Goal: Task Accomplishment & Management: Manage account settings

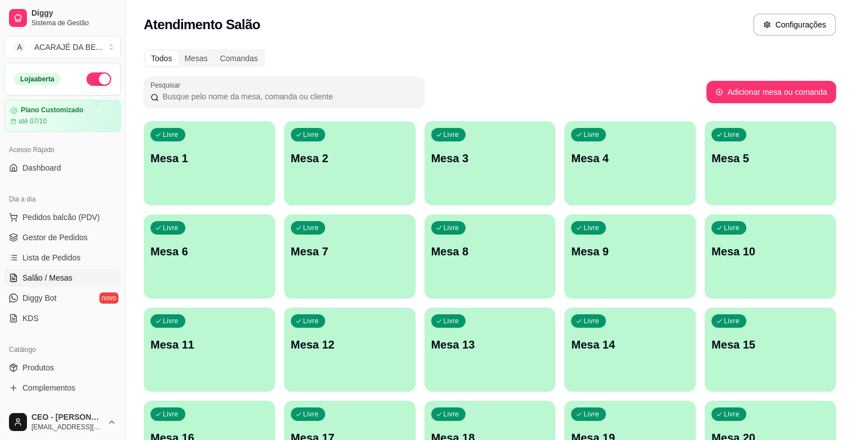
click at [268, 244] on p "Mesa 6" at bounding box center [209, 252] width 118 height 16
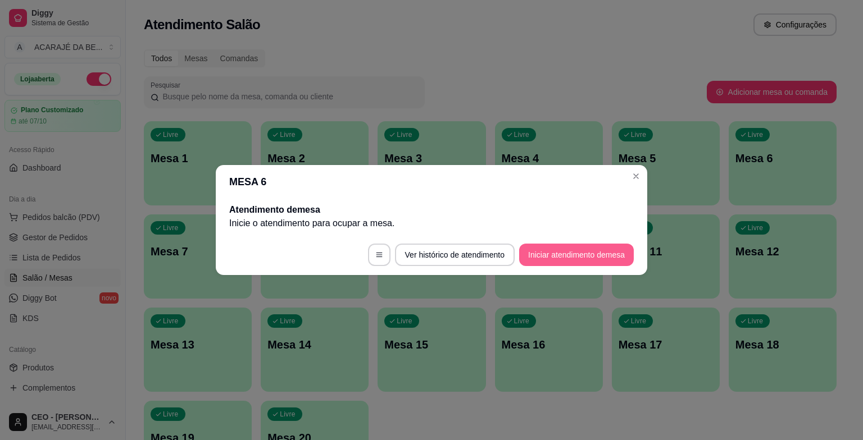
click at [583, 251] on button "Iniciar atendimento de mesa" at bounding box center [576, 255] width 115 height 22
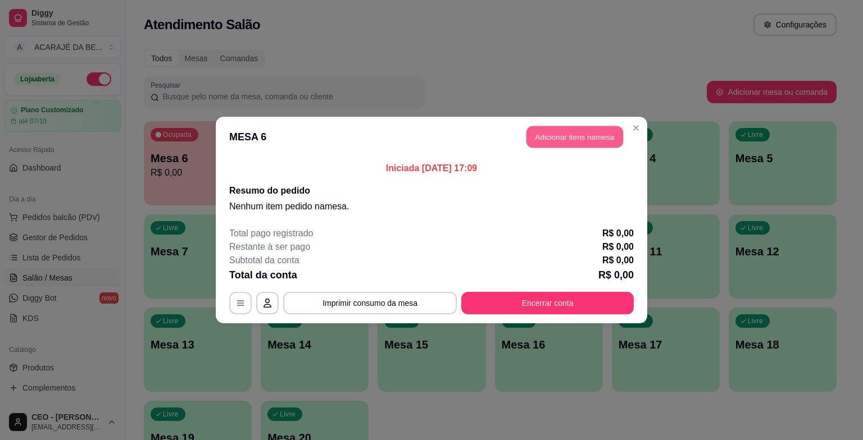
click at [563, 130] on button "Adicionar itens na mesa" at bounding box center [574, 137] width 97 height 22
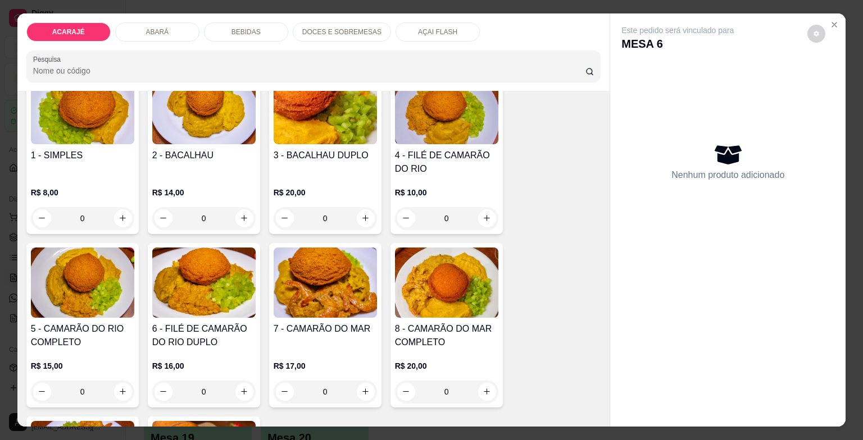
scroll to position [112, 0]
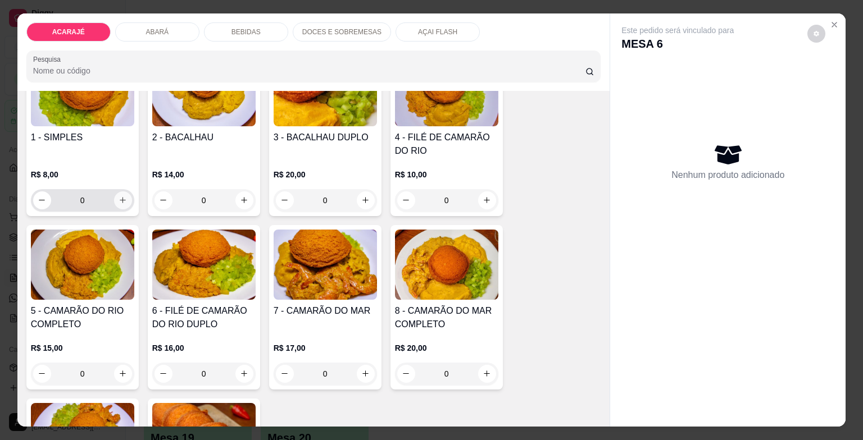
click at [124, 199] on button "increase-product-quantity" at bounding box center [123, 200] width 18 height 18
type input "1"
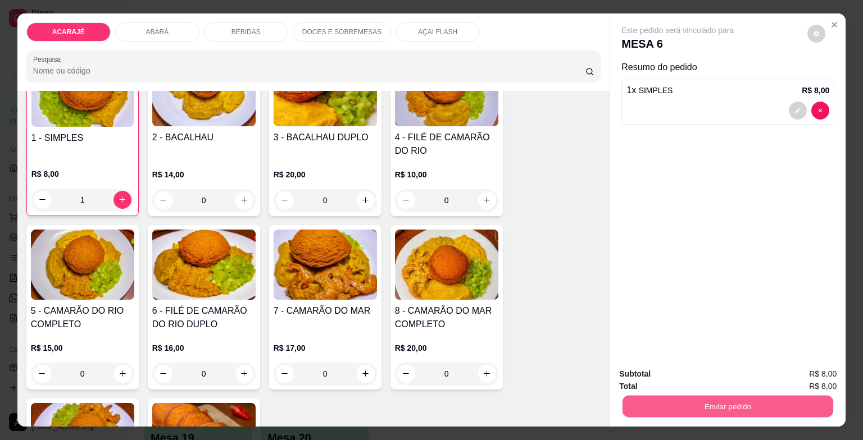
click at [656, 400] on button "Enviar pedido" at bounding box center [727, 407] width 211 height 22
click at [709, 372] on button "Registrar cliente" at bounding box center [732, 374] width 72 height 21
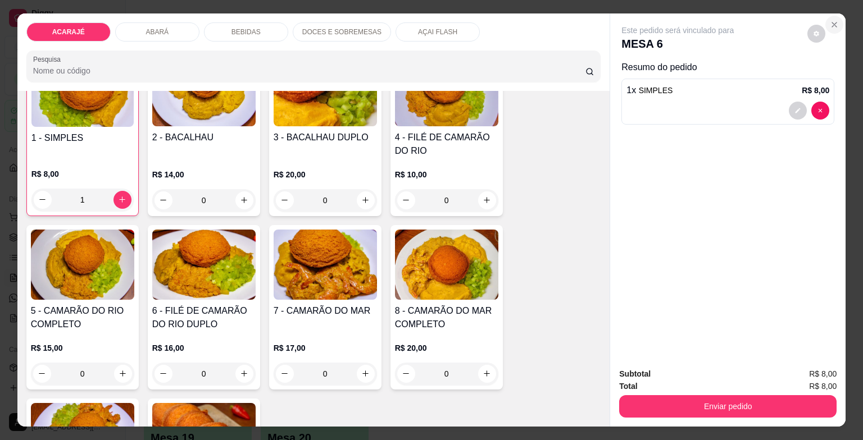
click at [836, 16] on button "Close" at bounding box center [834, 25] width 18 height 18
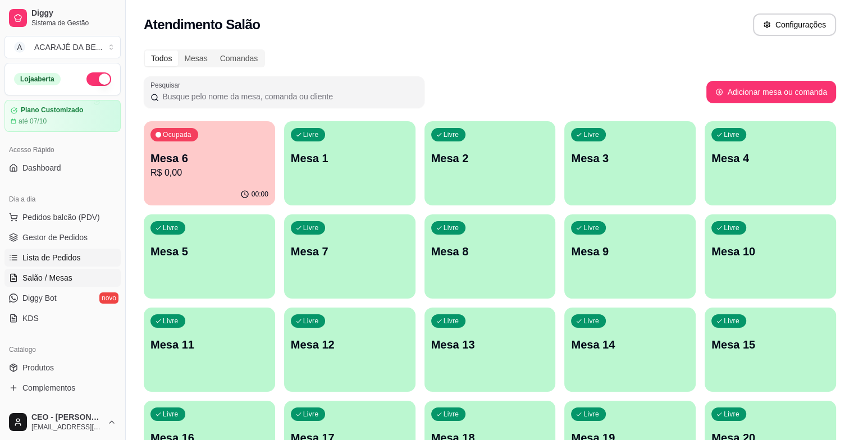
click at [36, 252] on span "Lista de Pedidos" at bounding box center [51, 257] width 58 height 11
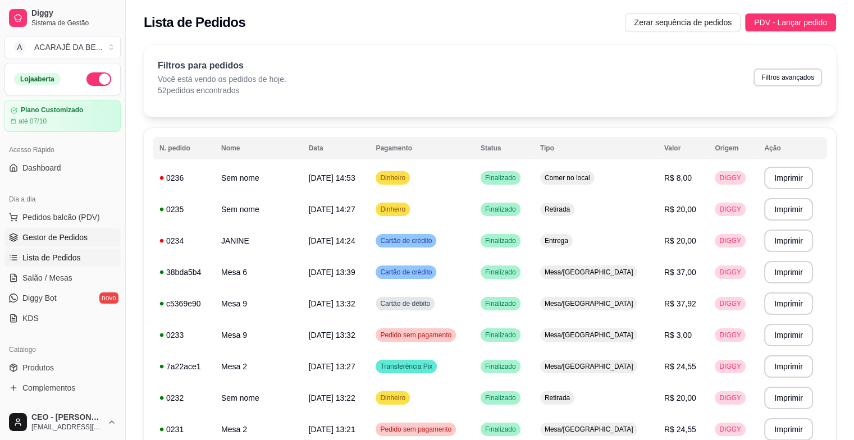
click at [43, 237] on span "Gestor de Pedidos" at bounding box center [54, 237] width 65 height 11
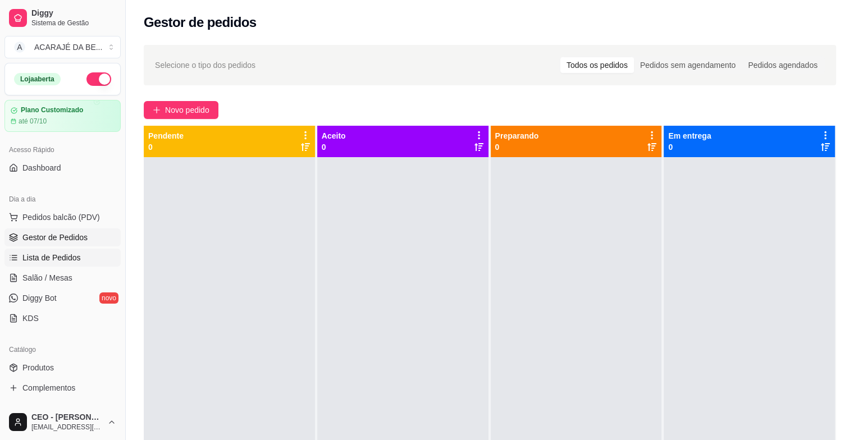
click at [52, 261] on span "Lista de Pedidos" at bounding box center [51, 257] width 58 height 11
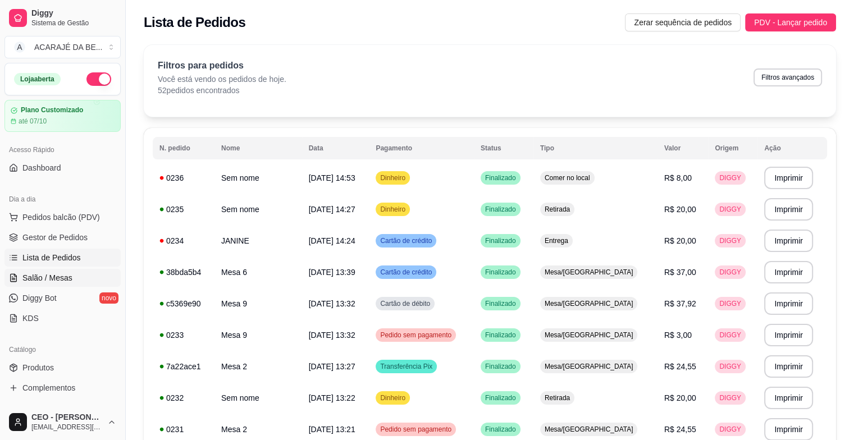
click at [49, 279] on span "Salão / Mesas" at bounding box center [47, 277] width 50 height 11
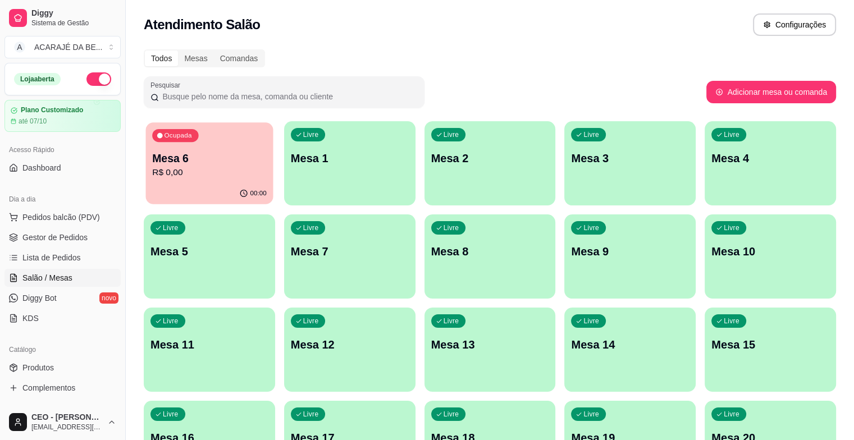
click at [163, 185] on div "00:00" at bounding box center [209, 193] width 127 height 21
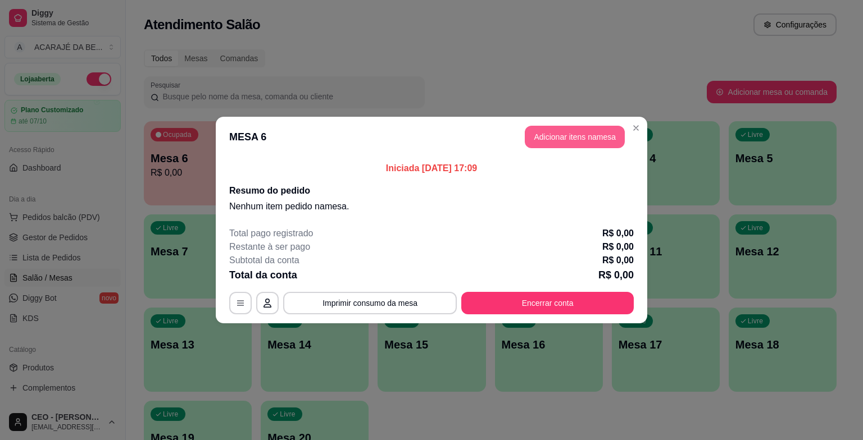
click at [549, 130] on button "Adicionar itens na mesa" at bounding box center [574, 137] width 100 height 22
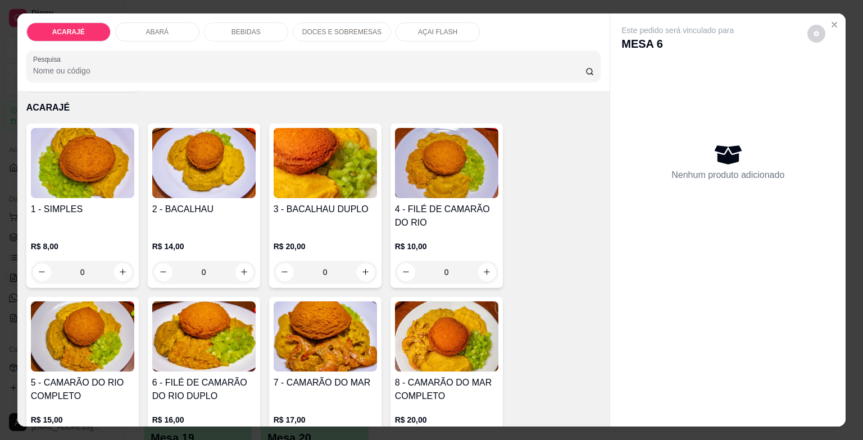
scroll to position [56, 0]
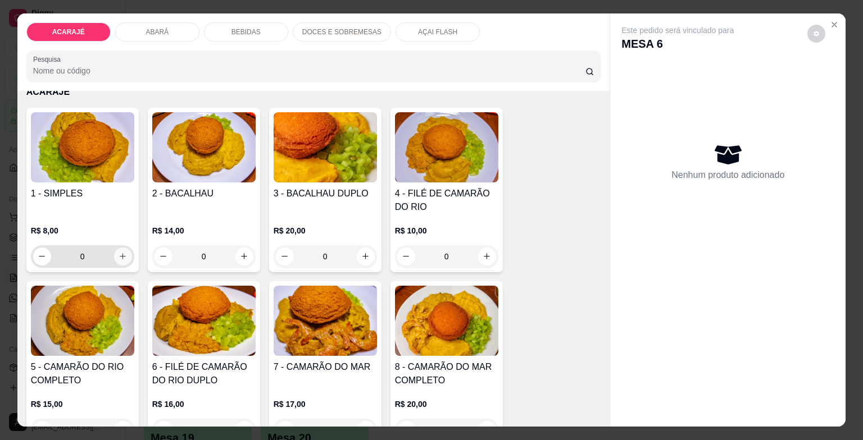
click at [118, 252] on icon "increase-product-quantity" at bounding box center [122, 256] width 8 height 8
type input "1"
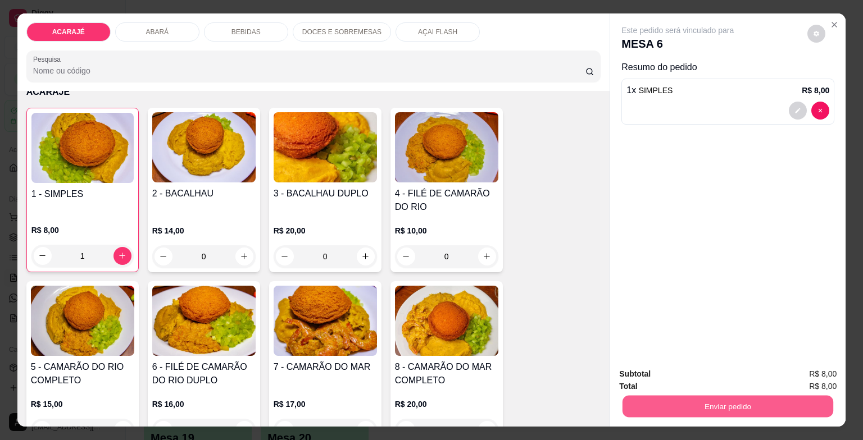
click at [715, 405] on button "Enviar pedido" at bounding box center [727, 407] width 211 height 22
click at [718, 376] on button "Registrar cliente" at bounding box center [732, 374] width 72 height 21
click at [669, 395] on button "Enviar pedido" at bounding box center [727, 406] width 217 height 22
click at [804, 376] on button "Enviar pedido" at bounding box center [807, 374] width 62 height 21
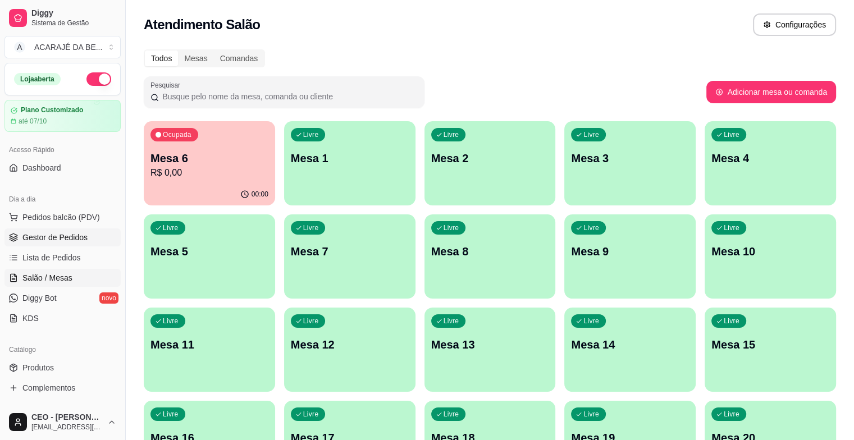
click at [27, 232] on span "Gestor de Pedidos" at bounding box center [54, 237] width 65 height 11
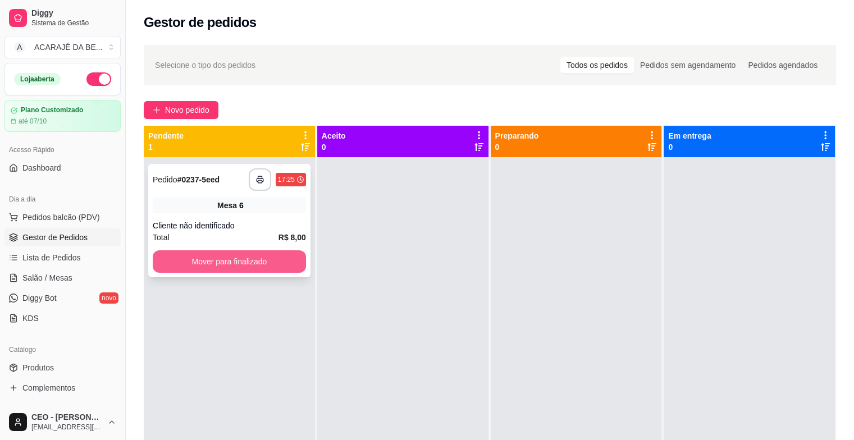
click at [244, 246] on div "**********" at bounding box center [229, 220] width 162 height 113
click at [244, 183] on div "**********" at bounding box center [229, 179] width 153 height 22
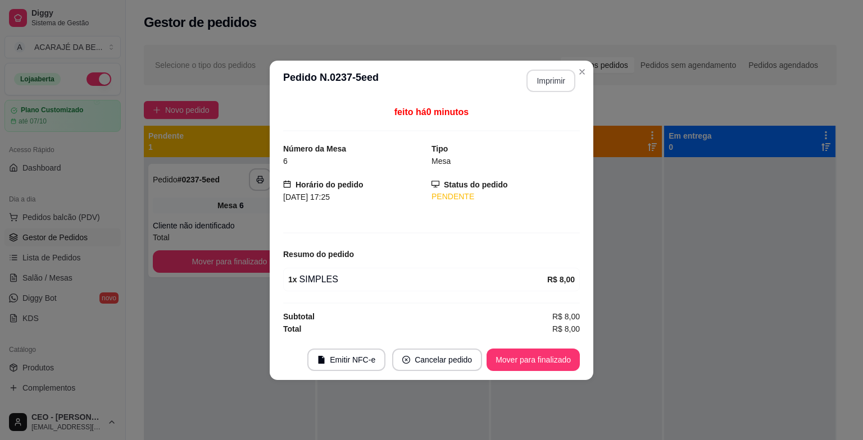
click at [557, 79] on button "Imprimir" at bounding box center [550, 81] width 49 height 22
click at [514, 362] on button "Mover para finalizado" at bounding box center [533, 360] width 90 height 22
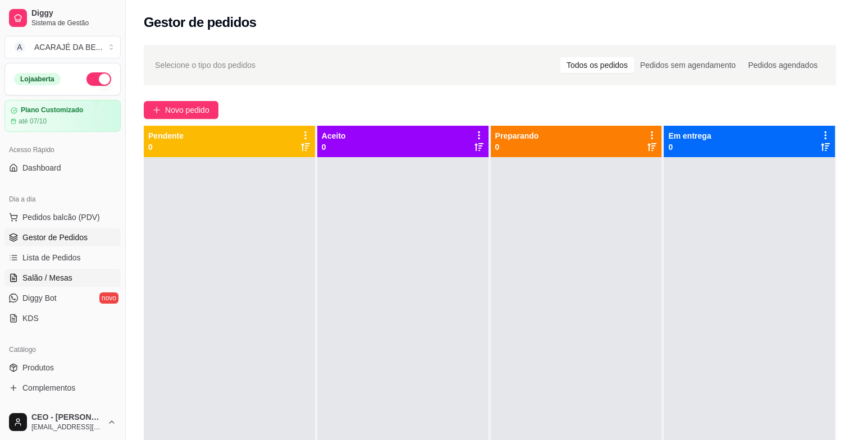
click at [43, 271] on link "Salão / Mesas" at bounding box center [62, 278] width 116 height 18
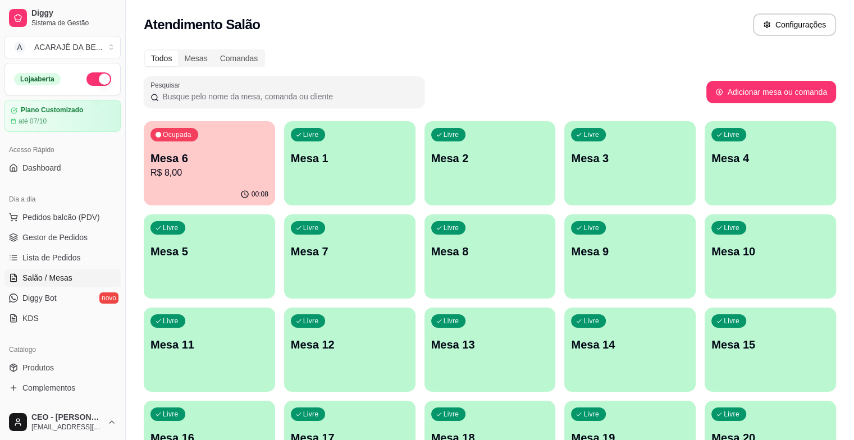
click at [190, 185] on div "00:08" at bounding box center [209, 195] width 131 height 22
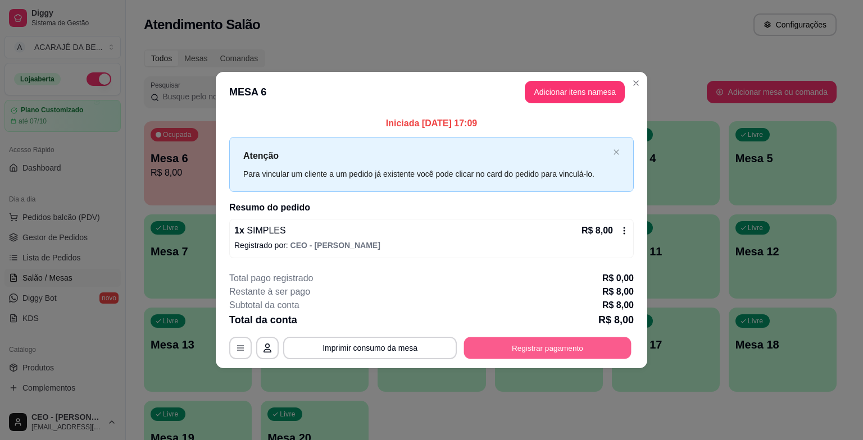
click at [495, 348] on button "Registrar pagamento" at bounding box center [547, 348] width 167 height 22
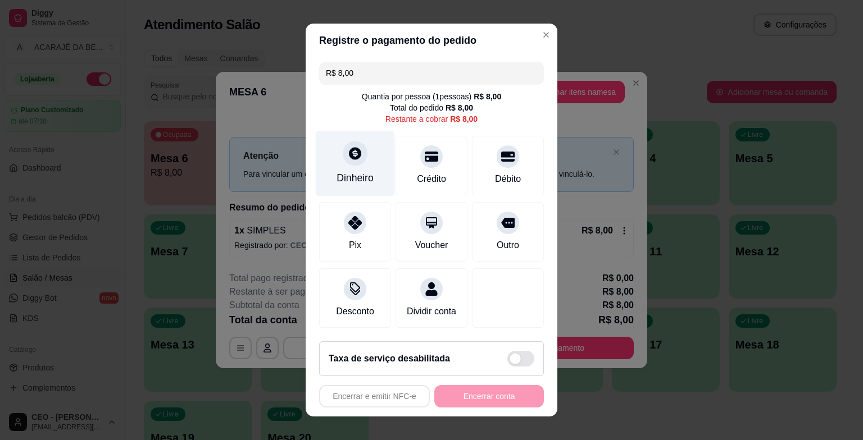
click at [355, 175] on div "Dinheiro" at bounding box center [354, 178] width 37 height 15
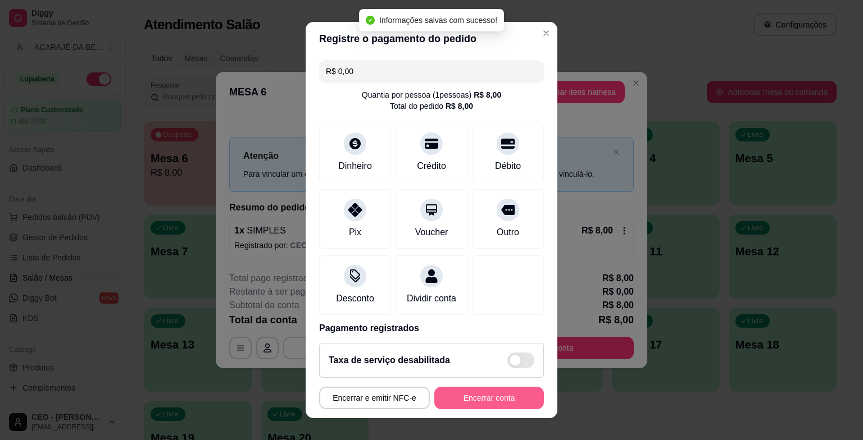
type input "R$ 0,00"
click at [494, 404] on button "Encerrar conta" at bounding box center [489, 398] width 110 height 22
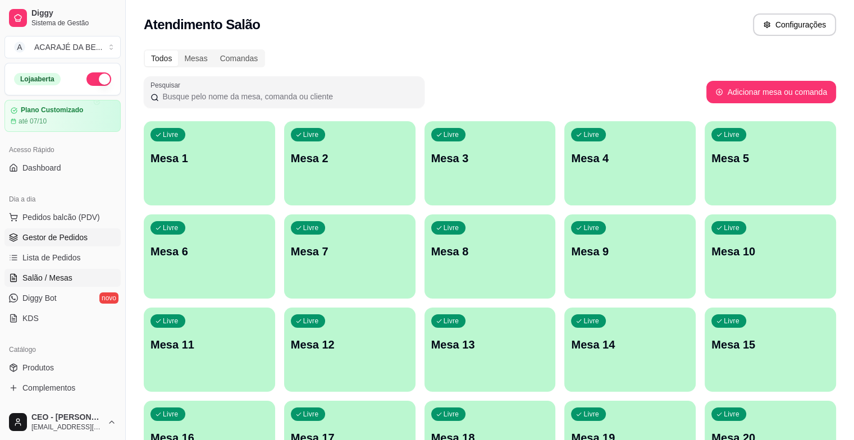
click at [35, 237] on span "Gestor de Pedidos" at bounding box center [54, 237] width 65 height 11
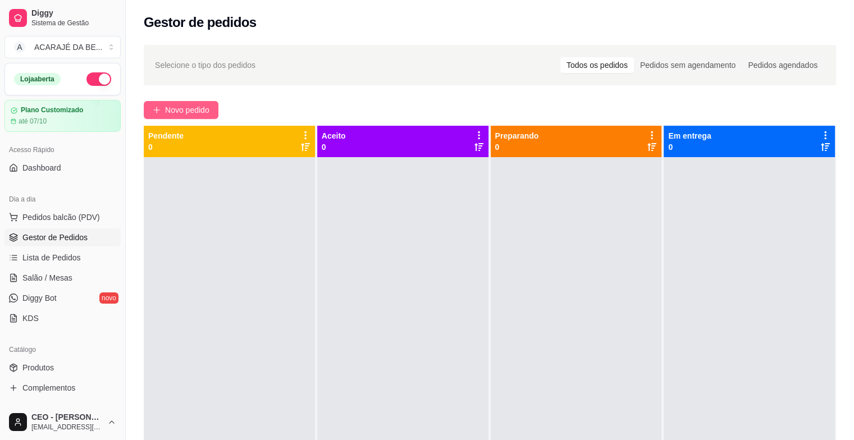
click at [197, 111] on span "Novo pedido" at bounding box center [187, 110] width 44 height 12
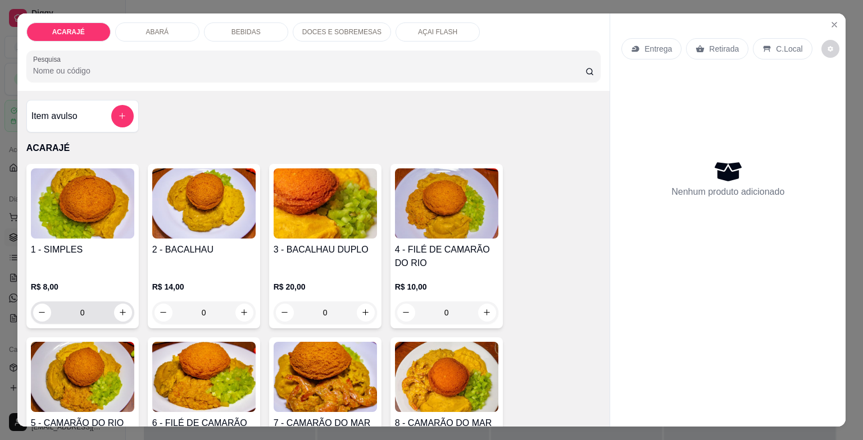
click at [87, 314] on input "0" at bounding box center [82, 313] width 63 height 22
click at [118, 308] on icon "increase-product-quantity" at bounding box center [122, 312] width 8 height 8
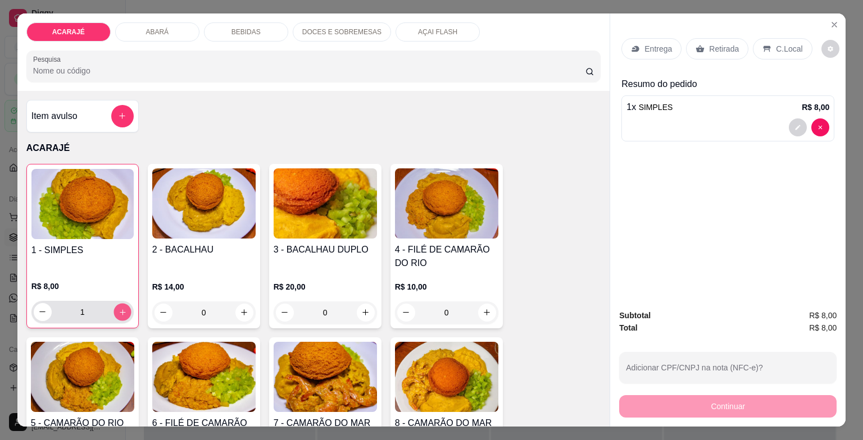
click at [120, 309] on icon "increase-product-quantity" at bounding box center [123, 312] width 6 height 6
type input "2"
drag, startPoint x: 694, startPoint y: 48, endPoint x: 696, endPoint y: 55, distance: 6.9
click at [696, 55] on div "Entrega Retirada C.Local" at bounding box center [727, 48] width 213 height 39
click at [558, 205] on div "1 - SIMPLES R$ 8,00 2 2 - BACALHAU R$ 14,00 0 3 - BACALHAU DUPLO R$ 20,00 0 4 -…" at bounding box center [313, 420] width 574 height 512
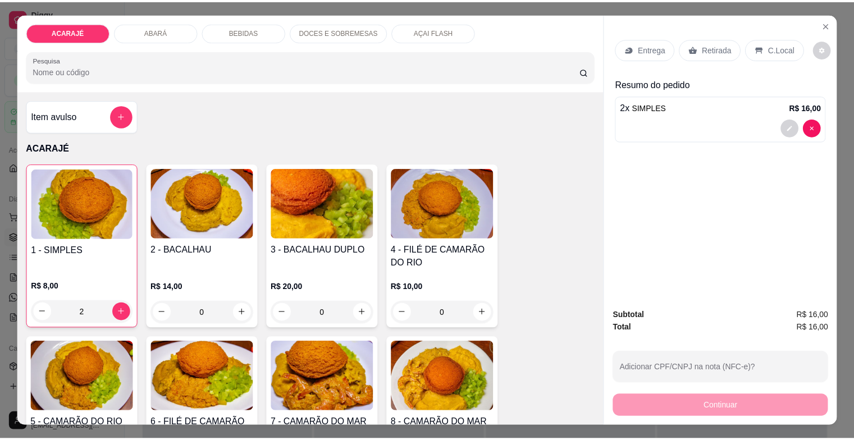
scroll to position [56, 0]
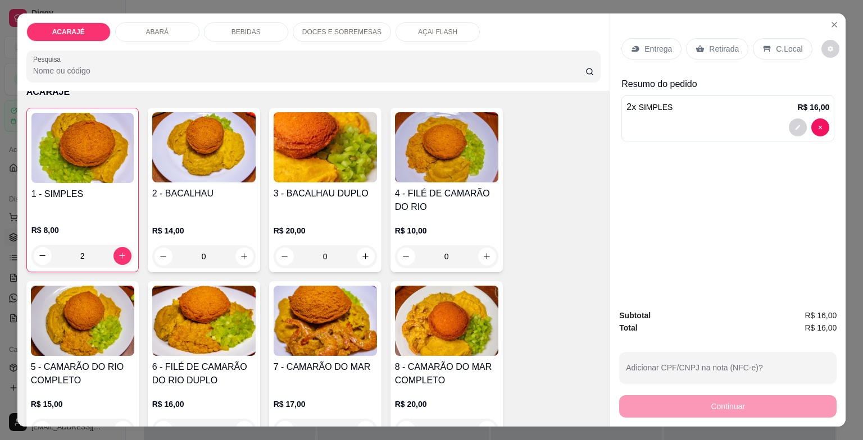
click at [711, 52] on div "Retirada" at bounding box center [717, 48] width 62 height 21
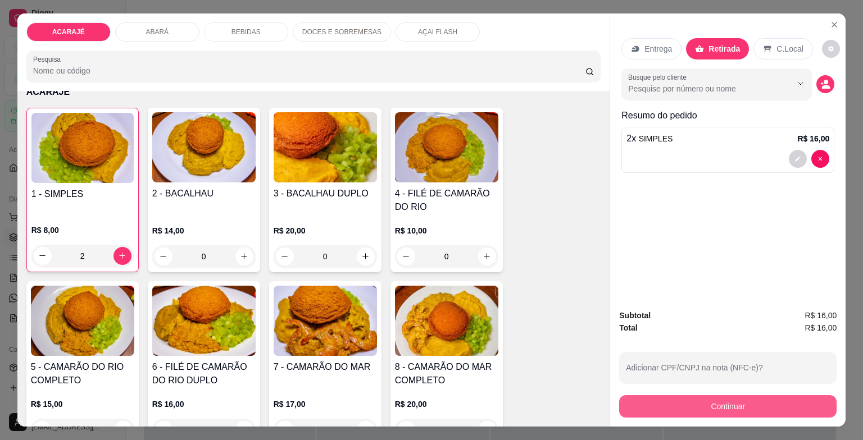
click at [694, 409] on button "Continuar" at bounding box center [727, 406] width 217 height 22
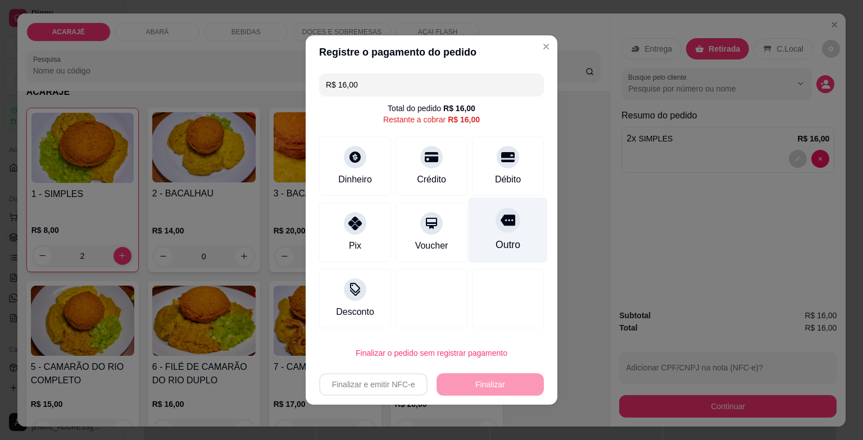
click at [499, 245] on div "Outro" at bounding box center [507, 245] width 25 height 15
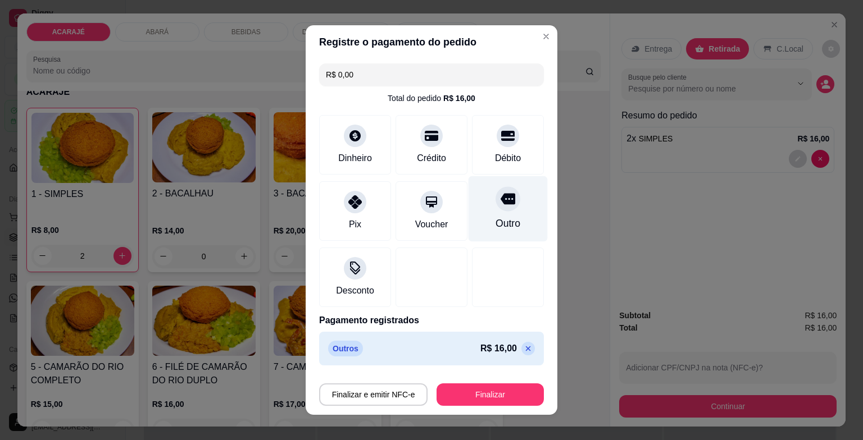
type input "R$ 0,00"
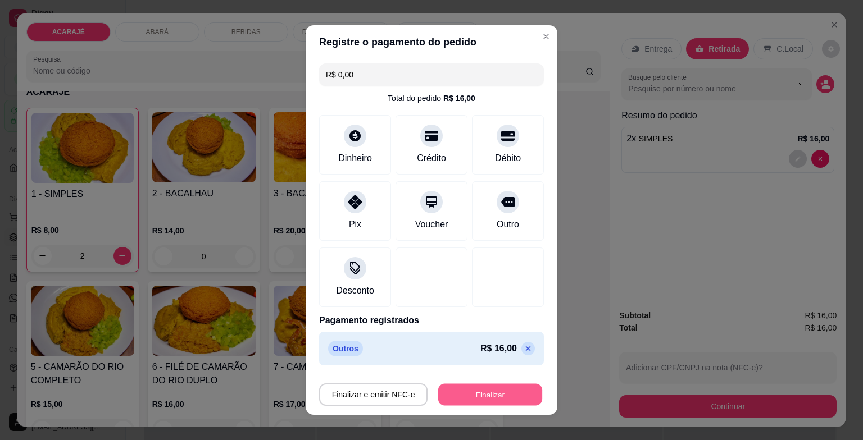
click at [487, 393] on button "Finalizar" at bounding box center [490, 395] width 104 height 22
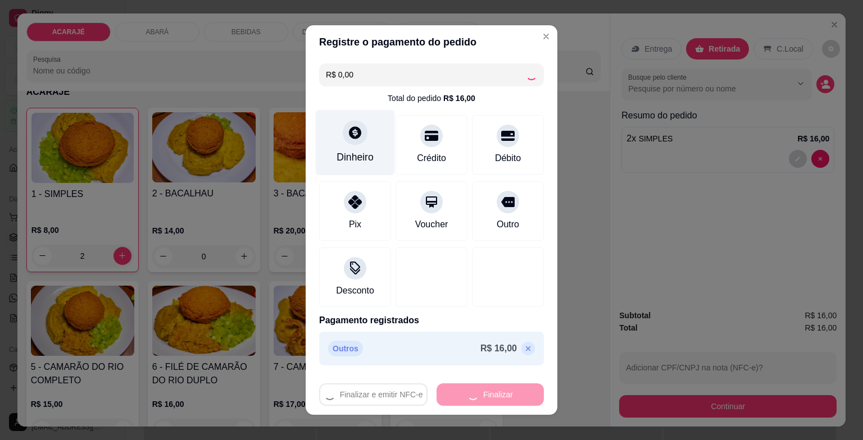
type input "0"
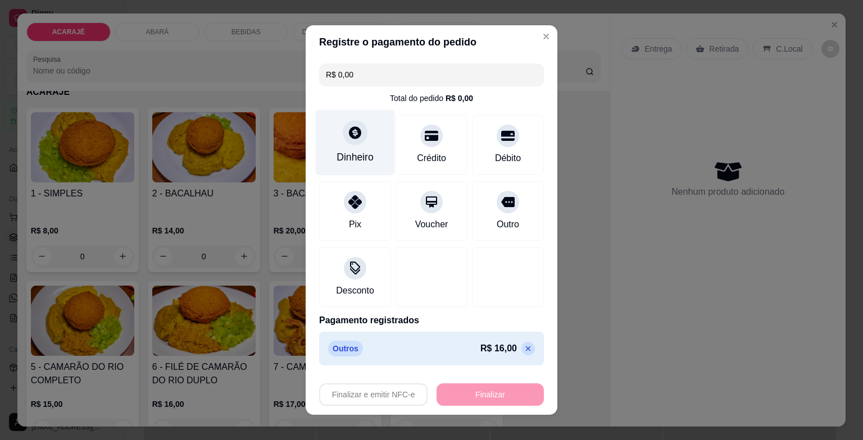
type input "-R$ 16,00"
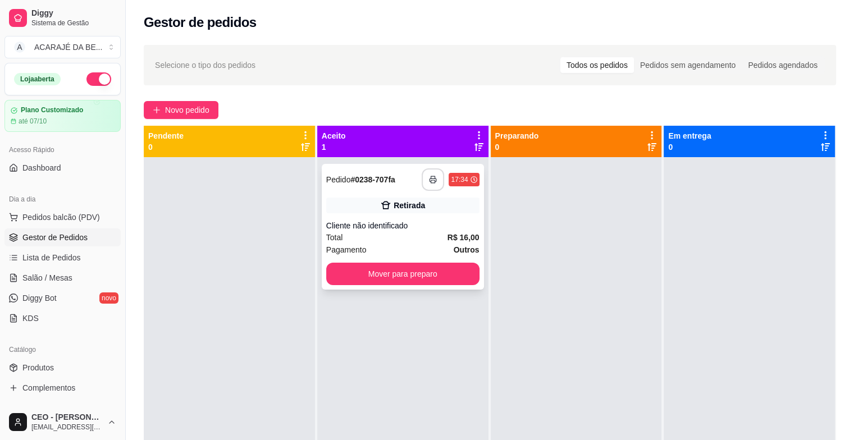
click at [425, 181] on button "button" at bounding box center [433, 179] width 22 height 22
click at [395, 280] on button "Mover para preparo" at bounding box center [402, 274] width 153 height 22
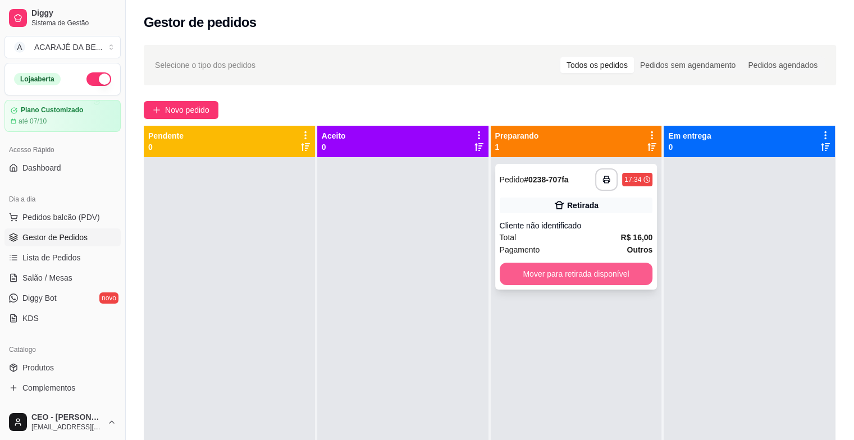
click at [554, 275] on button "Mover para retirada disponível" at bounding box center [576, 274] width 153 height 22
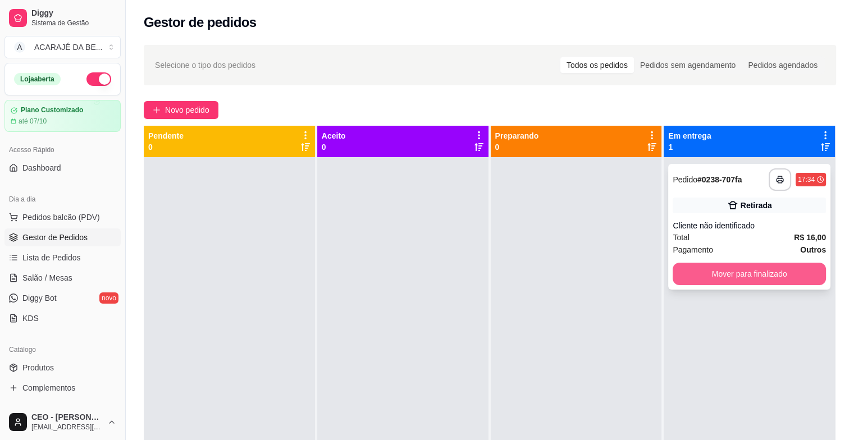
click at [696, 272] on button "Mover para finalizado" at bounding box center [749, 274] width 153 height 22
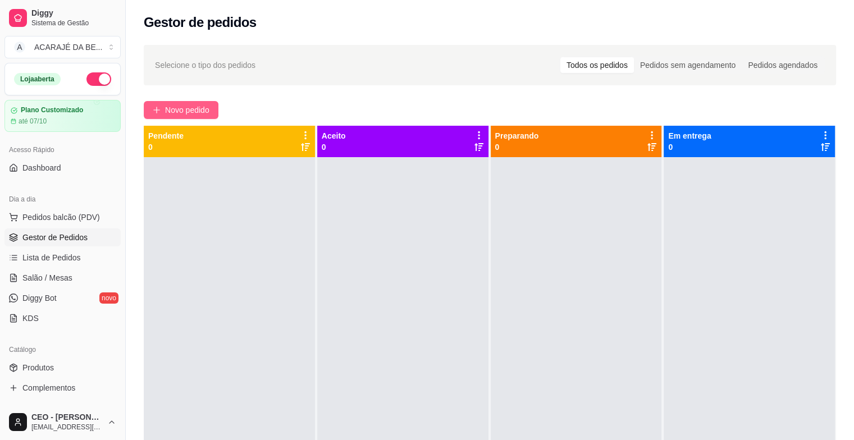
click at [197, 110] on span "Novo pedido" at bounding box center [187, 110] width 44 height 12
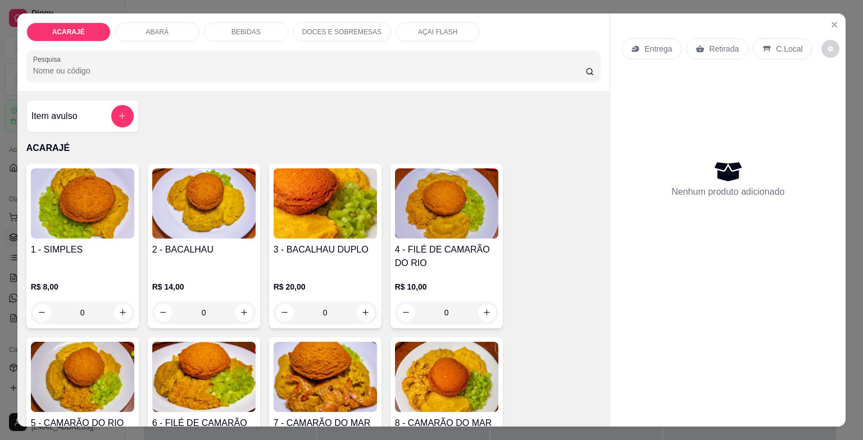
click at [226, 307] on input "0" at bounding box center [203, 313] width 63 height 22
click at [240, 310] on icon "increase-product-quantity" at bounding box center [244, 312] width 8 height 8
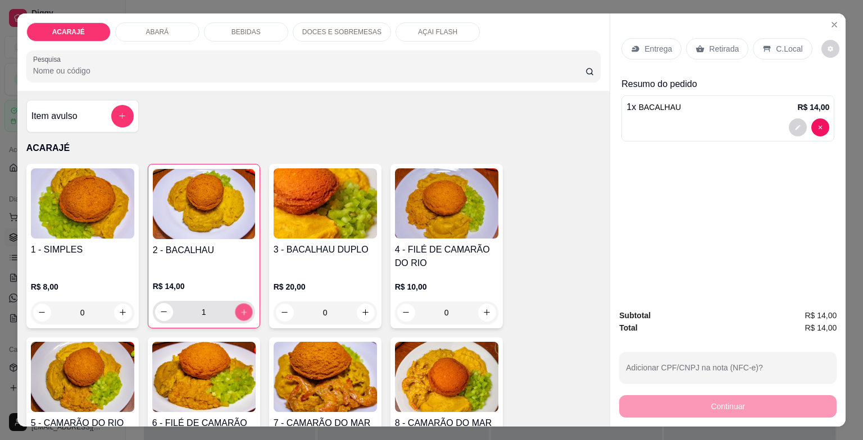
click at [239, 310] on icon "increase-product-quantity" at bounding box center [243, 312] width 8 height 8
click at [165, 305] on button "decrease-product-quantity" at bounding box center [163, 311] width 17 height 17
click at [241, 312] on button "increase-product-quantity" at bounding box center [244, 312] width 18 height 18
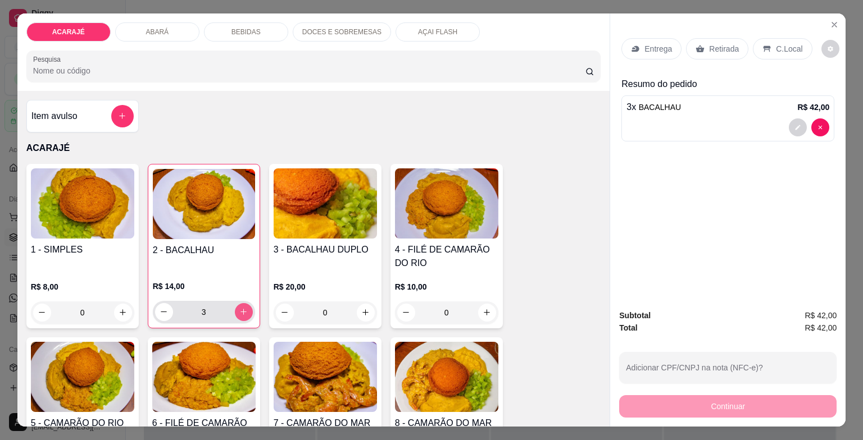
type input "4"
click at [789, 124] on button "decrease-product-quantity" at bounding box center [797, 126] width 17 height 17
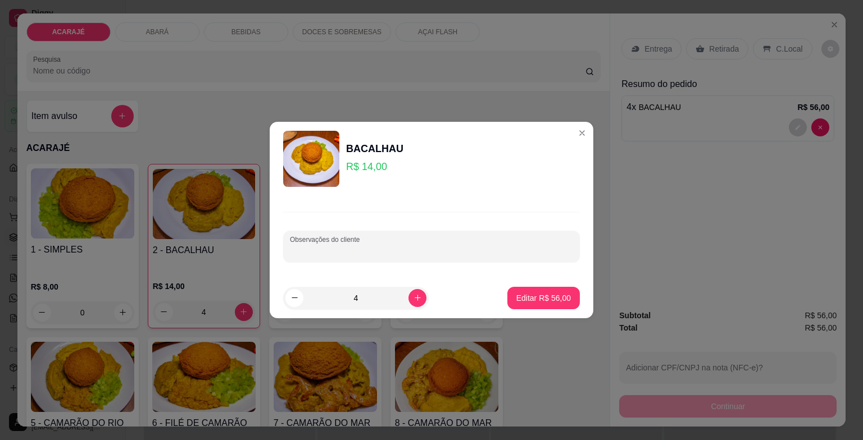
click at [439, 248] on input "Observações do cliente" at bounding box center [431, 250] width 283 height 11
type input "PRO ESPIRITO SANTO"
click at [538, 296] on p "Editar R$ 56,00" at bounding box center [543, 298] width 54 height 11
type input "0"
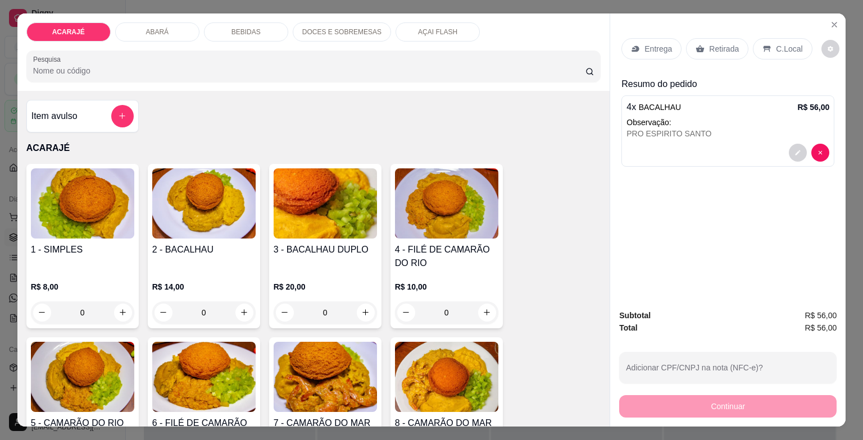
click at [722, 43] on p "Retirada" at bounding box center [724, 48] width 30 height 11
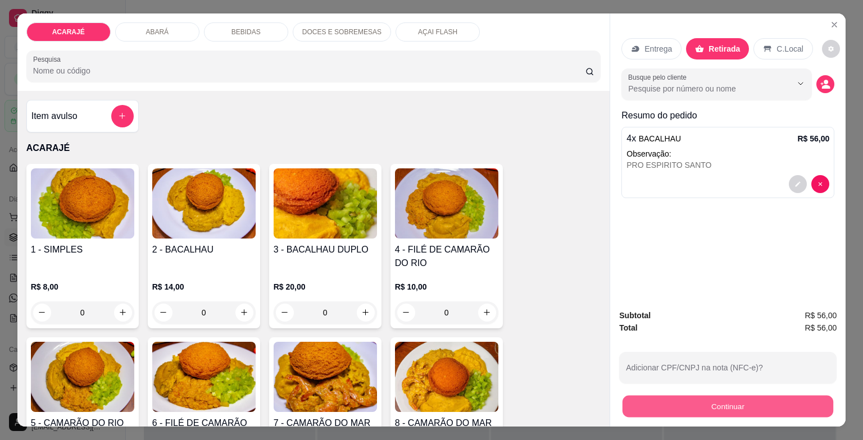
click at [660, 402] on button "Continuar" at bounding box center [727, 407] width 211 height 22
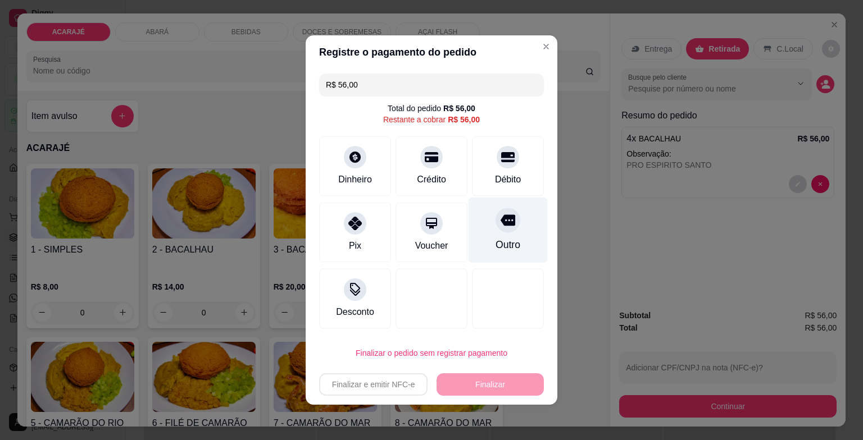
click at [500, 227] on icon at bounding box center [507, 220] width 15 height 15
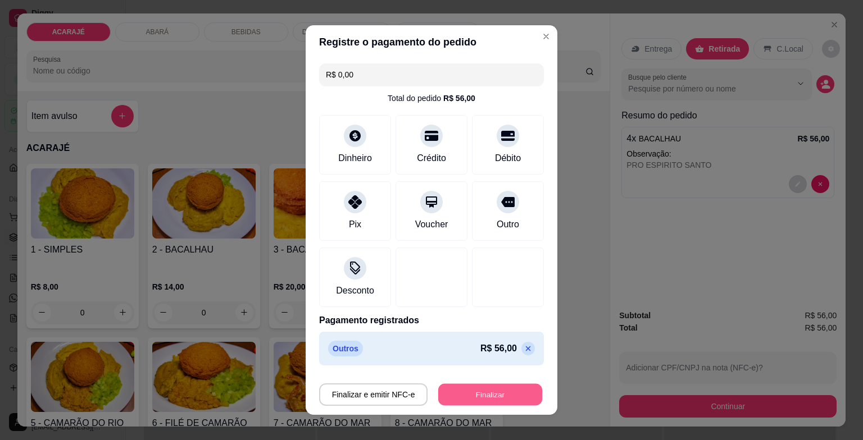
click at [488, 396] on button "Finalizar" at bounding box center [490, 395] width 104 height 22
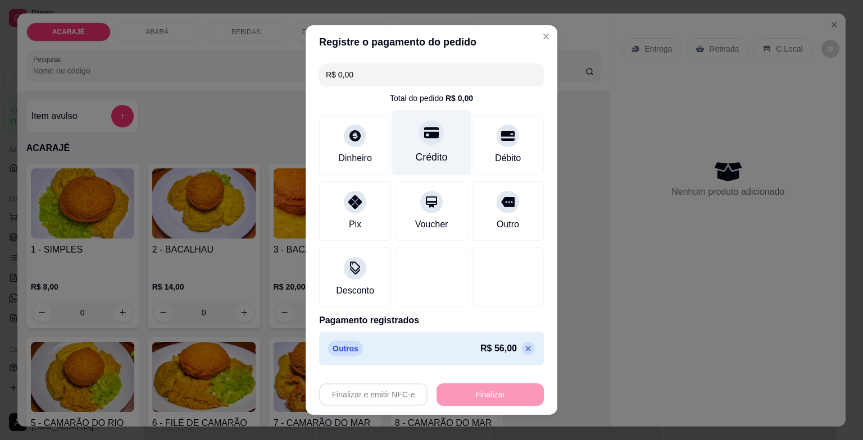
type input "-R$ 56,00"
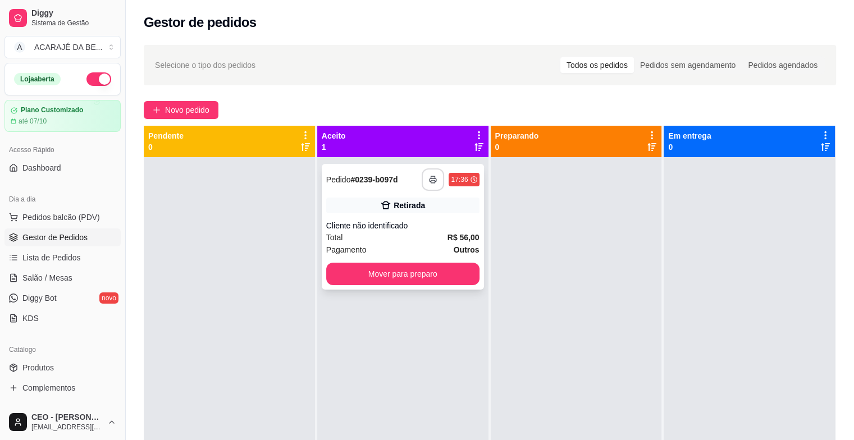
click at [431, 180] on rect "button" at bounding box center [433, 181] width 4 height 3
click at [454, 251] on strong "Outros" at bounding box center [467, 249] width 26 height 9
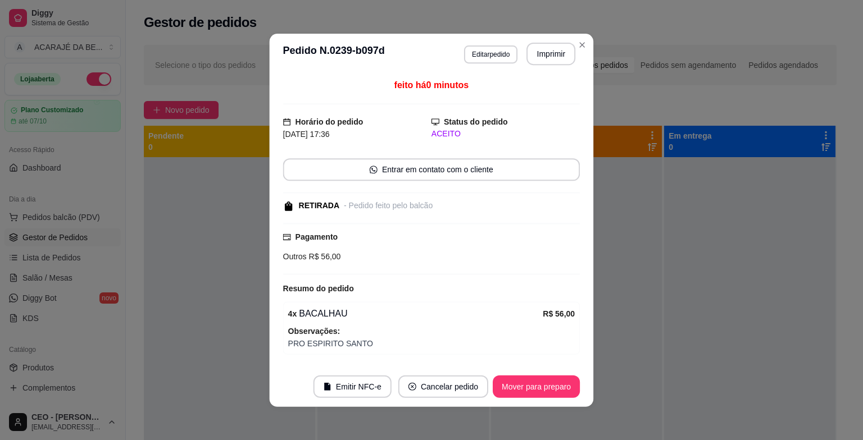
click at [460, 268] on div "Pagamento Outros R$ 56,00" at bounding box center [431, 249] width 297 height 52
click at [571, 377] on button "Mover para preparo" at bounding box center [535, 386] width 87 height 22
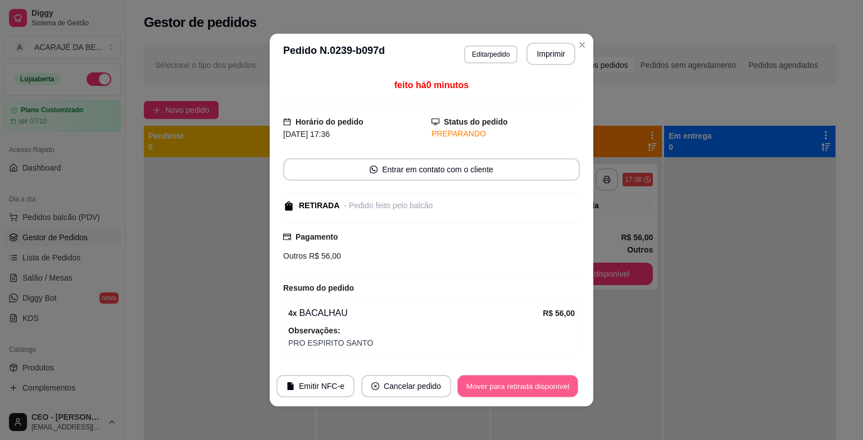
click at [567, 387] on button "Mover para retirada disponível" at bounding box center [517, 387] width 120 height 22
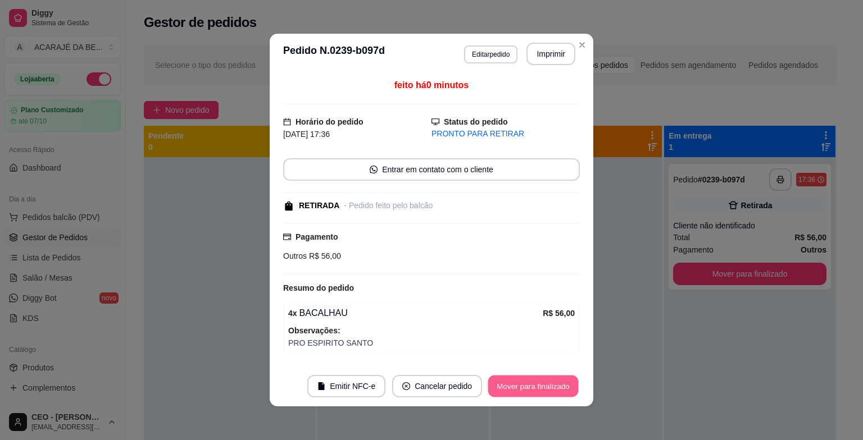
click at [564, 389] on button "Mover para finalizado" at bounding box center [533, 387] width 90 height 22
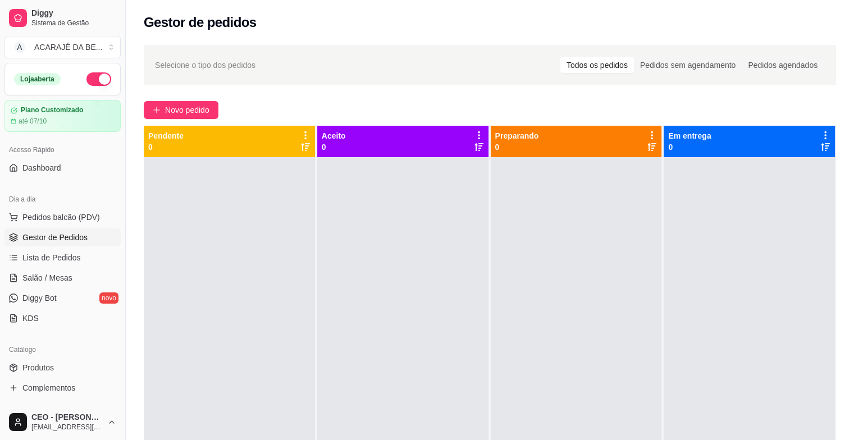
click at [74, 240] on span "Gestor de Pedidos" at bounding box center [54, 237] width 65 height 11
click at [157, 118] on button "Novo pedido" at bounding box center [181, 110] width 75 height 18
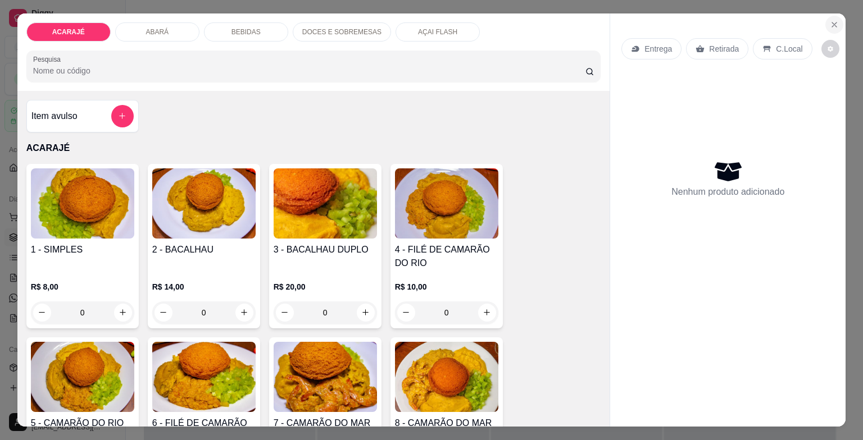
click at [836, 22] on button "Close" at bounding box center [834, 25] width 18 height 18
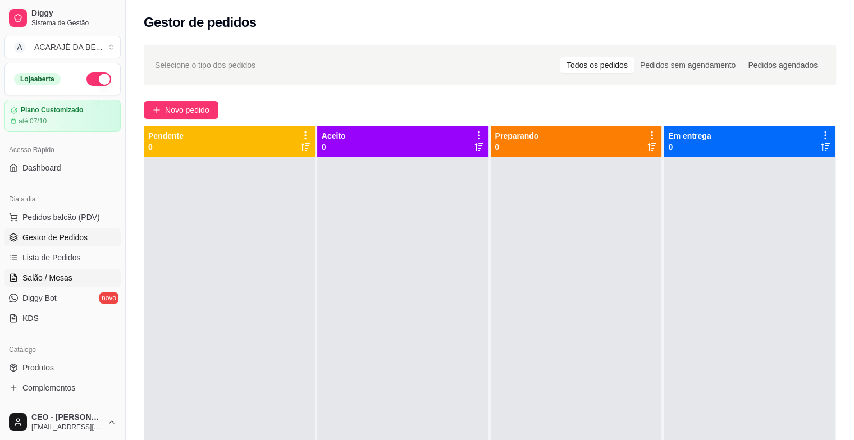
click at [70, 275] on span "Salão / Mesas" at bounding box center [47, 277] width 50 height 11
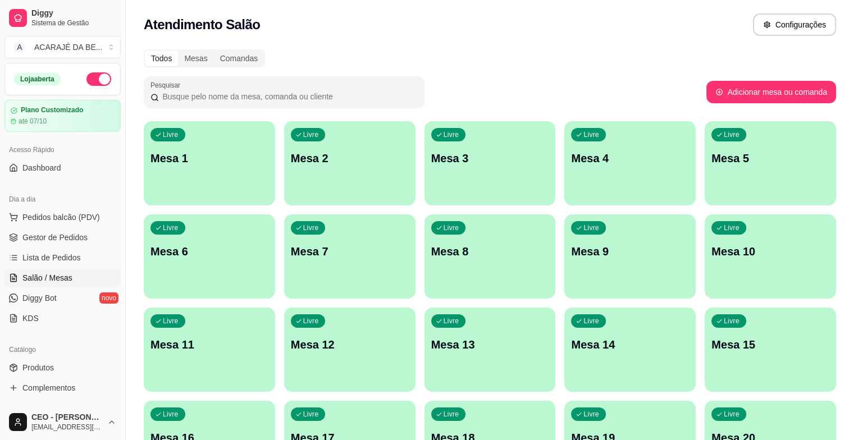
click at [705, 180] on div "Livre Mesa 5" at bounding box center [770, 156] width 131 height 71
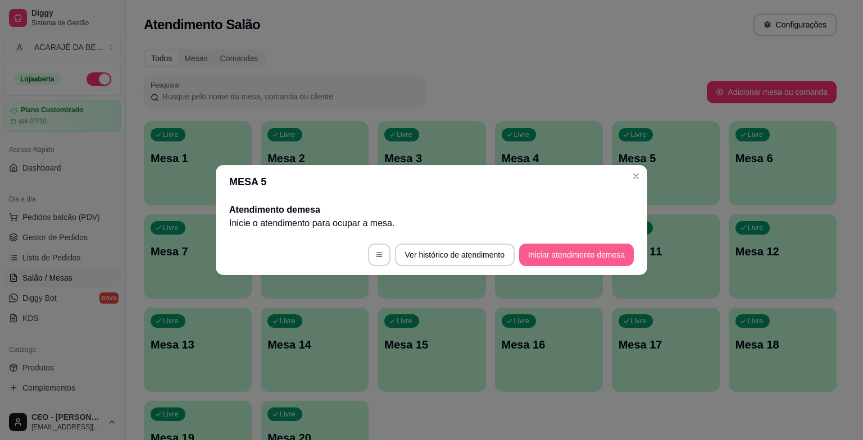
click at [551, 254] on button "Iniciar atendimento de mesa" at bounding box center [576, 255] width 115 height 22
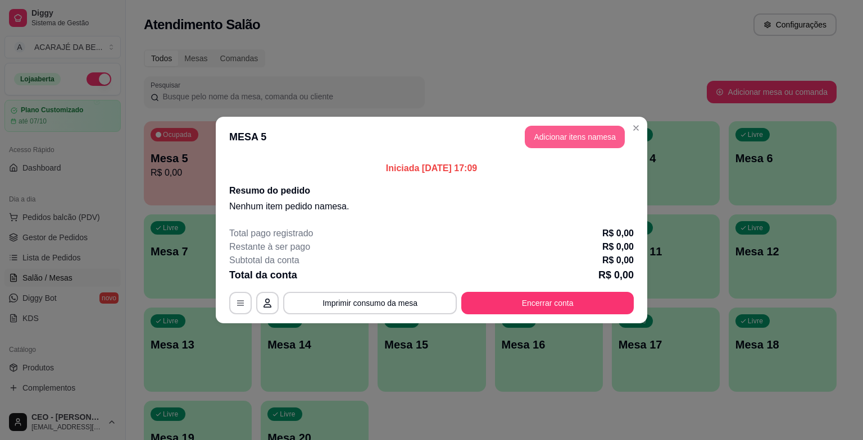
click at [578, 142] on button "Adicionar itens na mesa" at bounding box center [574, 137] width 100 height 22
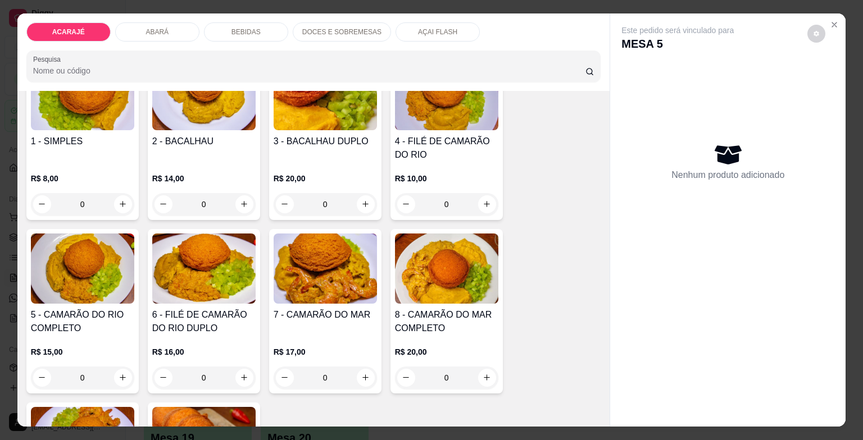
scroll to position [112, 0]
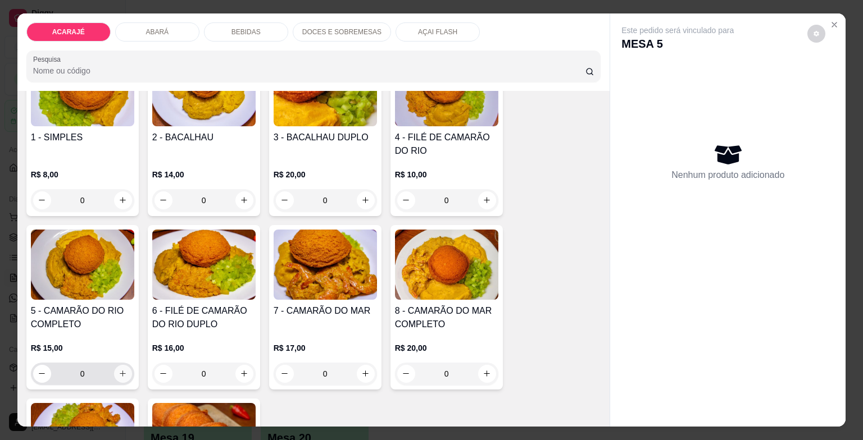
click at [119, 371] on icon "increase-product-quantity" at bounding box center [122, 373] width 8 height 8
type input "1"
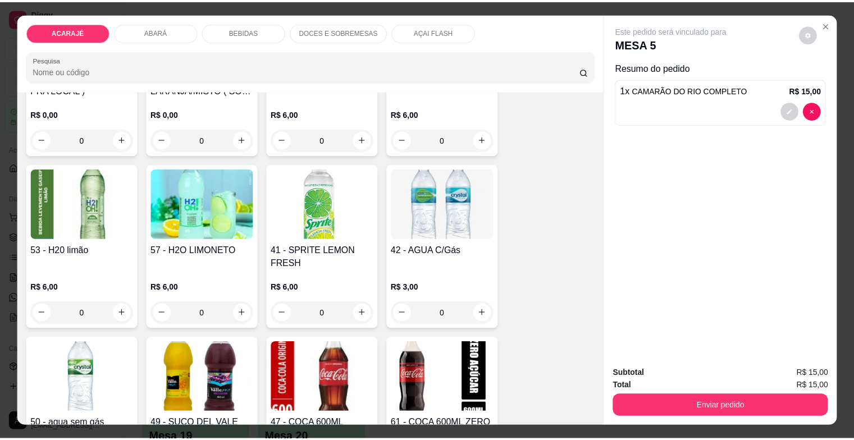
scroll to position [1235, 0]
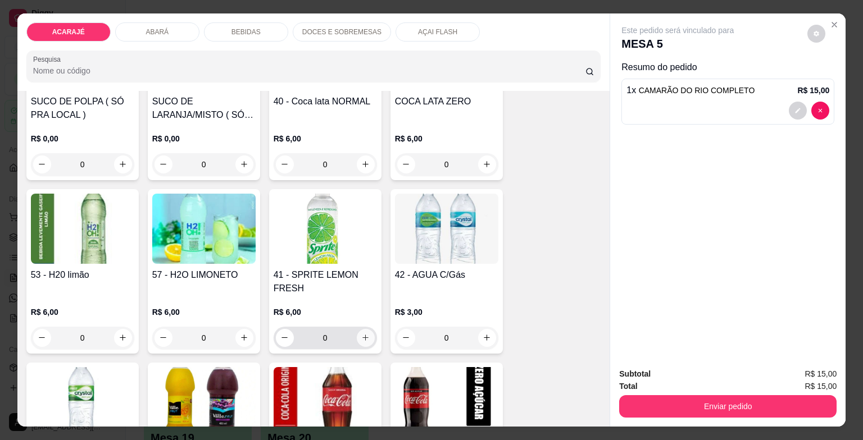
click at [364, 329] on button "increase-product-quantity" at bounding box center [366, 338] width 18 height 18
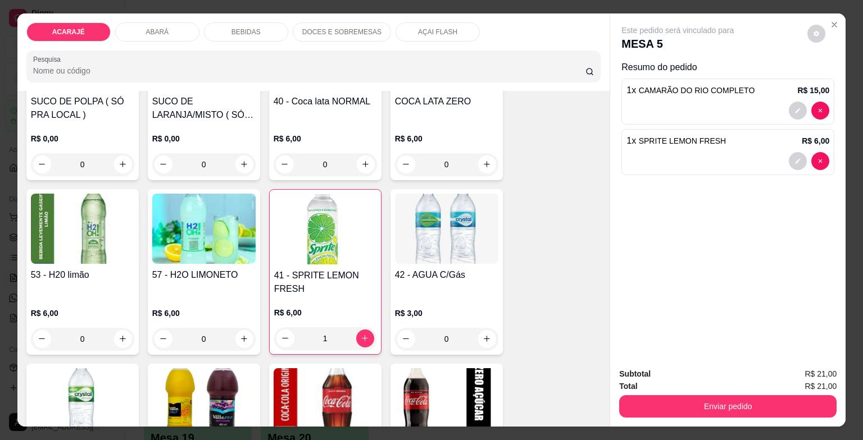
type input "1"
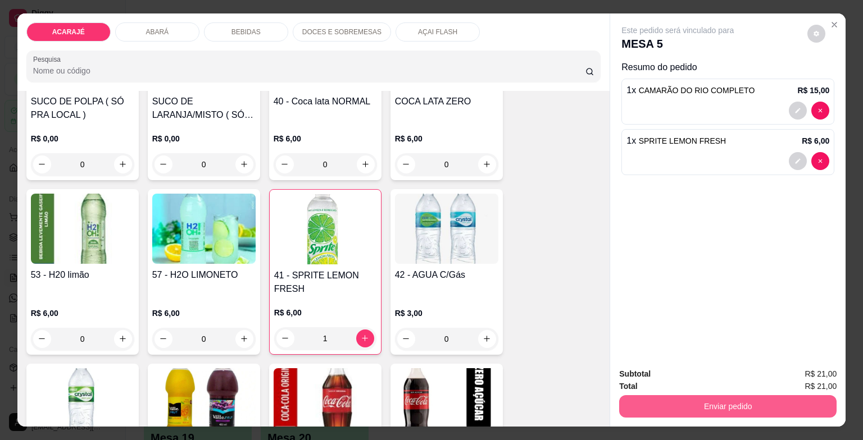
click at [724, 400] on button "Enviar pedido" at bounding box center [727, 406] width 217 height 22
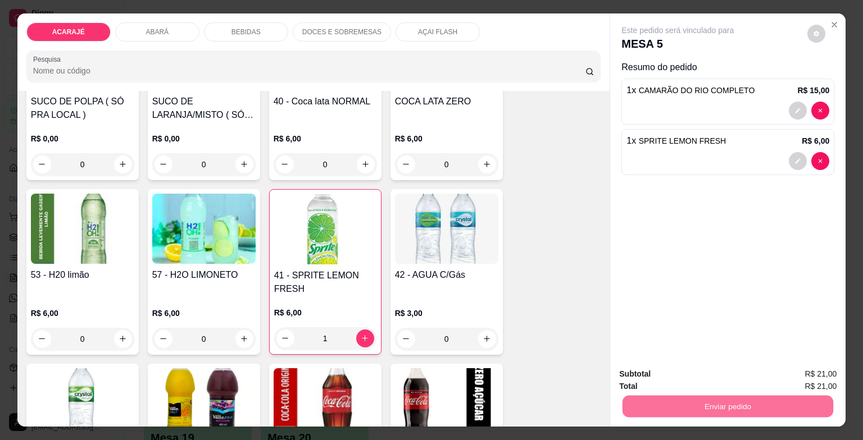
click at [805, 382] on button "Enviar pedido" at bounding box center [806, 374] width 63 height 21
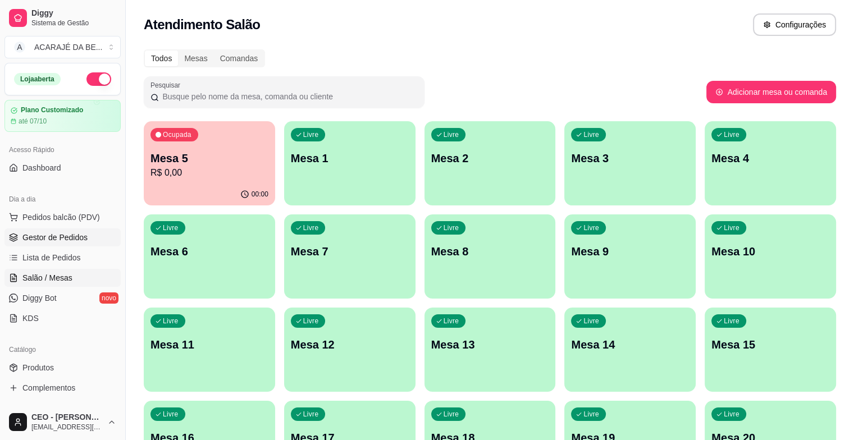
click at [96, 241] on link "Gestor de Pedidos" at bounding box center [62, 238] width 116 height 18
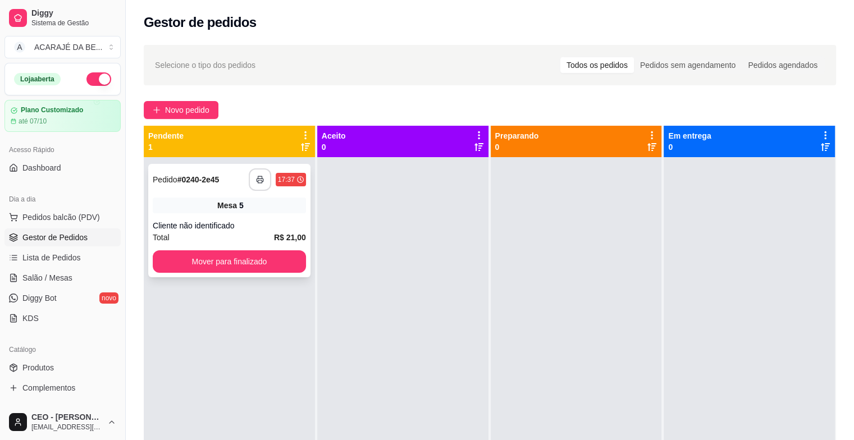
click at [256, 183] on icon "button" at bounding box center [260, 180] width 8 height 8
click at [243, 276] on div "**********" at bounding box center [229, 220] width 162 height 113
click at [242, 270] on button "Mover para finalizado" at bounding box center [229, 261] width 153 height 22
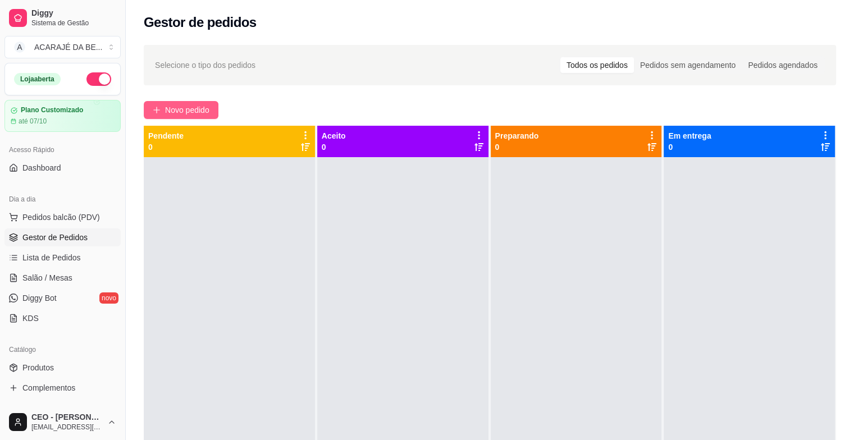
click at [209, 116] on span "Novo pedido" at bounding box center [187, 110] width 44 height 12
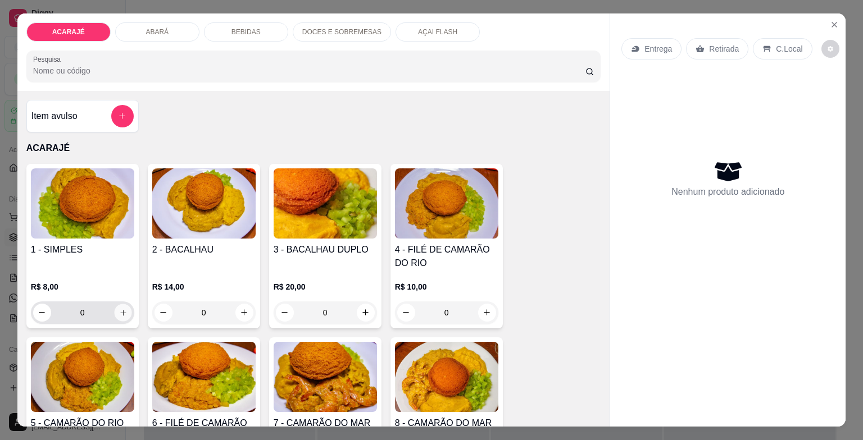
click at [118, 308] on icon "increase-product-quantity" at bounding box center [122, 312] width 8 height 8
type input "1"
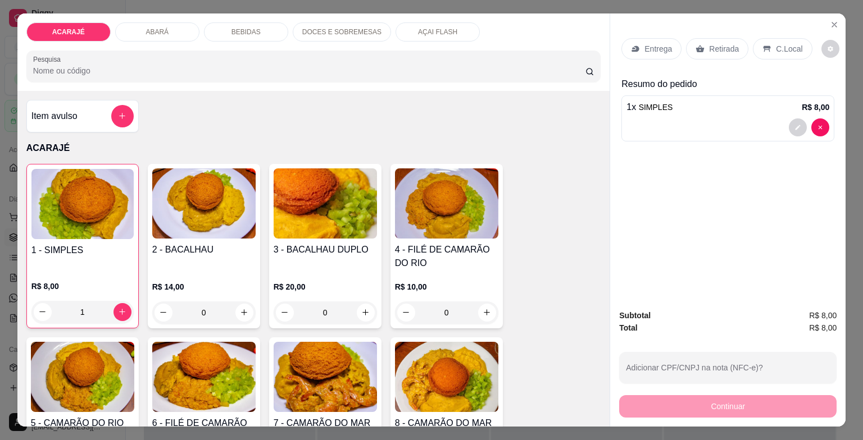
click at [636, 39] on div "Entrega" at bounding box center [651, 48] width 60 height 21
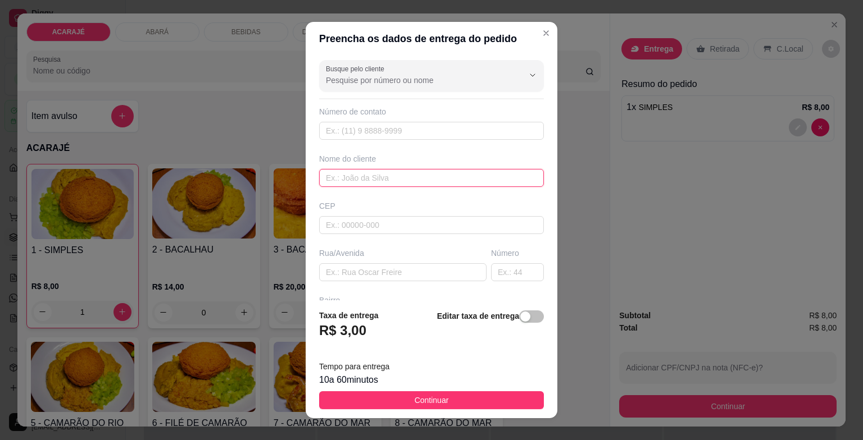
click at [404, 175] on input "text" at bounding box center [431, 178] width 225 height 18
type input "roberio"
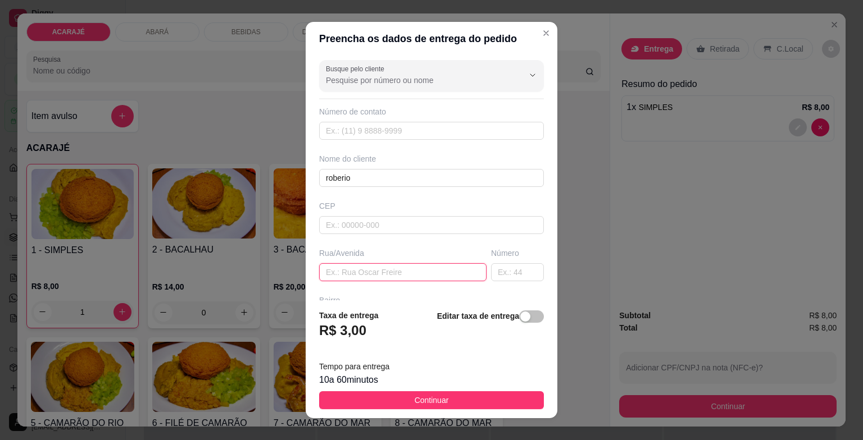
paste input "[GEOGRAPHIC_DATA][PERSON_NAME], no [GEOGRAPHIC_DATA]"
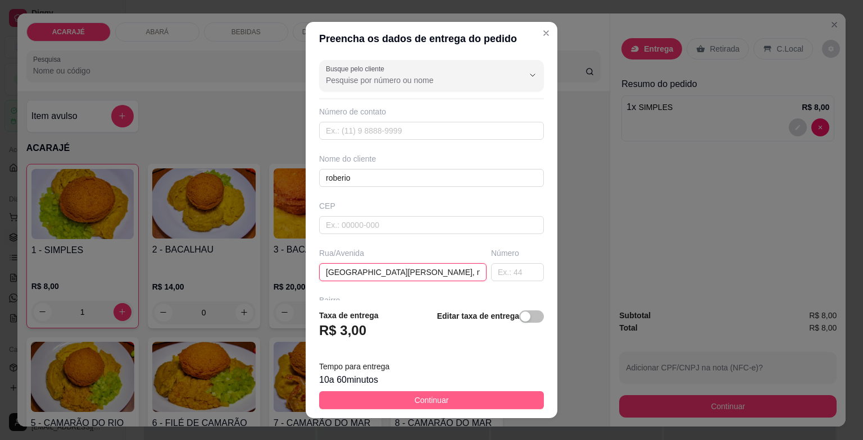
type input "[GEOGRAPHIC_DATA][PERSON_NAME], no [GEOGRAPHIC_DATA]"
click at [431, 398] on span "Continuar" at bounding box center [431, 400] width 34 height 12
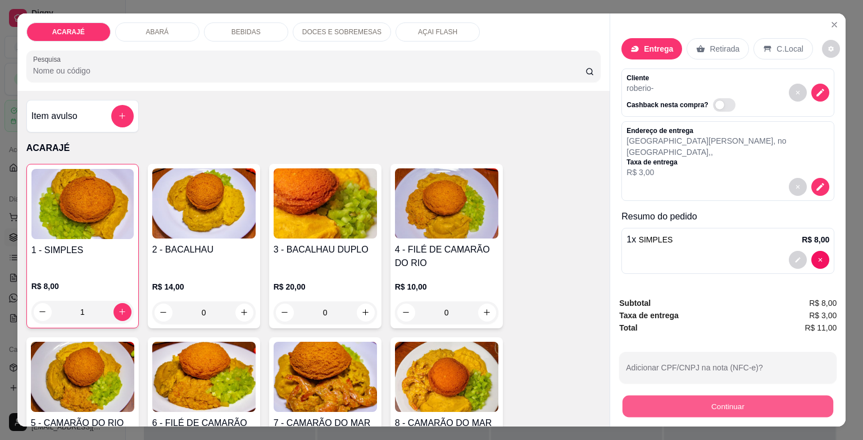
click at [627, 404] on button "Continuar" at bounding box center [727, 407] width 211 height 22
click at [656, 398] on button "Continuar" at bounding box center [727, 407] width 211 height 22
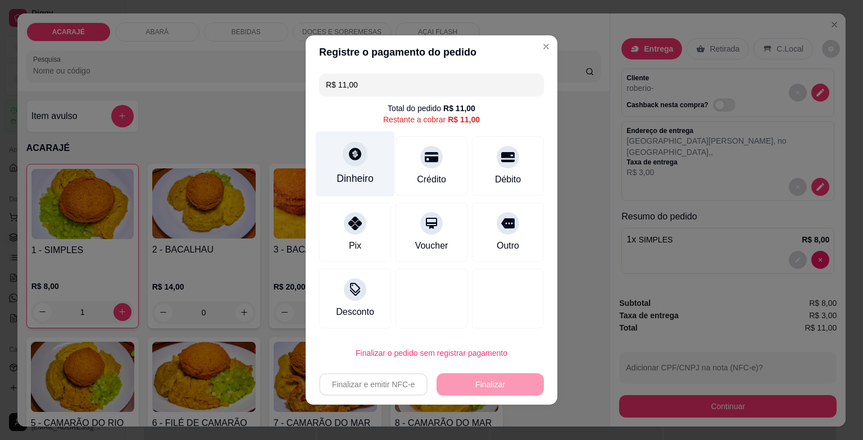
click at [372, 185] on div "Dinheiro" at bounding box center [355, 164] width 79 height 66
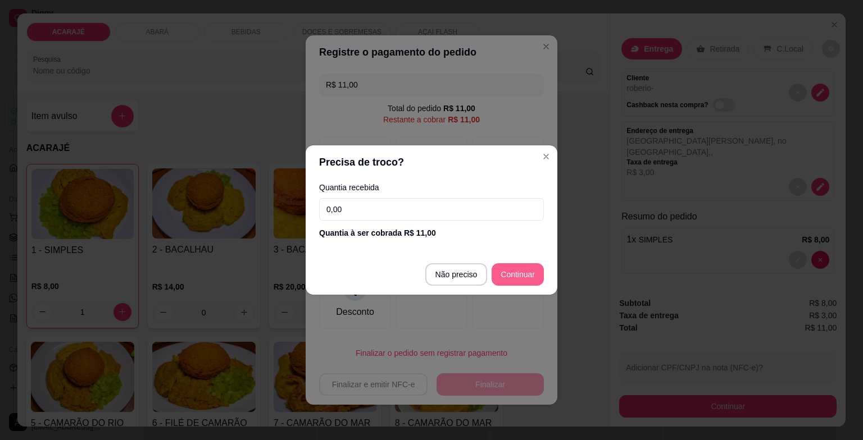
type input "R$ 0,00"
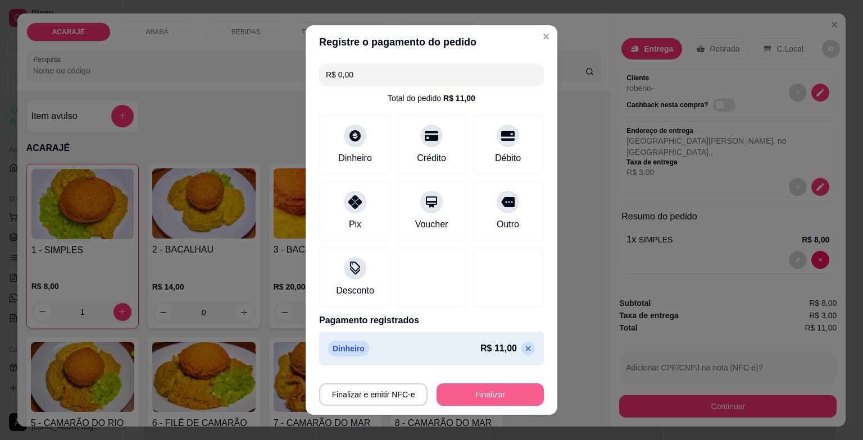
click at [511, 386] on button "Finalizar" at bounding box center [489, 395] width 107 height 22
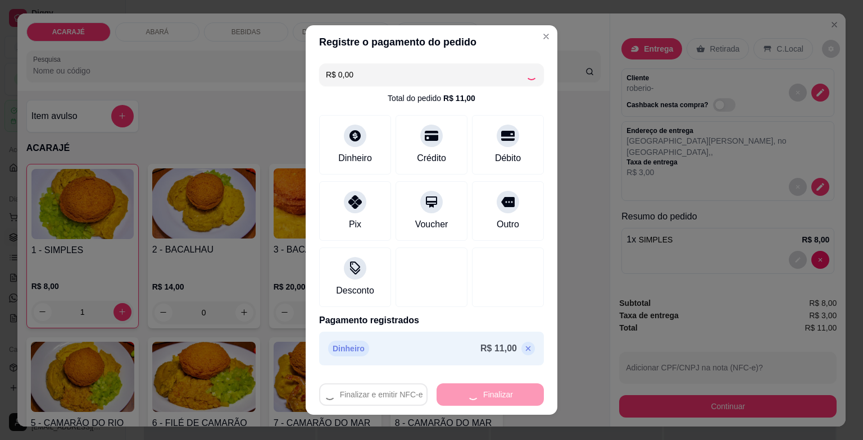
type input "0"
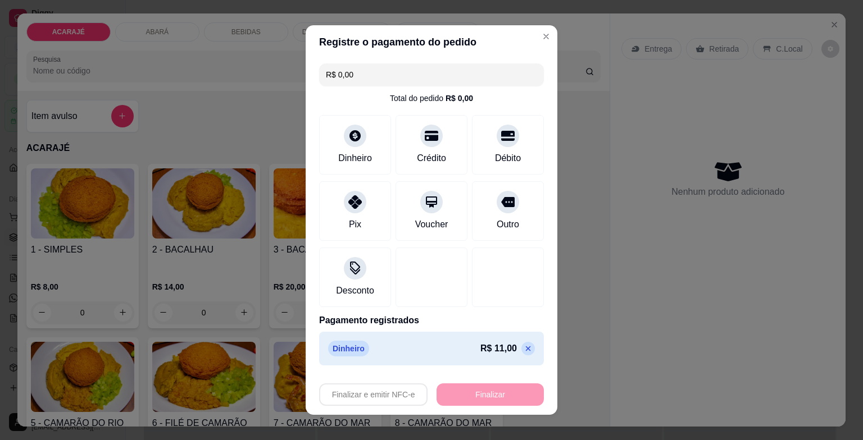
type input "-R$ 11,00"
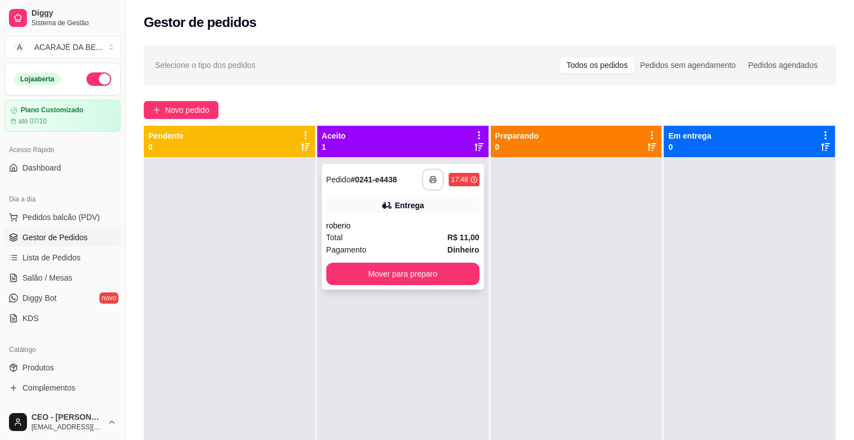
click at [430, 170] on button "button" at bounding box center [433, 180] width 22 height 22
click at [442, 266] on button "Mover para preparo" at bounding box center [402, 274] width 153 height 22
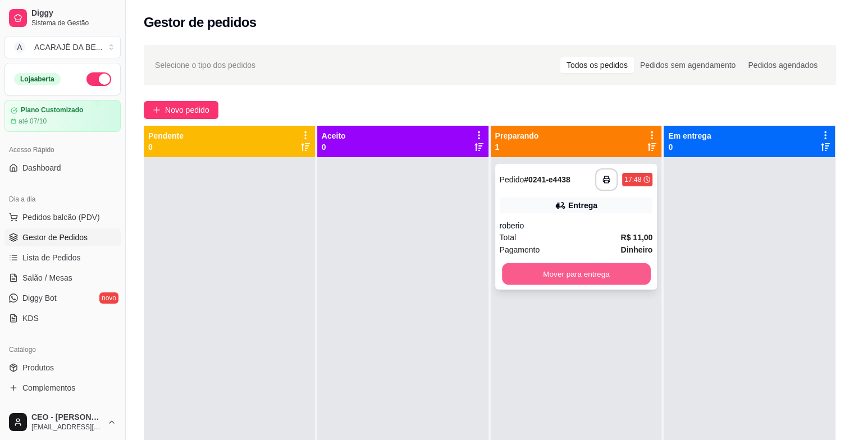
click at [527, 273] on button "Mover para entrega" at bounding box center [576, 274] width 149 height 22
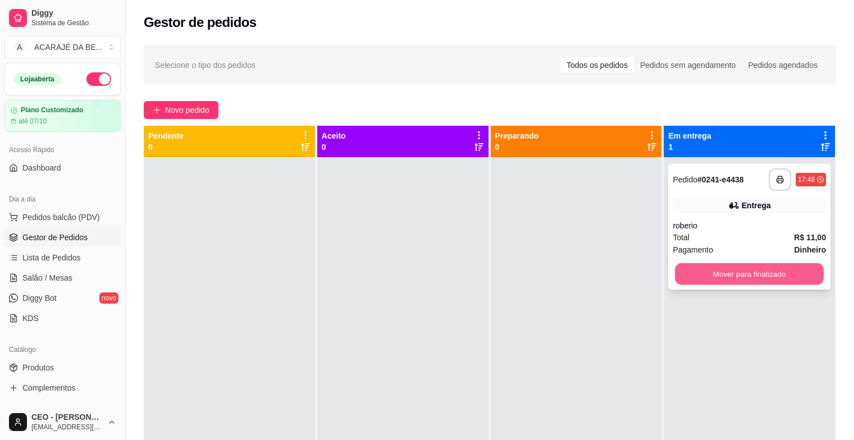
click at [709, 273] on button "Mover para finalizado" at bounding box center [749, 274] width 149 height 22
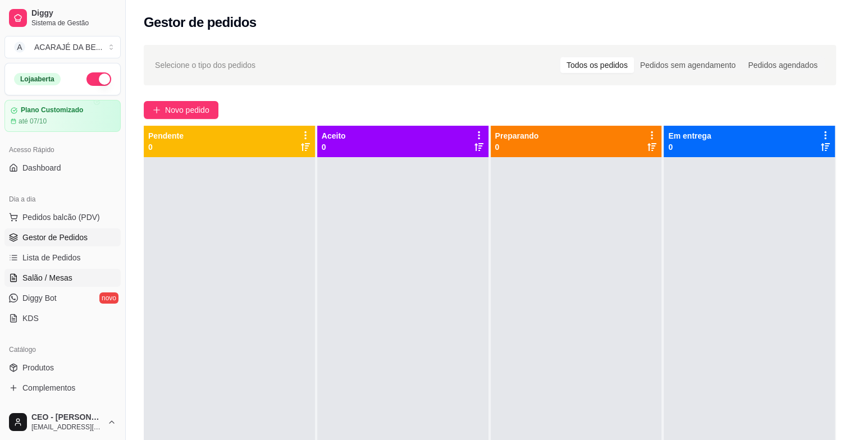
click at [71, 273] on link "Salão / Mesas" at bounding box center [62, 278] width 116 height 18
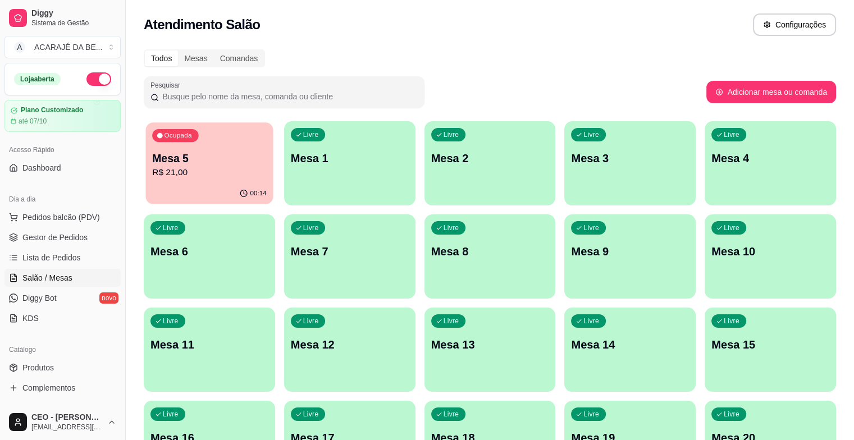
click at [191, 170] on p "R$ 21,00" at bounding box center [209, 172] width 115 height 13
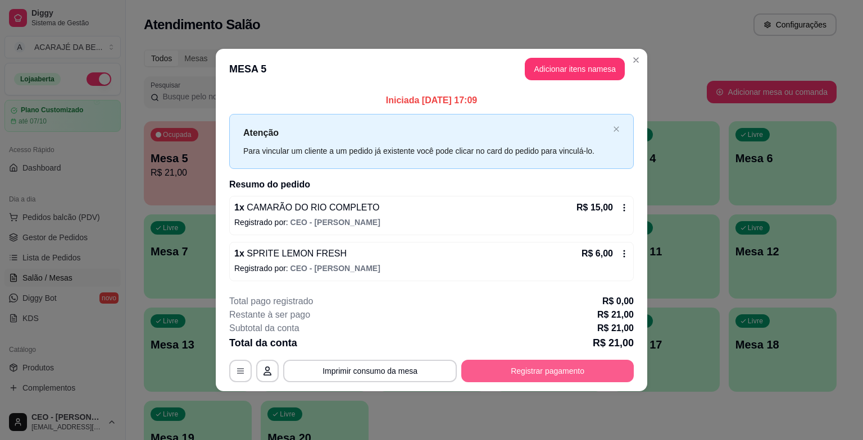
click at [537, 373] on button "Registrar pagamento" at bounding box center [547, 371] width 172 height 22
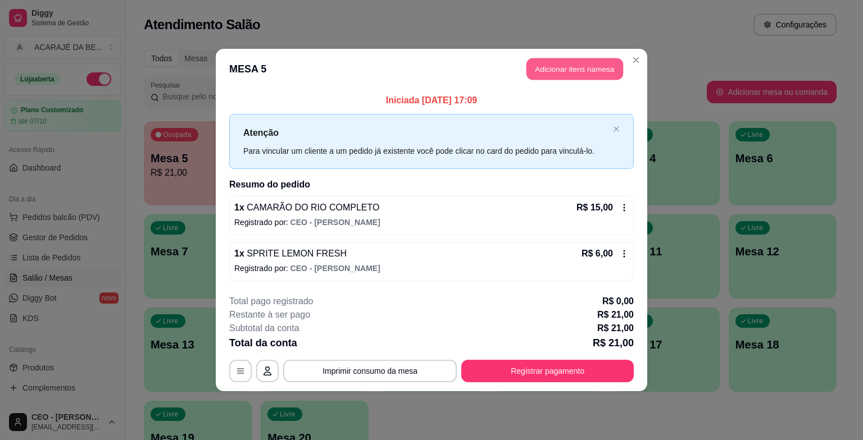
click at [581, 69] on button "Adicionar itens na mesa" at bounding box center [574, 69] width 97 height 22
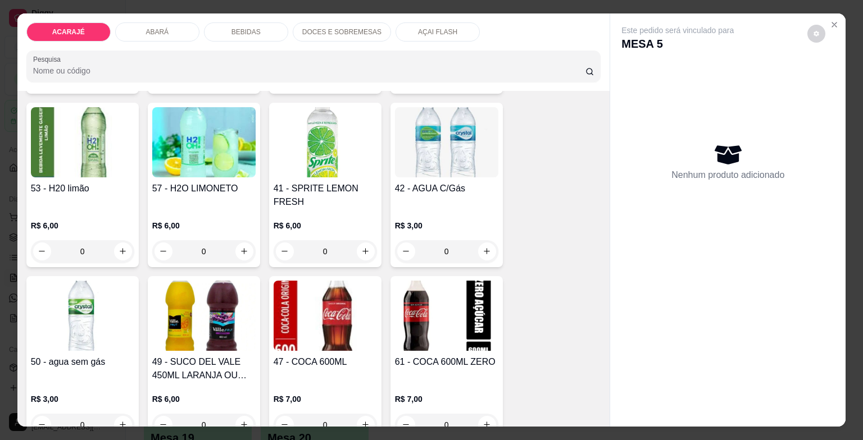
scroll to position [1348, 0]
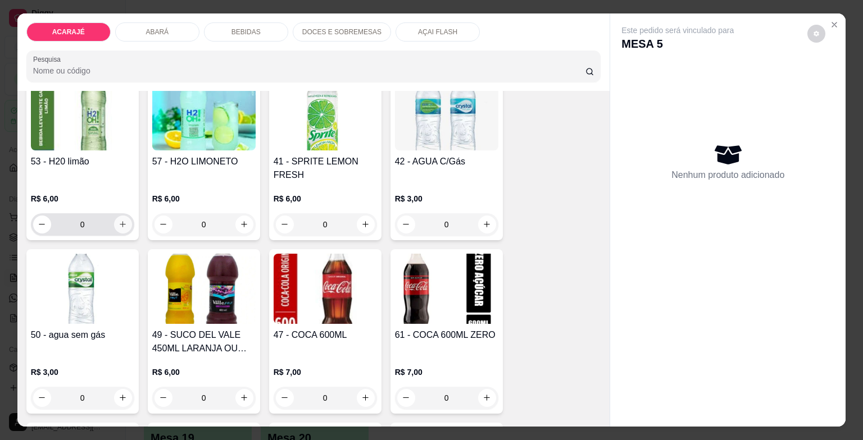
click at [118, 216] on button "increase-product-quantity" at bounding box center [123, 225] width 18 height 18
type input "1"
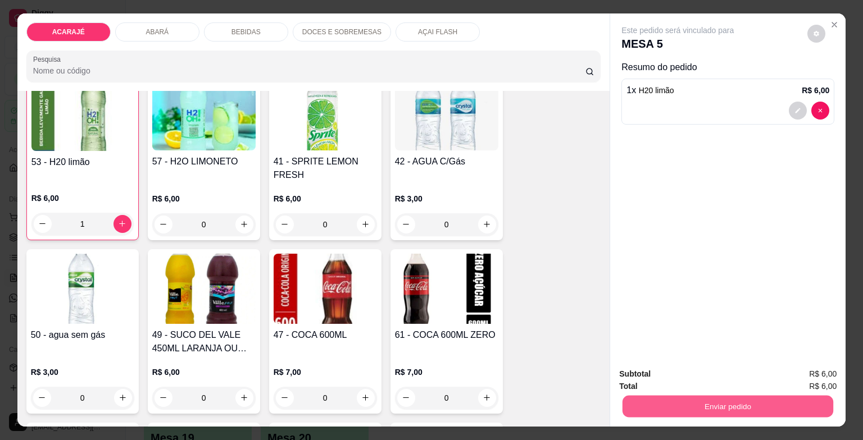
click at [624, 400] on button "Enviar pedido" at bounding box center [727, 407] width 211 height 22
click at [802, 377] on button "Enviar pedido" at bounding box center [806, 374] width 63 height 21
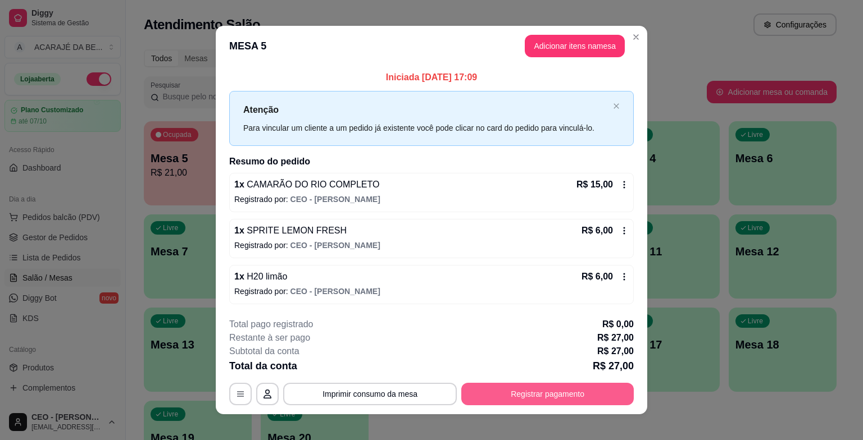
click at [537, 399] on button "Registrar pagamento" at bounding box center [547, 394] width 172 height 22
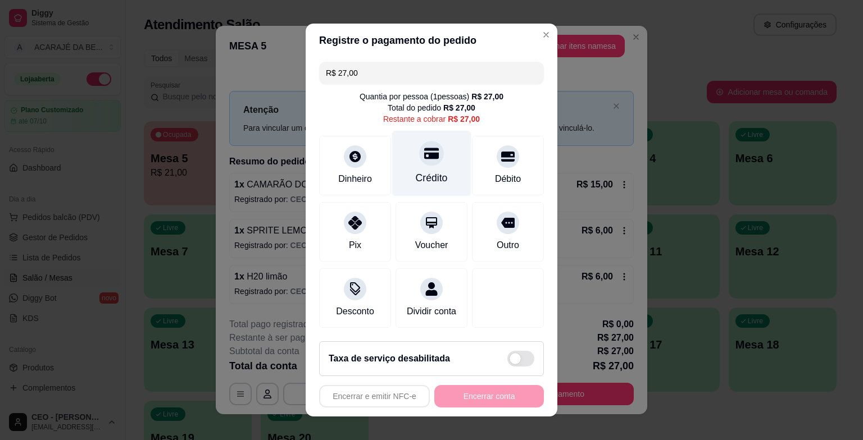
click at [437, 167] on div "Crédito" at bounding box center [431, 164] width 79 height 66
type input "R$ 0,00"
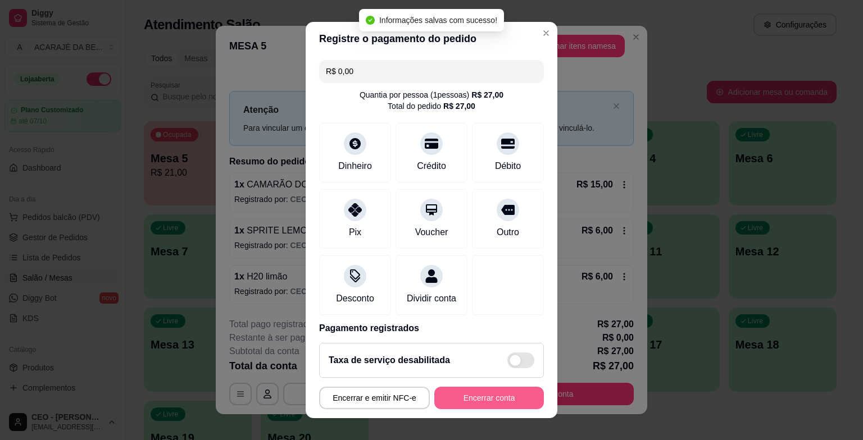
click at [470, 399] on button "Encerrar conta" at bounding box center [489, 398] width 110 height 22
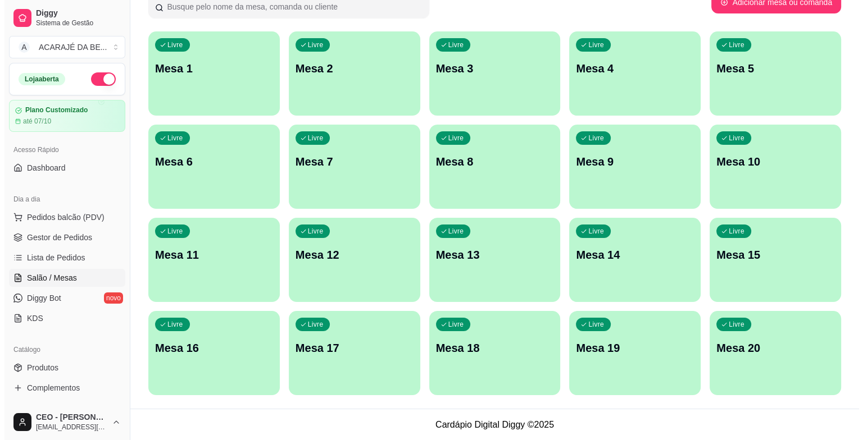
scroll to position [0, 0]
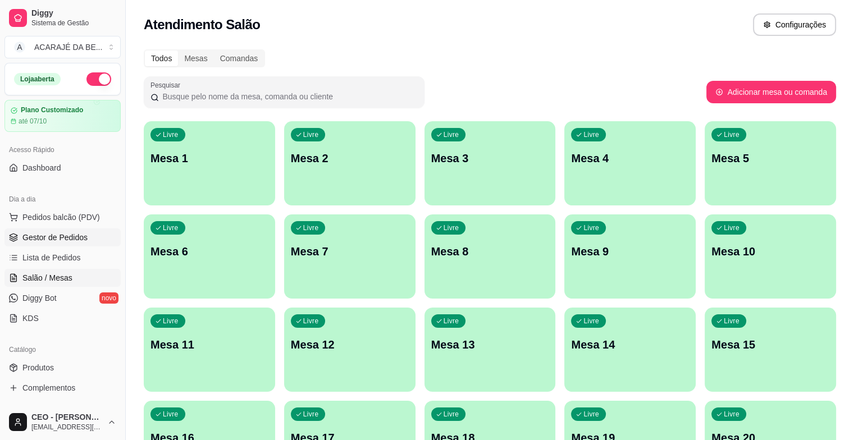
click at [65, 242] on span "Gestor de Pedidos" at bounding box center [54, 237] width 65 height 11
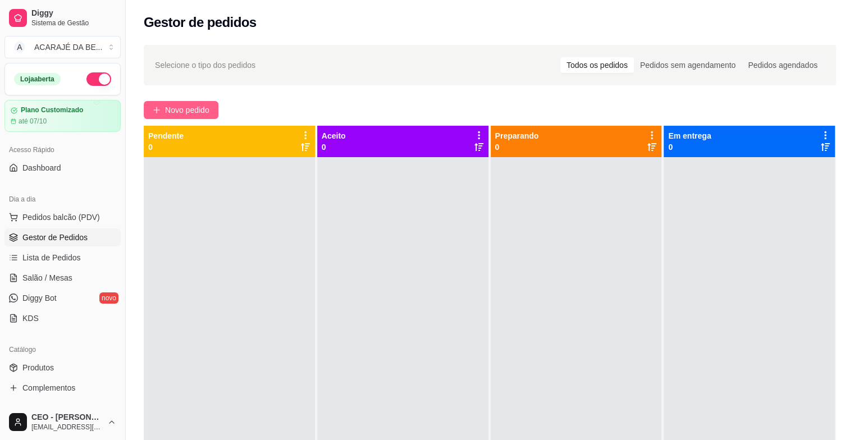
click at [193, 110] on span "Novo pedido" at bounding box center [187, 110] width 44 height 12
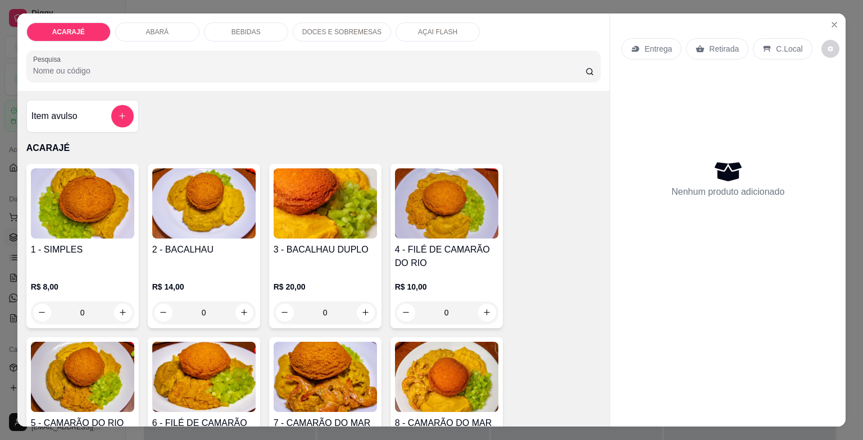
scroll to position [112, 0]
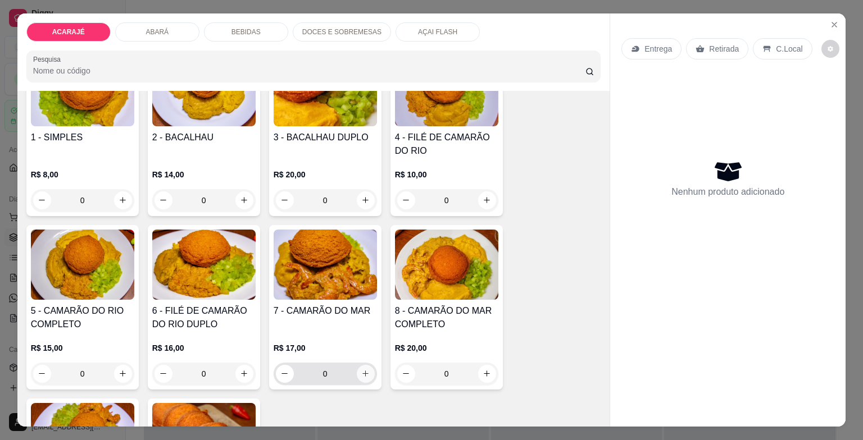
click at [363, 365] on button "increase-product-quantity" at bounding box center [366, 374] width 18 height 18
type input "1"
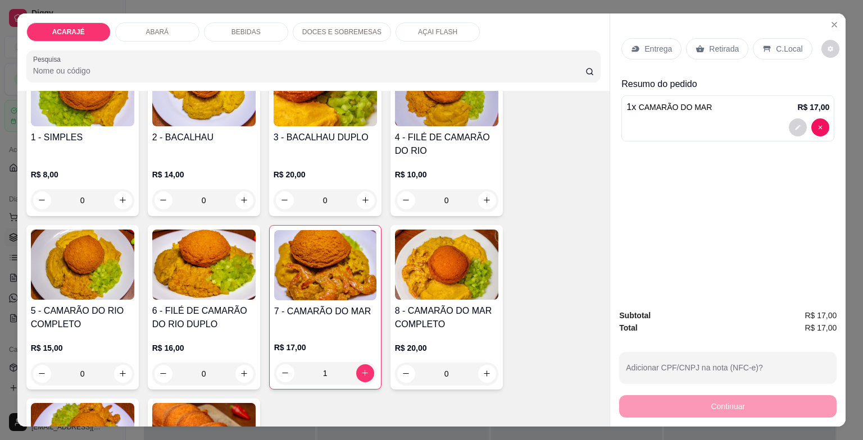
click at [645, 43] on p "Entrega" at bounding box center [658, 48] width 28 height 11
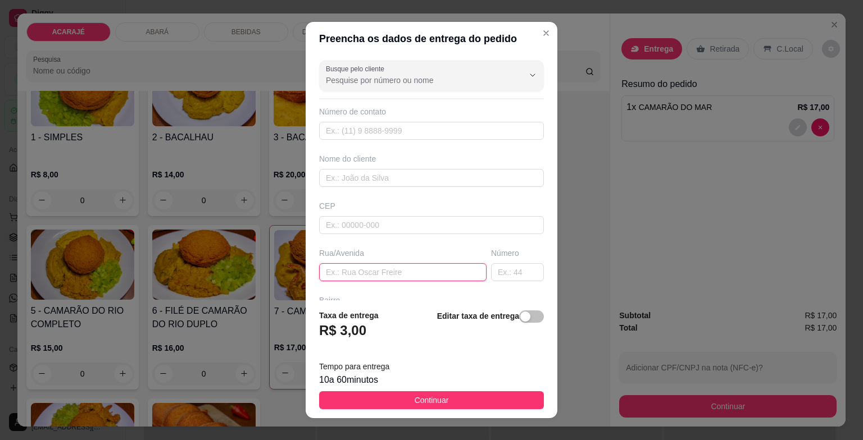
paste input "subida de [PERSON_NAME] do leite número da casa 55 pagamento cartão"
type input "subida de [PERSON_NAME] do leite número da casa 55 pagamento cartão"
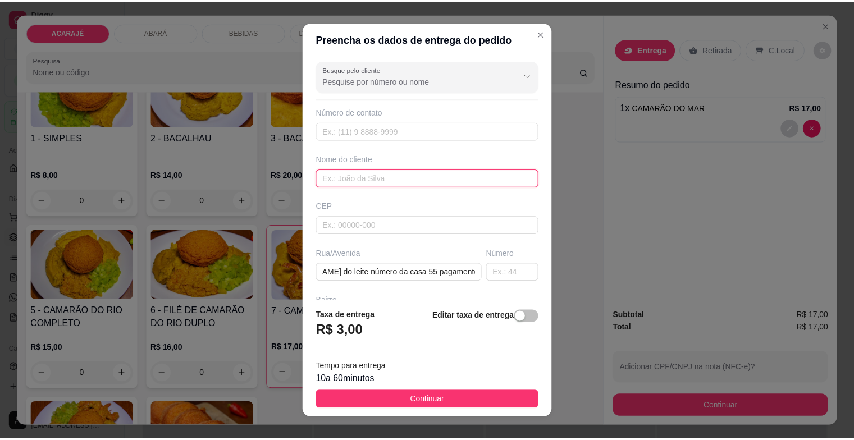
scroll to position [0, 0]
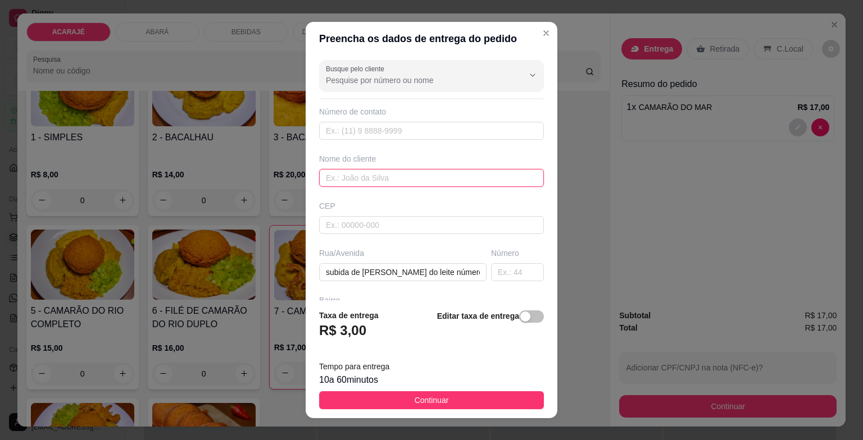
click at [369, 169] on input "text" at bounding box center [431, 178] width 225 height 18
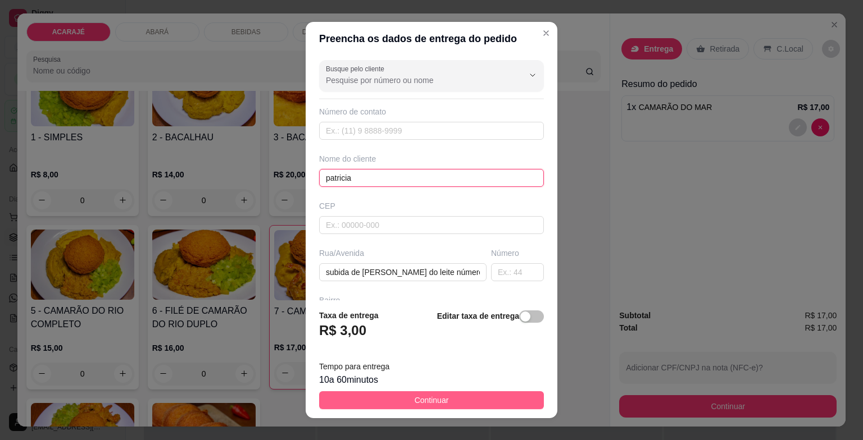
type input "patricia"
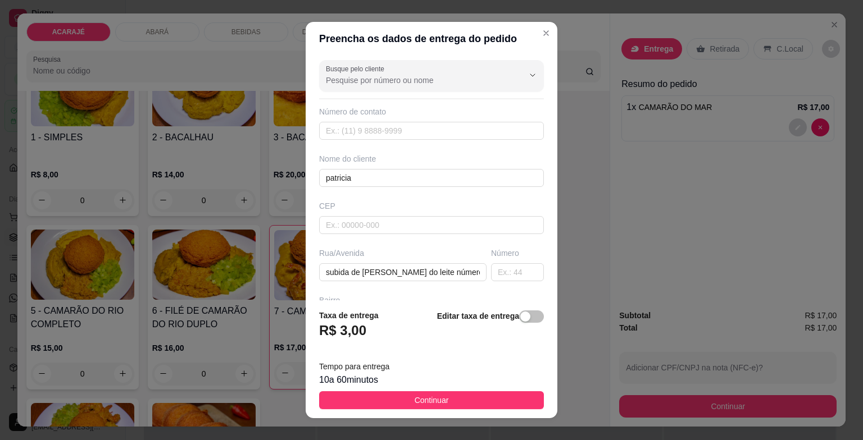
drag, startPoint x: 457, startPoint y: 402, endPoint x: 451, endPoint y: 394, distance: 10.1
click at [456, 400] on button "Continuar" at bounding box center [431, 400] width 225 height 18
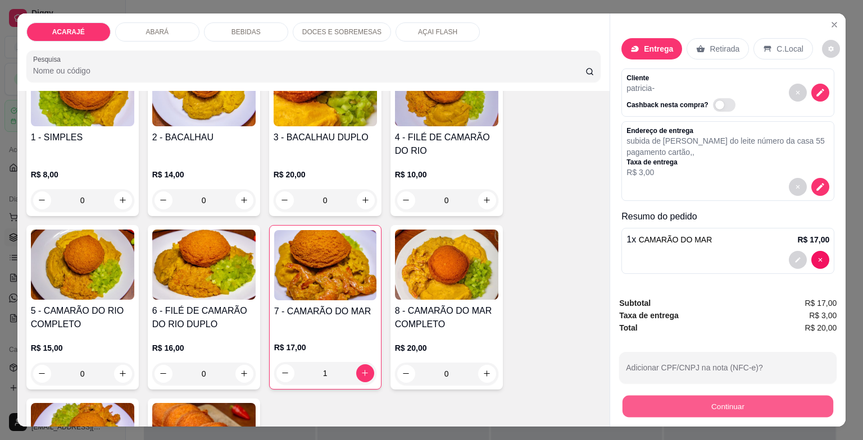
click at [650, 396] on button "Continuar" at bounding box center [727, 407] width 211 height 22
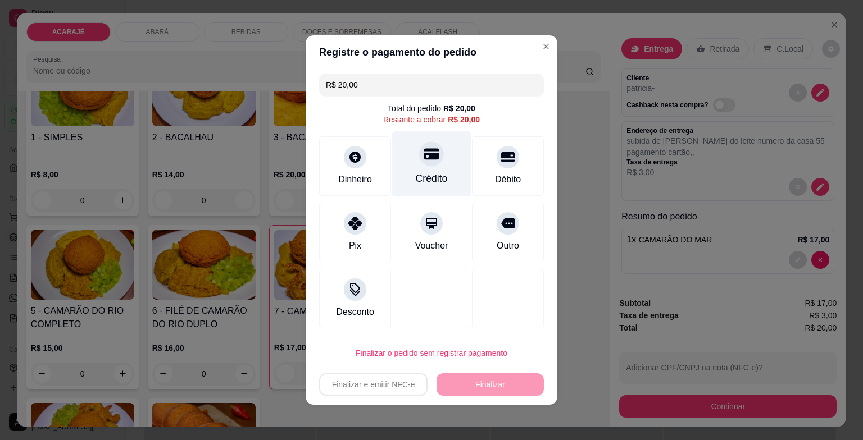
click at [436, 170] on div "Crédito" at bounding box center [431, 164] width 79 height 66
type input "R$ 0,00"
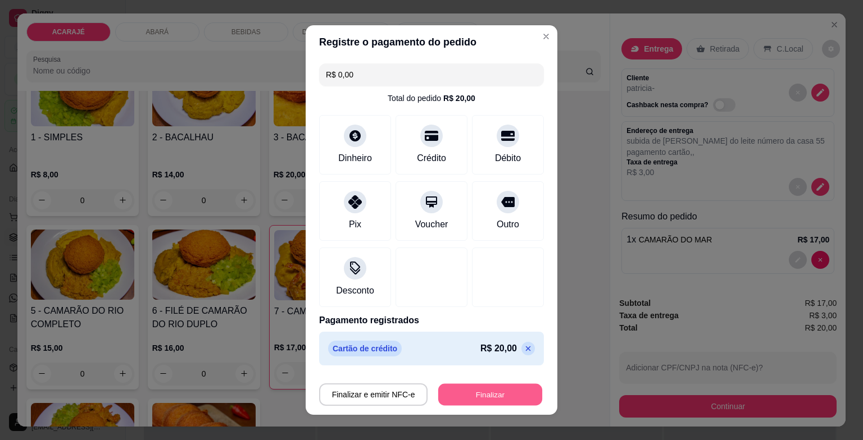
click at [492, 394] on button "Finalizar" at bounding box center [490, 395] width 104 height 22
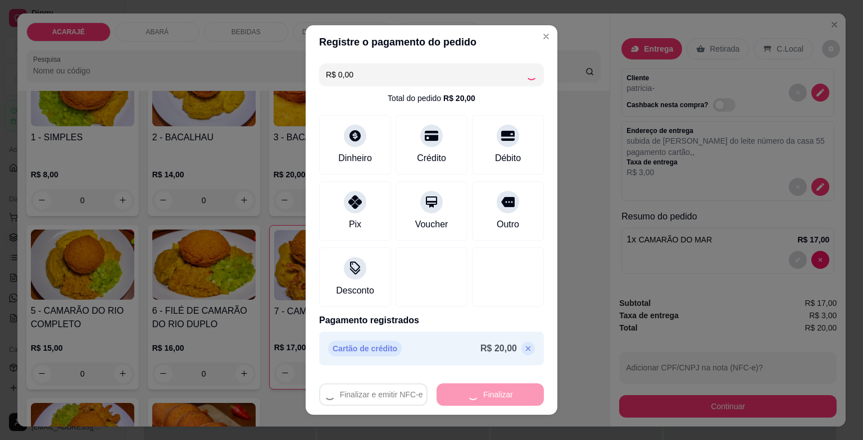
type input "0"
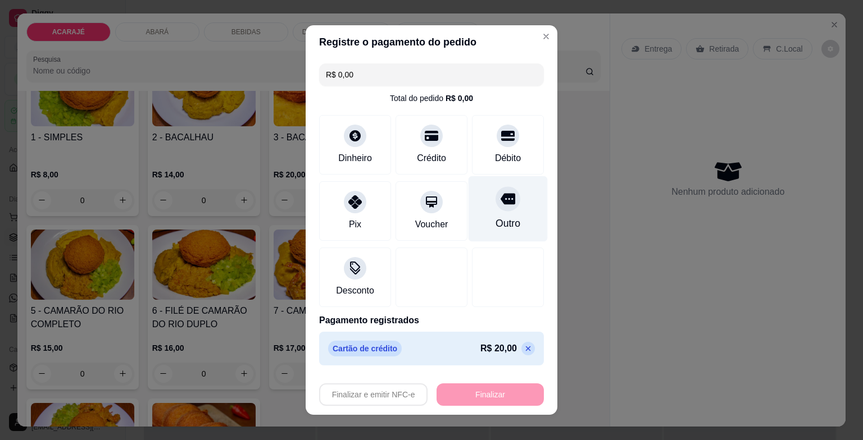
type input "-R$ 20,00"
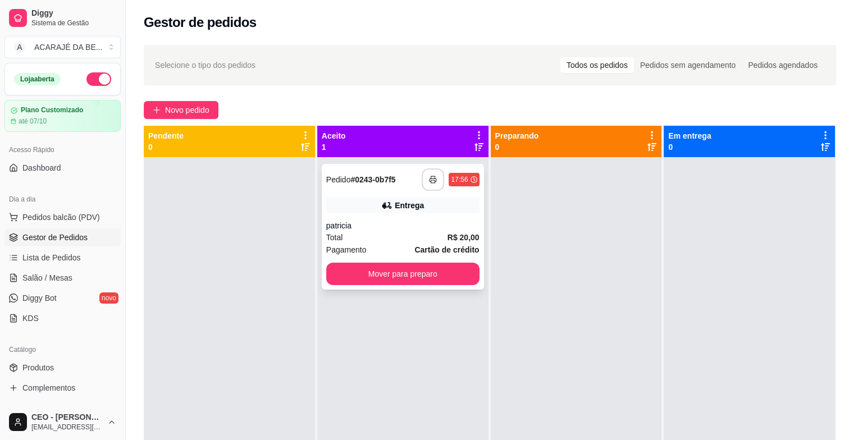
click at [429, 177] on icon "button" at bounding box center [433, 180] width 8 height 8
click at [454, 270] on button "Mover para preparo" at bounding box center [402, 274] width 153 height 22
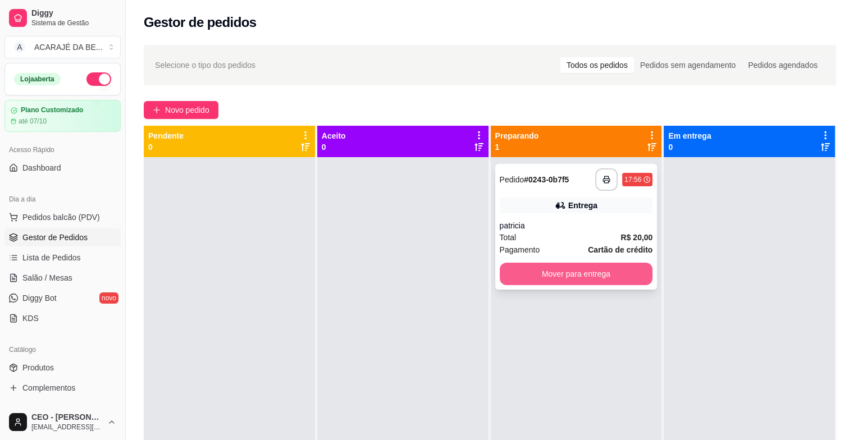
click at [559, 272] on button "Mover para entrega" at bounding box center [576, 274] width 153 height 22
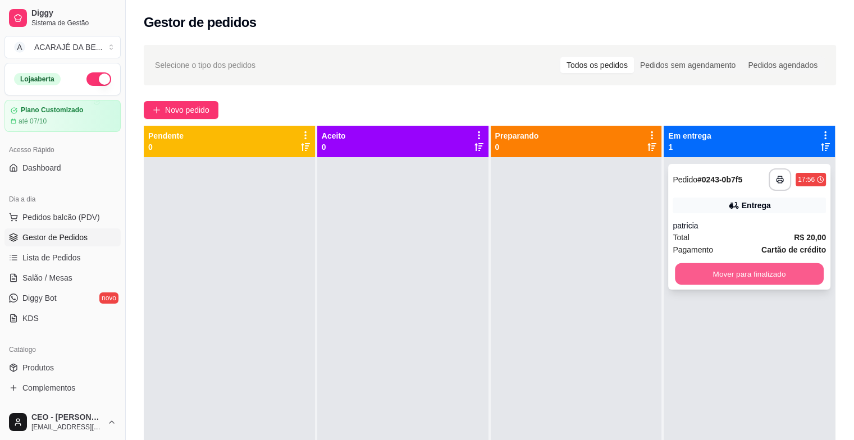
click at [685, 268] on button "Mover para finalizado" at bounding box center [749, 274] width 149 height 22
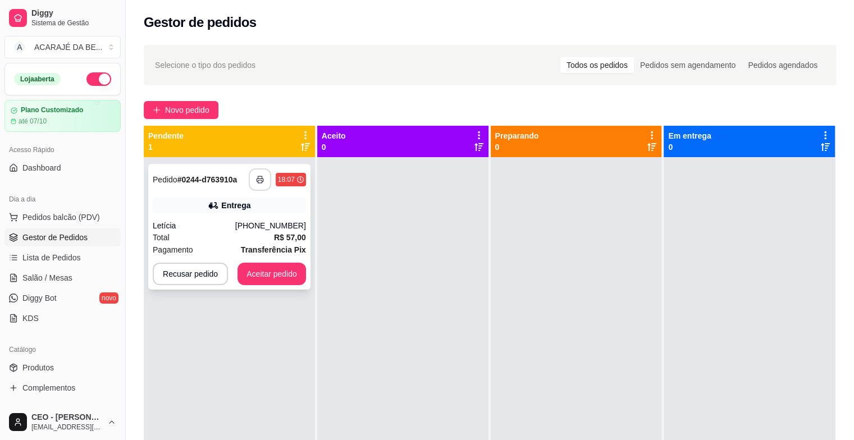
click at [266, 180] on button "button" at bounding box center [260, 179] width 22 height 22
click at [271, 281] on button "Aceitar pedido" at bounding box center [272, 274] width 69 height 22
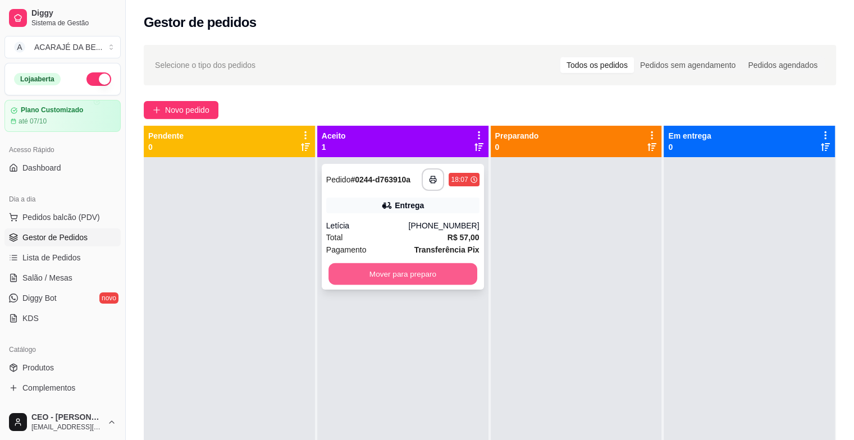
click at [379, 277] on button "Mover para preparo" at bounding box center [403, 274] width 149 height 22
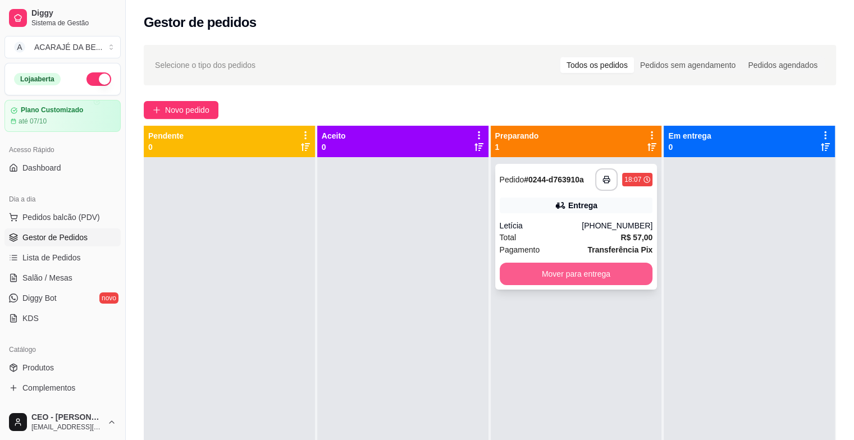
click at [562, 280] on button "Mover para entrega" at bounding box center [576, 274] width 153 height 22
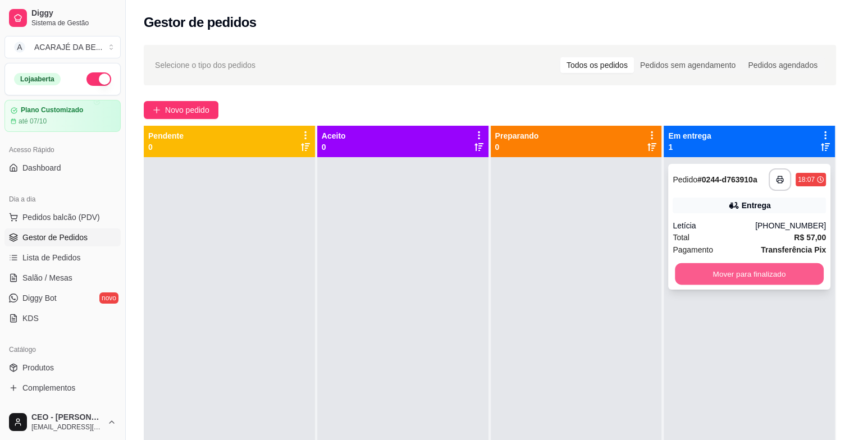
click at [702, 274] on button "Mover para finalizado" at bounding box center [749, 274] width 149 height 22
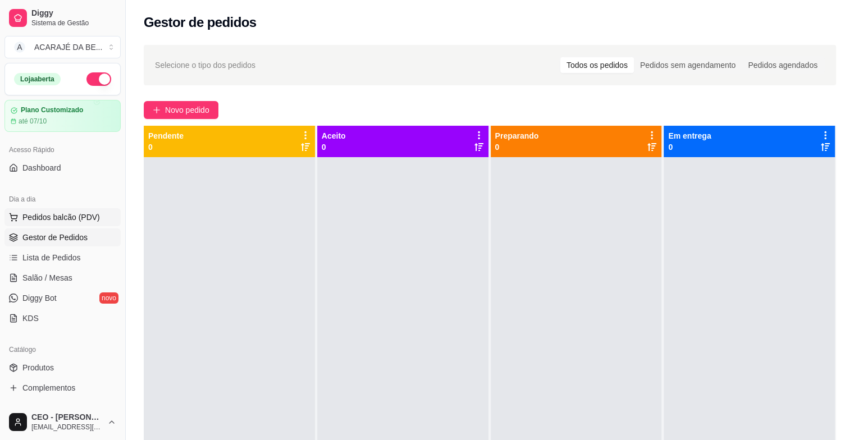
drag, startPoint x: 89, startPoint y: 193, endPoint x: 72, endPoint y: 225, distance: 36.2
click at [72, 225] on div "Loja aberta Plano Customizado até 07/10 Acesso Rápido Dashboard Dia a dia Pedid…" at bounding box center [62, 233] width 125 height 341
drag, startPoint x: 72, startPoint y: 225, endPoint x: 72, endPoint y: 283, distance: 58.4
click at [74, 284] on link "Salão / Mesas" at bounding box center [62, 278] width 116 height 18
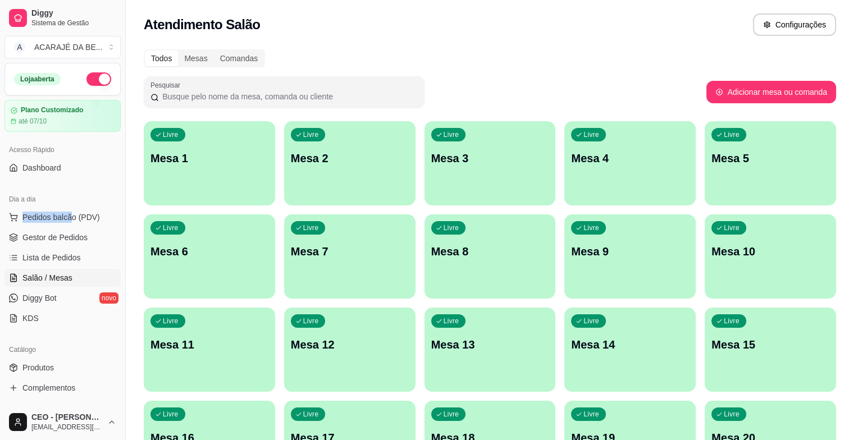
click at [148, 175] on div "Livre Mesa 1" at bounding box center [209, 156] width 131 height 71
click at [370, 173] on div "Livre Mesa 1 Livre Mesa 2 Livre Mesa 3 Livre Mesa 4 Livre Mesa 5 Livre Mesa 6 L…" at bounding box center [490, 303] width 692 height 364
click at [431, 156] on p "Mesa 3" at bounding box center [490, 158] width 118 height 16
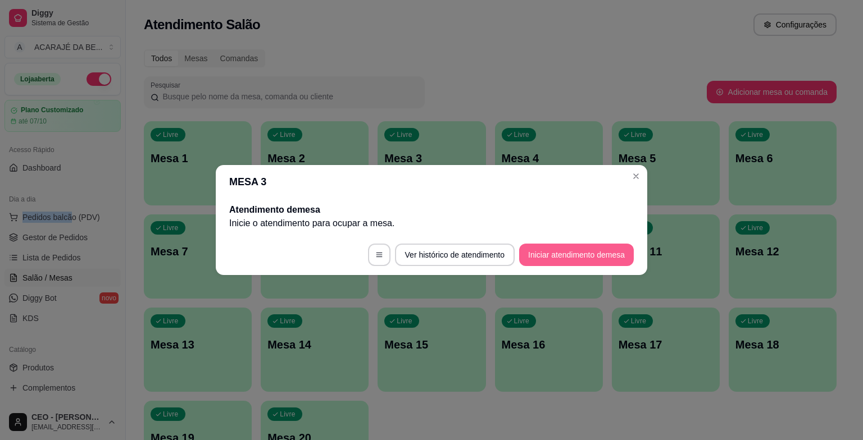
click at [580, 254] on button "Iniciar atendimento de mesa" at bounding box center [576, 255] width 115 height 22
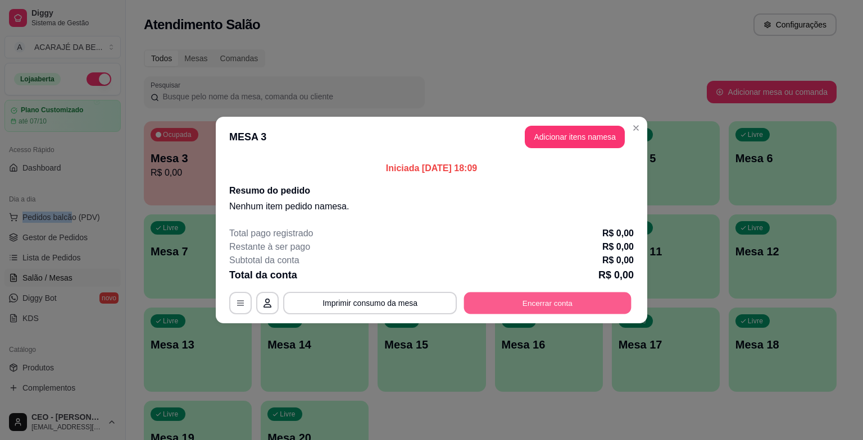
click at [566, 308] on button "Encerrar conta" at bounding box center [547, 304] width 167 height 22
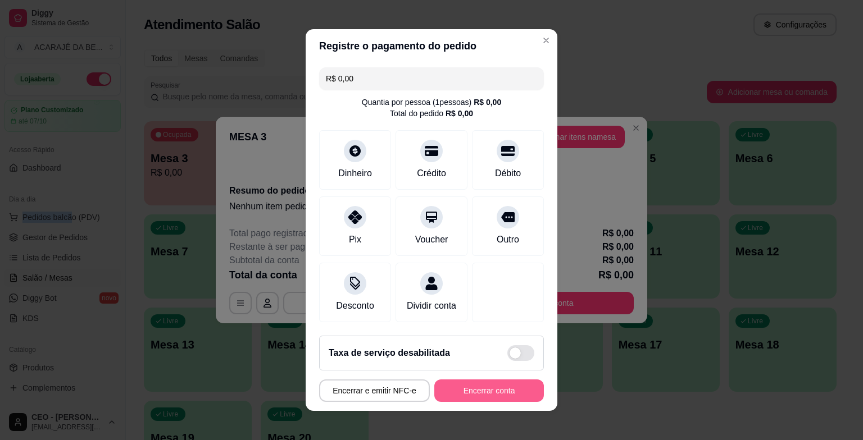
click at [519, 399] on button "Encerrar conta" at bounding box center [489, 391] width 110 height 22
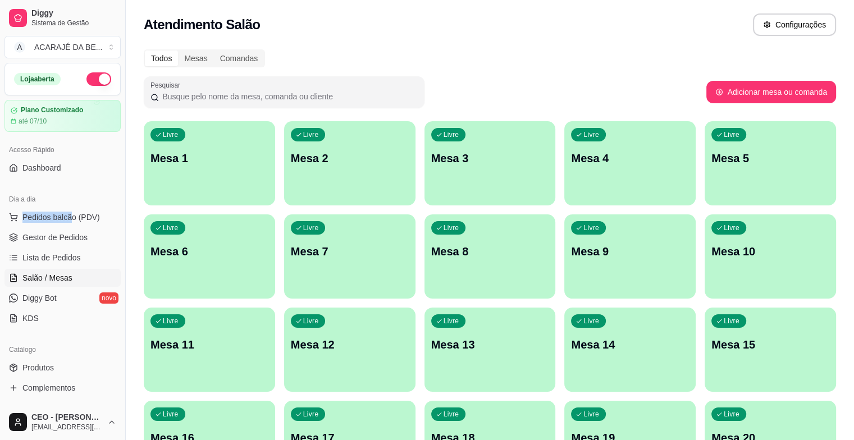
click at [425, 256] on div "Livre Mesa 8" at bounding box center [490, 250] width 131 height 71
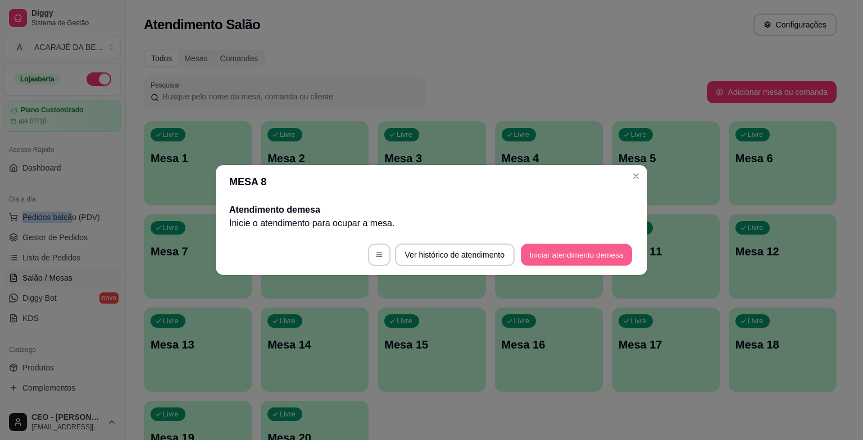
click at [596, 256] on button "Iniciar atendimento de mesa" at bounding box center [576, 255] width 111 height 22
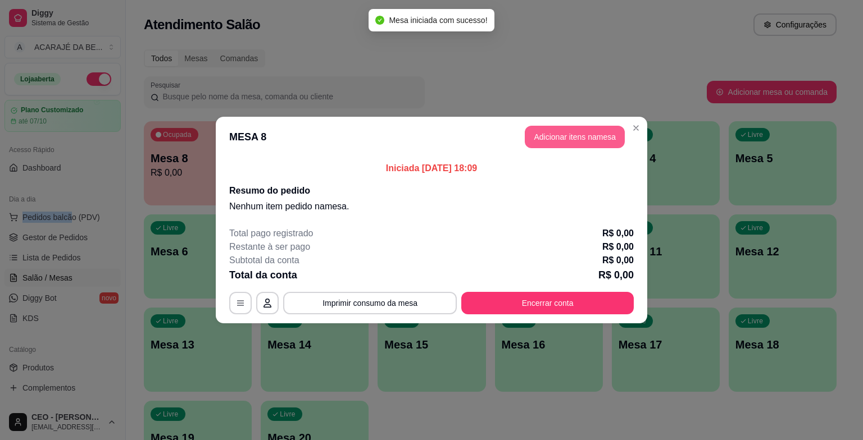
click at [548, 139] on button "Adicionar itens na mesa" at bounding box center [574, 137] width 100 height 22
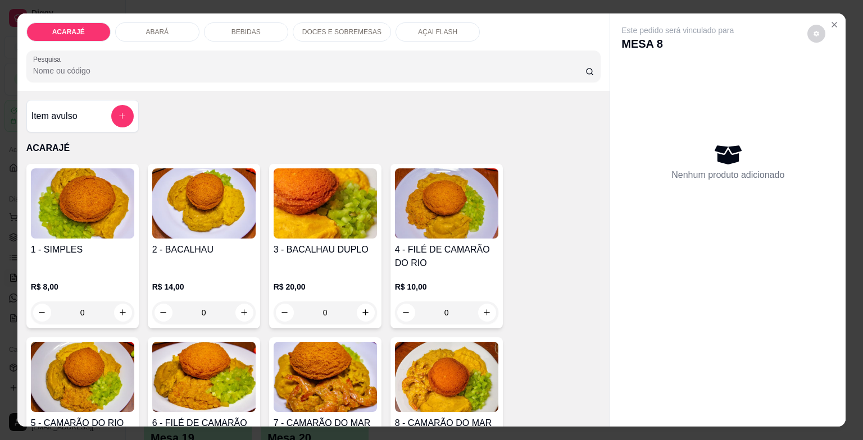
scroll to position [225, 0]
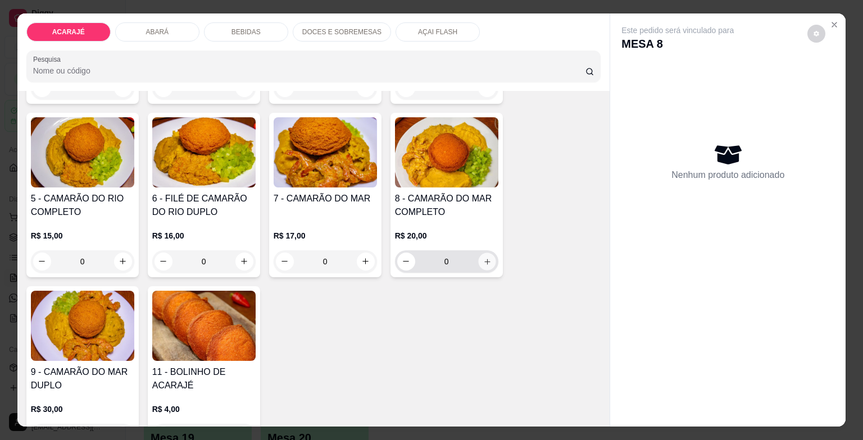
click at [488, 257] on button "increase-product-quantity" at bounding box center [486, 261] width 17 height 17
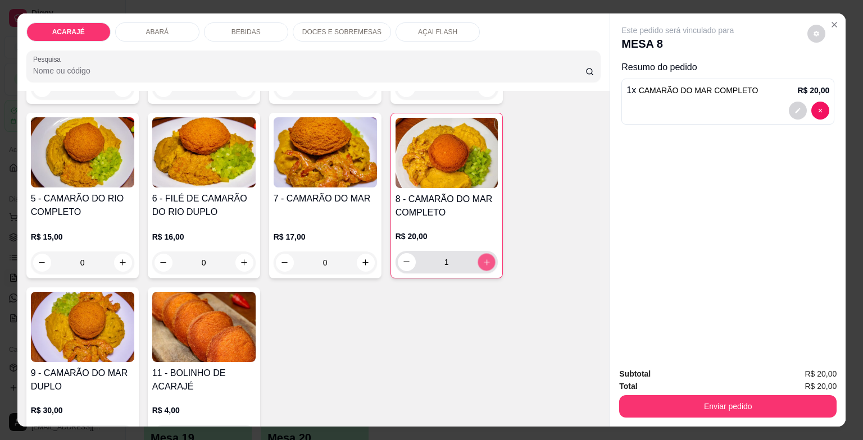
click at [483, 258] on icon "increase-product-quantity" at bounding box center [486, 262] width 8 height 8
type input "2"
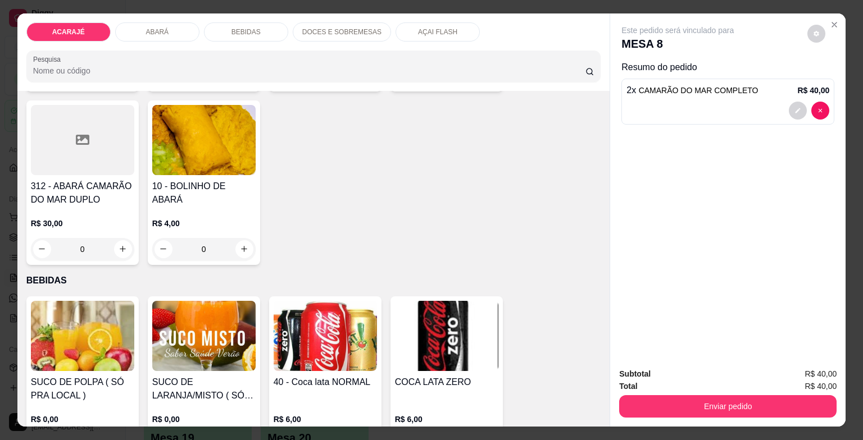
scroll to position [1235, 0]
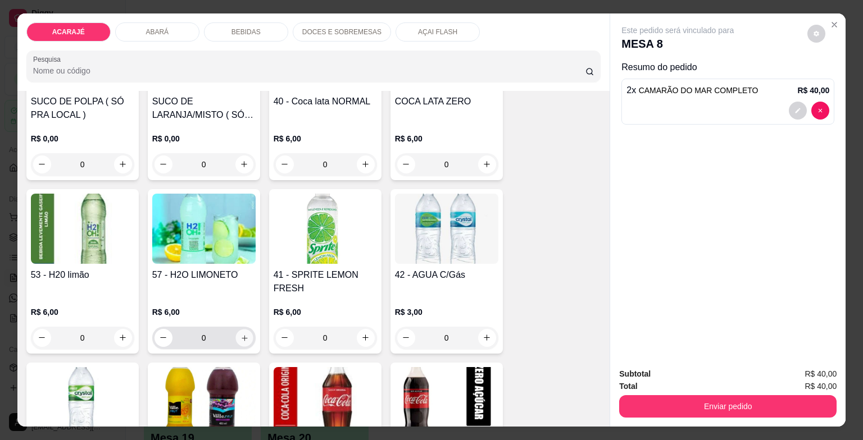
click at [243, 334] on icon "increase-product-quantity" at bounding box center [244, 338] width 8 height 8
type input "1"
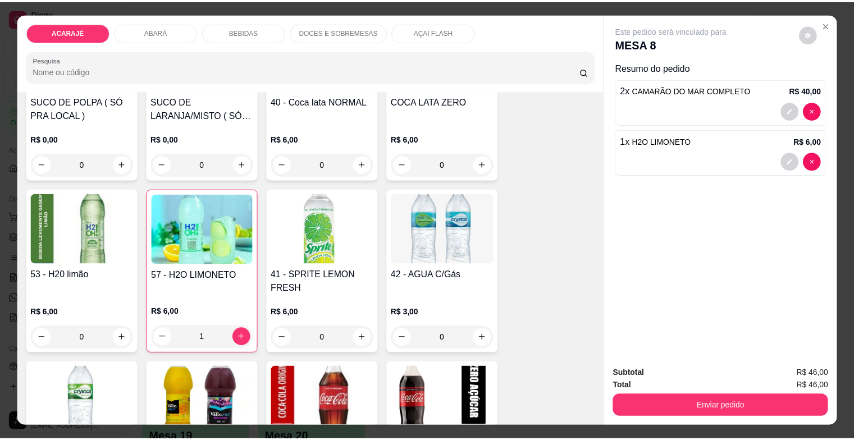
scroll to position [1348, 0]
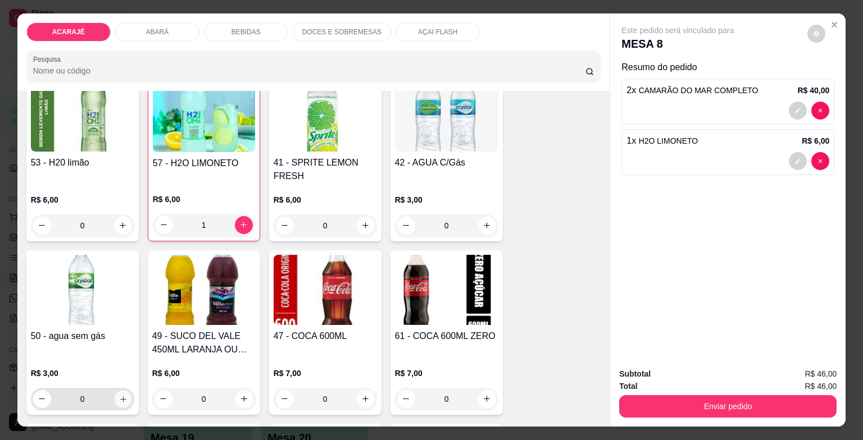
click at [114, 391] on button "increase-product-quantity" at bounding box center [122, 398] width 17 height 17
type input "1"
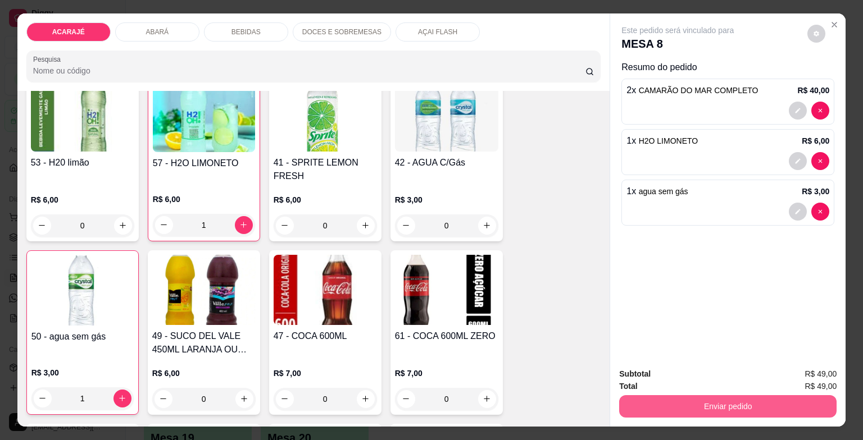
click at [681, 407] on button "Enviar pedido" at bounding box center [727, 406] width 217 height 22
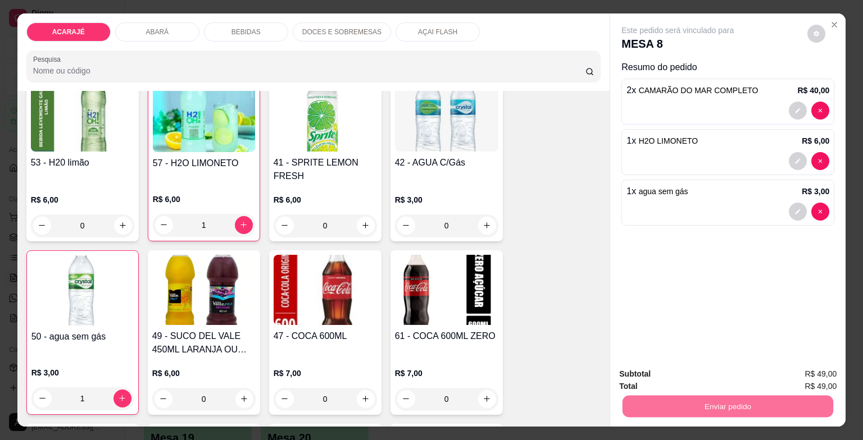
click at [821, 372] on button "Enviar pedido" at bounding box center [806, 374] width 63 height 21
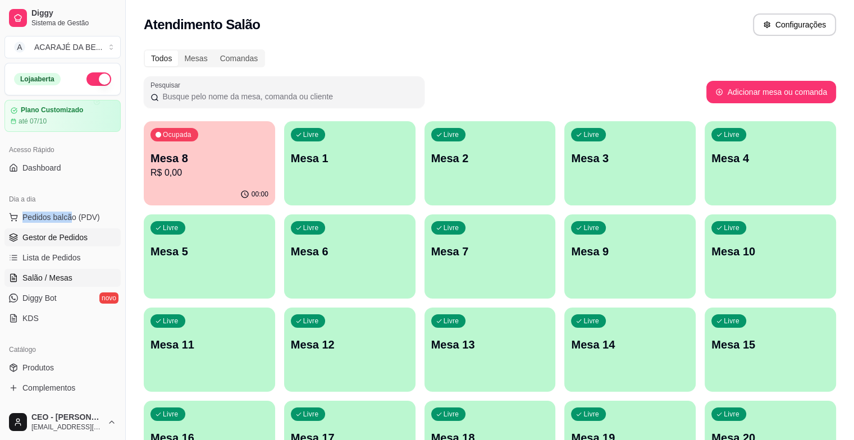
click at [13, 240] on icon at bounding box center [13, 240] width 7 height 2
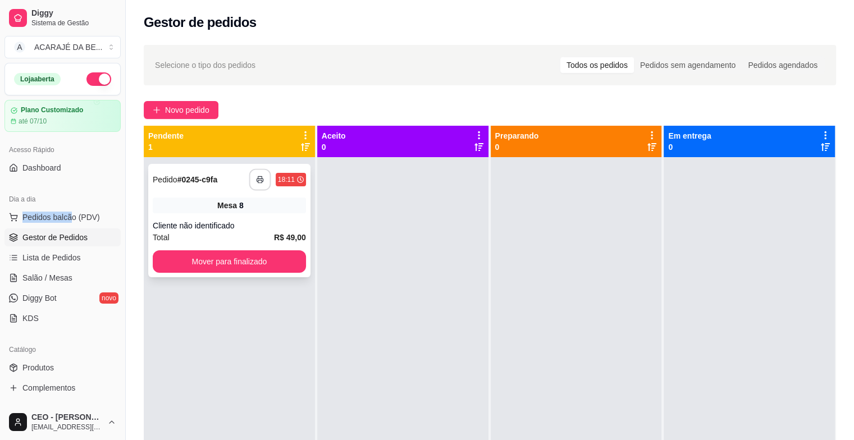
click at [250, 180] on button "button" at bounding box center [260, 180] width 22 height 22
click at [219, 243] on div "Total R$ 49,00" at bounding box center [229, 237] width 153 height 12
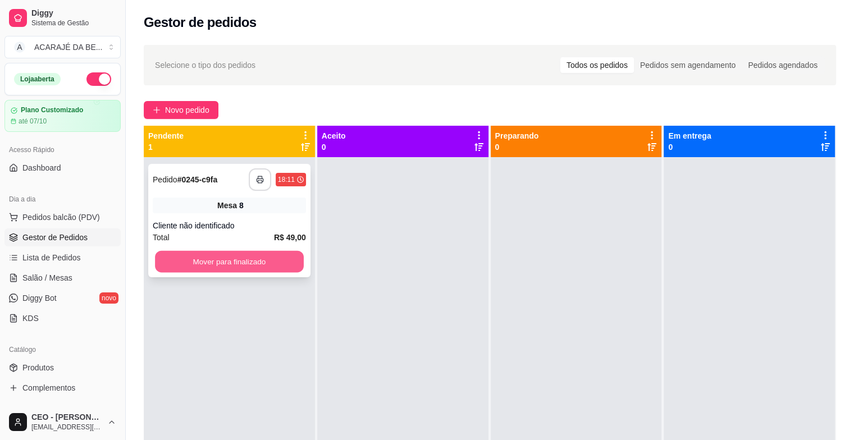
click at [220, 266] on button "Mover para finalizado" at bounding box center [229, 262] width 149 height 22
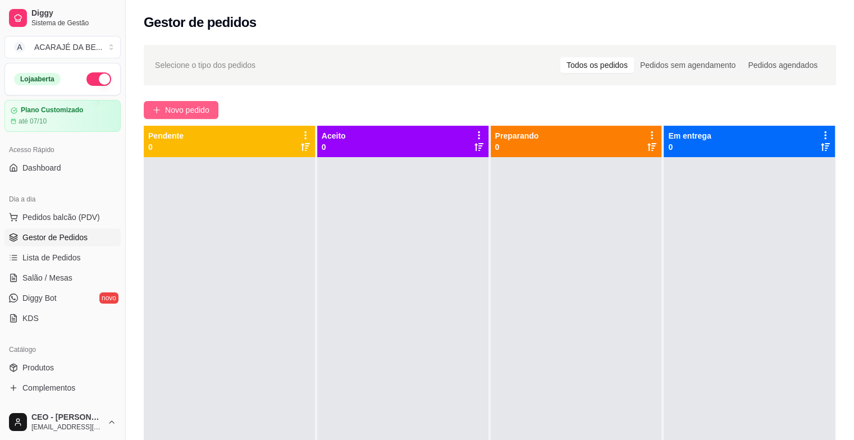
click at [203, 107] on span "Novo pedido" at bounding box center [187, 110] width 44 height 12
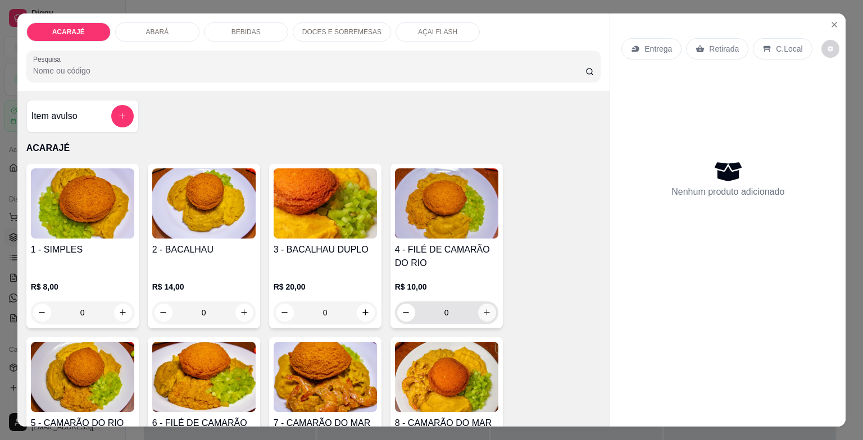
click at [485, 308] on icon "increase-product-quantity" at bounding box center [486, 312] width 8 height 8
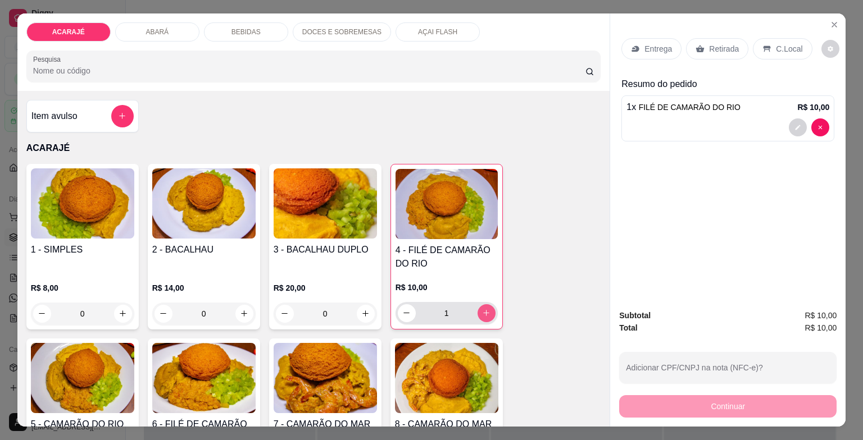
click at [483, 309] on icon "increase-product-quantity" at bounding box center [486, 313] width 8 height 8
type input "2"
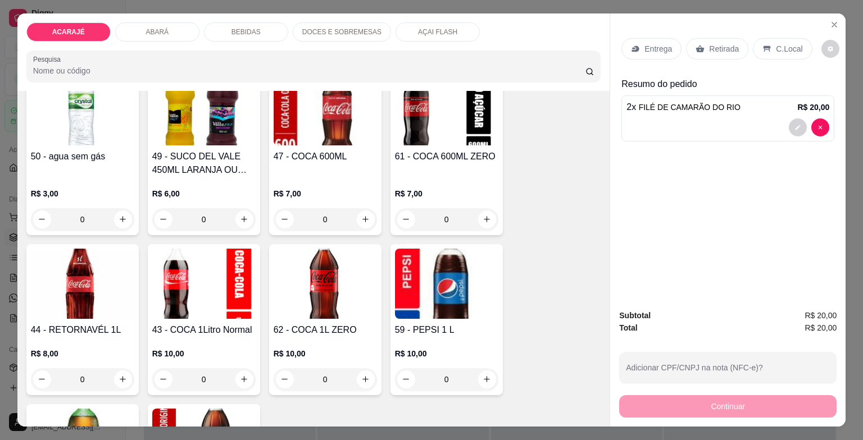
scroll to position [1572, 0]
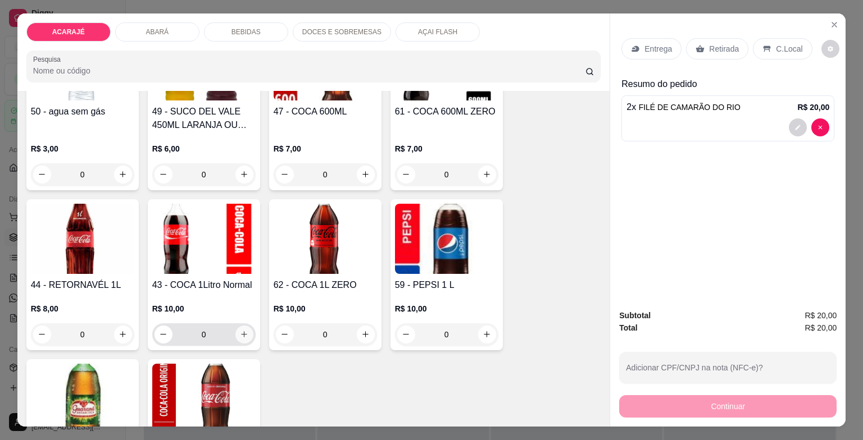
click at [240, 330] on icon "increase-product-quantity" at bounding box center [244, 334] width 8 height 8
type input "1"
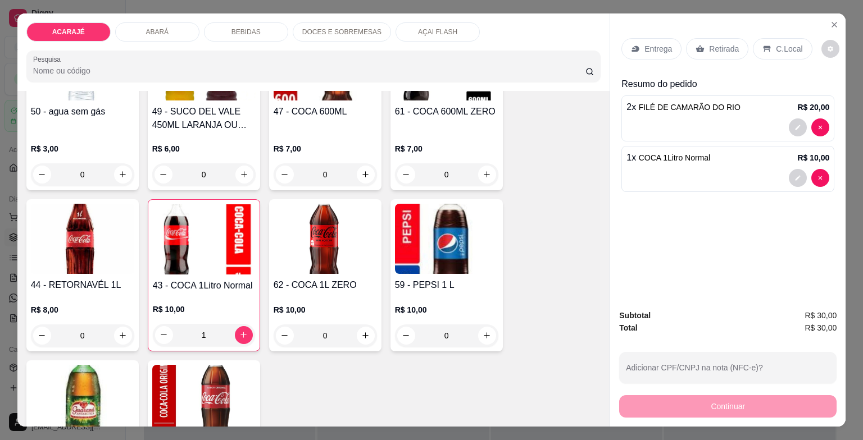
click at [695, 44] on icon at bounding box center [699, 48] width 9 height 9
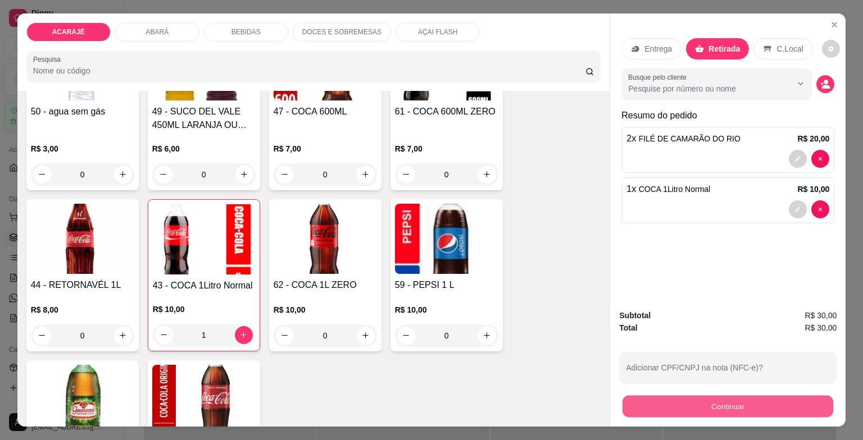
click at [692, 400] on button "Continuar" at bounding box center [727, 407] width 211 height 22
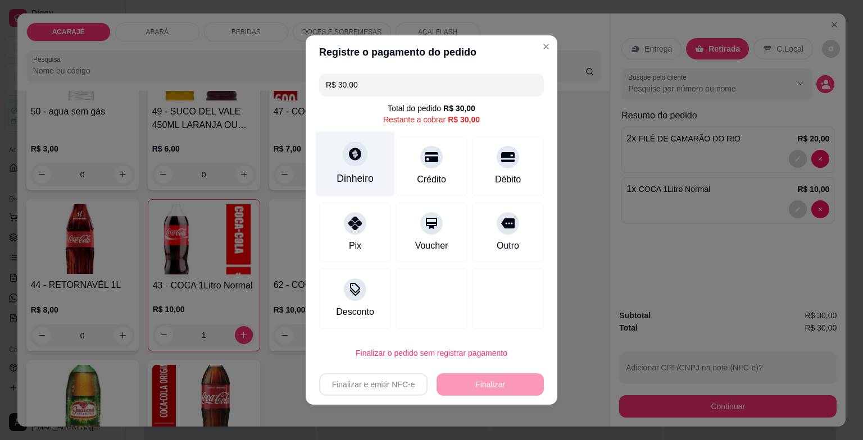
click at [360, 166] on div "Dinheiro" at bounding box center [355, 164] width 79 height 66
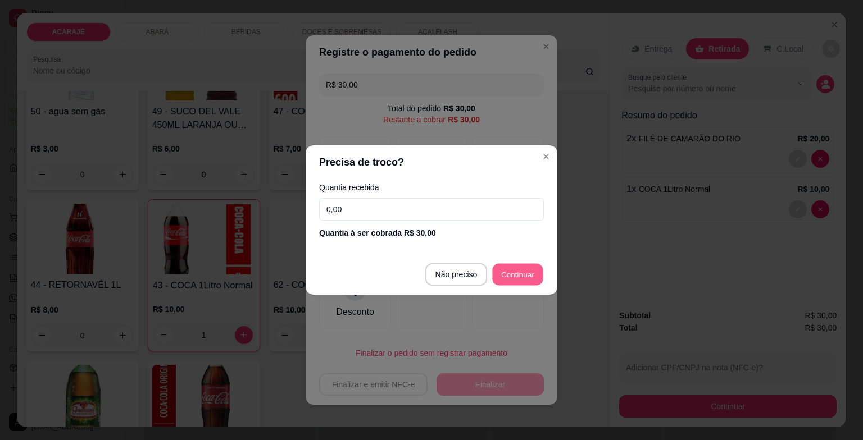
type input "R$ 0,00"
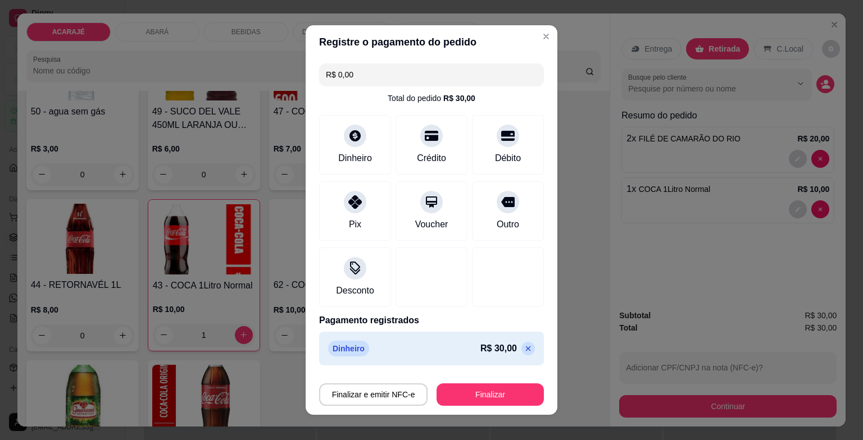
click at [515, 382] on div "Finalizar e emitir NFC-e Finalizar" at bounding box center [431, 392] width 225 height 27
click at [514, 398] on button "Finalizar" at bounding box center [490, 395] width 104 height 22
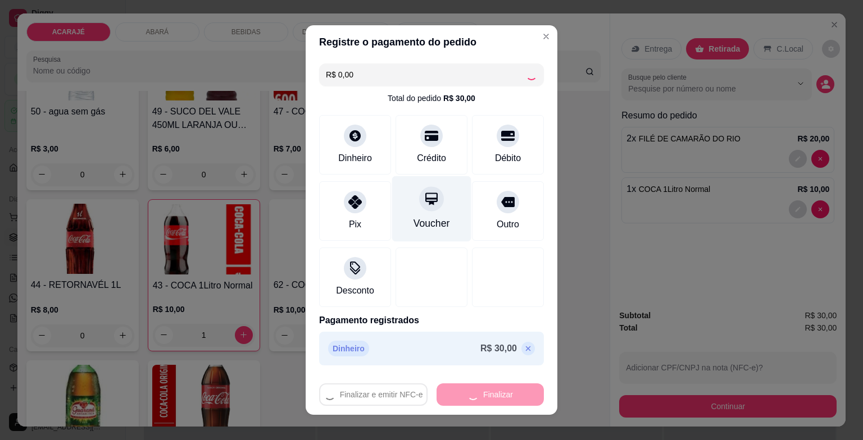
type input "0"
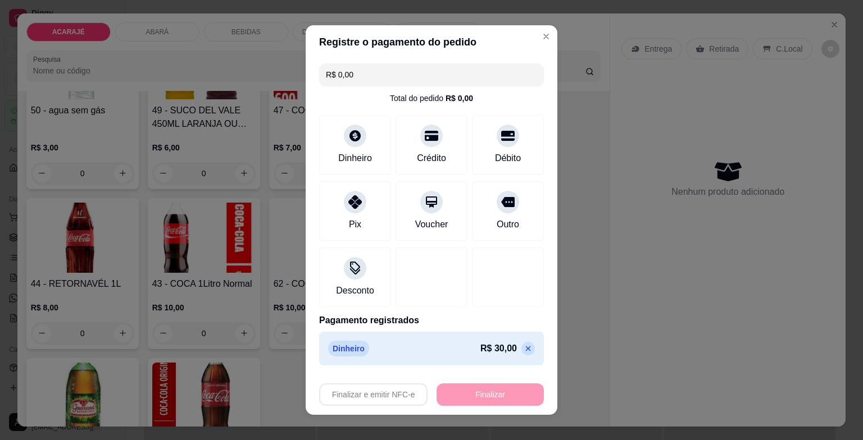
type input "-R$ 30,00"
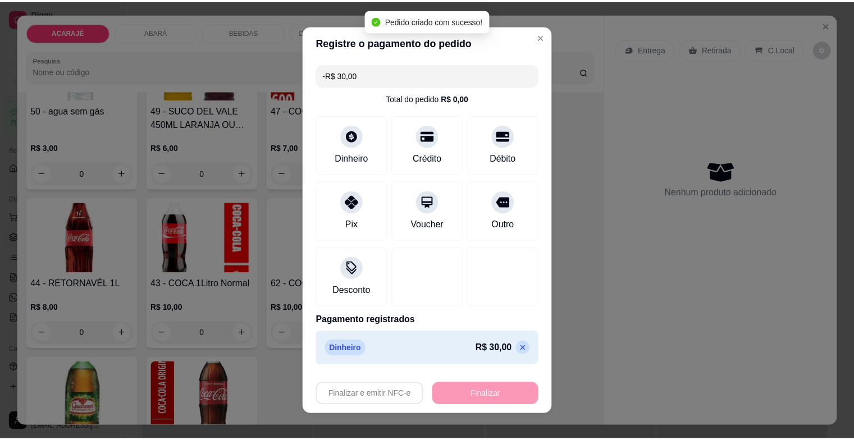
scroll to position [1571, 0]
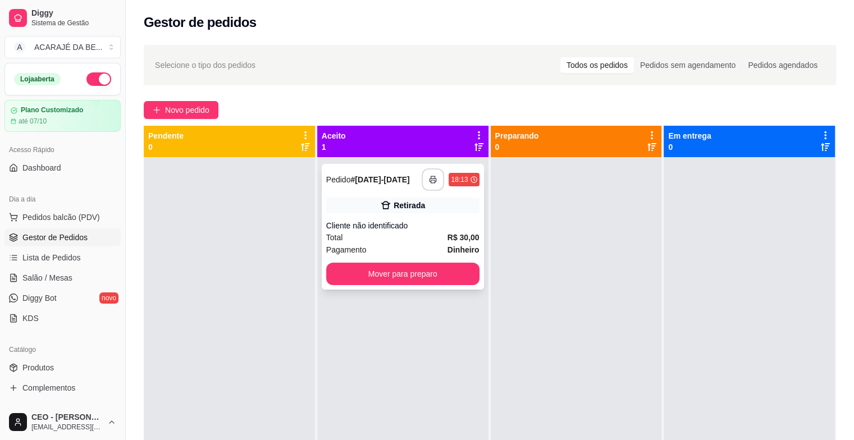
click at [428, 174] on button "button" at bounding box center [433, 179] width 22 height 22
click at [440, 267] on button "Mover para preparo" at bounding box center [403, 274] width 149 height 22
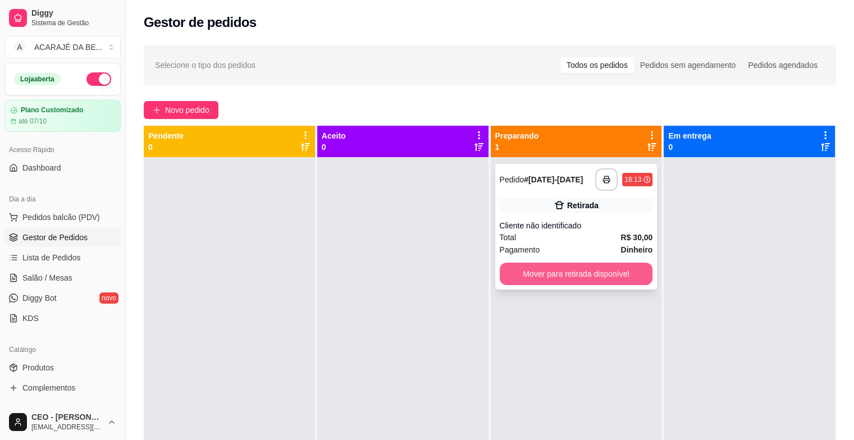
click at [539, 265] on button "Mover para retirada disponível" at bounding box center [576, 274] width 153 height 22
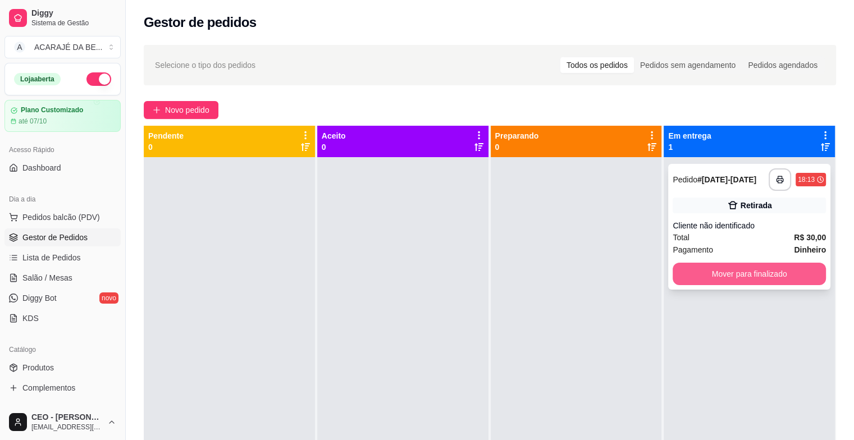
click at [708, 274] on button "Mover para finalizado" at bounding box center [749, 274] width 153 height 22
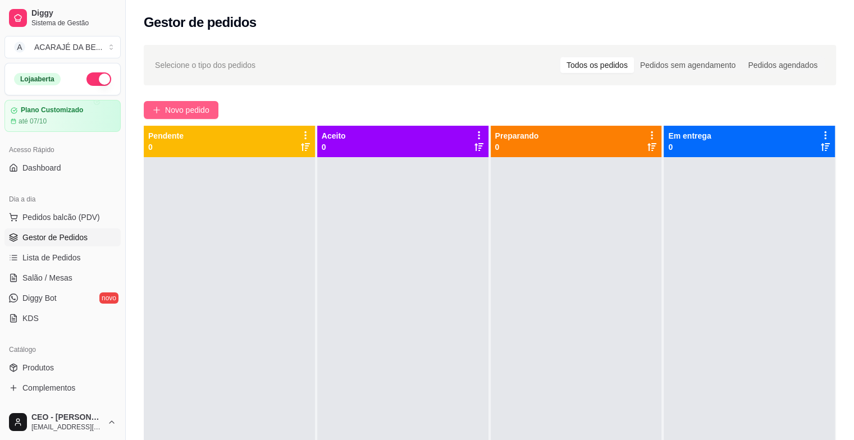
click at [162, 115] on button "Novo pedido" at bounding box center [181, 110] width 75 height 18
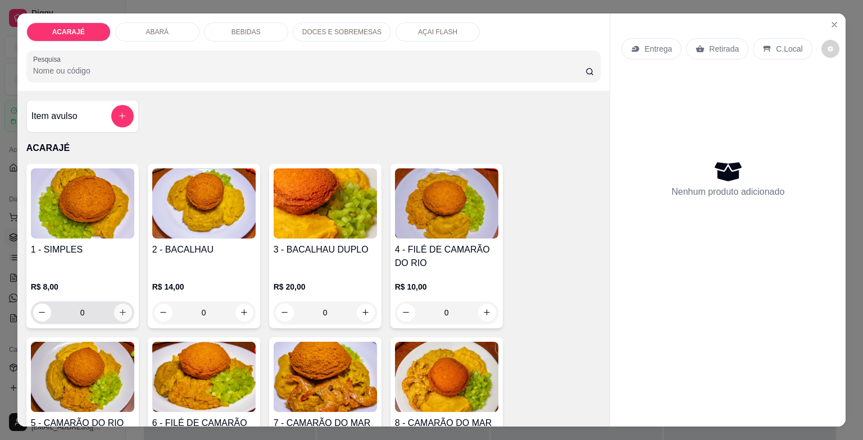
click at [121, 308] on icon "increase-product-quantity" at bounding box center [122, 312] width 8 height 8
type input "1"
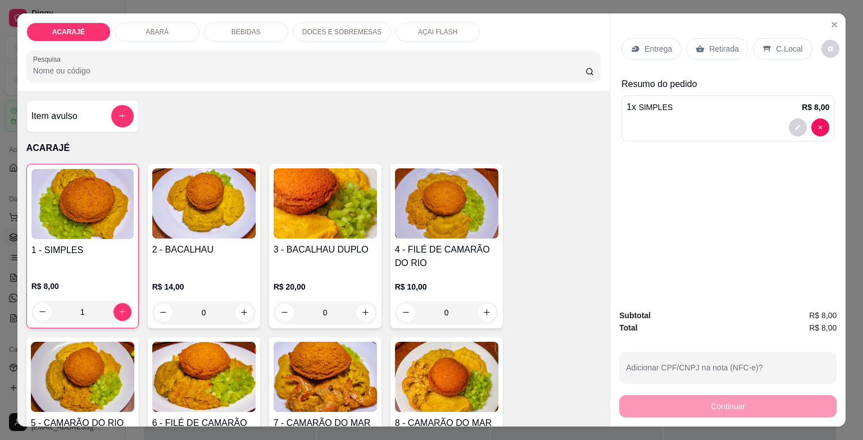
drag, startPoint x: 728, startPoint y: 45, endPoint x: 695, endPoint y: 225, distance: 182.8
click at [728, 45] on p "Retirada" at bounding box center [724, 48] width 30 height 11
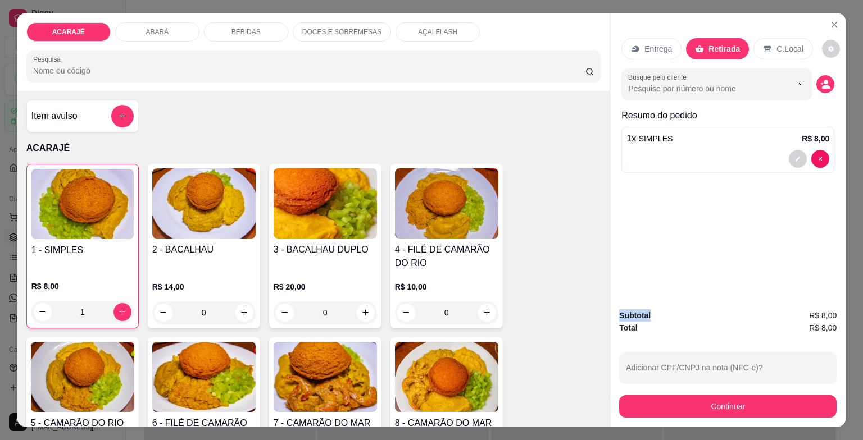
drag, startPoint x: 687, startPoint y: 298, endPoint x: 693, endPoint y: 320, distance: 22.2
click at [692, 317] on div "Entrega Retirada C.Local Busque pelo cliente Resumo do pedido 1 x SIMPLES R$ 8,…" at bounding box center [727, 220] width 236 height 414
drag, startPoint x: 693, startPoint y: 320, endPoint x: 704, endPoint y: 389, distance: 69.9
click at [703, 384] on div "Subtotal R$ 8,00 Total R$ 8,00 Adicionar CPF/CNPJ na nota (NFC-e)? Continuar" at bounding box center [727, 363] width 217 height 108
drag, startPoint x: 704, startPoint y: 391, endPoint x: 702, endPoint y: 403, distance: 12.4
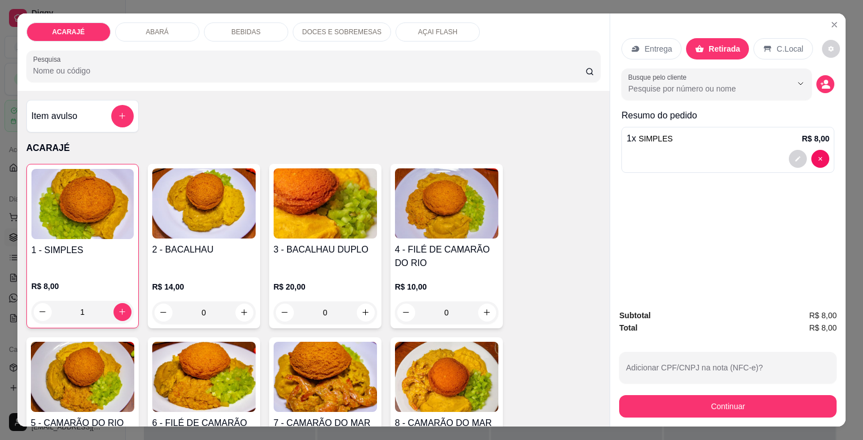
click at [704, 395] on div "Continuar" at bounding box center [727, 405] width 217 height 25
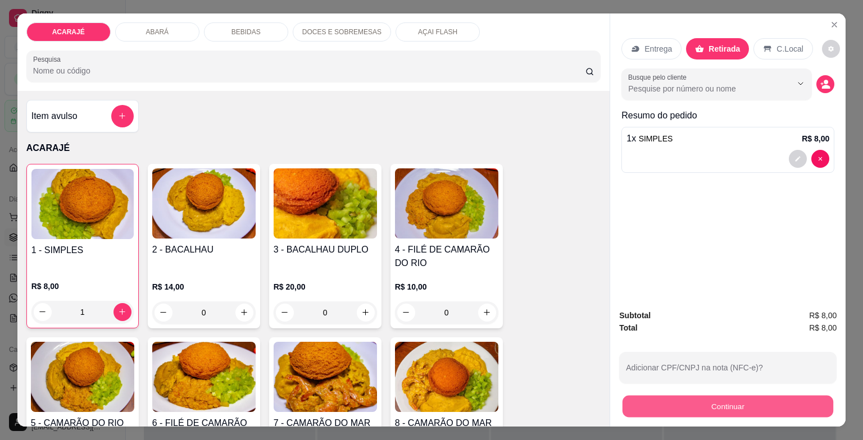
click at [702, 404] on button "Continuar" at bounding box center [727, 407] width 211 height 22
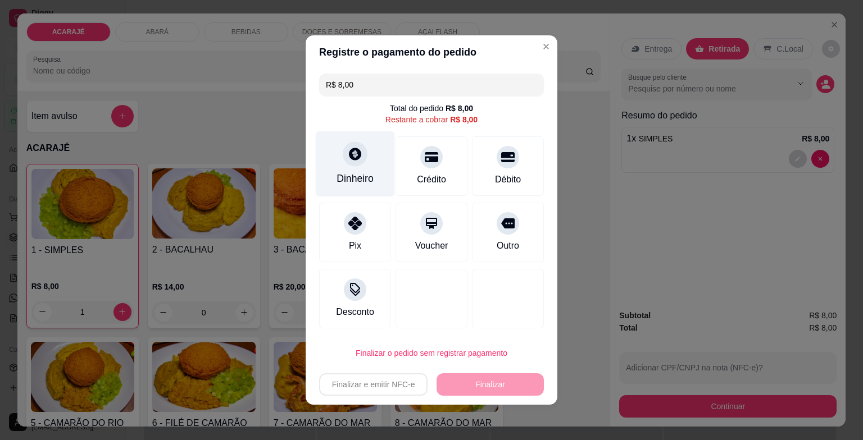
click at [363, 174] on div "Dinheiro" at bounding box center [354, 178] width 37 height 15
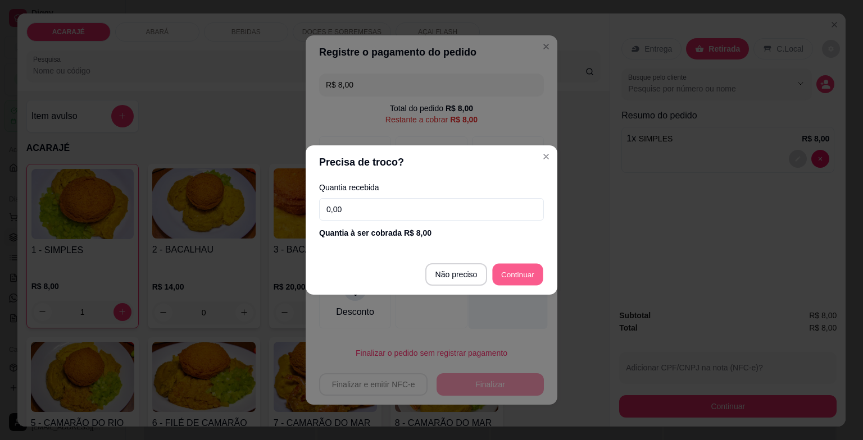
type input "R$ 0,00"
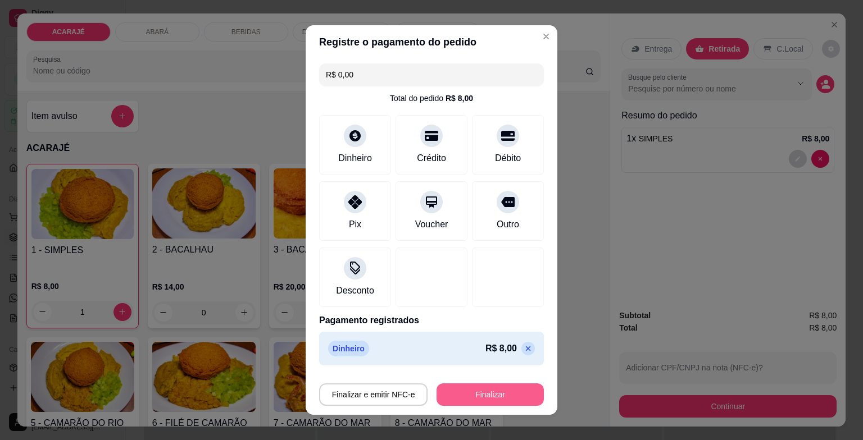
click at [496, 390] on button "Finalizar" at bounding box center [489, 395] width 107 height 22
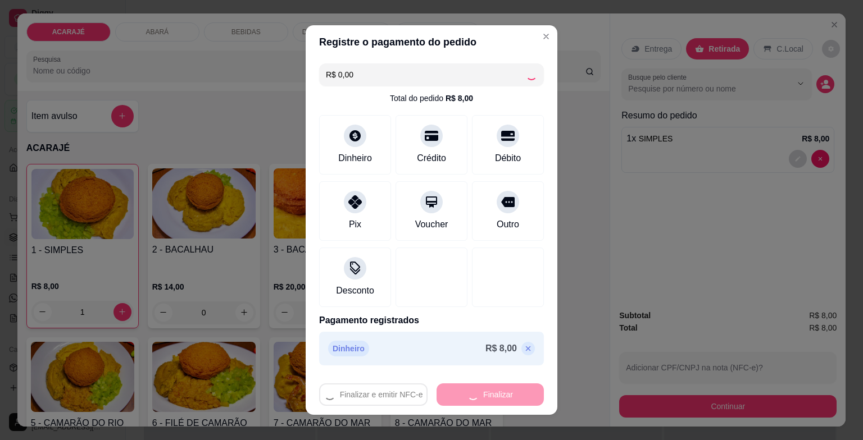
type input "0"
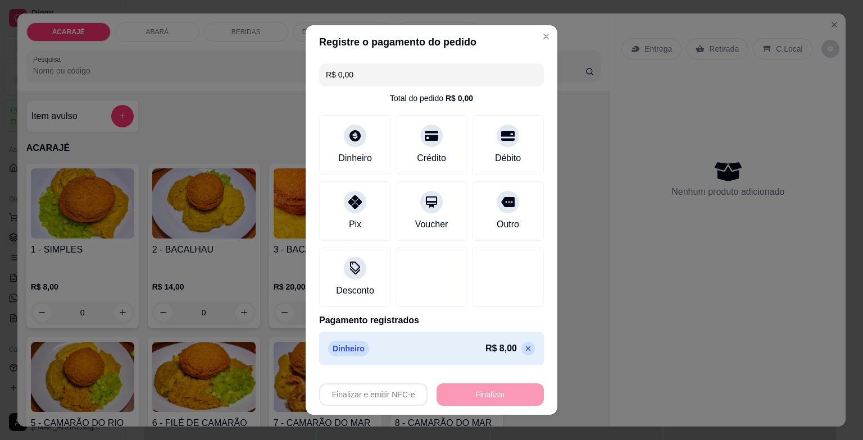
type input "-R$ 8,00"
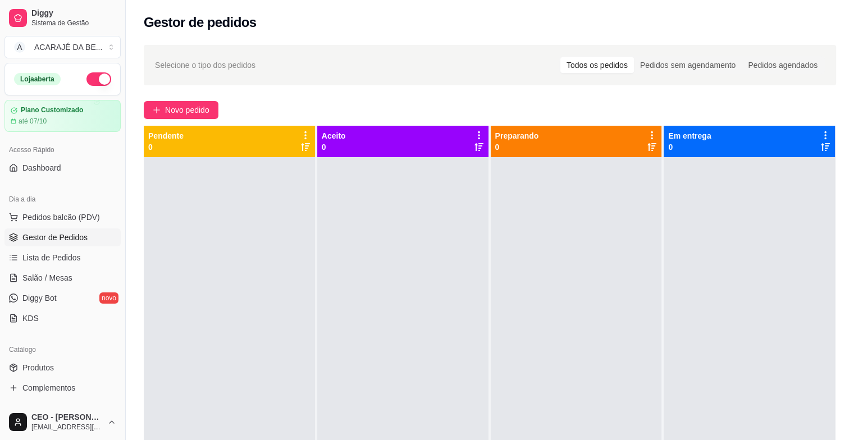
drag, startPoint x: 564, startPoint y: 195, endPoint x: 514, endPoint y: 195, distance: 50.0
click at [557, 195] on div at bounding box center [576, 377] width 171 height 440
drag, startPoint x: 492, startPoint y: 199, endPoint x: 377, endPoint y: 213, distance: 115.4
click at [478, 199] on div "Pendente 0 Aceito 0 Preparando 0 Em entrega 0" at bounding box center [490, 346] width 692 height 440
drag, startPoint x: 289, startPoint y: 230, endPoint x: 284, endPoint y: 235, distance: 7.1
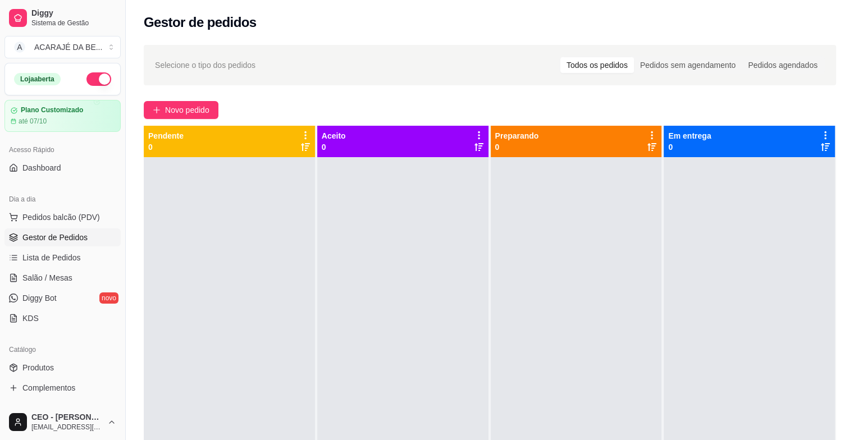
click at [288, 232] on div at bounding box center [229, 377] width 171 height 440
click at [83, 221] on span "Pedidos balcão (PDV)" at bounding box center [60, 217] width 77 height 11
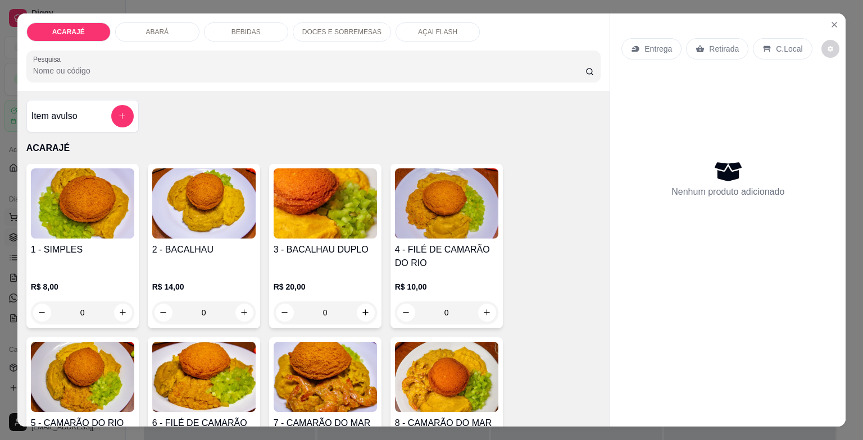
click at [78, 237] on div "1 - SIMPLES R$ 8,00 0" at bounding box center [82, 246] width 112 height 165
click at [831, 22] on icon "Close" at bounding box center [833, 24] width 9 height 9
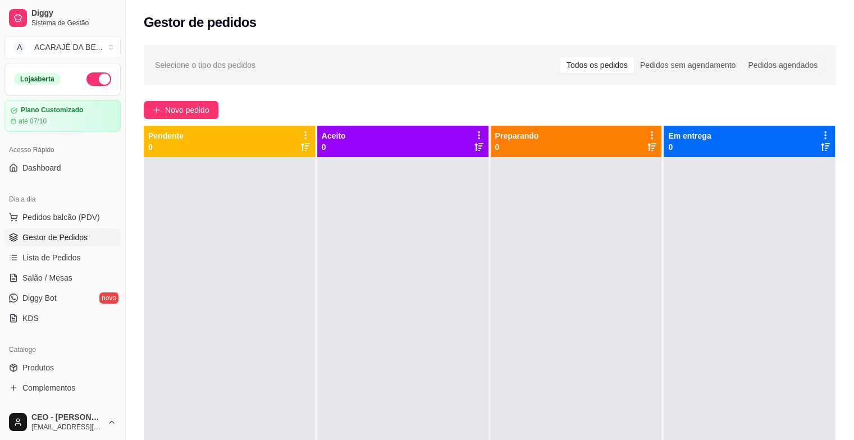
click at [831, 22] on div "Gestor de pedidos" at bounding box center [490, 22] width 692 height 18
click at [66, 253] on span "Lista de Pedidos" at bounding box center [51, 257] width 58 height 11
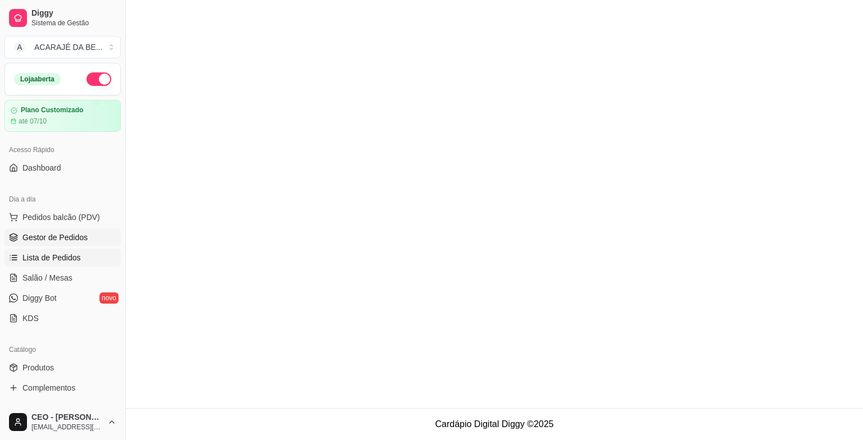
click at [75, 236] on span "Gestor de Pedidos" at bounding box center [54, 237] width 65 height 11
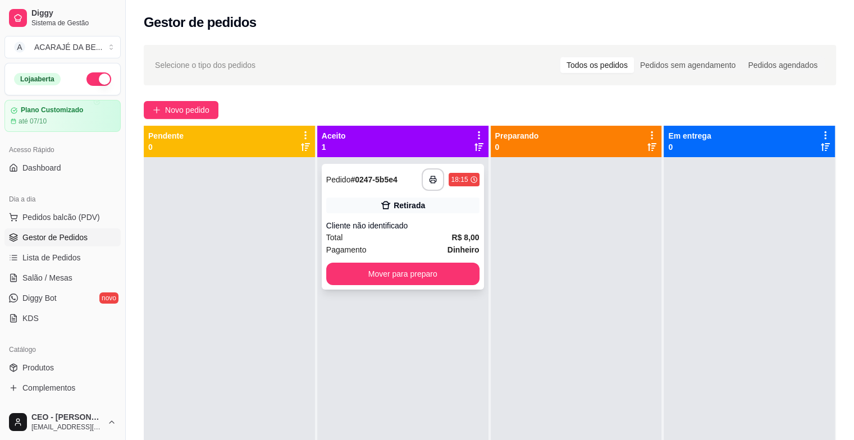
click at [428, 173] on button "button" at bounding box center [433, 179] width 22 height 22
click at [393, 271] on button "Mover para preparo" at bounding box center [402, 274] width 153 height 22
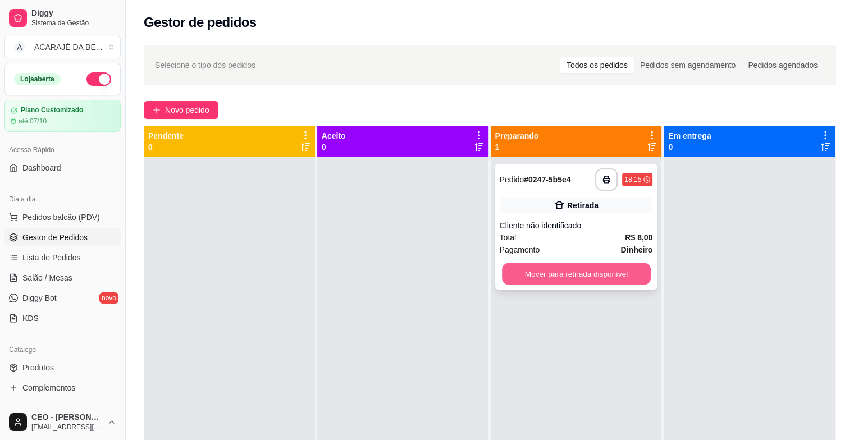
click at [543, 281] on button "Mover para retirada disponível" at bounding box center [576, 274] width 149 height 22
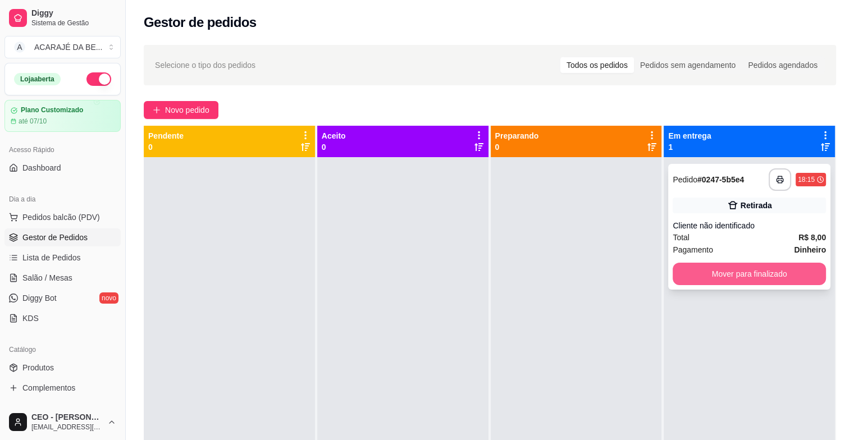
click at [734, 270] on button "Mover para finalizado" at bounding box center [749, 274] width 153 height 22
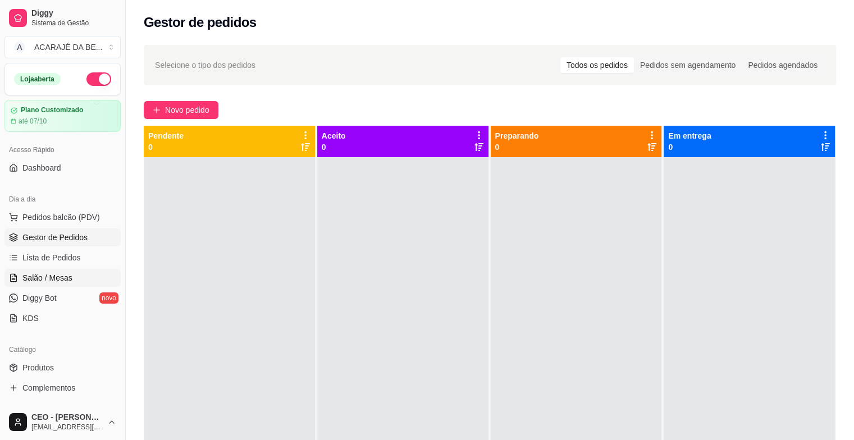
click at [50, 275] on span "Salão / Mesas" at bounding box center [47, 277] width 50 height 11
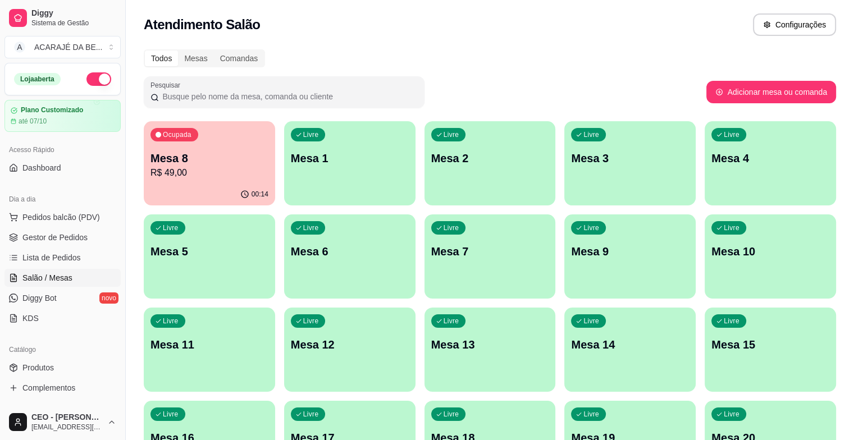
click at [216, 179] on p "R$ 49,00" at bounding box center [209, 172] width 118 height 13
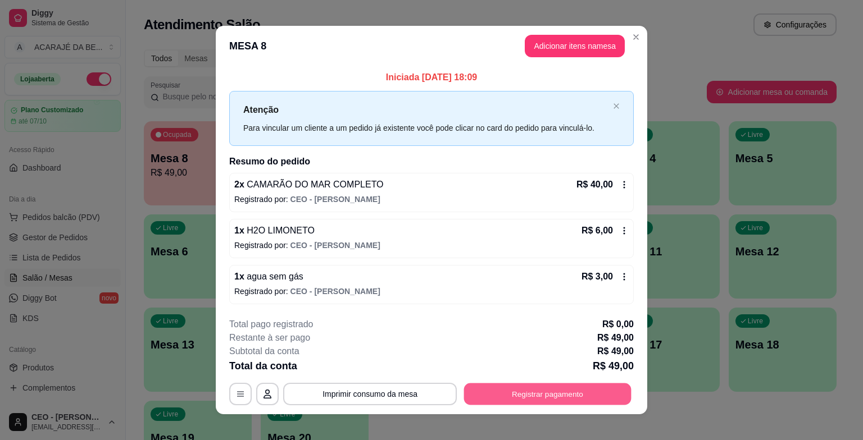
click at [540, 386] on button "Registrar pagamento" at bounding box center [547, 394] width 167 height 22
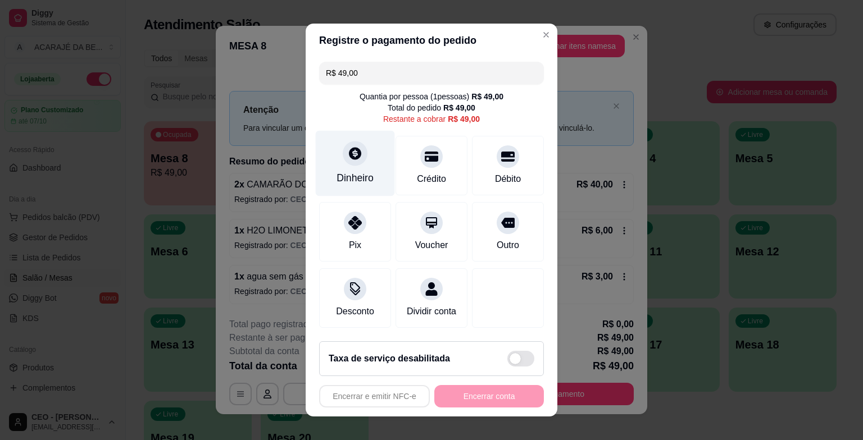
click at [349, 170] on div "Dinheiro" at bounding box center [355, 164] width 79 height 66
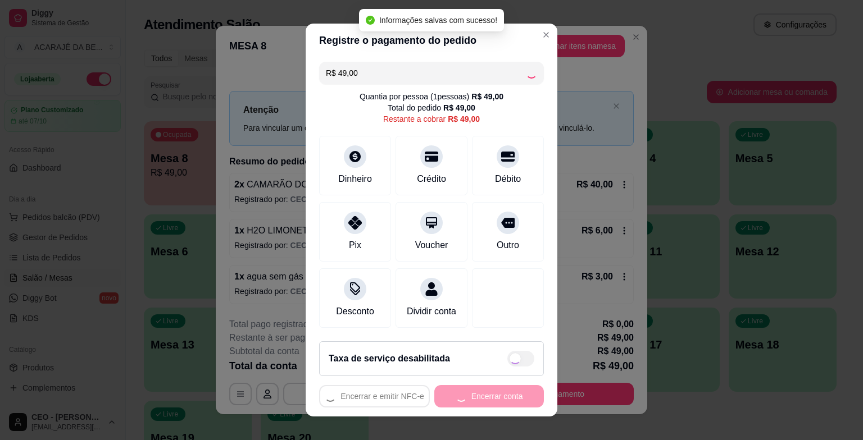
type input "R$ 0,00"
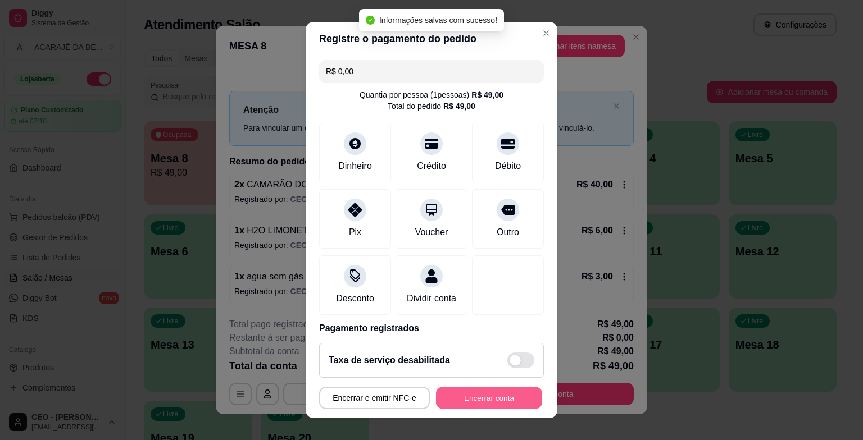
click at [514, 402] on button "Encerrar conta" at bounding box center [489, 398] width 106 height 22
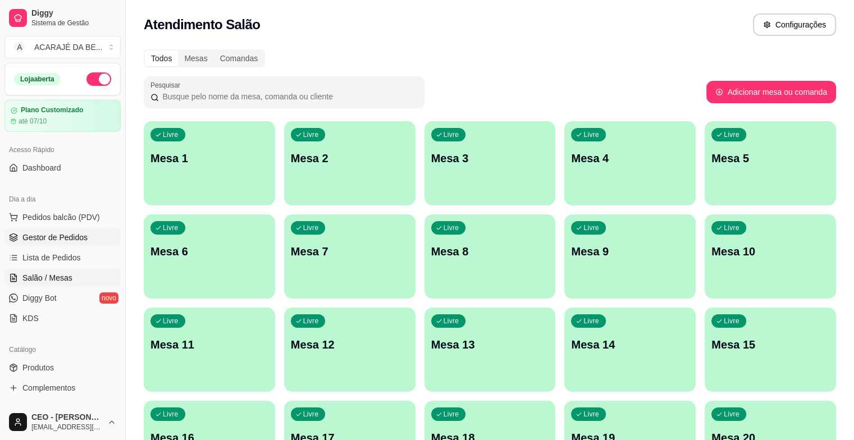
click at [74, 237] on span "Gestor de Pedidos" at bounding box center [54, 237] width 65 height 11
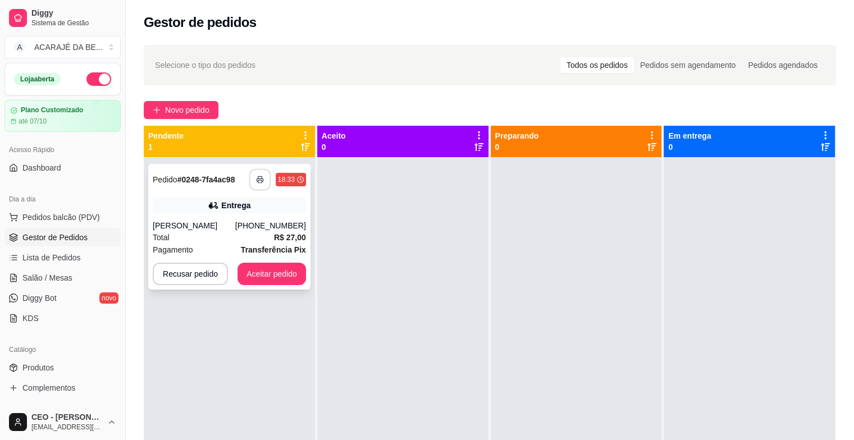
click at [259, 176] on icon "button" at bounding box center [260, 180] width 8 height 8
click at [270, 273] on button "Aceitar pedido" at bounding box center [272, 274] width 69 height 22
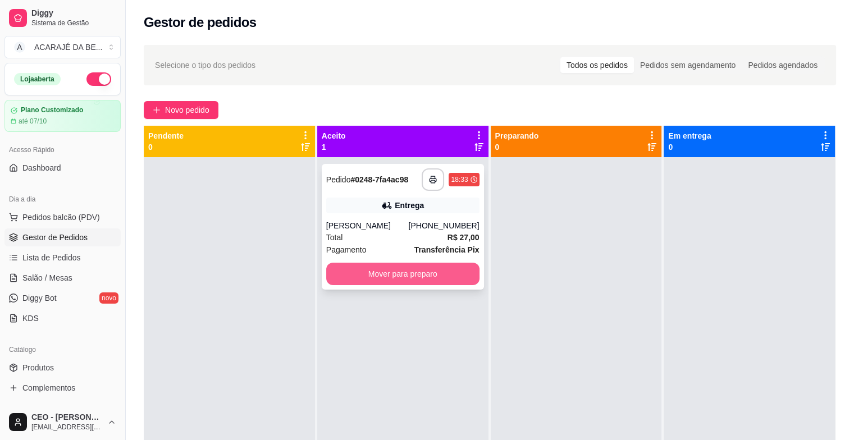
click at [399, 275] on button "Mover para preparo" at bounding box center [402, 274] width 153 height 22
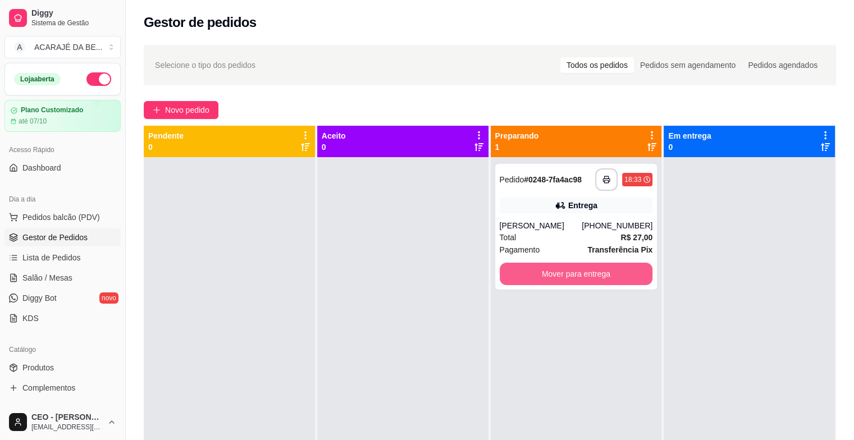
click at [507, 268] on button "Mover para entrega" at bounding box center [576, 274] width 153 height 22
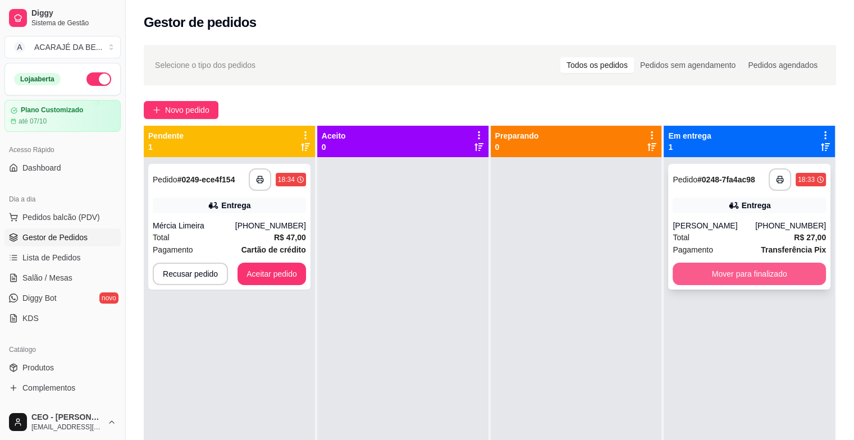
click at [710, 283] on button "Mover para finalizado" at bounding box center [749, 274] width 153 height 22
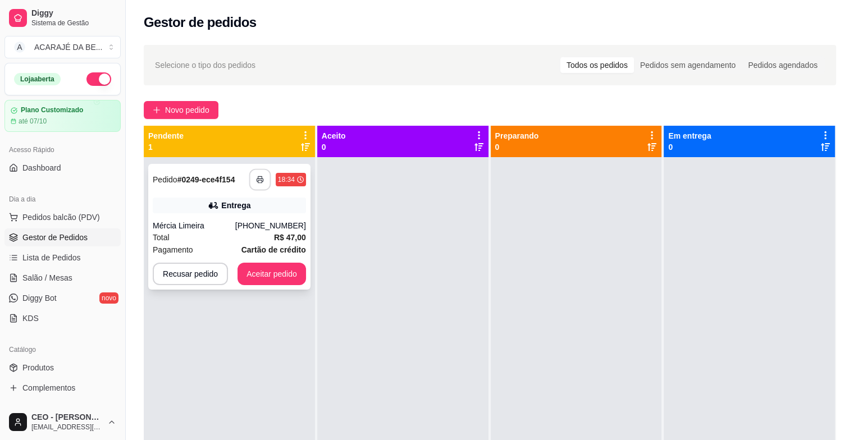
click at [258, 176] on icon "button" at bounding box center [260, 180] width 8 height 8
click at [254, 278] on button "Aceitar pedido" at bounding box center [272, 274] width 66 height 22
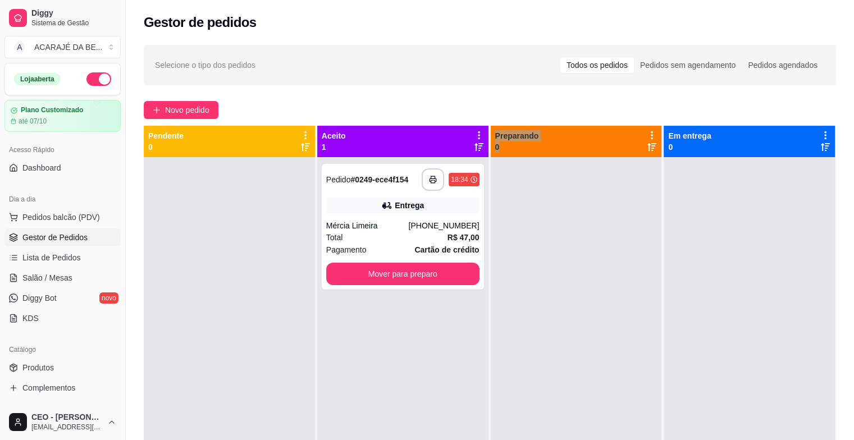
drag, startPoint x: 486, startPoint y: 294, endPoint x: 483, endPoint y: 289, distance: 5.8
click at [483, 289] on div "**********" at bounding box center [490, 346] width 692 height 440
click at [473, 279] on button "Mover para preparo" at bounding box center [402, 274] width 153 height 22
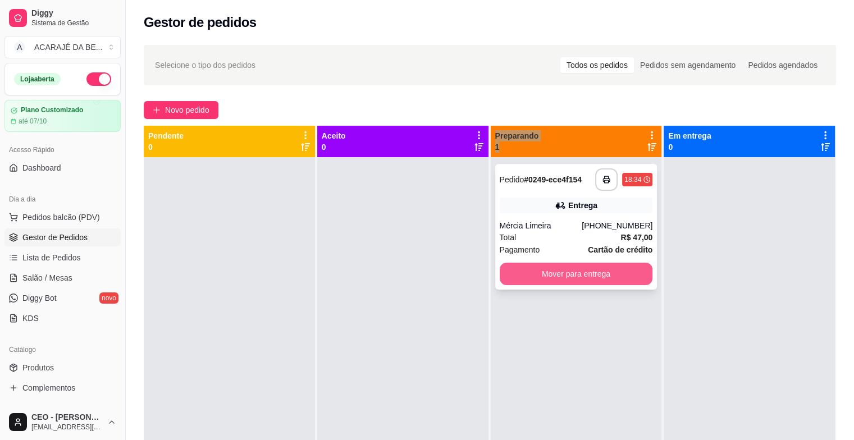
click at [610, 281] on button "Mover para entrega" at bounding box center [576, 274] width 153 height 22
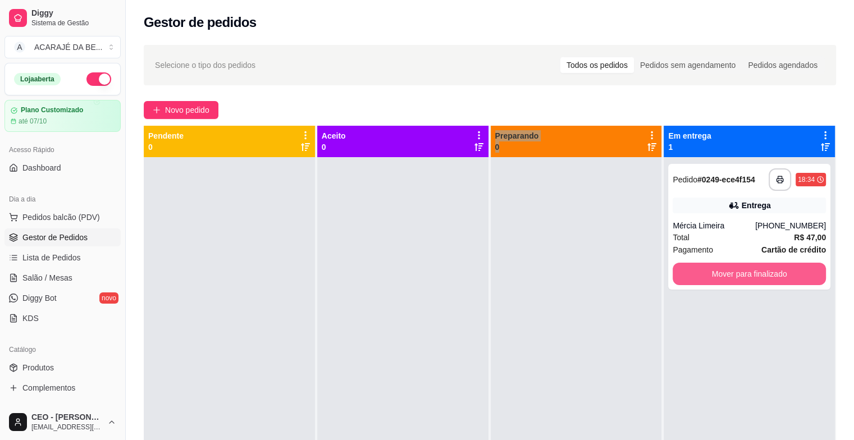
click at [694, 270] on button "Mover para finalizado" at bounding box center [749, 274] width 153 height 22
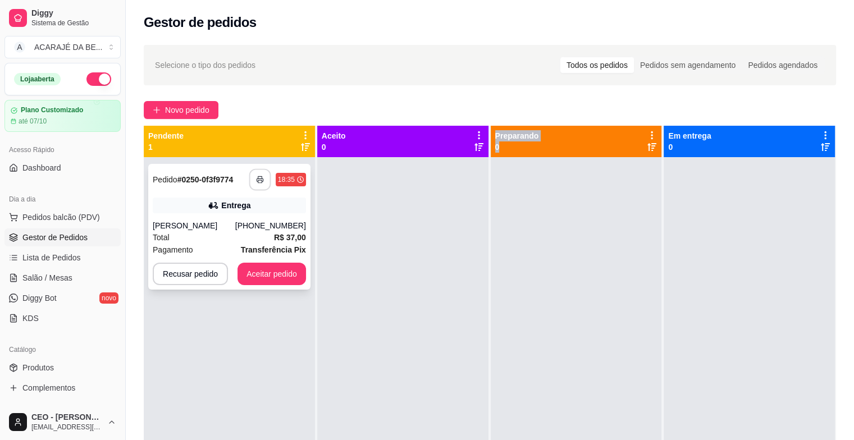
click at [258, 180] on rect "button" at bounding box center [260, 181] width 4 height 3
click at [273, 285] on div "**********" at bounding box center [229, 227] width 162 height 126
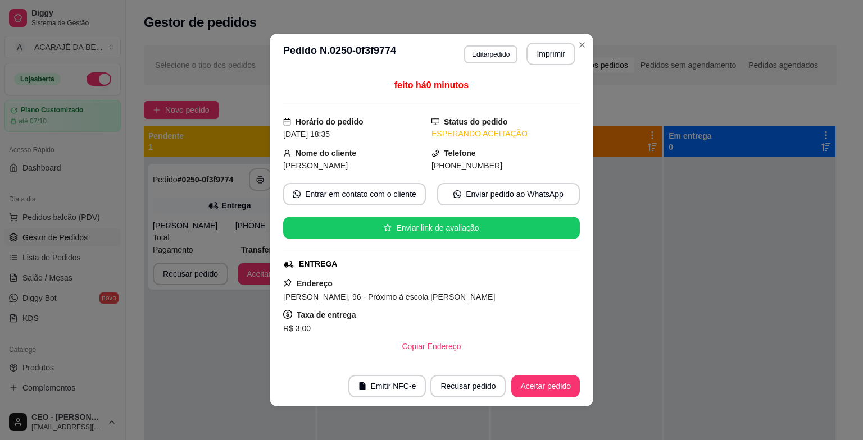
click at [274, 274] on div "feito há 0 minutos Horário do pedido [DATE] 18:35 Status do pedido ESPERANDO AC…" at bounding box center [431, 220] width 323 height 292
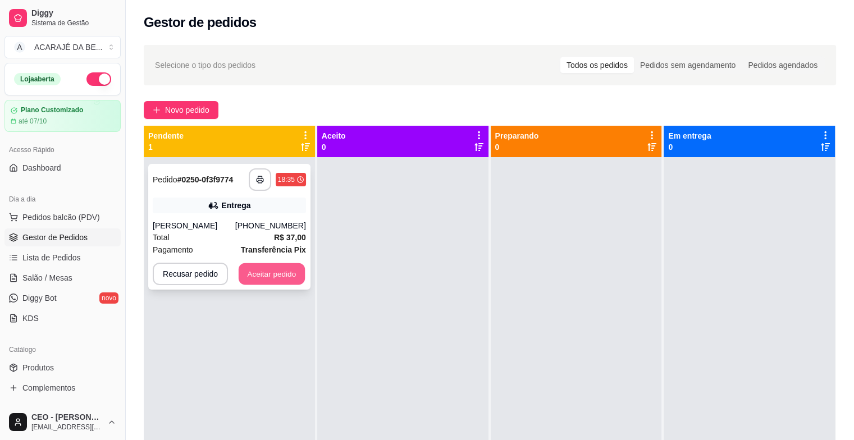
click at [258, 269] on button "Aceitar pedido" at bounding box center [272, 274] width 66 height 22
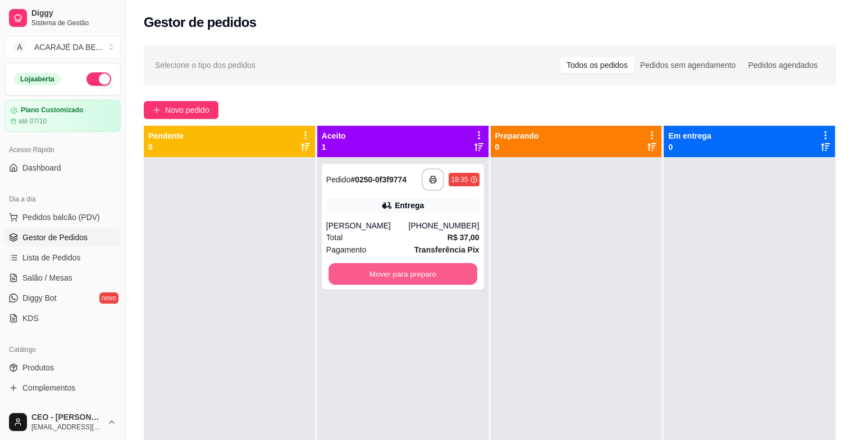
click at [413, 281] on button "Mover para preparo" at bounding box center [403, 274] width 149 height 22
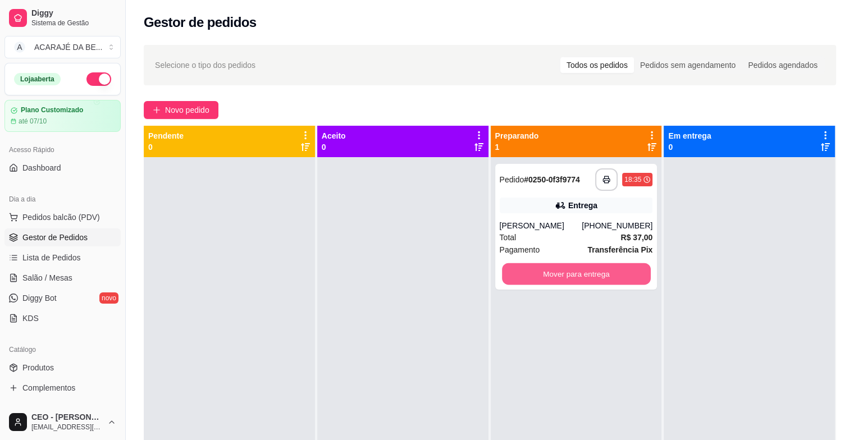
click at [540, 270] on button "Mover para entrega" at bounding box center [576, 274] width 149 height 22
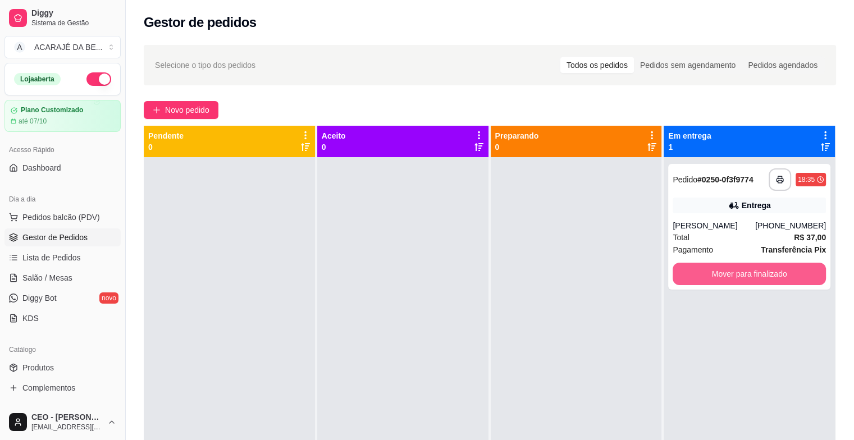
click at [723, 269] on button "Mover para finalizado" at bounding box center [749, 274] width 153 height 22
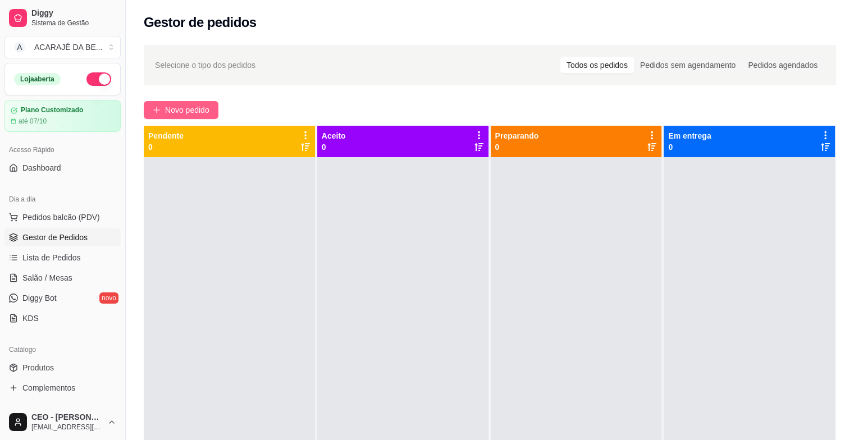
click at [150, 113] on button "Novo pedido" at bounding box center [181, 110] width 75 height 18
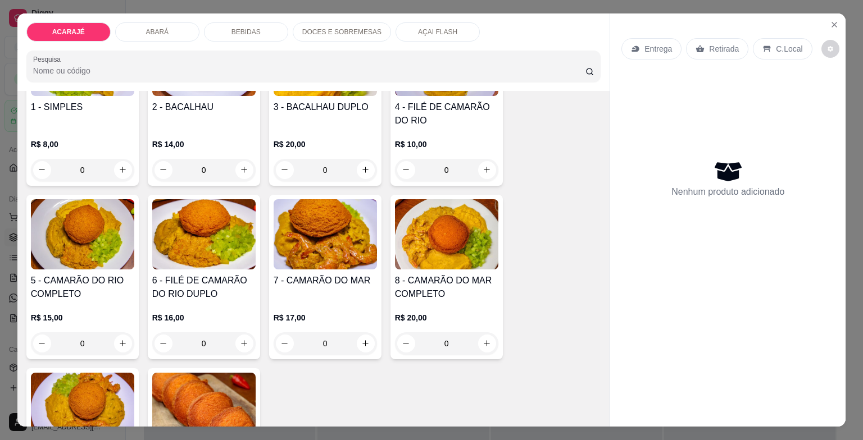
scroll to position [225, 0]
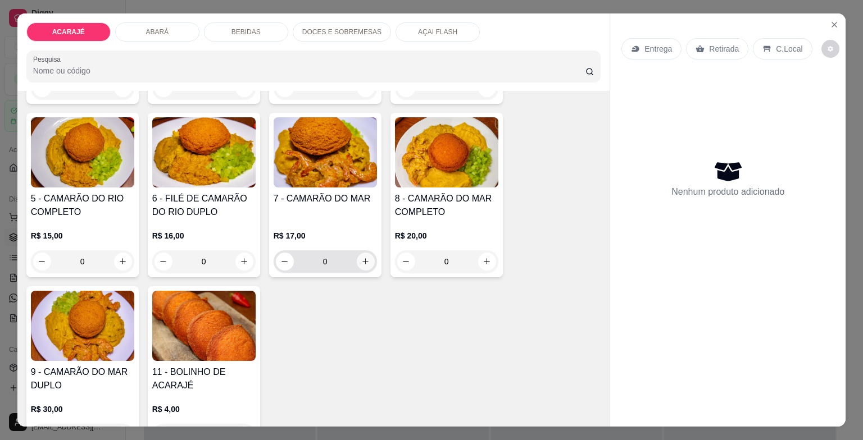
click at [365, 260] on icon "increase-product-quantity" at bounding box center [365, 261] width 8 height 8
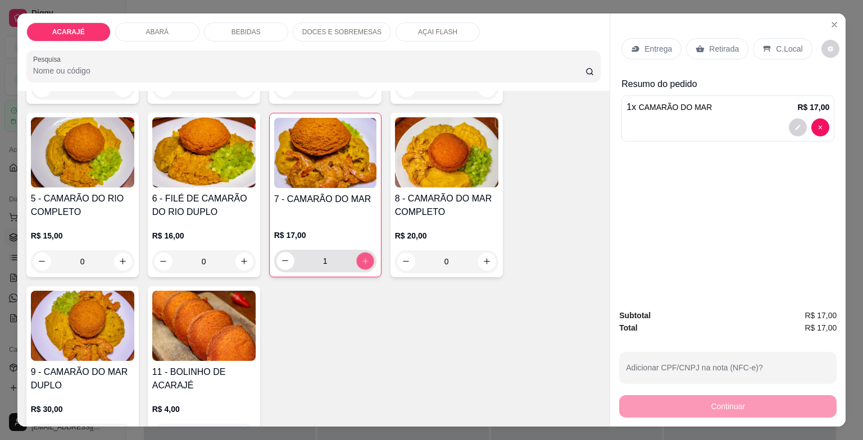
click at [363, 258] on icon "increase-product-quantity" at bounding box center [365, 261] width 8 height 8
click at [361, 257] on icon "increase-product-quantity" at bounding box center [365, 261] width 8 height 8
type input "3"
drag, startPoint x: 708, startPoint y: 37, endPoint x: 703, endPoint y: 51, distance: 14.7
click at [708, 41] on div "Retirada" at bounding box center [717, 48] width 62 height 21
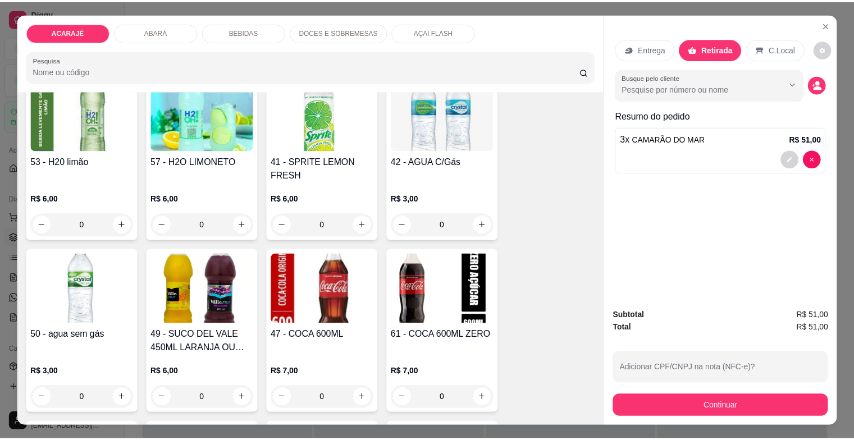
scroll to position [1628, 0]
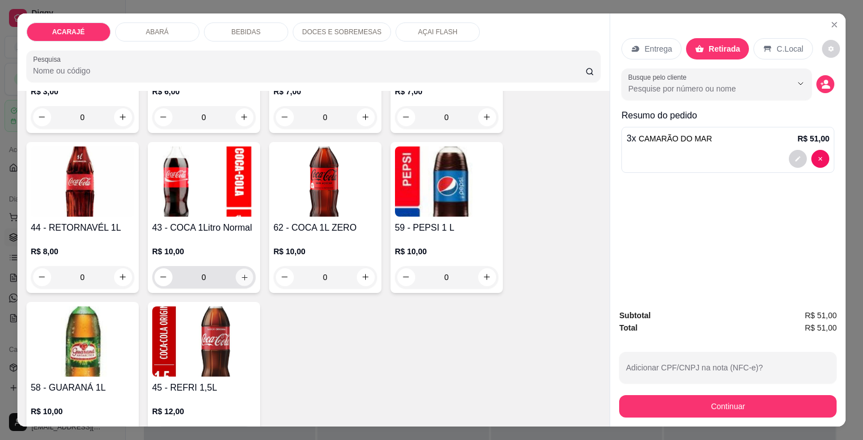
click at [240, 273] on icon "increase-product-quantity" at bounding box center [244, 277] width 8 height 8
type input "1"
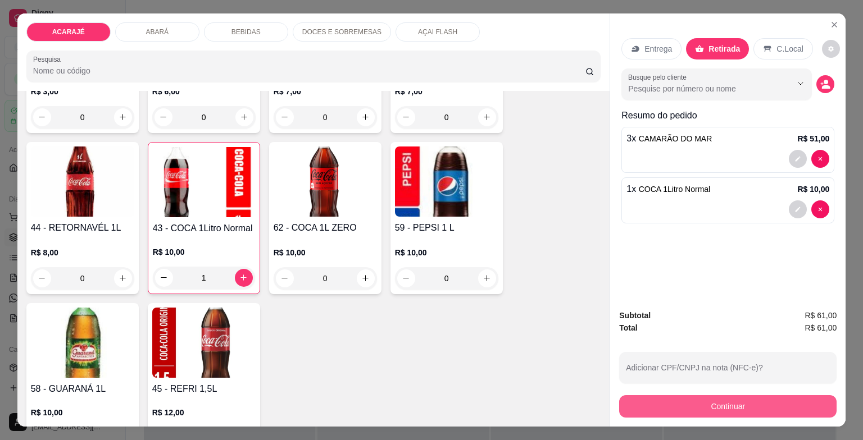
click at [695, 402] on button "Continuar" at bounding box center [727, 406] width 217 height 22
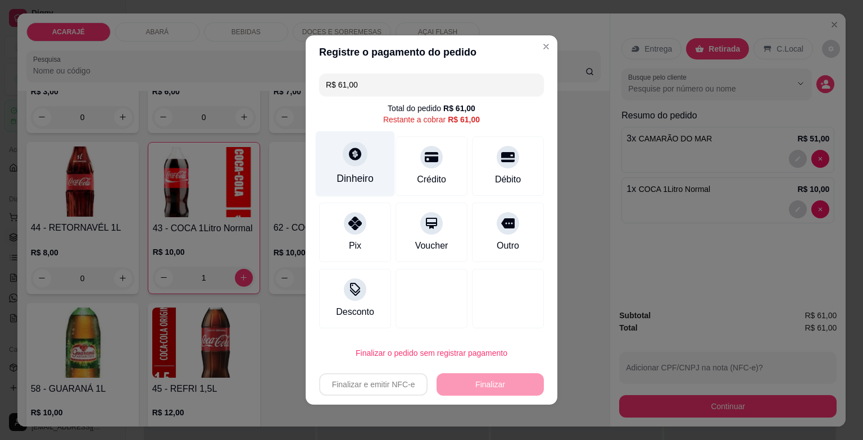
click at [368, 182] on div "Dinheiro" at bounding box center [355, 164] width 79 height 66
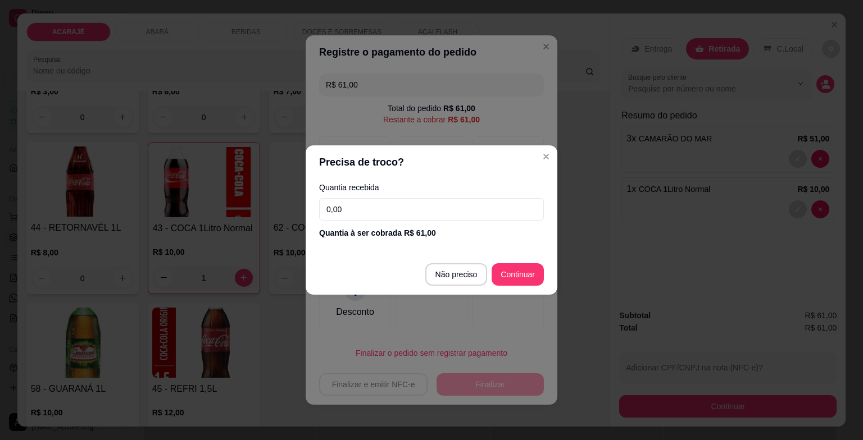
click at [375, 202] on input "0,00" at bounding box center [431, 209] width 225 height 22
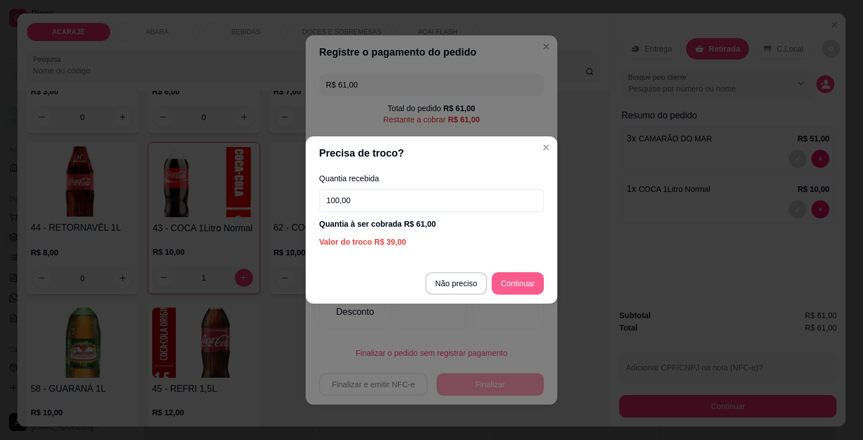
type input "100,00"
type input "R$ 0,00"
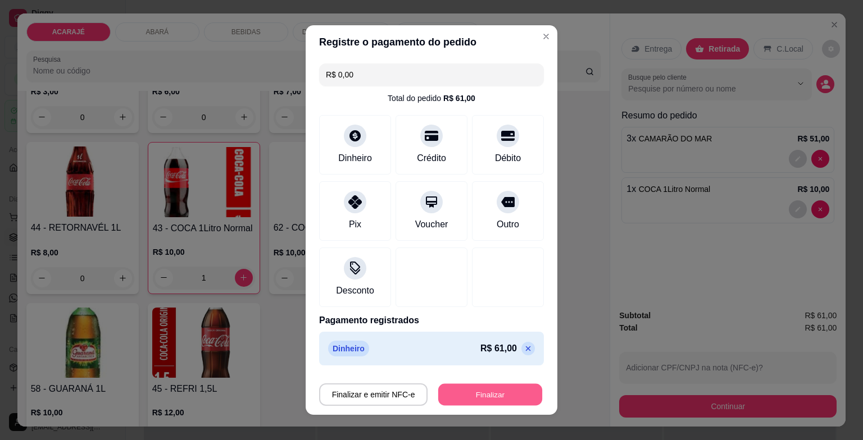
click at [440, 394] on button "Finalizar" at bounding box center [490, 395] width 104 height 22
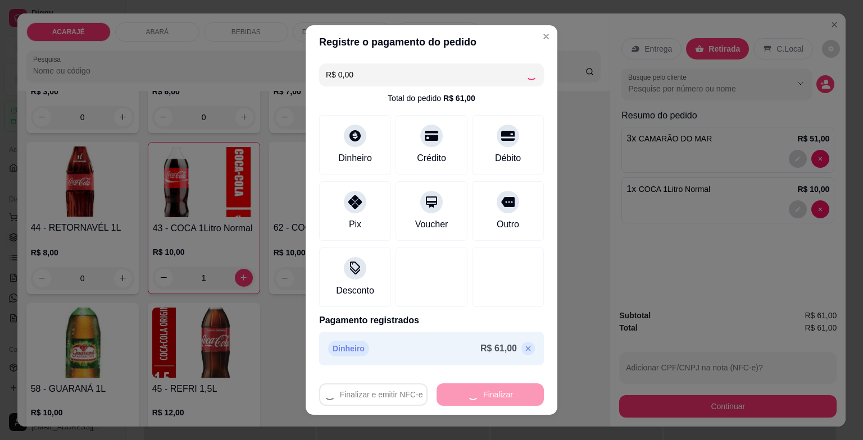
type input "0"
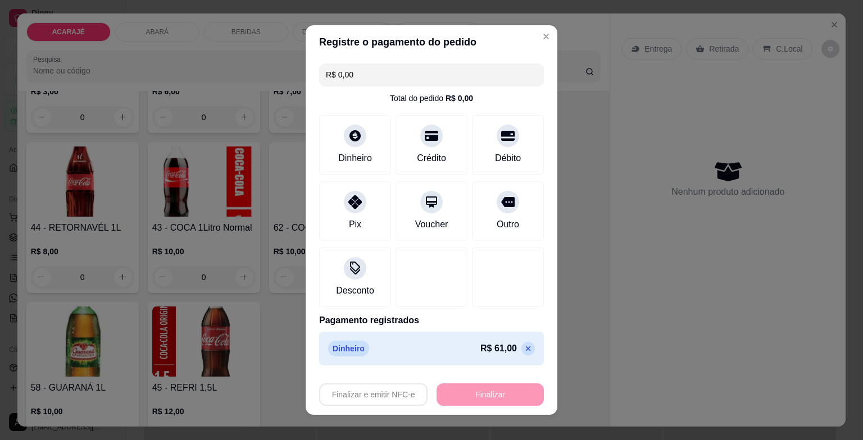
type input "-R$ 61,00"
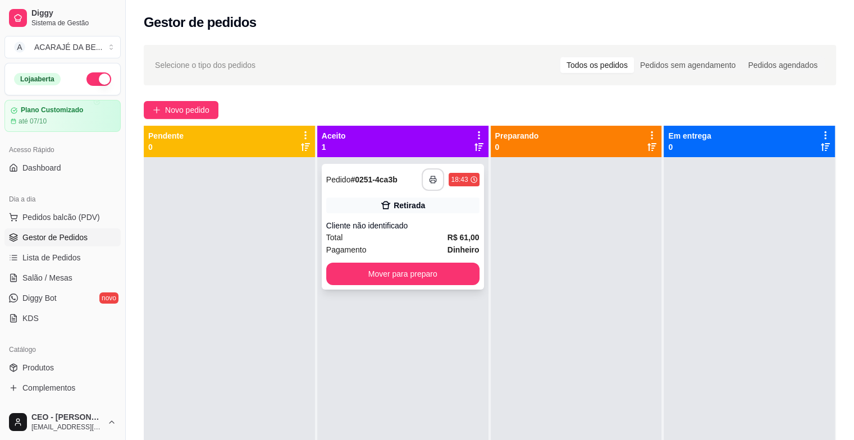
click at [425, 176] on button "button" at bounding box center [433, 179] width 22 height 22
click at [407, 271] on button "Mover para preparo" at bounding box center [402, 274] width 153 height 22
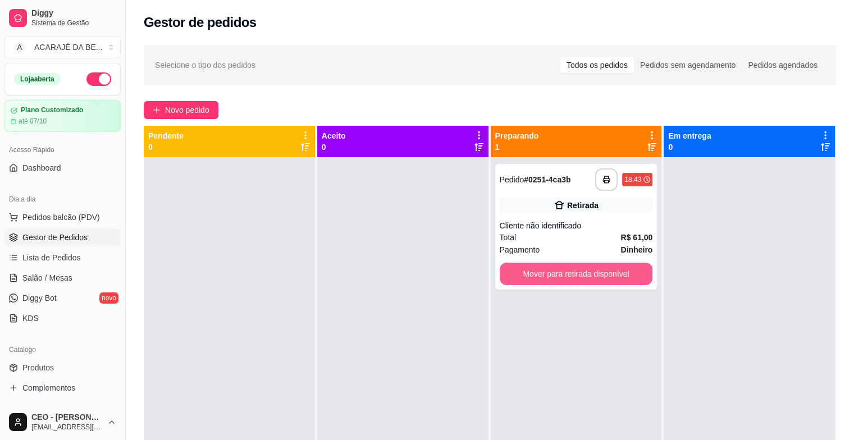
click at [566, 269] on button "Mover para retirada disponível" at bounding box center [576, 274] width 153 height 22
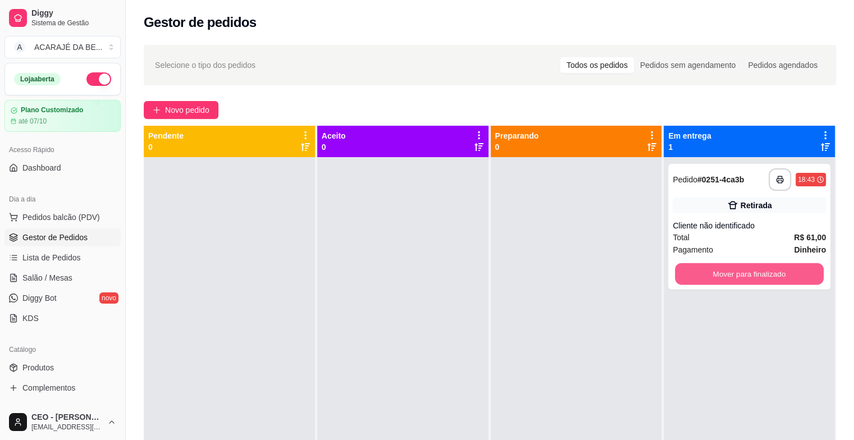
click at [719, 269] on button "Mover para finalizado" at bounding box center [749, 274] width 149 height 22
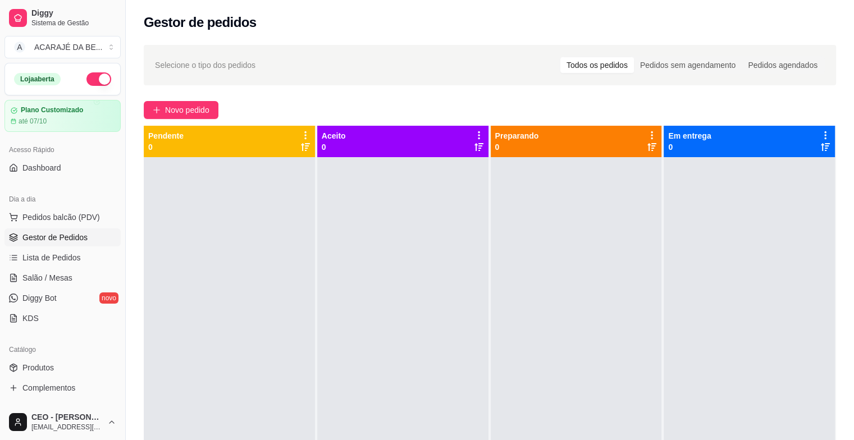
drag, startPoint x: 723, startPoint y: 270, endPoint x: 777, endPoint y: 364, distance: 109.1
click at [788, 373] on div at bounding box center [749, 377] width 171 height 440
click at [174, 106] on span "Novo pedido" at bounding box center [187, 110] width 44 height 12
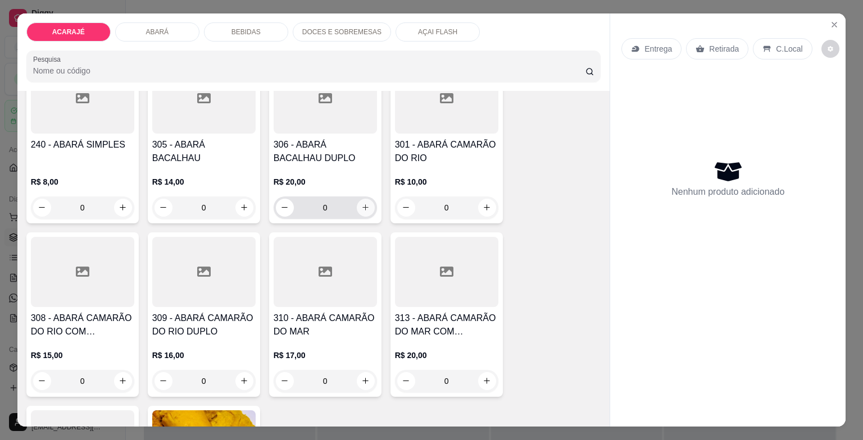
scroll to position [674, 0]
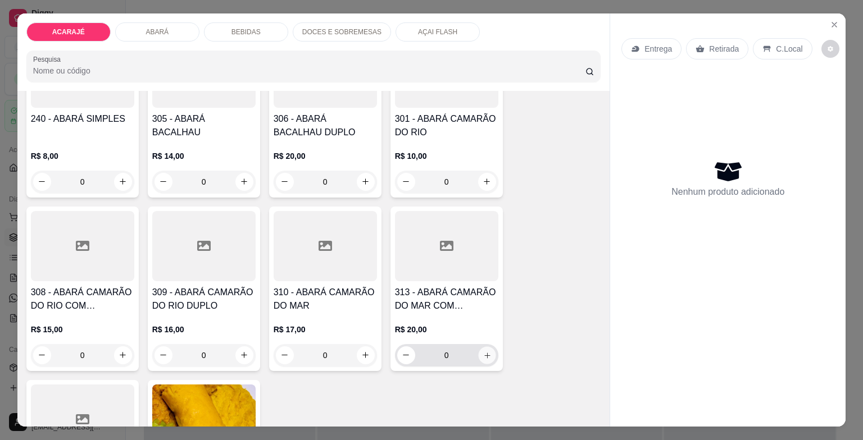
click at [482, 351] on icon "increase-product-quantity" at bounding box center [486, 355] width 8 height 8
type input "1"
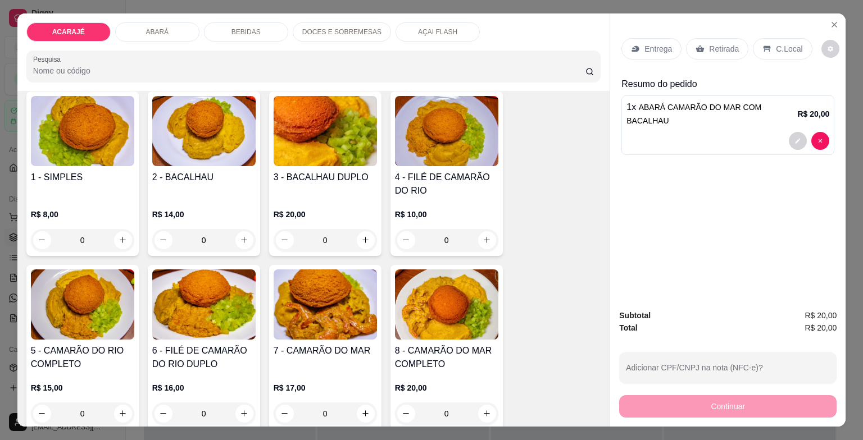
scroll to position [112, 0]
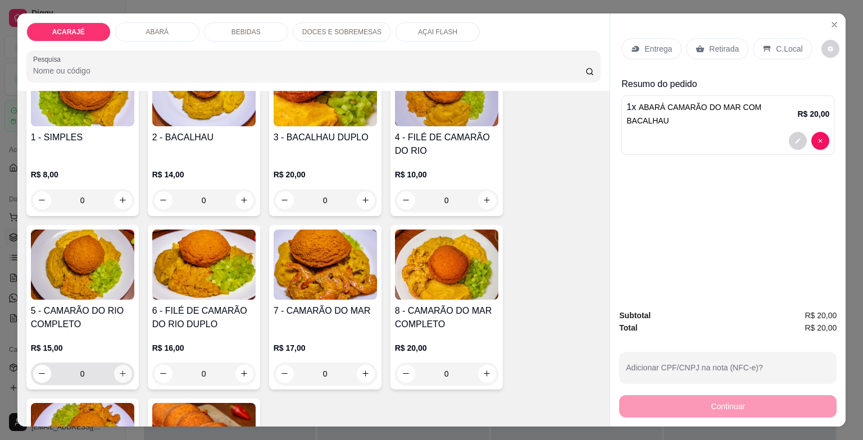
click at [124, 365] on button "increase-product-quantity" at bounding box center [123, 374] width 18 height 18
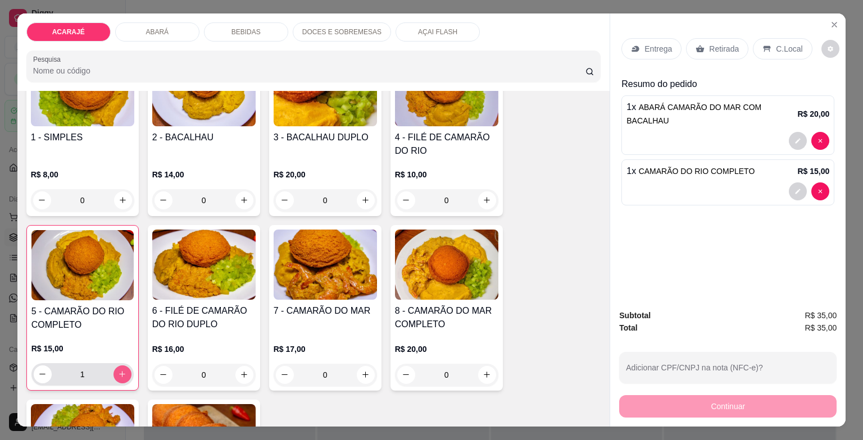
click at [124, 366] on button "increase-product-quantity" at bounding box center [122, 375] width 18 height 18
click at [38, 370] on icon "decrease-product-quantity" at bounding box center [42, 374] width 8 height 8
type input "0"
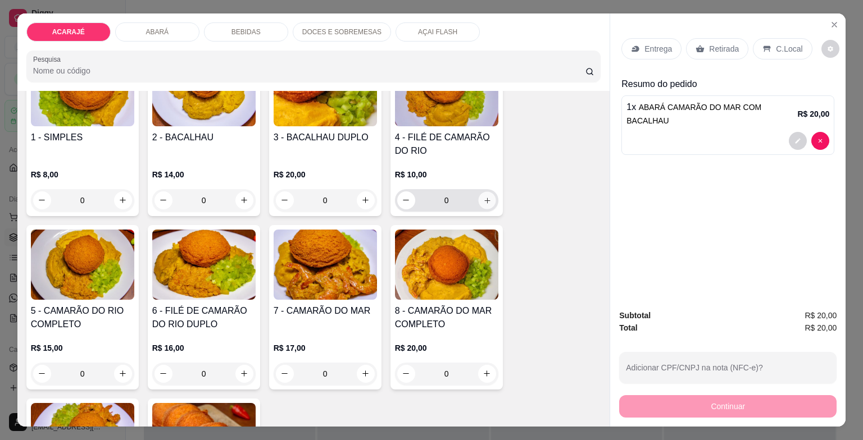
click at [483, 191] on button "increase-product-quantity" at bounding box center [486, 199] width 17 height 17
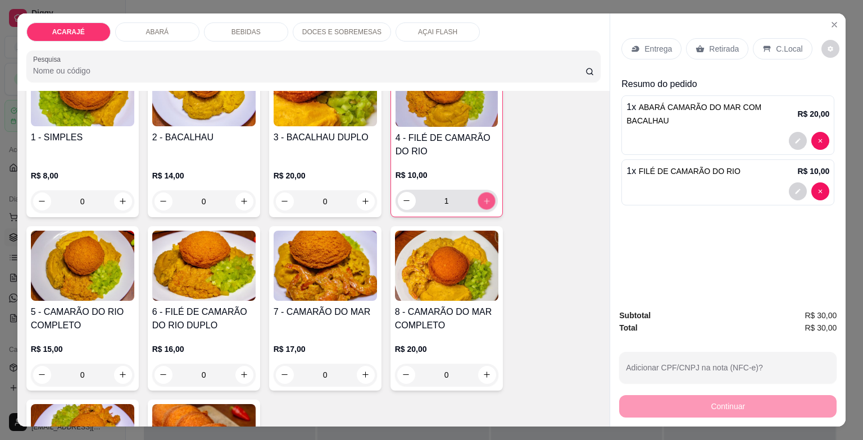
click at [483, 192] on button "increase-product-quantity" at bounding box center [485, 200] width 17 height 17
type input "2"
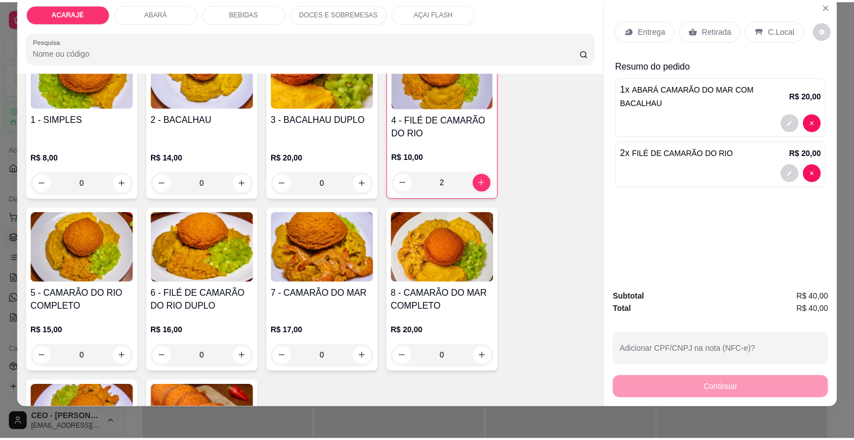
scroll to position [27, 0]
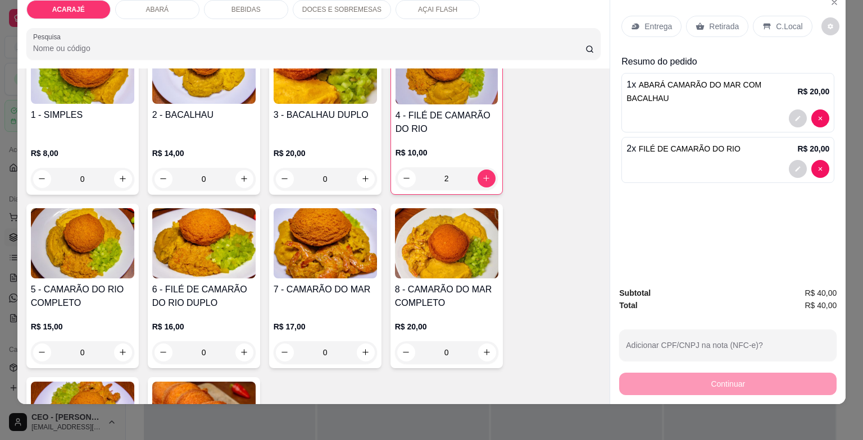
click at [709, 21] on p "Retirada" at bounding box center [724, 26] width 30 height 11
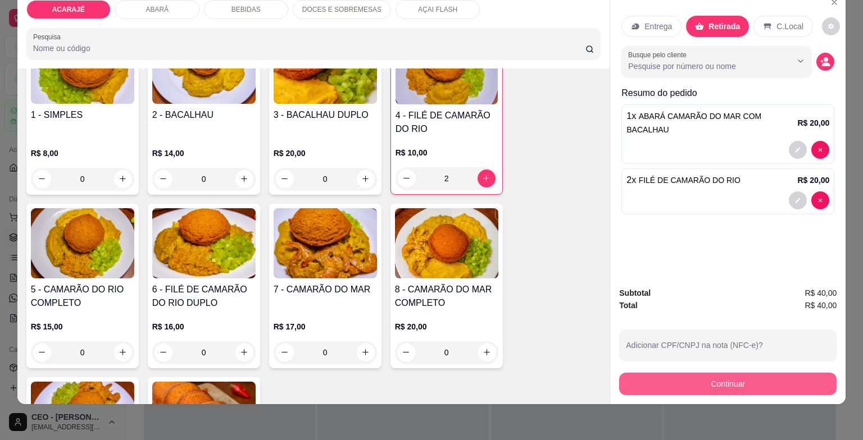
click at [651, 376] on button "Continuar" at bounding box center [727, 384] width 217 height 22
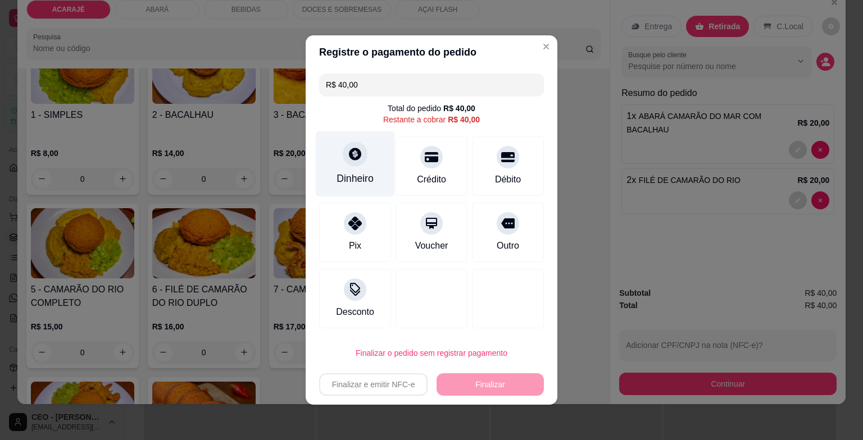
click at [369, 168] on div "Dinheiro" at bounding box center [355, 164] width 79 height 66
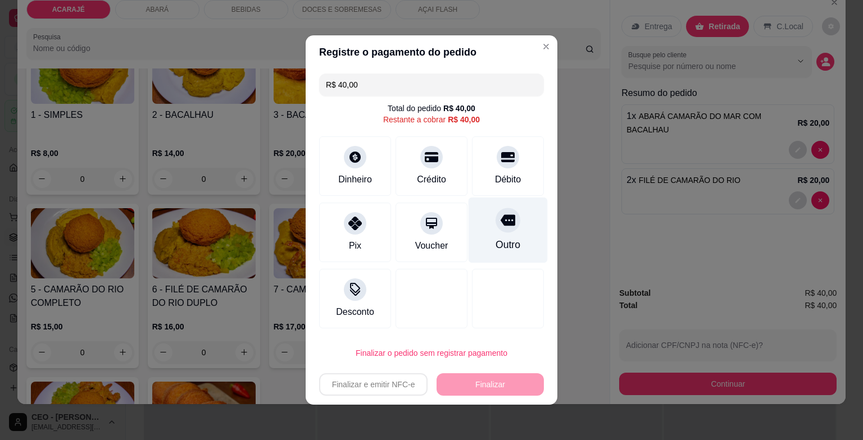
click at [495, 240] on div "Outro" at bounding box center [507, 245] width 25 height 15
type input "R$ 0,00"
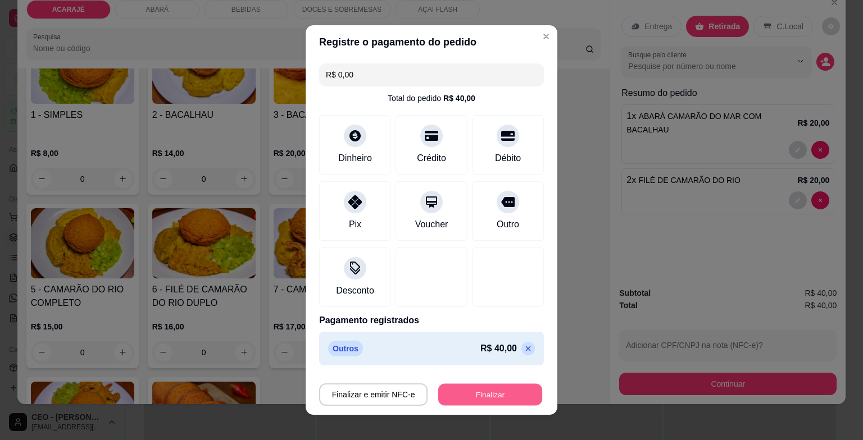
click at [468, 401] on button "Finalizar" at bounding box center [490, 395] width 104 height 22
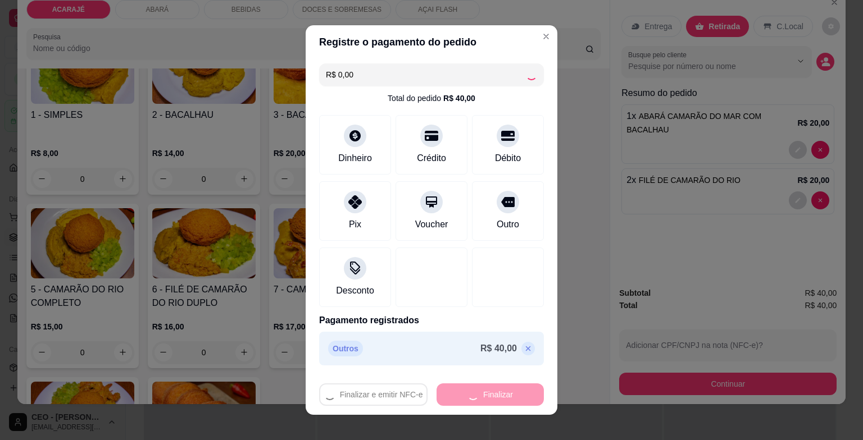
type input "0"
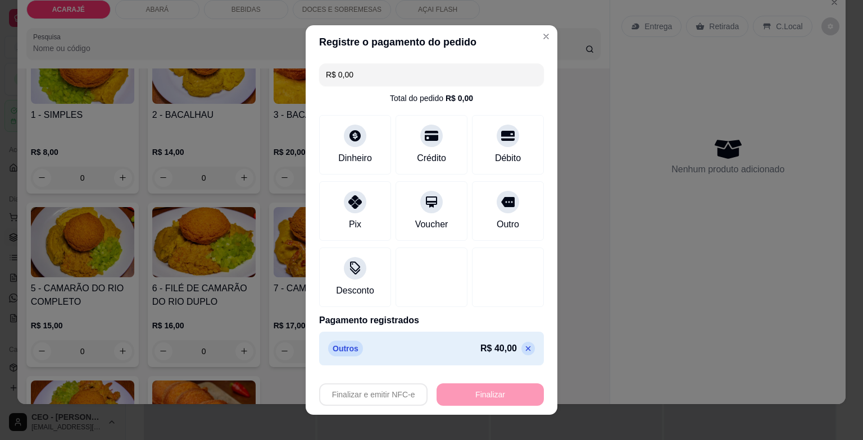
type input "-R$ 40,00"
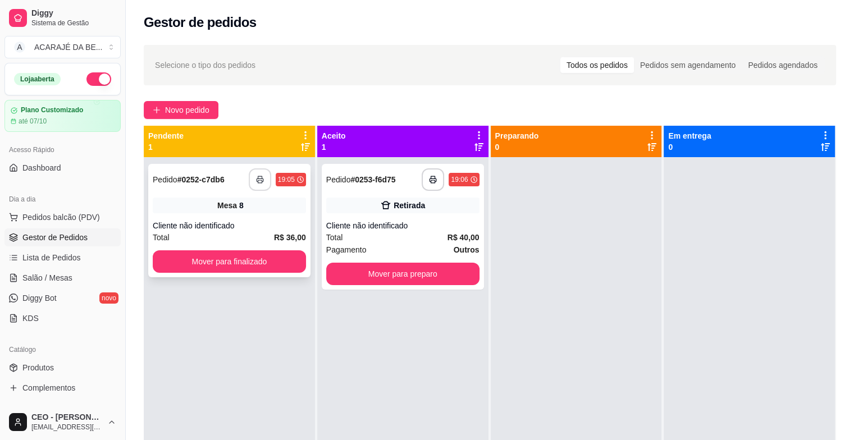
click at [266, 180] on button "button" at bounding box center [260, 179] width 22 height 22
click at [422, 181] on button "button" at bounding box center [433, 179] width 22 height 22
click at [424, 181] on button "button" at bounding box center [433, 180] width 22 height 22
click at [231, 263] on button "Mover para finalizado" at bounding box center [229, 261] width 153 height 22
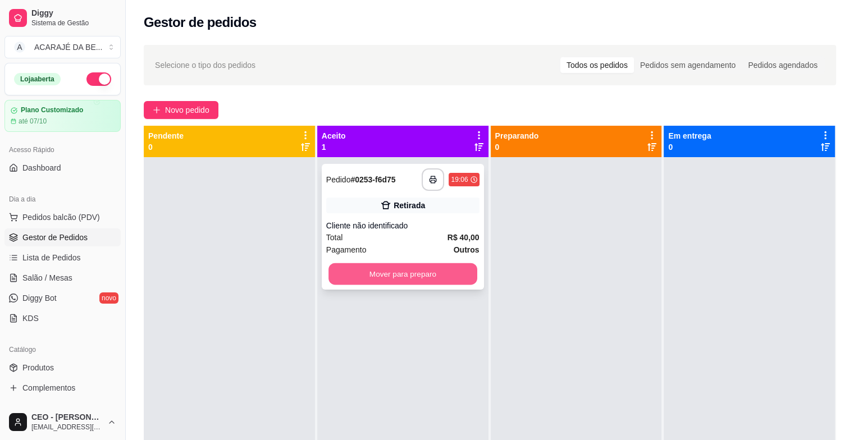
click at [410, 274] on button "Mover para preparo" at bounding box center [403, 274] width 149 height 22
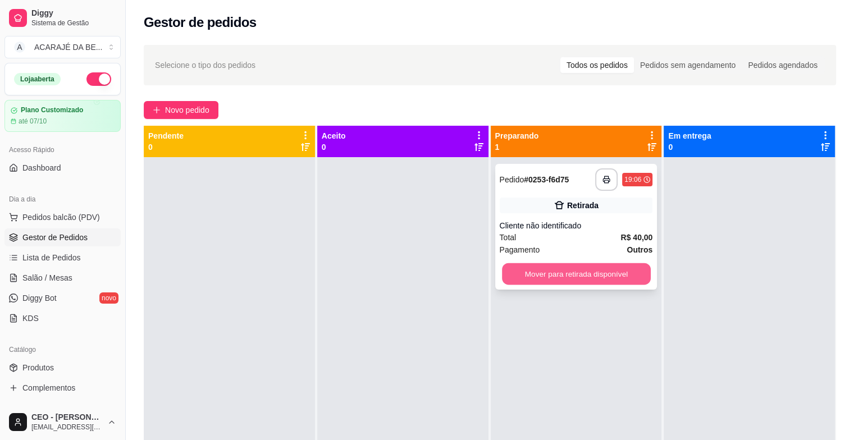
click at [612, 267] on button "Mover para retirada disponível" at bounding box center [576, 274] width 149 height 22
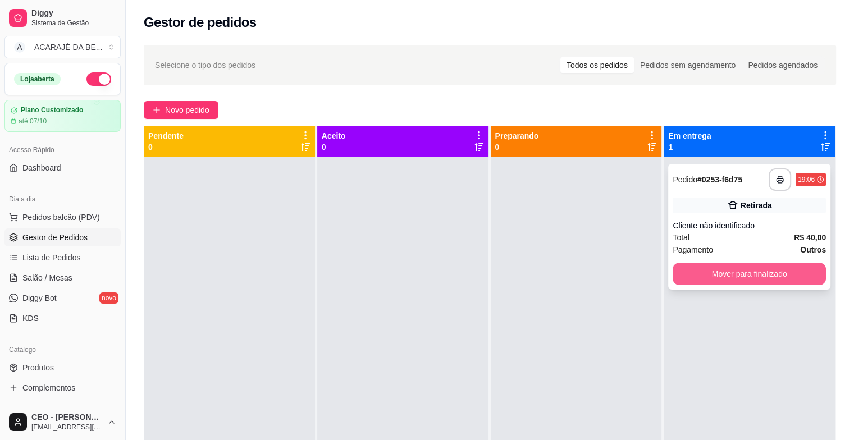
click at [756, 279] on button "Mover para finalizado" at bounding box center [749, 274] width 153 height 22
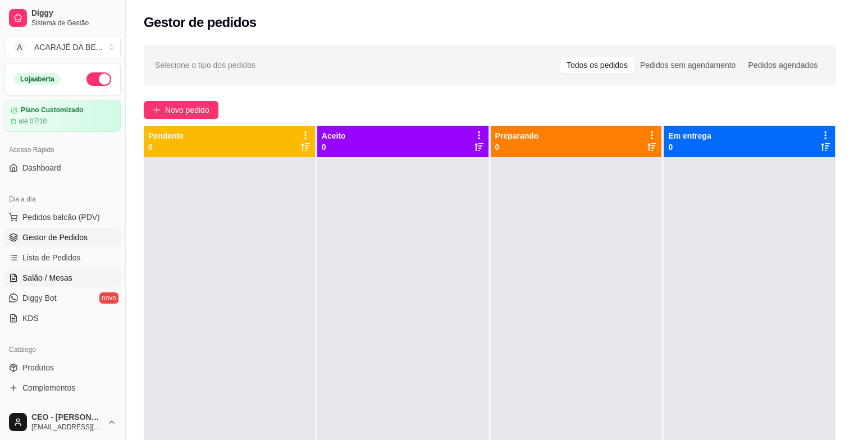
click at [30, 281] on span "Salão / Mesas" at bounding box center [47, 277] width 50 height 11
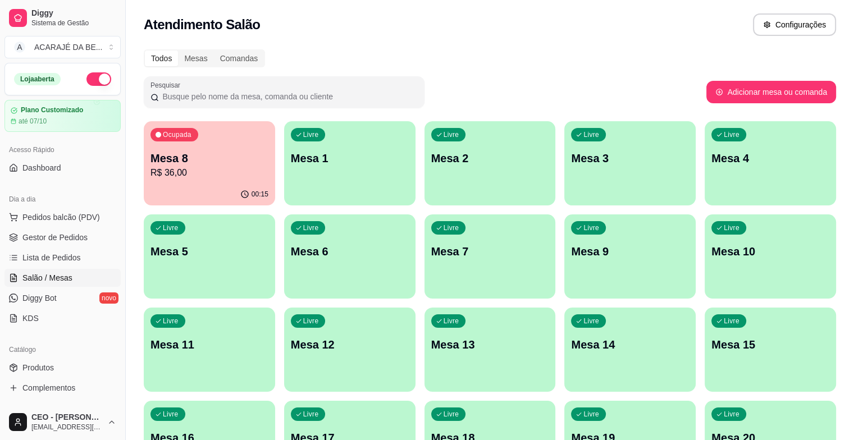
click at [176, 165] on div "Mesa 8 R$ 36,00" at bounding box center [209, 164] width 118 height 29
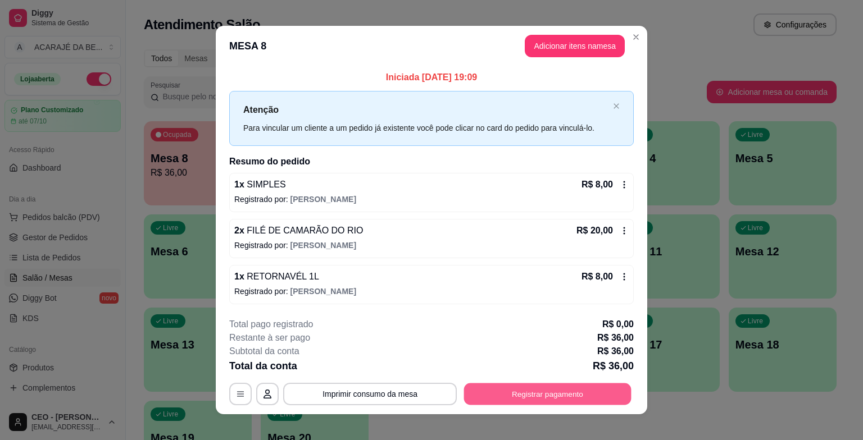
click at [572, 391] on button "Registrar pagamento" at bounding box center [547, 394] width 167 height 22
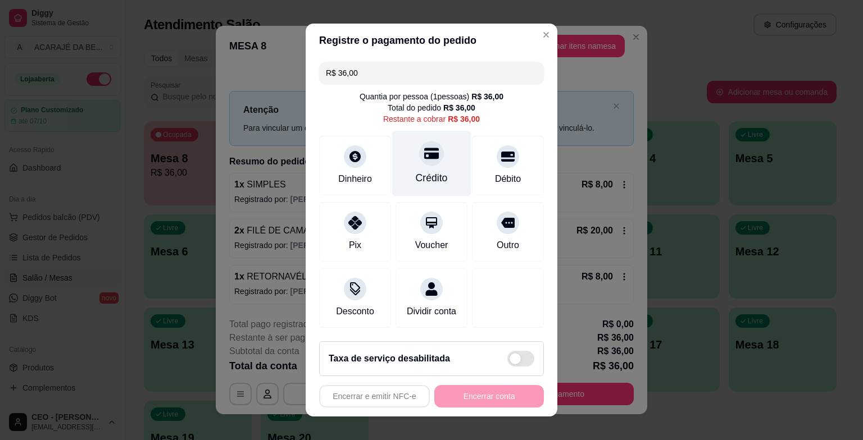
click at [427, 190] on div "Crédito" at bounding box center [431, 164] width 79 height 66
type input "R$ 0,00"
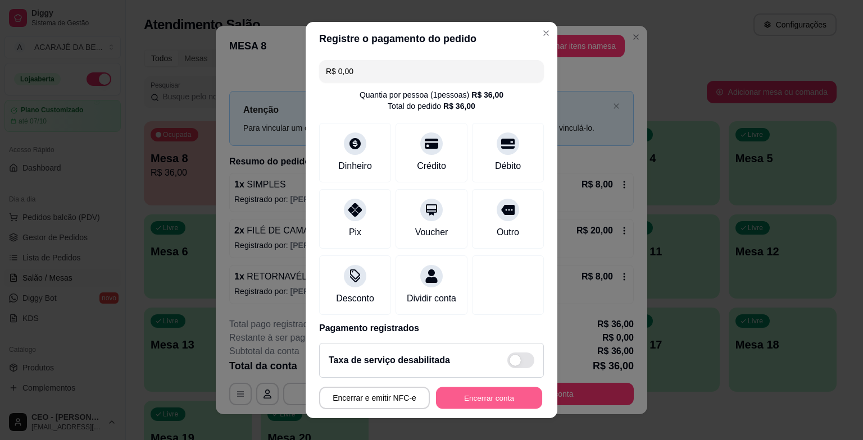
click at [476, 394] on button "Encerrar conta" at bounding box center [489, 398] width 106 height 22
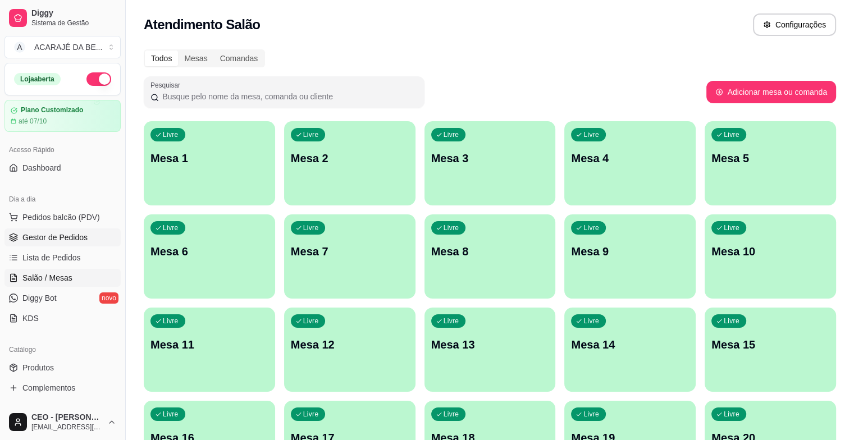
click at [58, 237] on span "Gestor de Pedidos" at bounding box center [54, 237] width 65 height 11
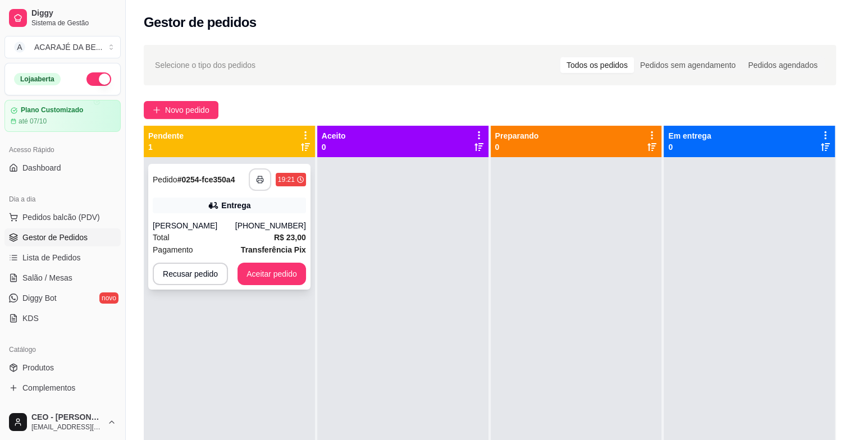
click at [262, 179] on icon "button" at bounding box center [260, 180] width 7 height 3
click at [270, 281] on button "Aceitar pedido" at bounding box center [272, 274] width 69 height 22
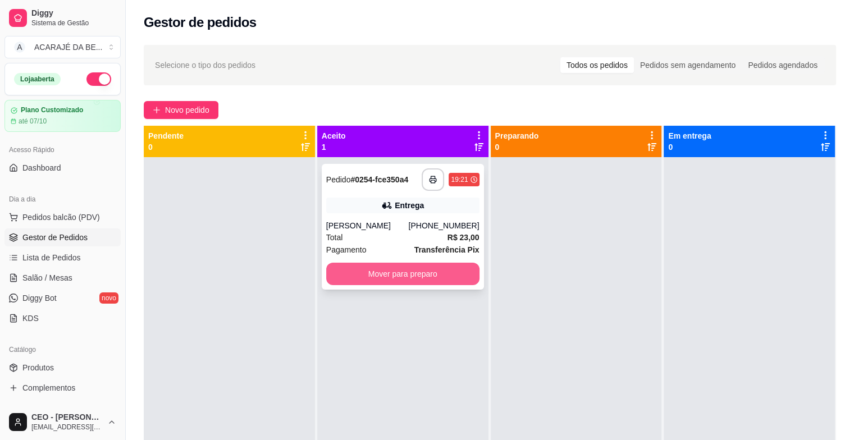
click at [357, 282] on button "Mover para preparo" at bounding box center [402, 274] width 153 height 22
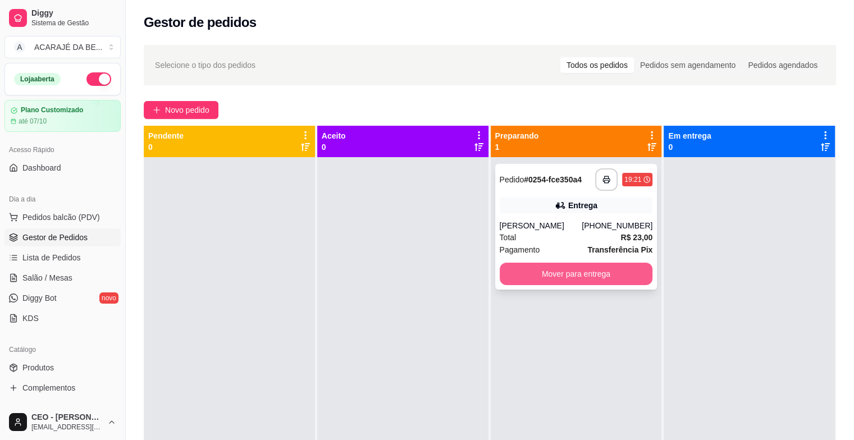
click at [511, 279] on button "Mover para entrega" at bounding box center [576, 274] width 153 height 22
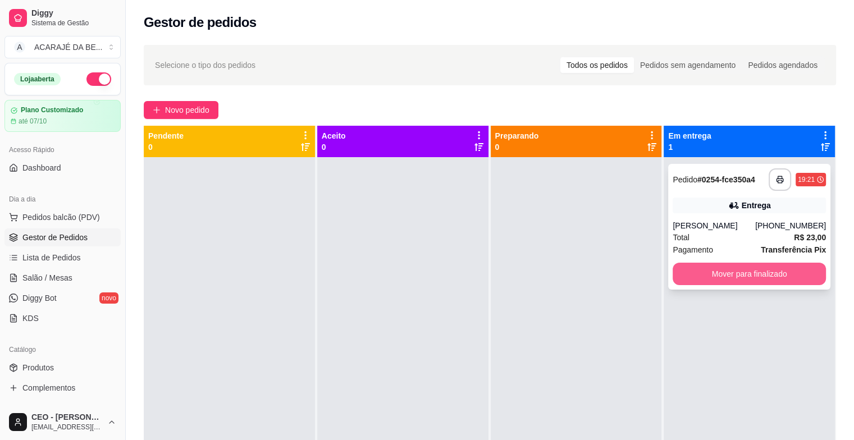
click at [673, 270] on button "Mover para finalizado" at bounding box center [749, 274] width 153 height 22
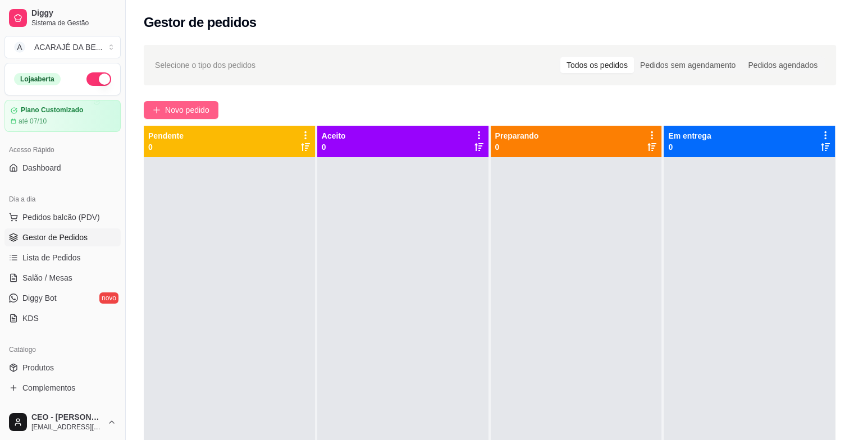
click at [147, 109] on button "Novo pedido" at bounding box center [181, 110] width 75 height 18
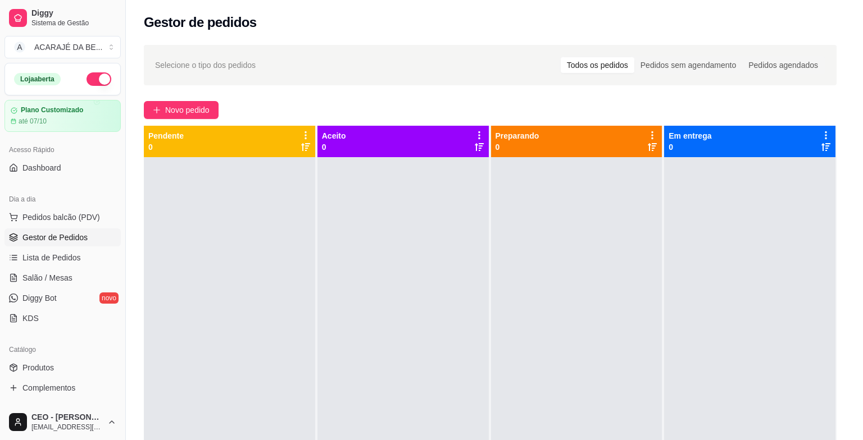
scroll to position [337, 0]
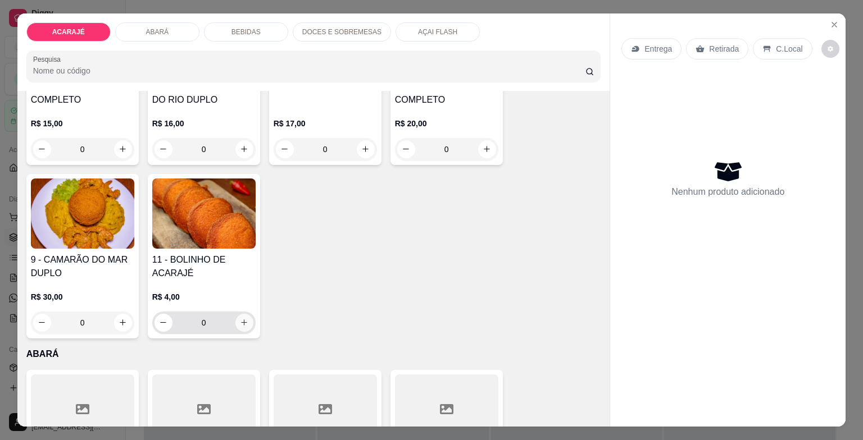
click at [240, 321] on icon "increase-product-quantity" at bounding box center [244, 322] width 8 height 8
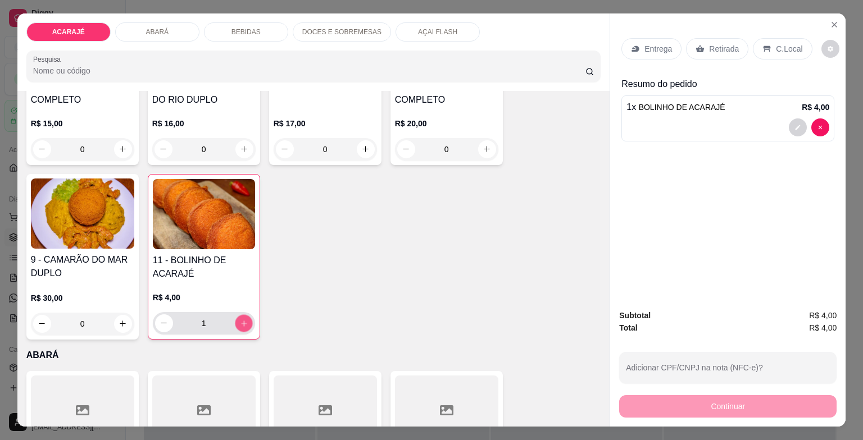
click at [239, 321] on icon "increase-product-quantity" at bounding box center [243, 323] width 8 height 8
type input "2"
click at [714, 47] on p "Retirada" at bounding box center [724, 48] width 30 height 11
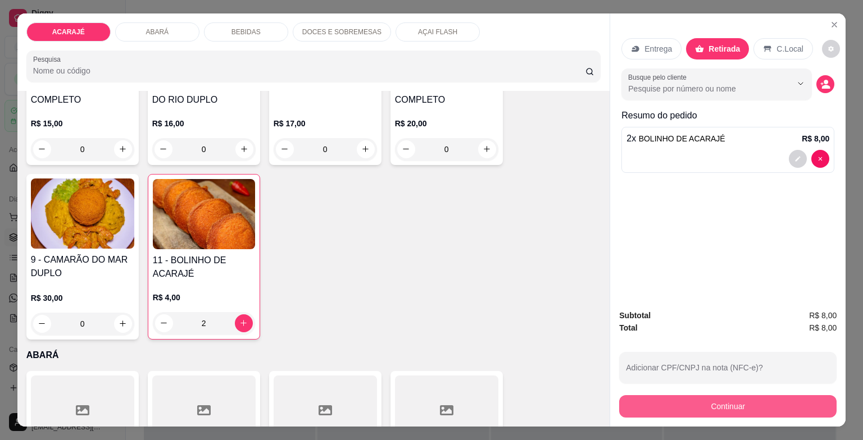
click at [635, 400] on button "Continuar" at bounding box center [727, 406] width 217 height 22
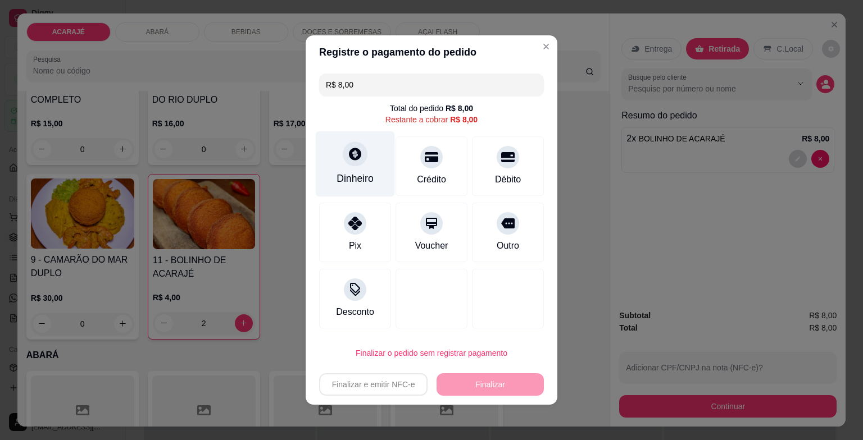
click at [359, 164] on div "Dinheiro" at bounding box center [355, 164] width 79 height 66
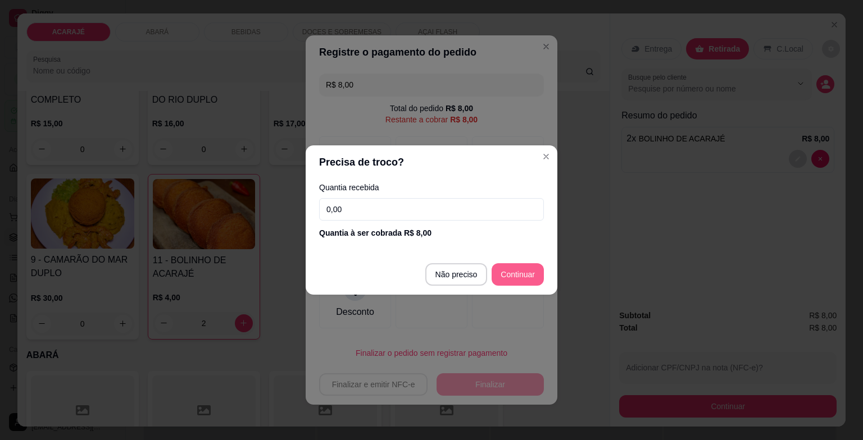
type input "R$ 0,00"
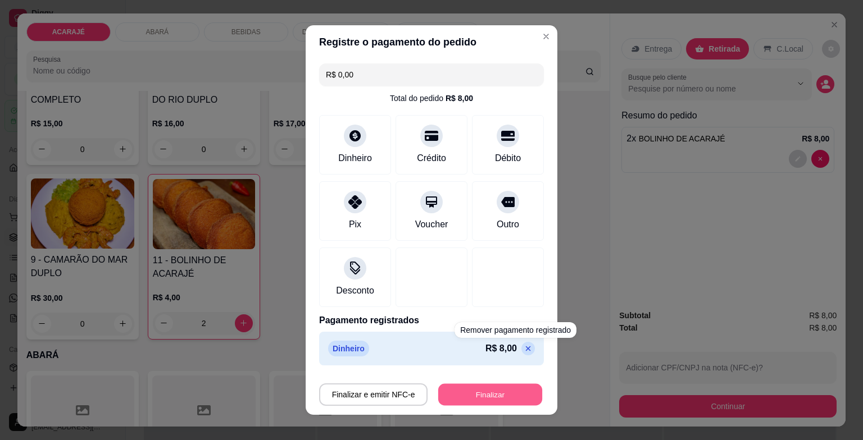
click at [503, 393] on button "Finalizar" at bounding box center [490, 395] width 104 height 22
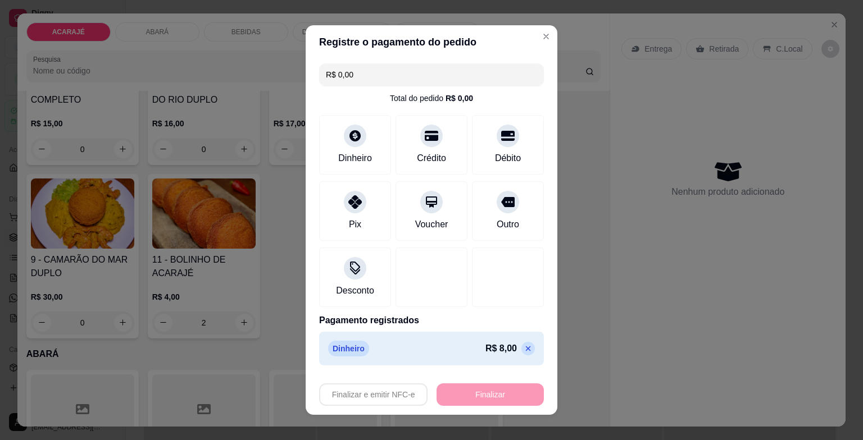
type input "0"
type input "-R$ 8,00"
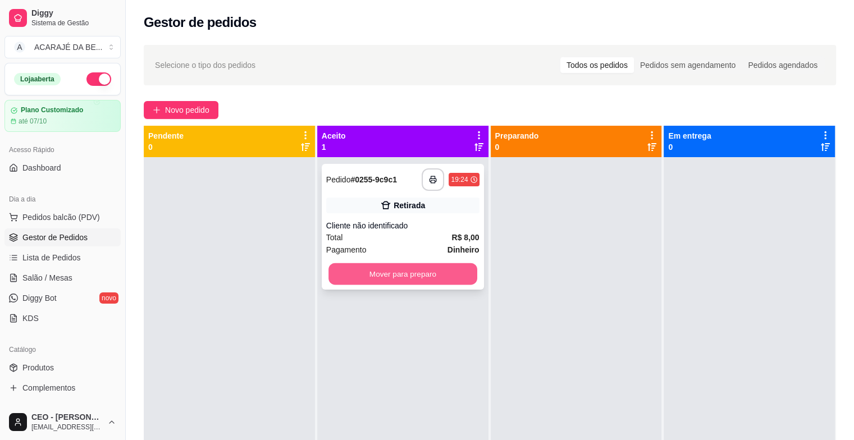
click at [341, 270] on button "Mover para preparo" at bounding box center [403, 274] width 149 height 22
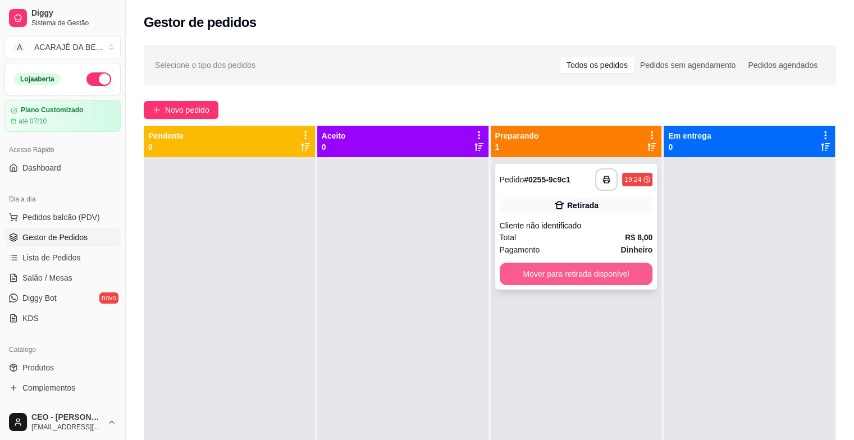
click at [593, 270] on button "Mover para retirada disponível" at bounding box center [576, 274] width 153 height 22
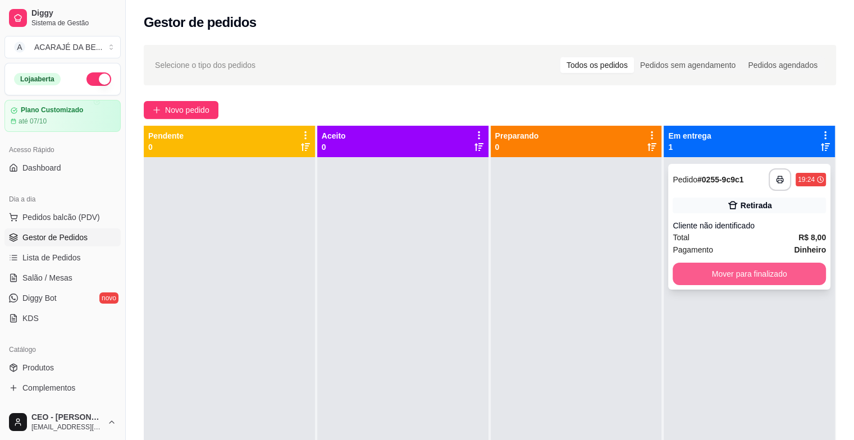
click at [704, 271] on button "Mover para finalizado" at bounding box center [749, 274] width 153 height 22
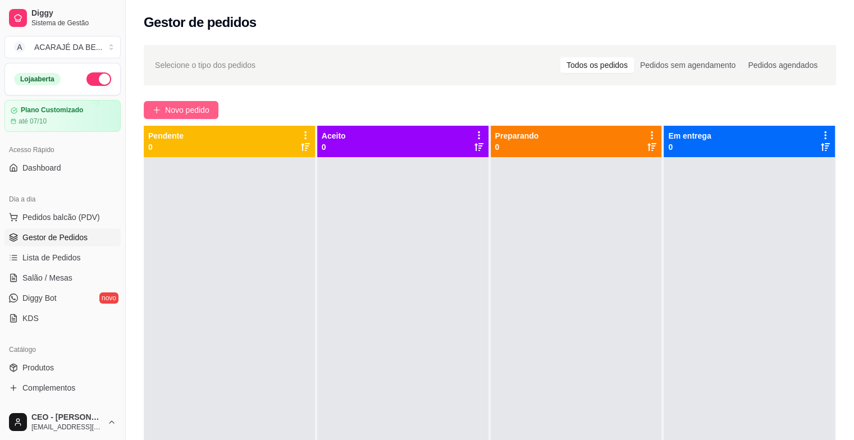
click at [213, 103] on button "Novo pedido" at bounding box center [181, 110] width 75 height 18
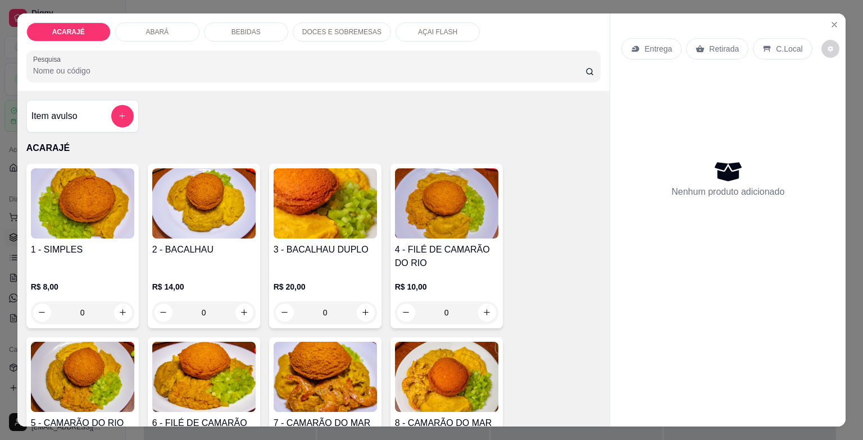
scroll to position [56, 0]
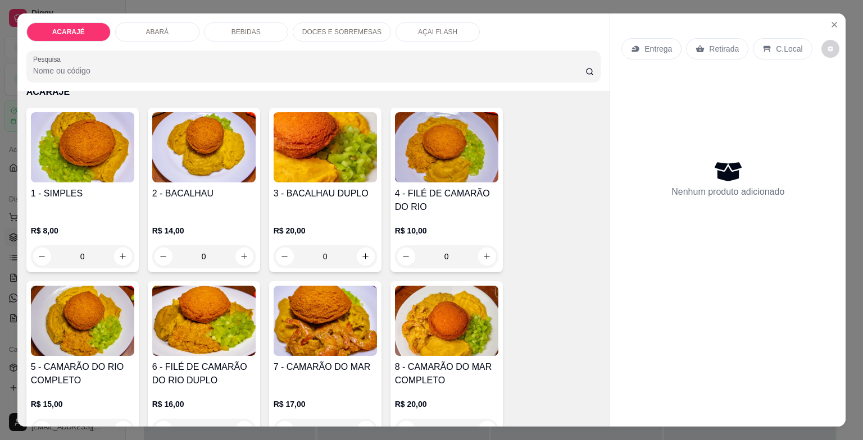
click at [119, 409] on div "R$ 15,00 0" at bounding box center [82, 420] width 103 height 43
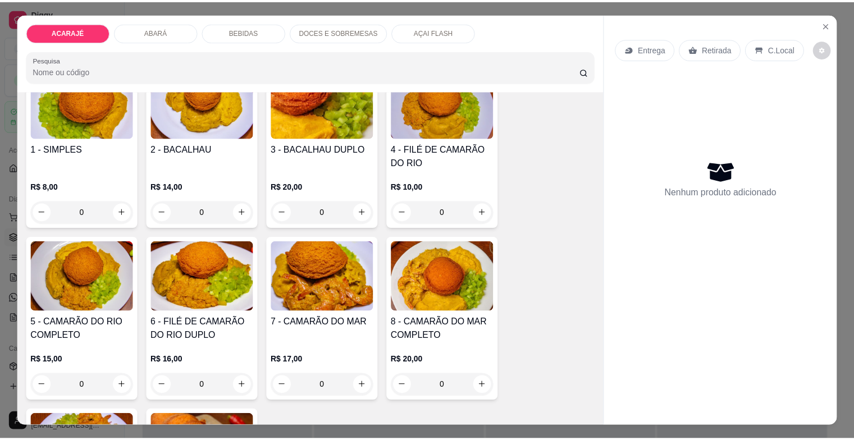
scroll to position [112, 0]
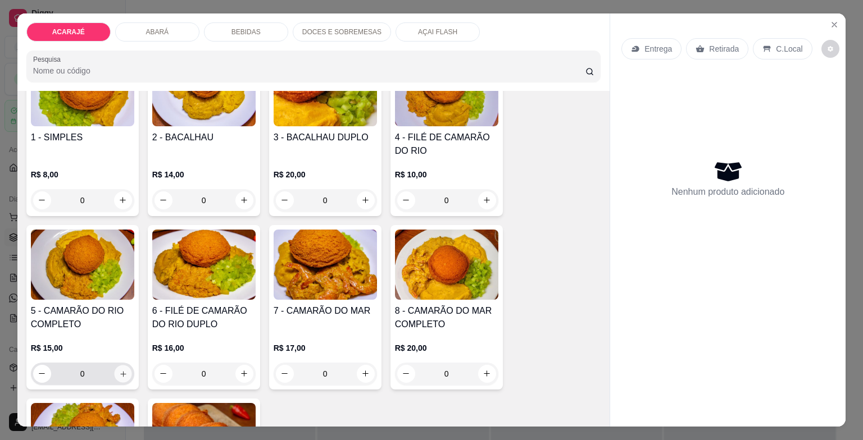
click at [120, 373] on button "increase-product-quantity" at bounding box center [122, 373] width 17 height 17
type input "1"
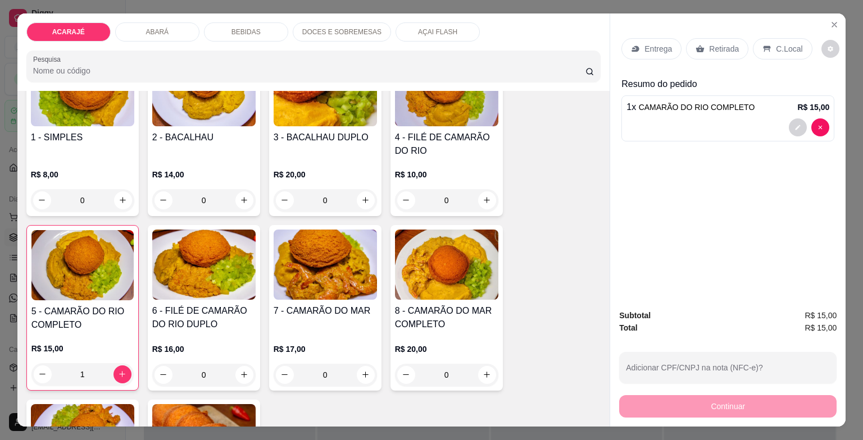
click at [699, 49] on div "Retirada" at bounding box center [717, 48] width 62 height 21
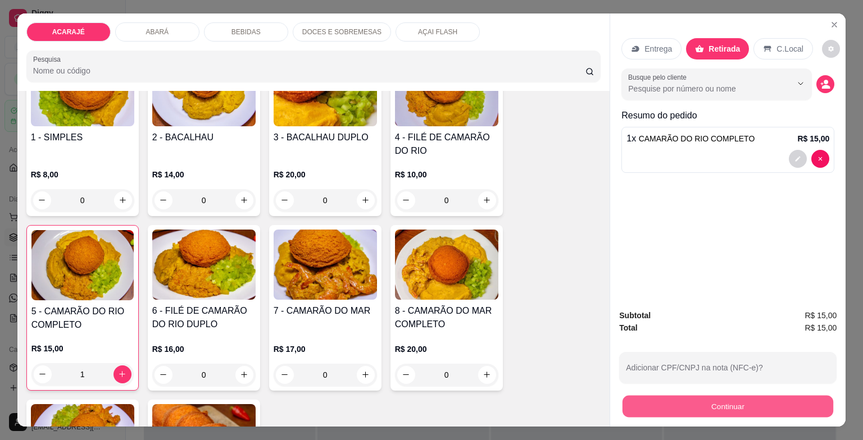
click at [660, 405] on button "Continuar" at bounding box center [727, 407] width 211 height 22
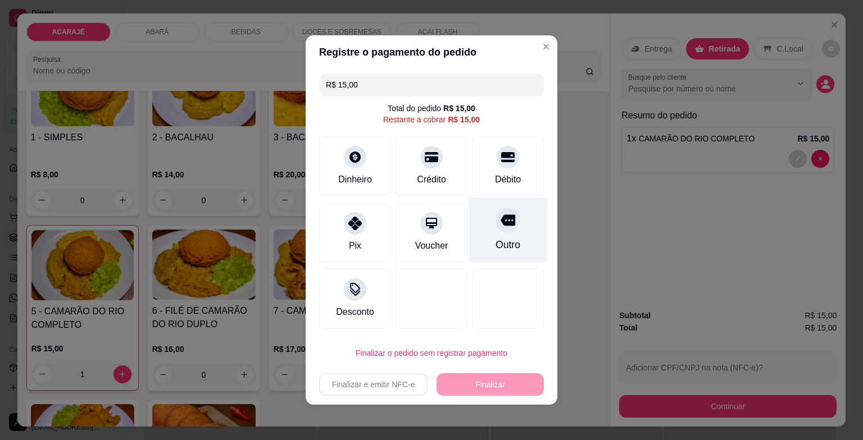
click at [495, 235] on div "Outro" at bounding box center [507, 231] width 79 height 66
type input "R$ 0,00"
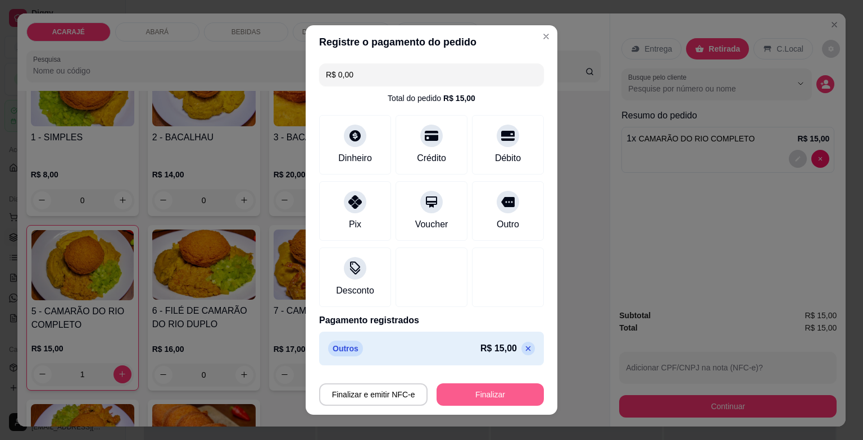
click at [482, 398] on button "Finalizar" at bounding box center [489, 395] width 107 height 22
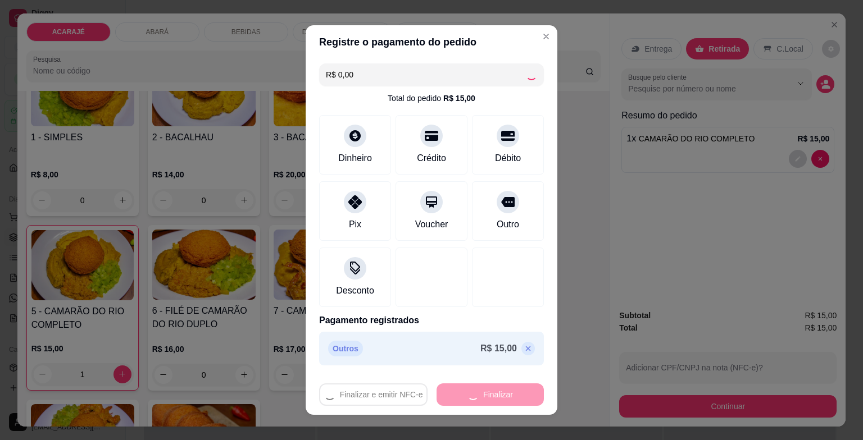
type input "0"
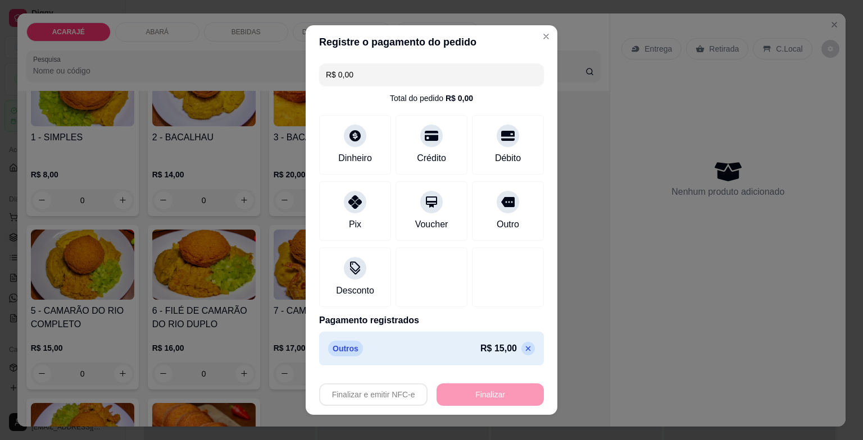
type input "-R$ 15,00"
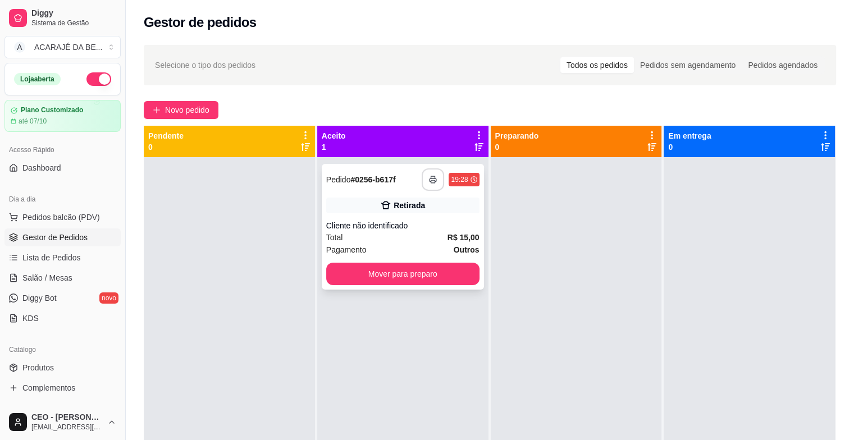
click at [425, 177] on button "button" at bounding box center [433, 179] width 22 height 22
click at [400, 277] on button "Mover para preparo" at bounding box center [403, 274] width 149 height 22
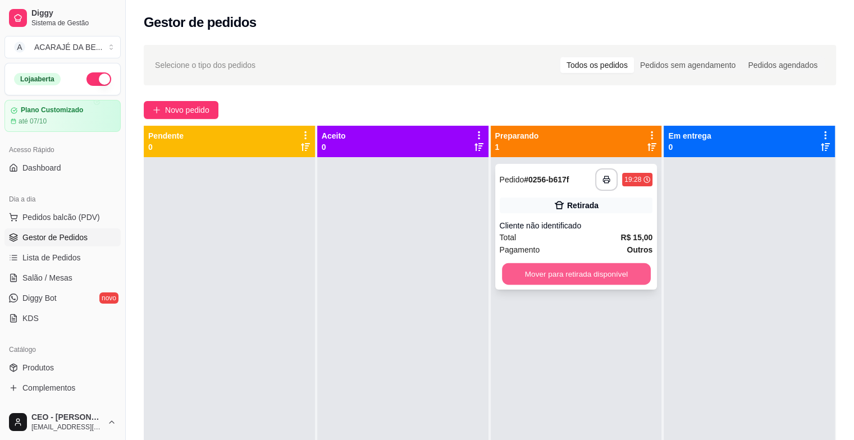
click at [541, 268] on button "Mover para retirada disponível" at bounding box center [576, 274] width 149 height 22
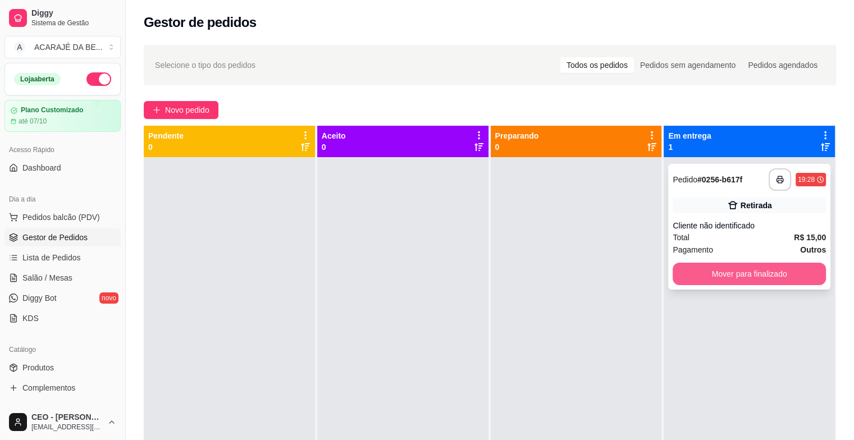
click at [697, 269] on button "Mover para finalizado" at bounding box center [749, 274] width 153 height 22
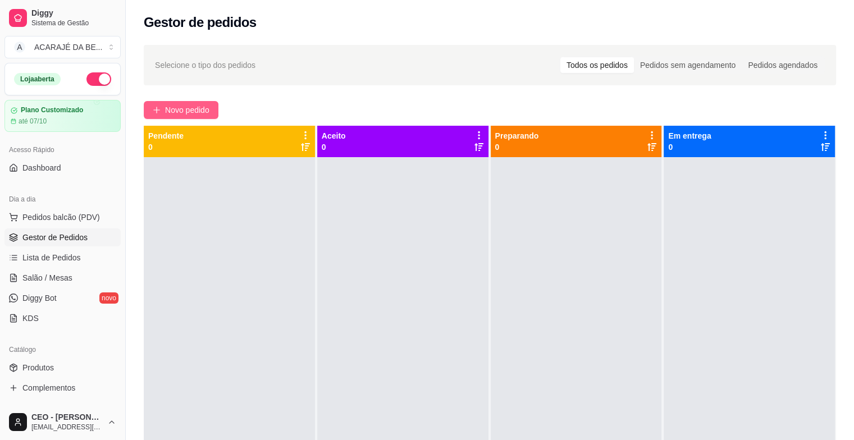
click at [191, 107] on span "Novo pedido" at bounding box center [187, 110] width 44 height 12
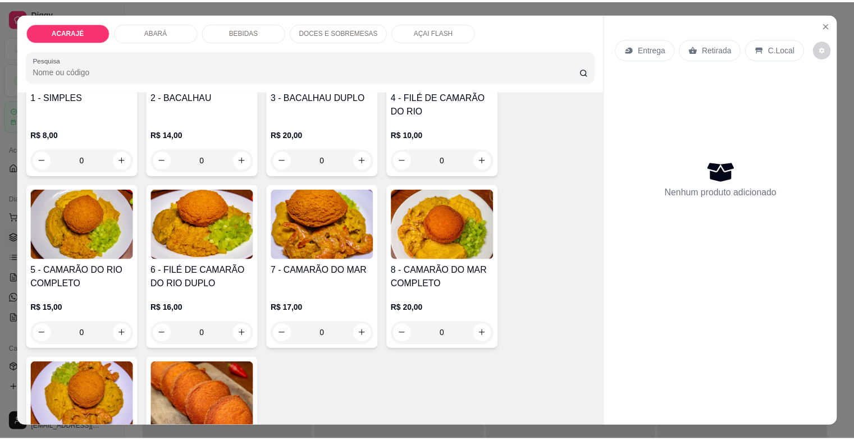
scroll to position [168, 0]
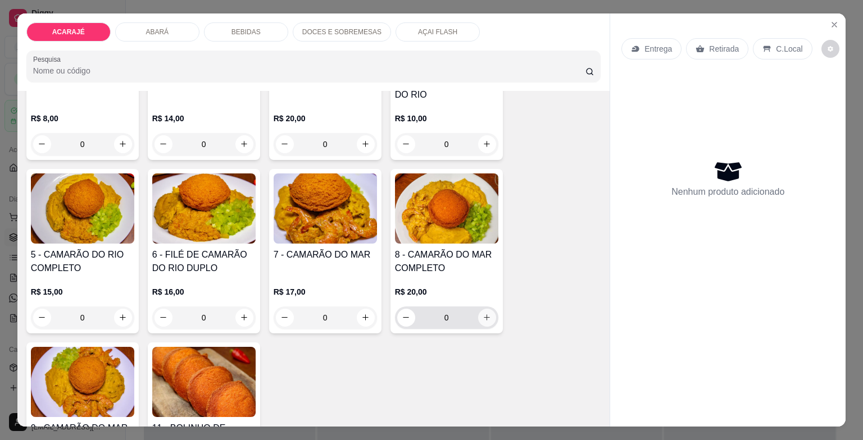
click at [482, 314] on icon "increase-product-quantity" at bounding box center [486, 317] width 8 height 8
type input "1"
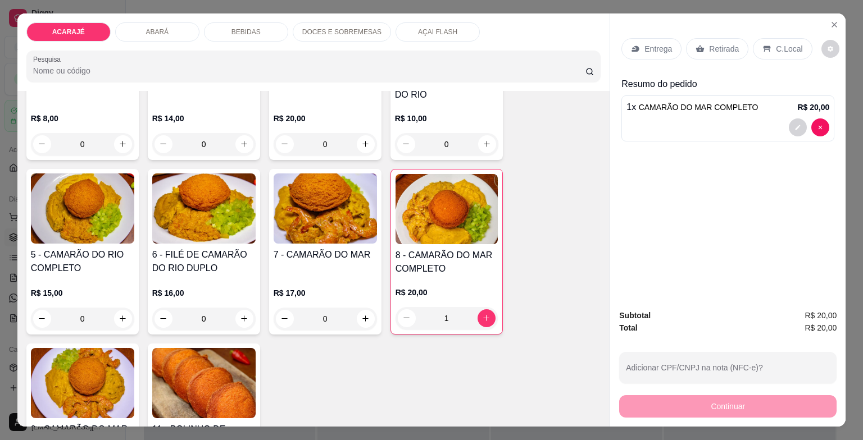
click at [709, 43] on p "Retirada" at bounding box center [724, 48] width 30 height 11
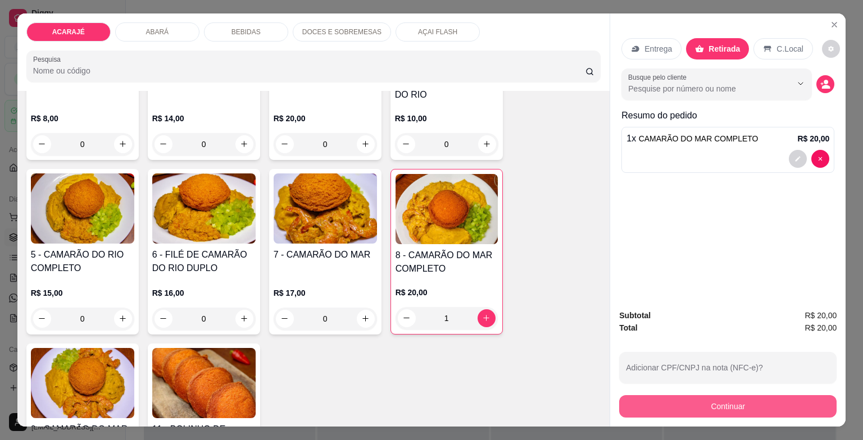
click at [685, 409] on button "Continuar" at bounding box center [727, 406] width 217 height 22
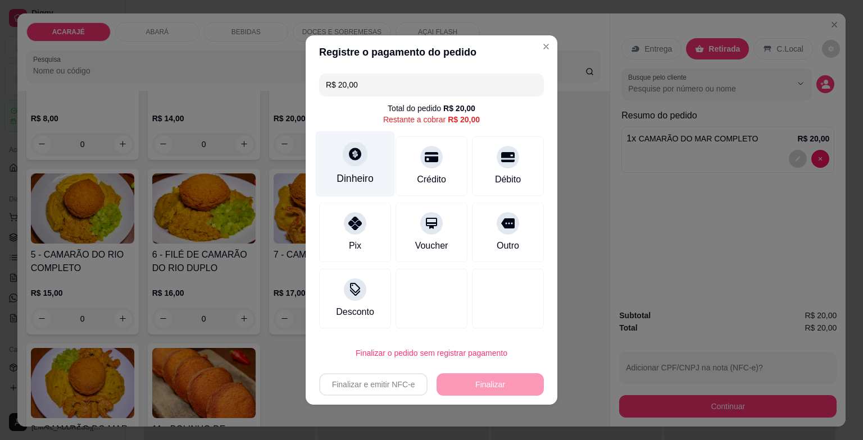
click at [340, 170] on div "Dinheiro" at bounding box center [355, 164] width 79 height 66
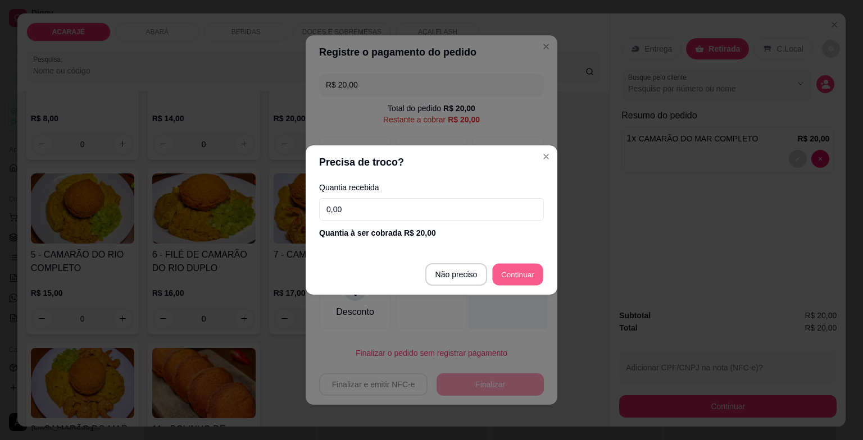
type input "R$ 0,00"
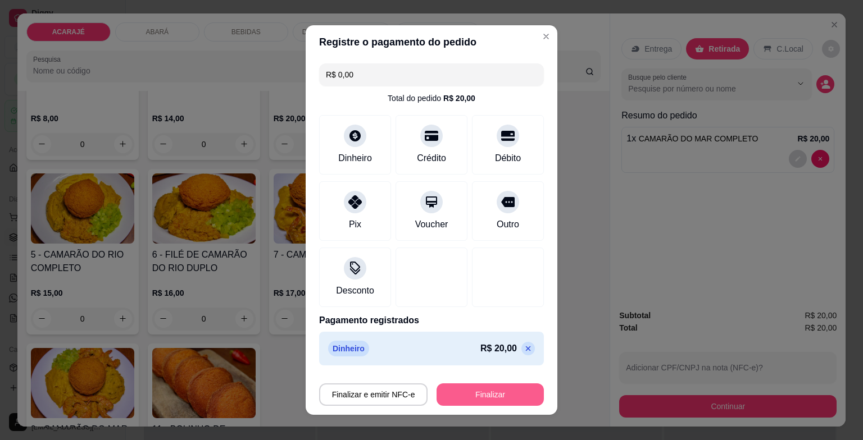
click at [499, 387] on button "Finalizar" at bounding box center [489, 395] width 107 height 22
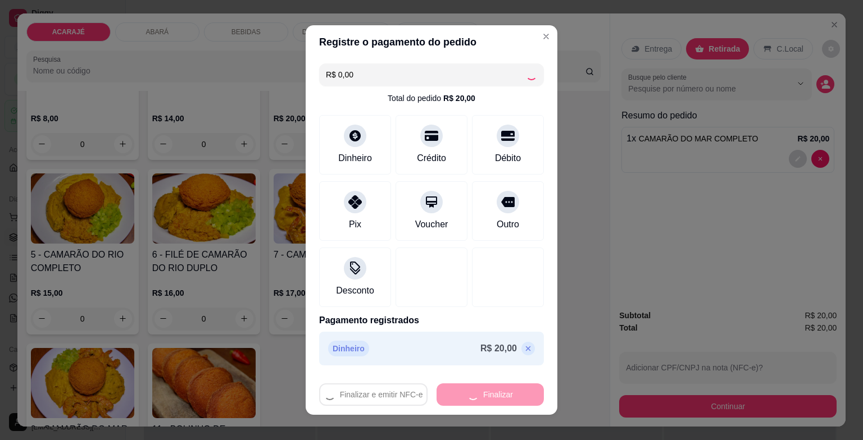
type input "0"
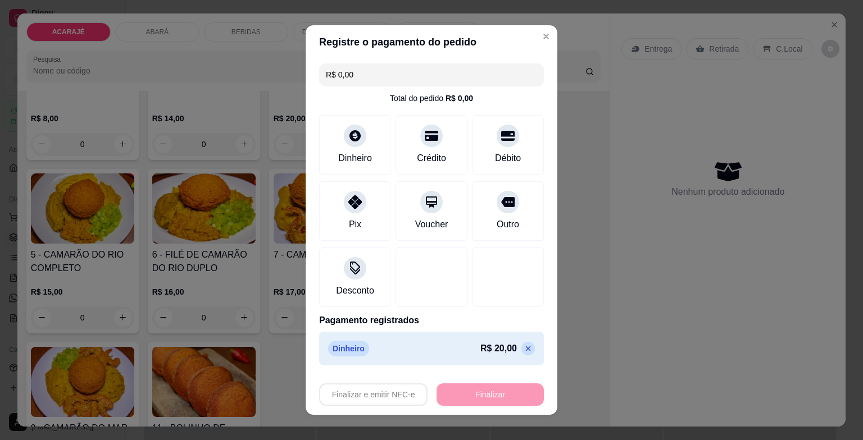
type input "-R$ 20,00"
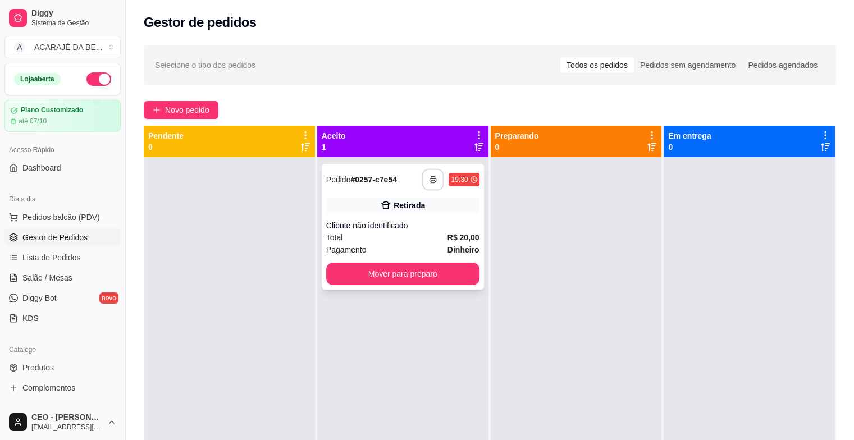
click at [429, 174] on button "button" at bounding box center [433, 180] width 22 height 22
click at [427, 280] on button "Mover para preparo" at bounding box center [403, 274] width 149 height 22
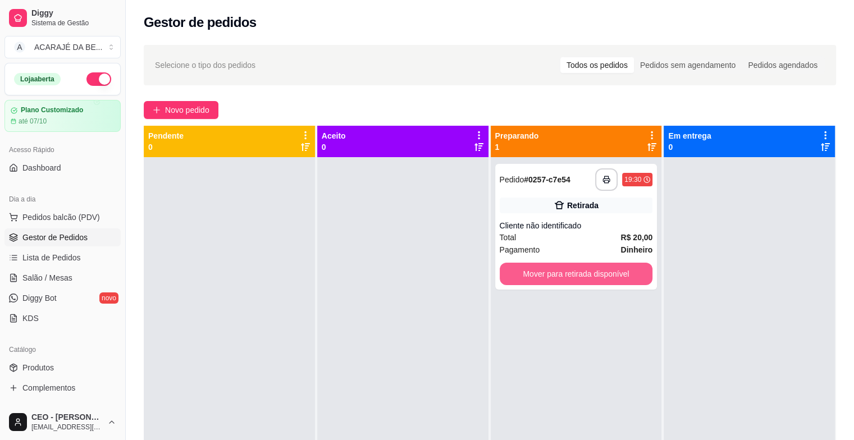
click at [500, 279] on button "Mover para retirada disponível" at bounding box center [576, 274] width 153 height 22
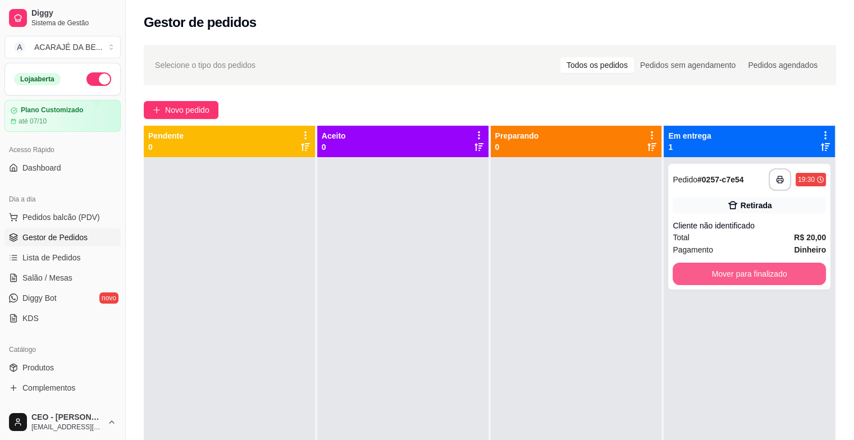
click at [718, 276] on button "Mover para finalizado" at bounding box center [749, 274] width 153 height 22
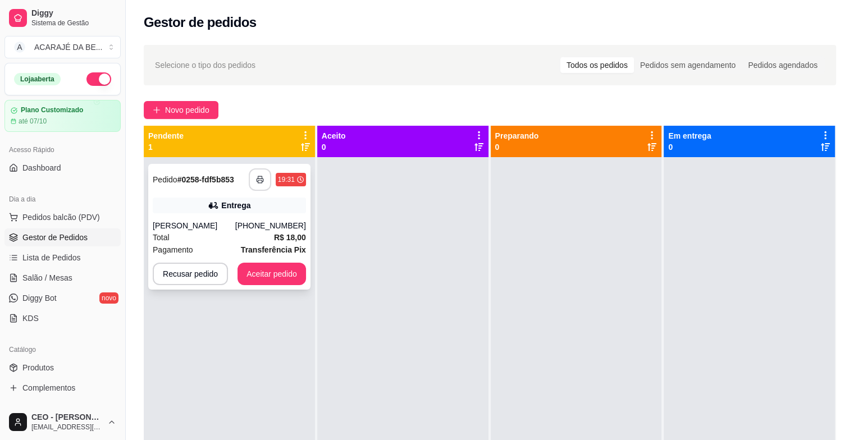
click at [257, 188] on button "button" at bounding box center [260, 179] width 22 height 22
click at [258, 279] on button "Aceitar pedido" at bounding box center [272, 274] width 69 height 22
click at [276, 272] on button "Aceitar pedido" at bounding box center [272, 274] width 69 height 22
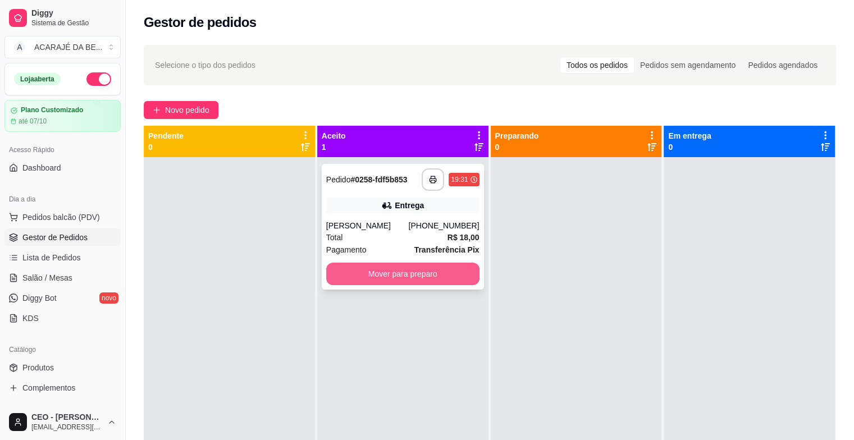
click at [451, 276] on button "Mover para preparo" at bounding box center [402, 274] width 153 height 22
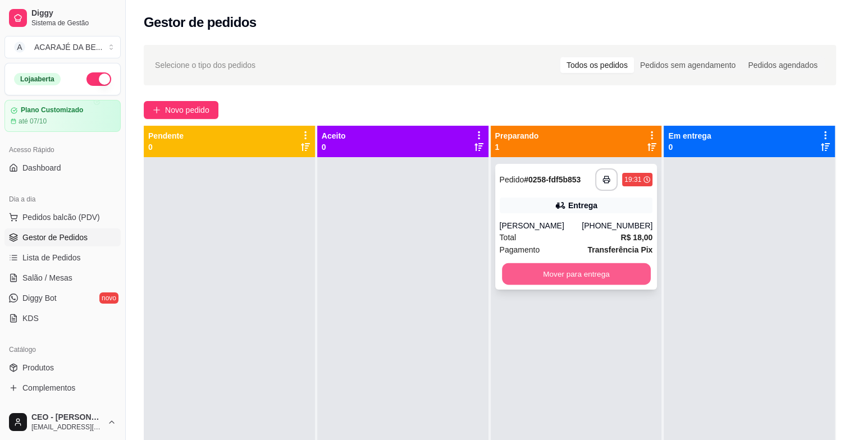
click at [542, 265] on button "Mover para entrega" at bounding box center [576, 274] width 149 height 22
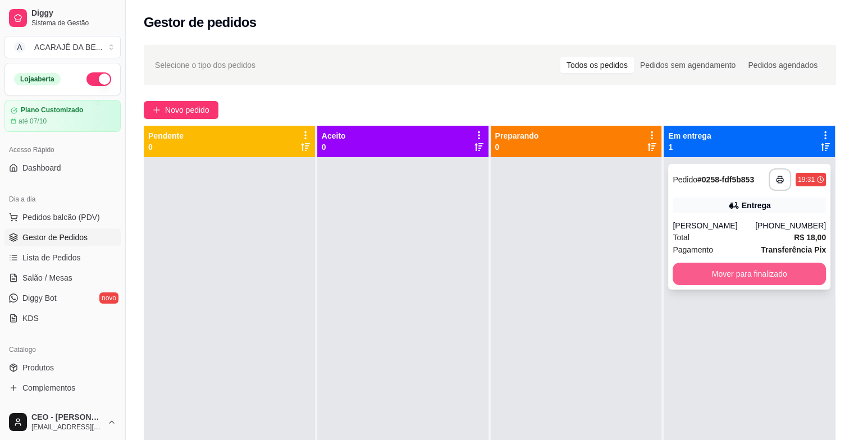
click at [695, 263] on button "Mover para finalizado" at bounding box center [749, 274] width 153 height 22
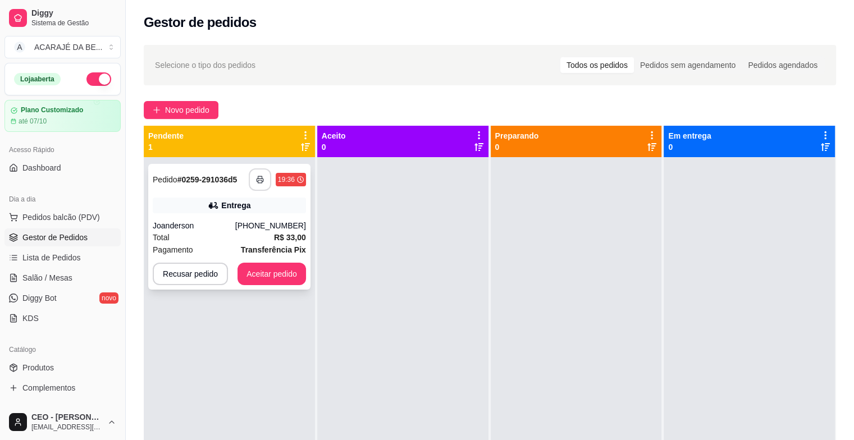
click at [267, 184] on button "button" at bounding box center [260, 179] width 22 height 22
click at [273, 269] on button "Aceitar pedido" at bounding box center [272, 274] width 69 height 22
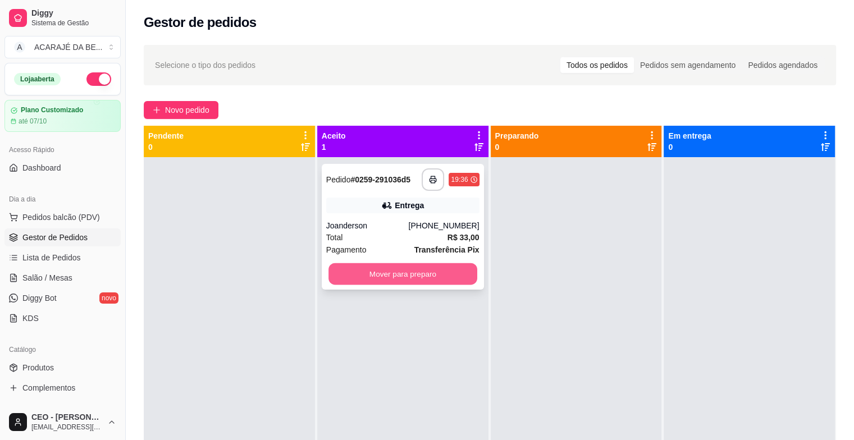
click at [431, 275] on button "Mover para preparo" at bounding box center [403, 274] width 149 height 22
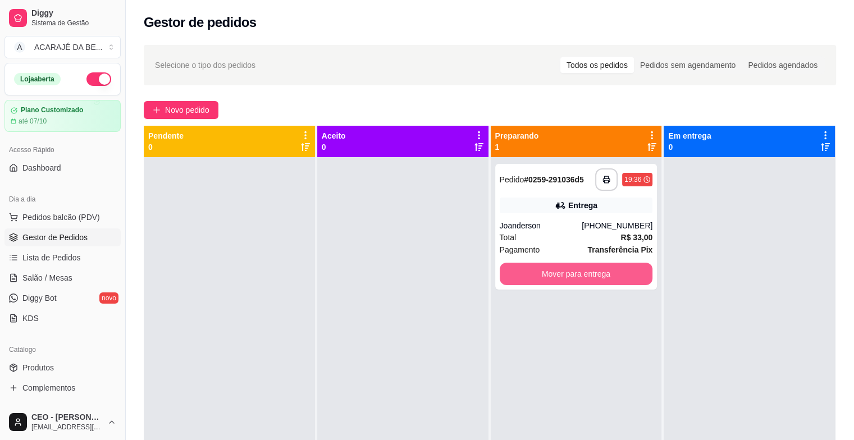
click at [560, 272] on button "Mover para entrega" at bounding box center [576, 274] width 153 height 22
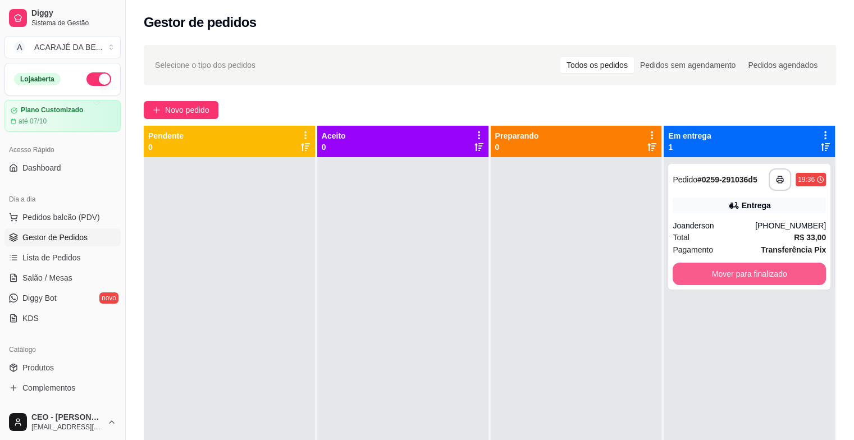
click at [683, 270] on button "Mover para finalizado" at bounding box center [749, 274] width 153 height 22
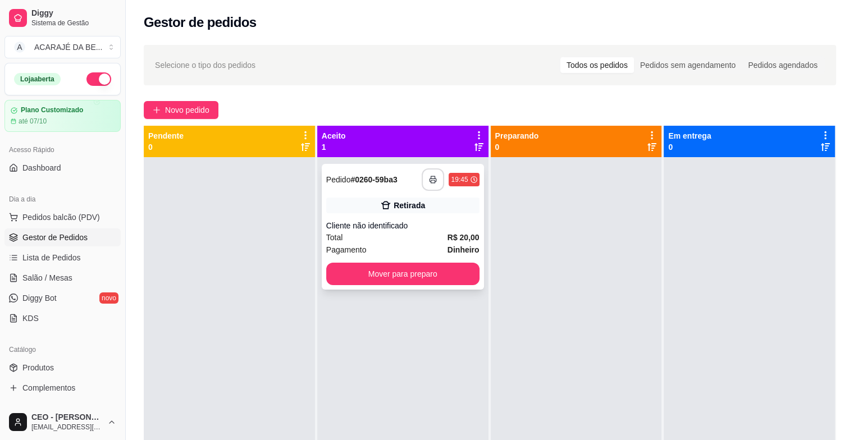
click at [434, 183] on button "button" at bounding box center [433, 179] width 22 height 22
click at [431, 276] on button "Mover para preparo" at bounding box center [402, 274] width 153 height 22
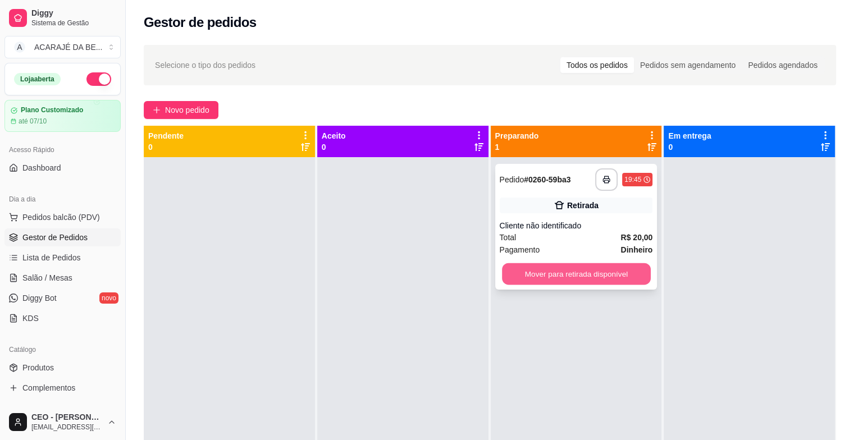
click at [565, 281] on button "Mover para retirada disponível" at bounding box center [576, 274] width 149 height 22
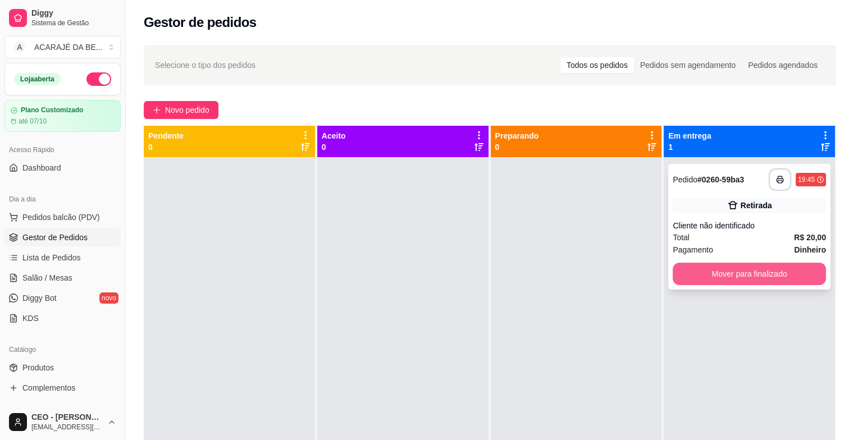
click at [696, 271] on button "Mover para finalizado" at bounding box center [749, 274] width 153 height 22
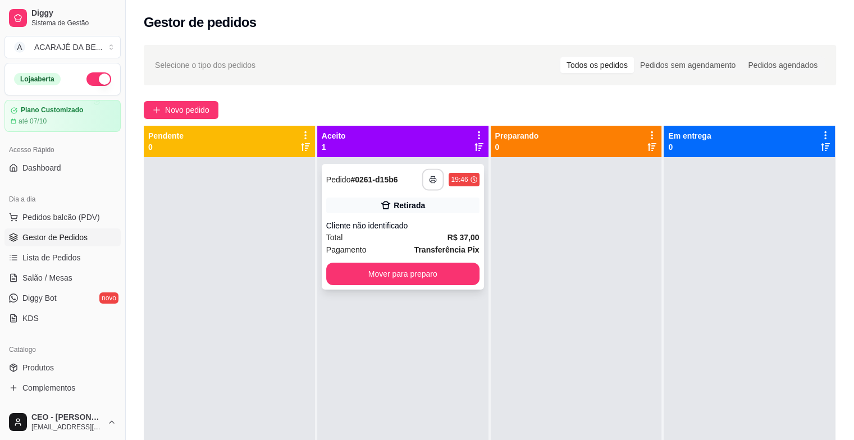
click at [432, 179] on icon "button" at bounding box center [434, 180] width 8 height 8
click at [384, 283] on button "Mover para preparo" at bounding box center [403, 274] width 149 height 22
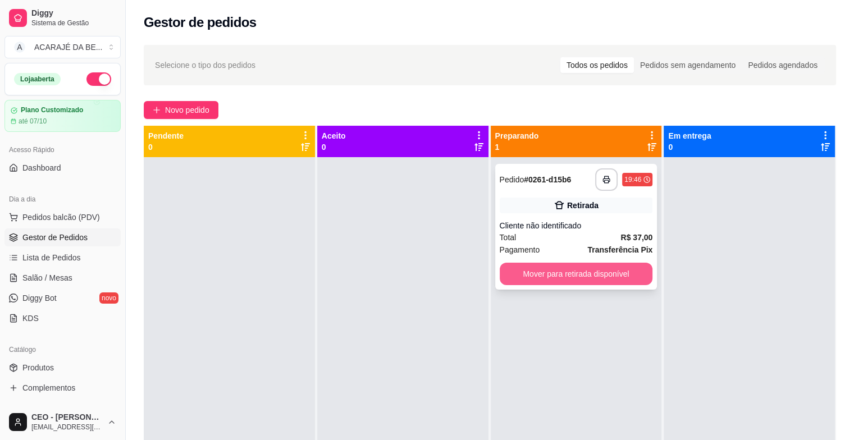
click at [533, 272] on button "Mover para retirada disponível" at bounding box center [576, 274] width 153 height 22
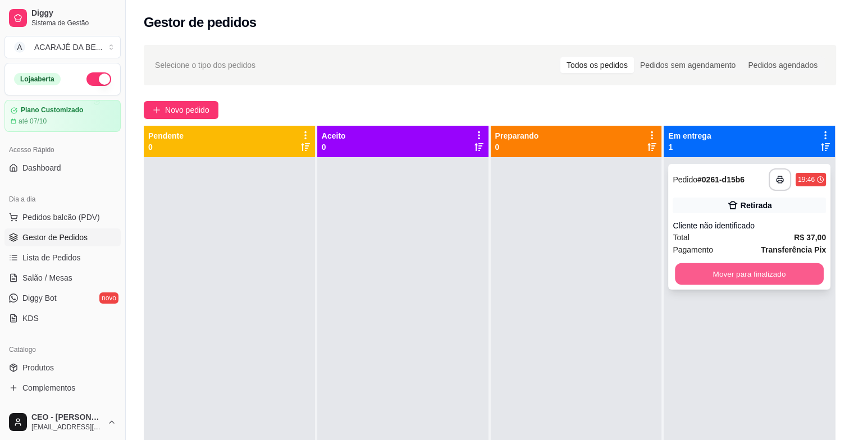
click at [762, 267] on button "Mover para finalizado" at bounding box center [749, 274] width 149 height 22
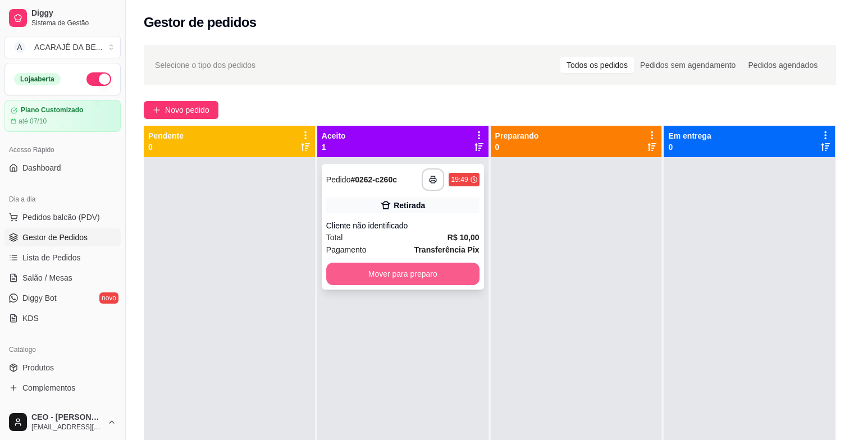
click at [427, 280] on button "Mover para preparo" at bounding box center [402, 274] width 153 height 22
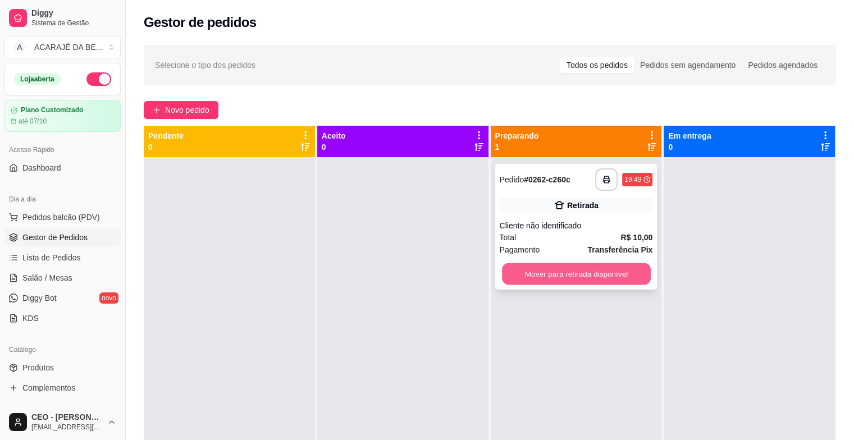
click at [571, 284] on button "Mover para retirada disponível" at bounding box center [576, 274] width 149 height 22
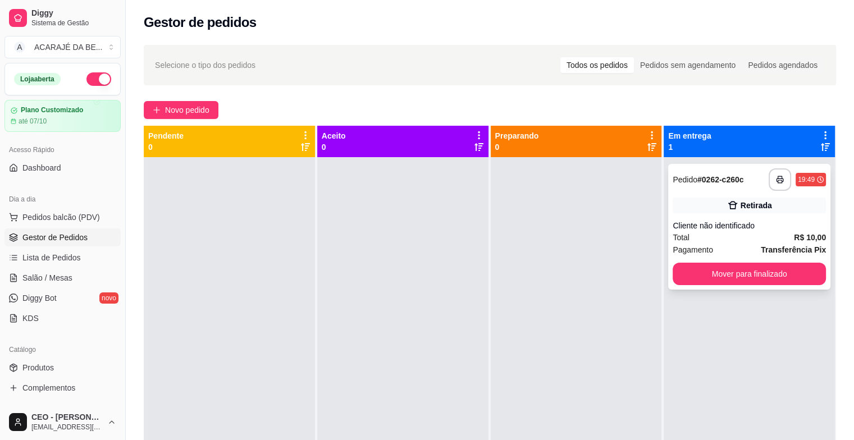
click at [673, 276] on button "Mover para finalizado" at bounding box center [749, 274] width 153 height 22
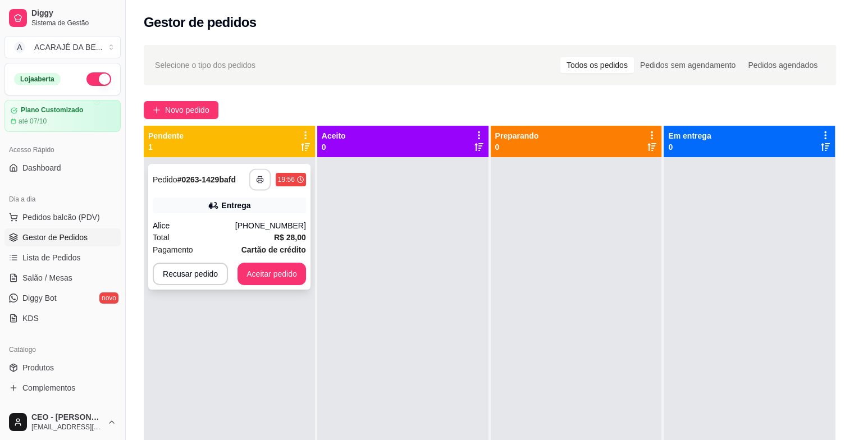
click at [265, 180] on button "button" at bounding box center [260, 180] width 22 height 22
click at [247, 265] on button "Aceitar pedido" at bounding box center [272, 274] width 69 height 22
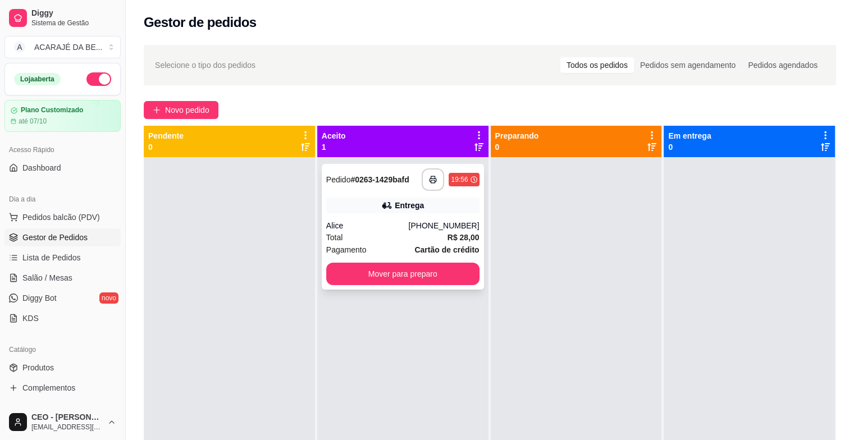
click at [323, 280] on div "**********" at bounding box center [403, 227] width 162 height 126
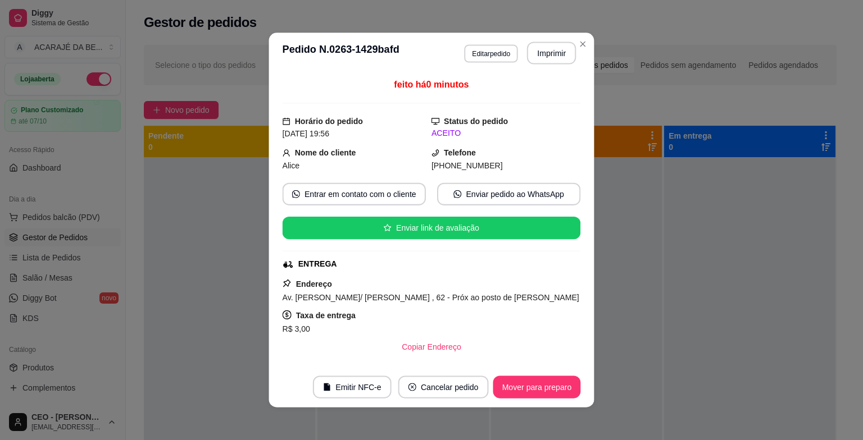
click at [395, 266] on div "ENTREGA" at bounding box center [430, 264] width 296 height 12
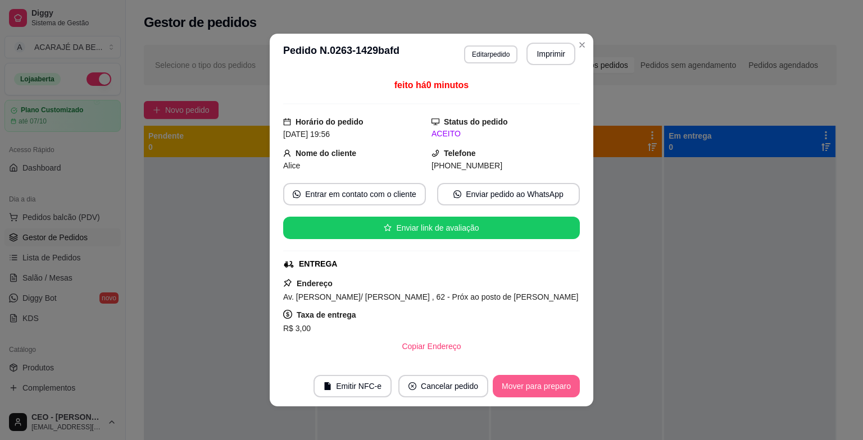
click at [546, 386] on button "Mover para preparo" at bounding box center [535, 386] width 87 height 22
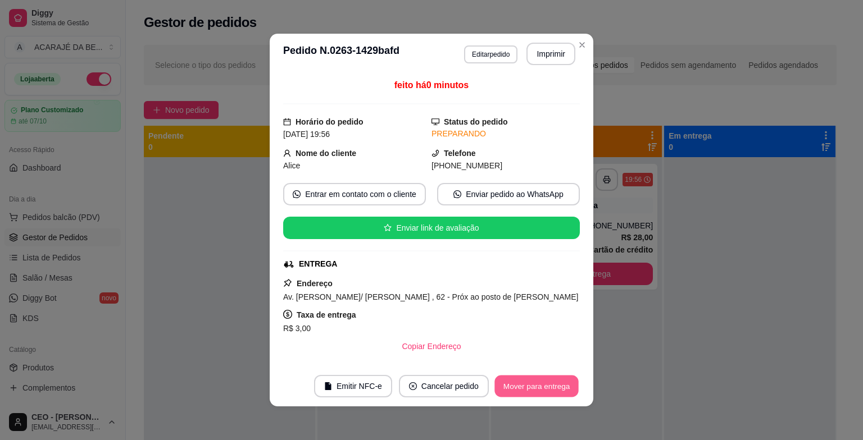
click at [544, 386] on button "Mover para entrega" at bounding box center [536, 387] width 84 height 22
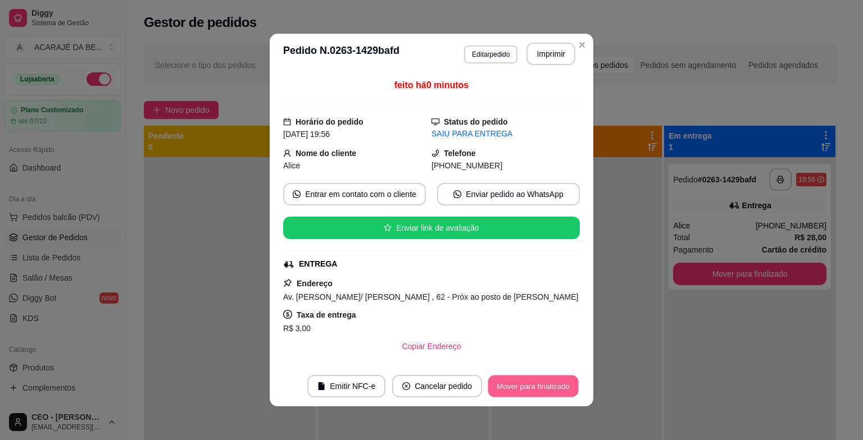
click at [569, 392] on button "Mover para finalizado" at bounding box center [533, 387] width 90 height 22
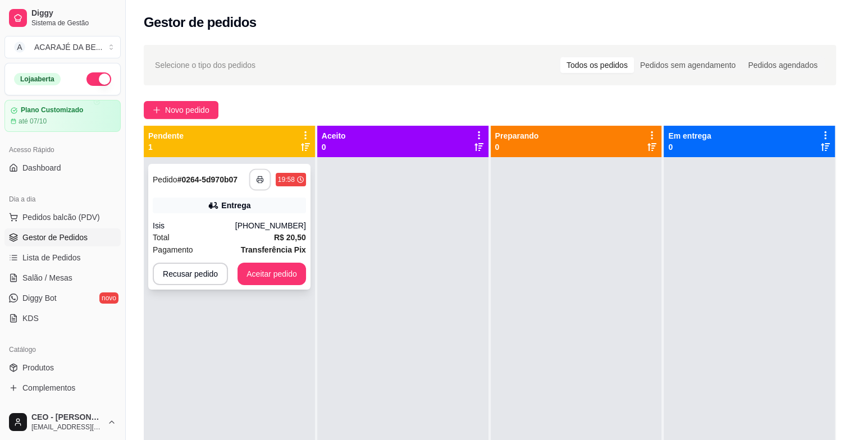
click at [255, 189] on button "button" at bounding box center [260, 180] width 22 height 22
click at [288, 265] on button "Aceitar pedido" at bounding box center [272, 274] width 66 height 22
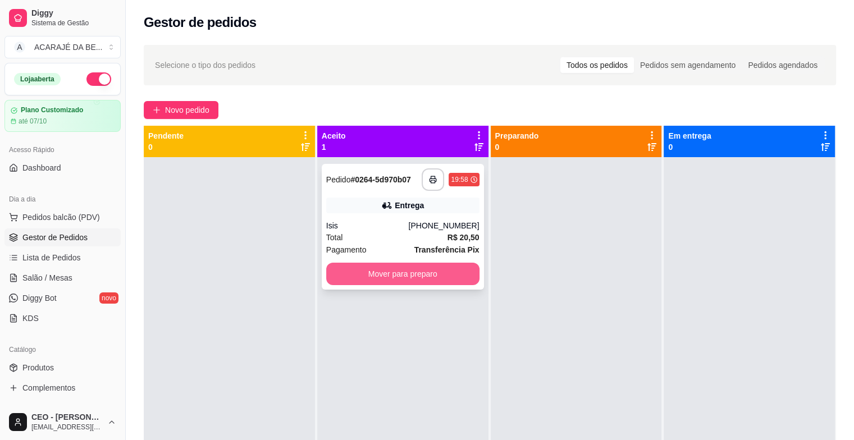
click at [365, 282] on button "Mover para preparo" at bounding box center [402, 274] width 153 height 22
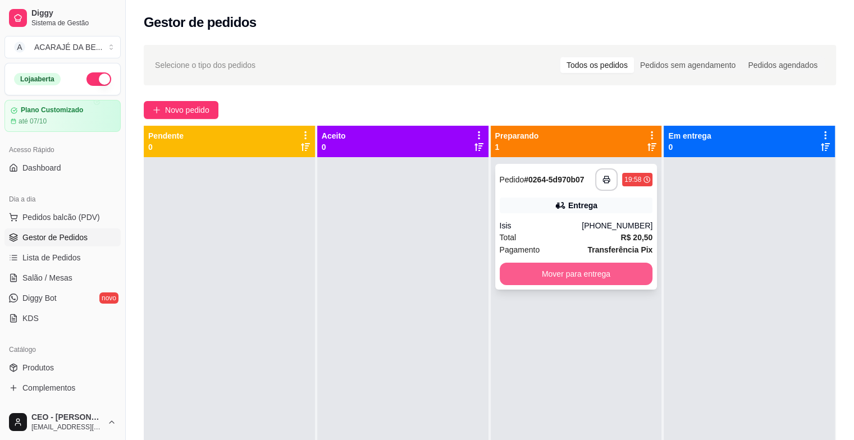
click at [537, 270] on button "Mover para entrega" at bounding box center [576, 274] width 153 height 22
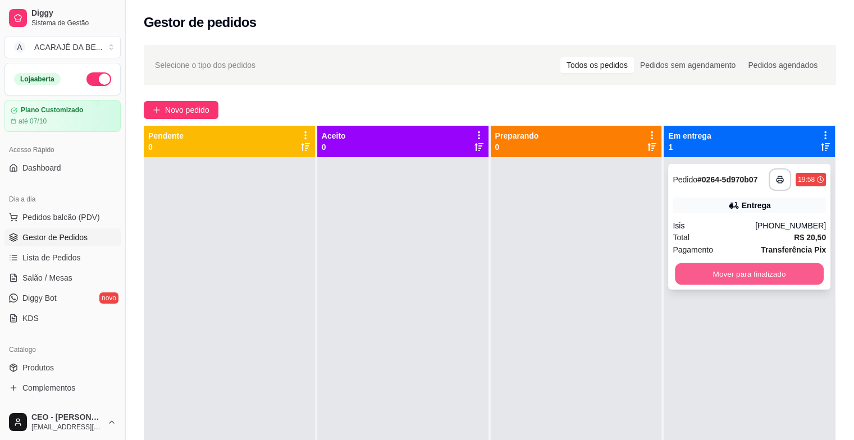
click at [721, 272] on button "Mover para finalizado" at bounding box center [749, 274] width 149 height 22
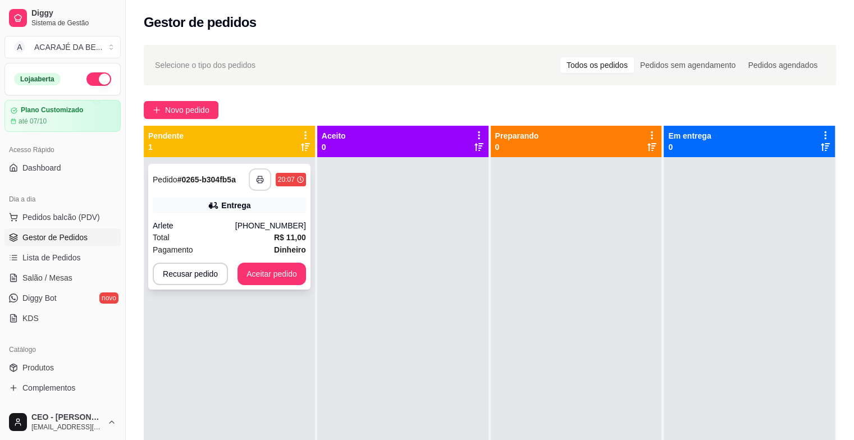
click at [254, 189] on button "button" at bounding box center [260, 179] width 22 height 22
click at [250, 274] on button "Aceitar pedido" at bounding box center [272, 274] width 69 height 22
click at [253, 273] on button "Aceitar pedido" at bounding box center [272, 274] width 66 height 22
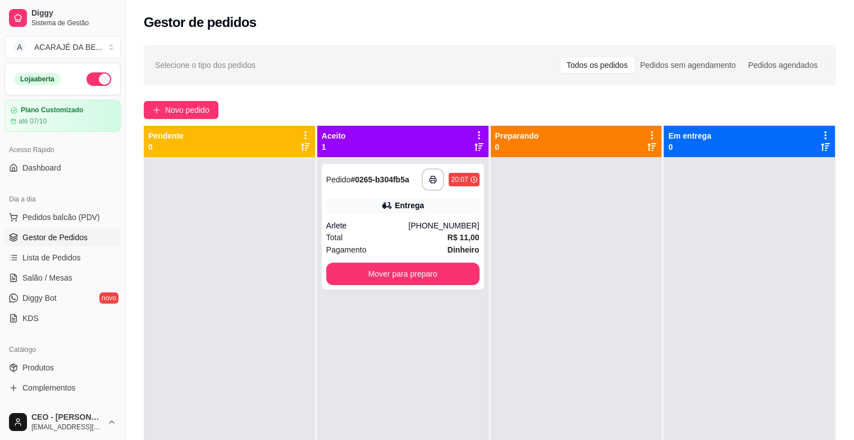
click at [317, 276] on div "**********" at bounding box center [402, 377] width 171 height 440
click at [377, 274] on button "Mover para preparo" at bounding box center [402, 274] width 153 height 22
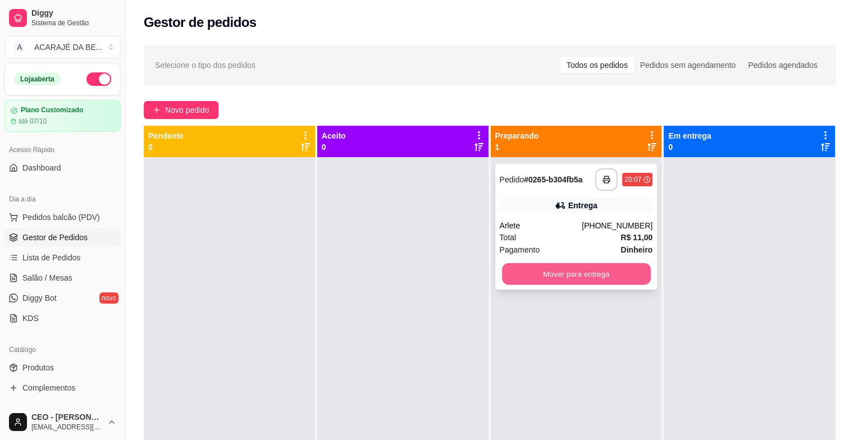
click at [582, 270] on button "Mover para entrega" at bounding box center [576, 274] width 149 height 22
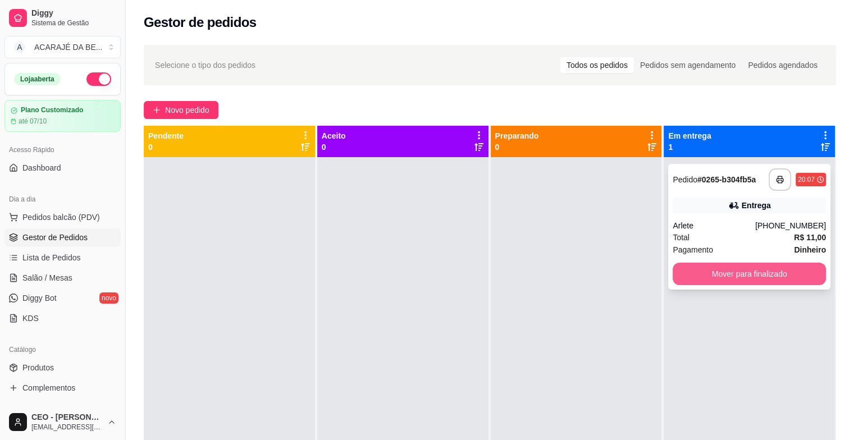
click at [673, 267] on button "Mover para finalizado" at bounding box center [749, 274] width 153 height 22
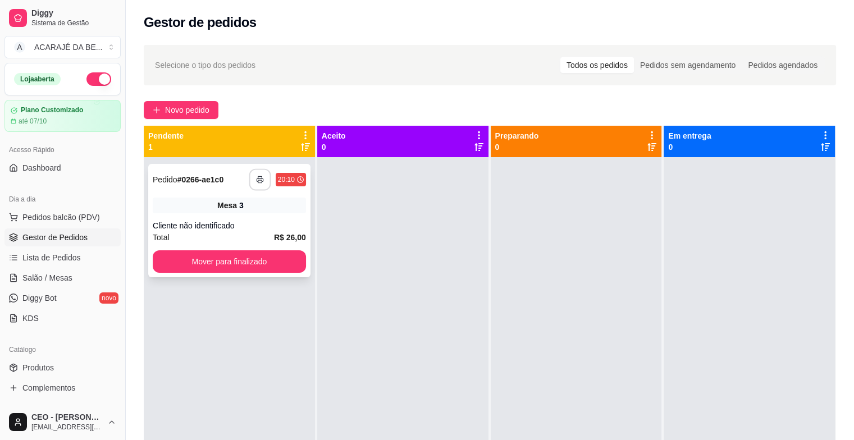
click at [263, 179] on button "button" at bounding box center [260, 180] width 22 height 22
click at [289, 257] on button "Mover para finalizado" at bounding box center [229, 261] width 153 height 22
click at [265, 189] on button "button" at bounding box center [260, 180] width 22 height 22
click at [240, 261] on button "Mover para finalizado" at bounding box center [229, 261] width 153 height 22
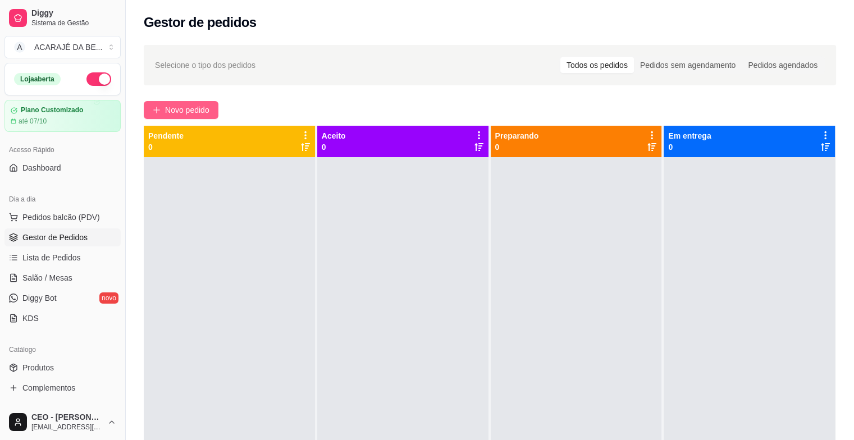
click at [191, 110] on span "Novo pedido" at bounding box center [187, 110] width 44 height 12
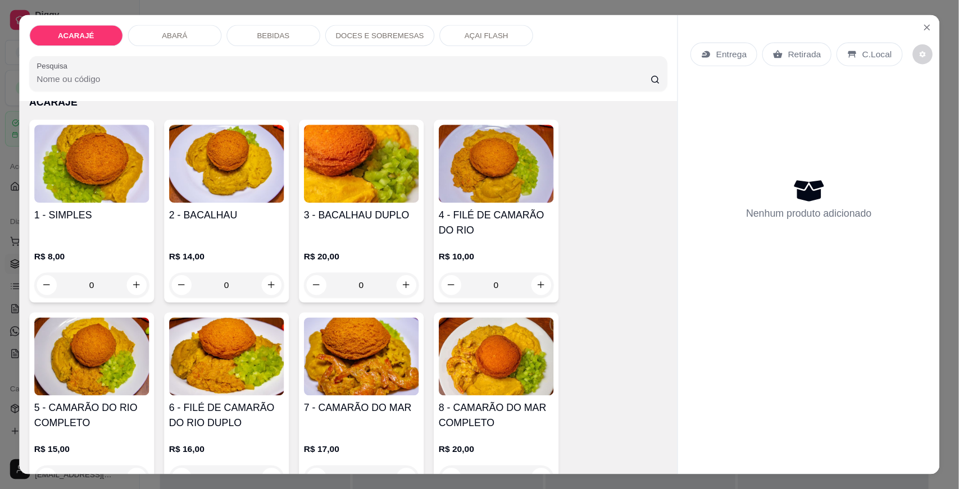
scroll to position [112, 0]
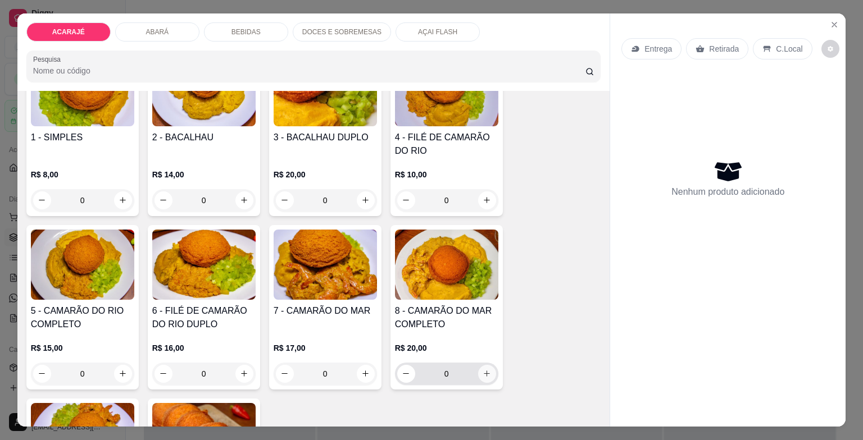
click at [482, 369] on icon "increase-product-quantity" at bounding box center [486, 373] width 8 height 8
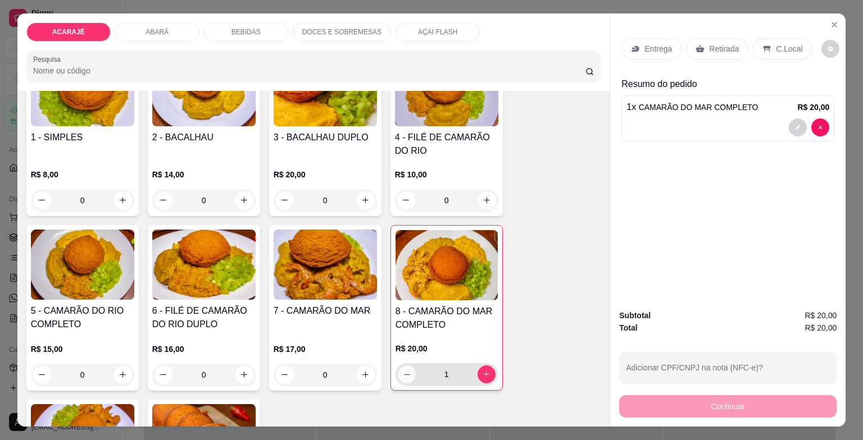
click at [407, 373] on button "decrease-product-quantity" at bounding box center [406, 374] width 17 height 17
type input "0"
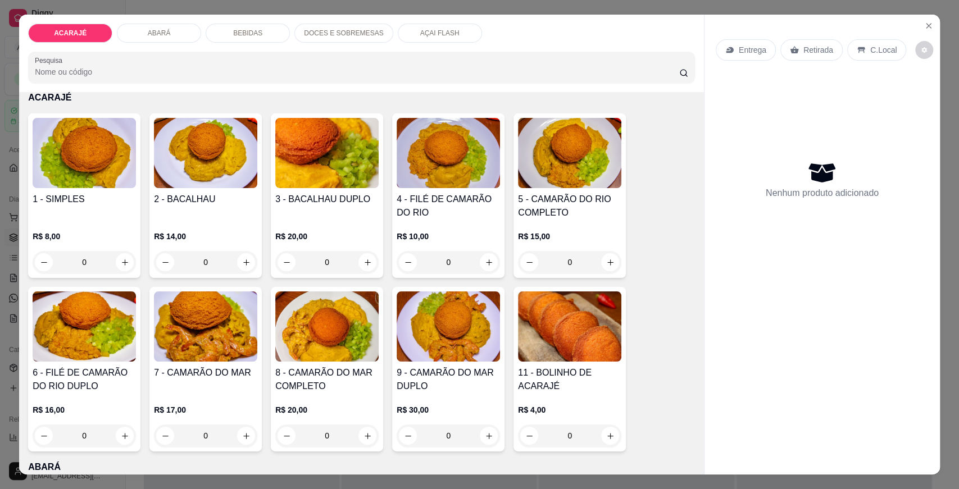
scroll to position [62, 0]
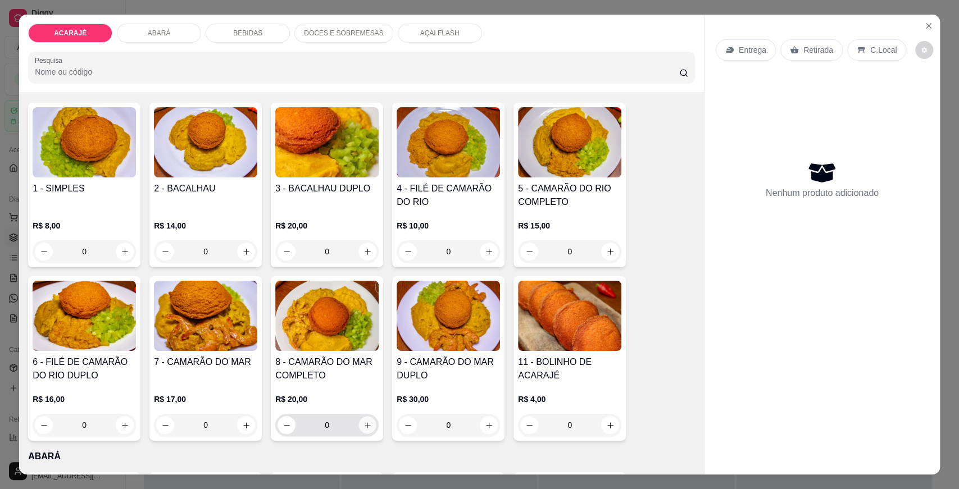
click at [363, 427] on icon "increase-product-quantity" at bounding box center [367, 425] width 8 height 8
type input "1"
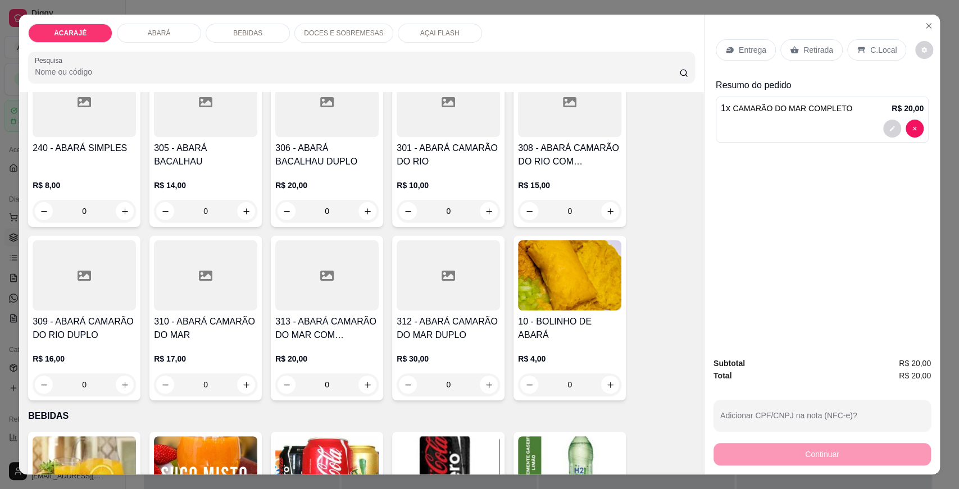
scroll to position [562, 0]
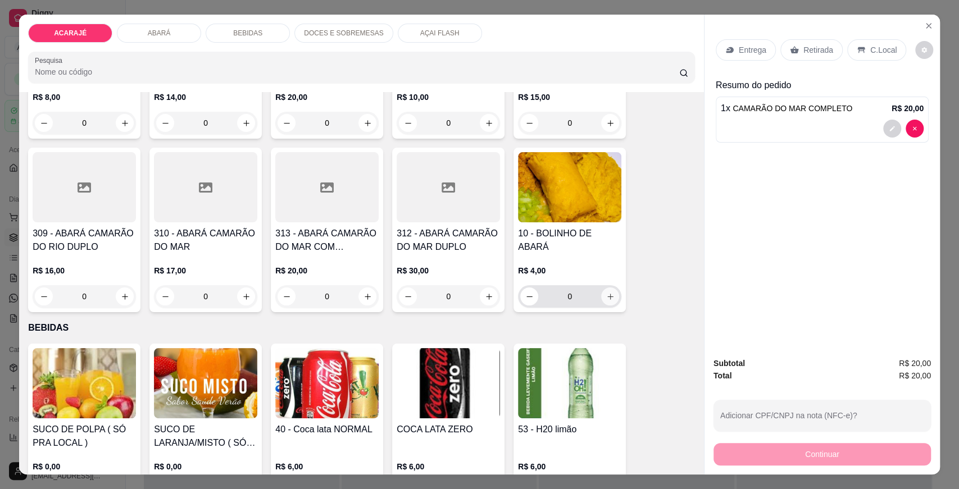
click at [606, 299] on icon "increase-product-quantity" at bounding box center [610, 297] width 8 height 8
type input "1"
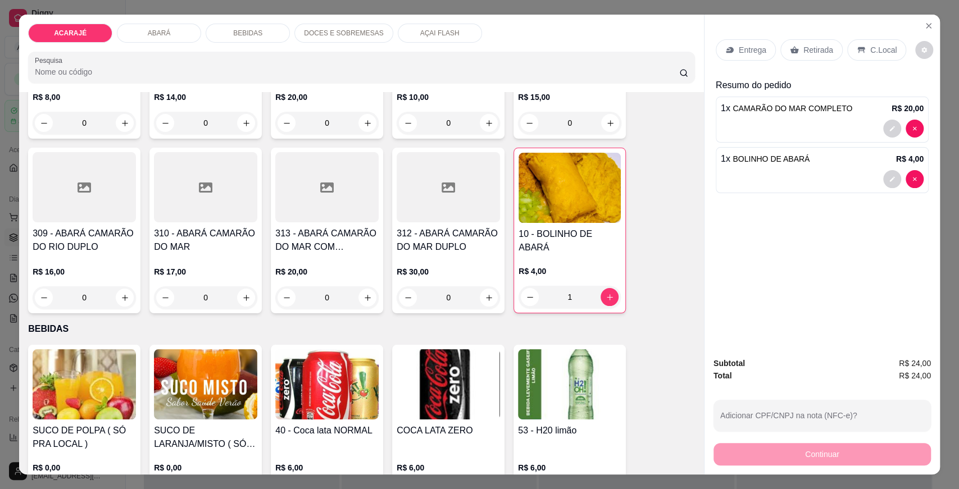
click at [739, 52] on p "Entrega" at bounding box center [752, 49] width 28 height 11
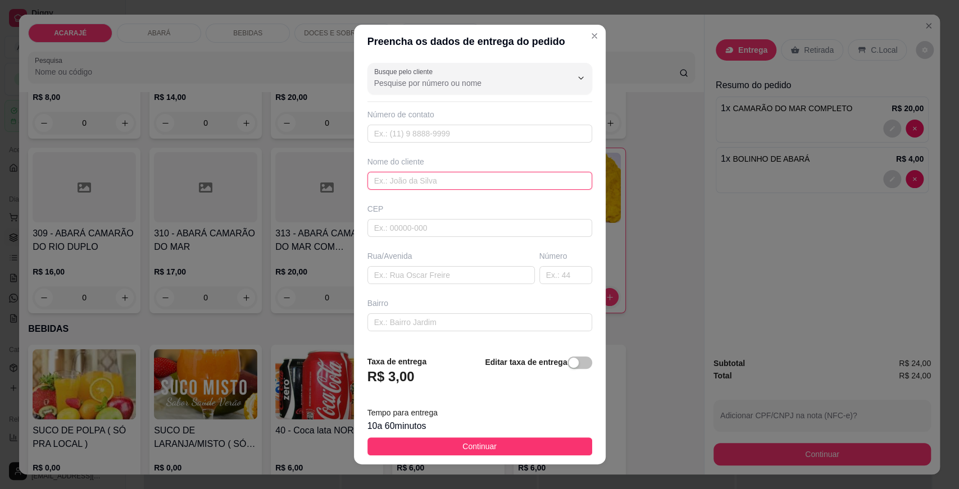
click at [451, 177] on input "text" at bounding box center [479, 181] width 225 height 18
type input "paulista"
drag, startPoint x: 388, startPoint y: 284, endPoint x: 391, endPoint y: 260, distance: 23.8
click at [389, 283] on div "Busque pelo cliente Número de contato Nome do cliente paulista CEP Rua/[GEOGRAP…" at bounding box center [480, 202] width 252 height 289
click at [396, 275] on input "text" at bounding box center [450, 275] width 167 height 18
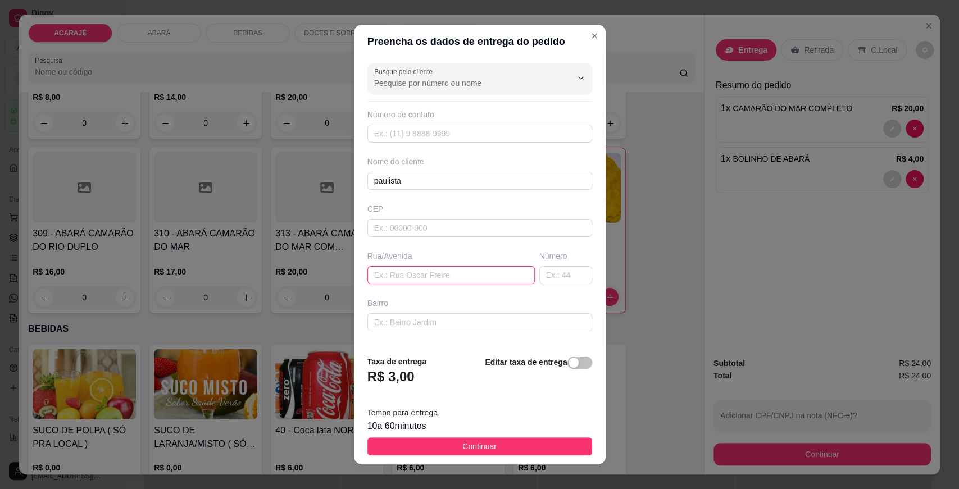
paste input "Leonel Assunção 37"
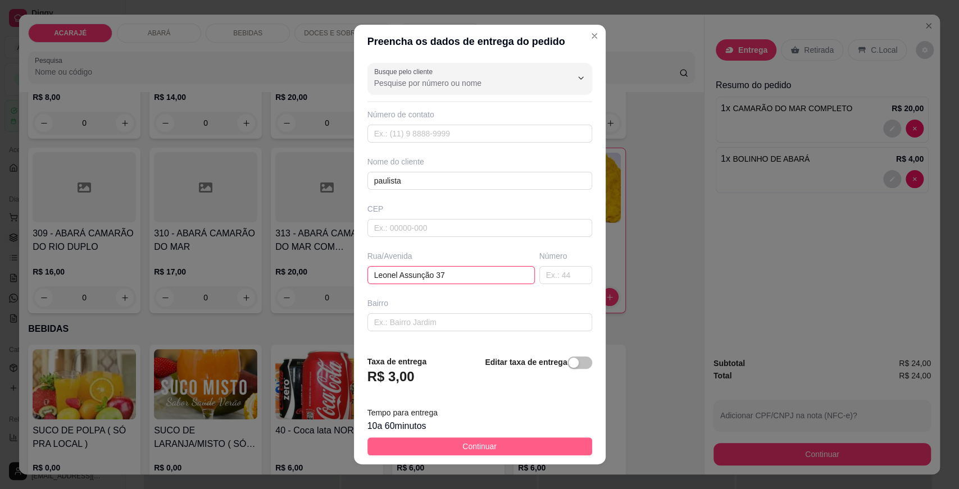
type input "Leonel Assunção 37"
click at [513, 440] on button "Continuar" at bounding box center [479, 446] width 225 height 18
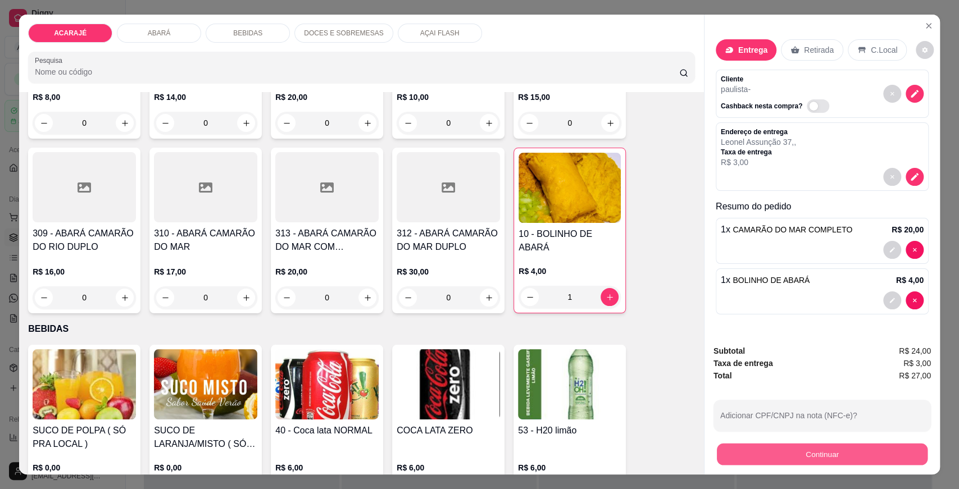
click at [836, 440] on button "Continuar" at bounding box center [822, 454] width 211 height 22
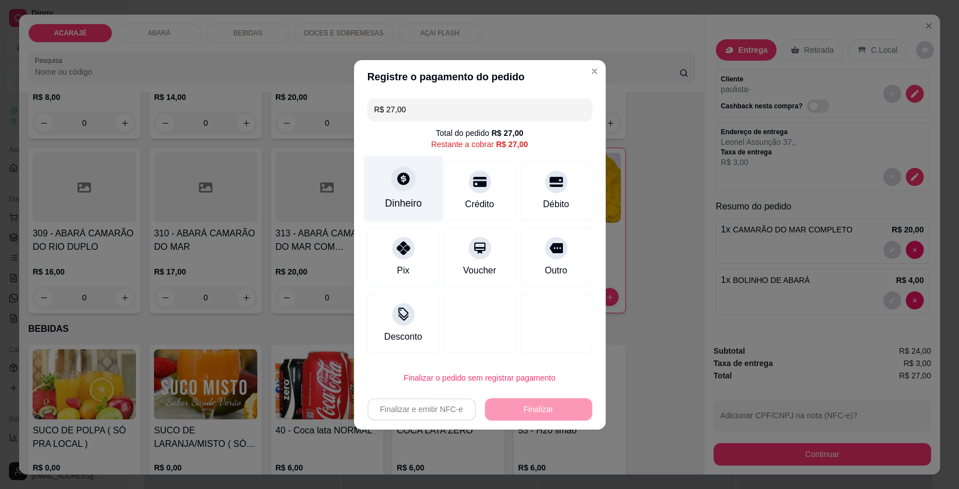
click at [408, 194] on div "Dinheiro" at bounding box center [402, 189] width 79 height 66
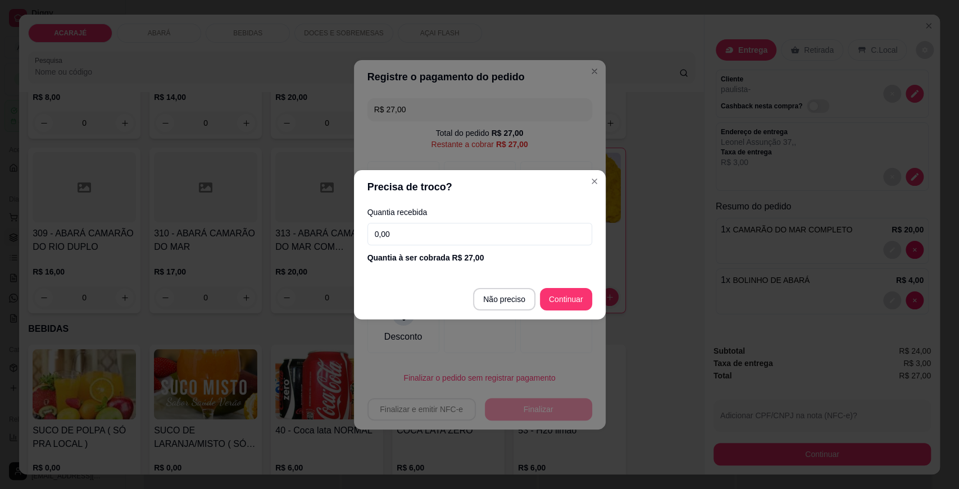
click at [410, 235] on input "0,00" at bounding box center [479, 234] width 225 height 22
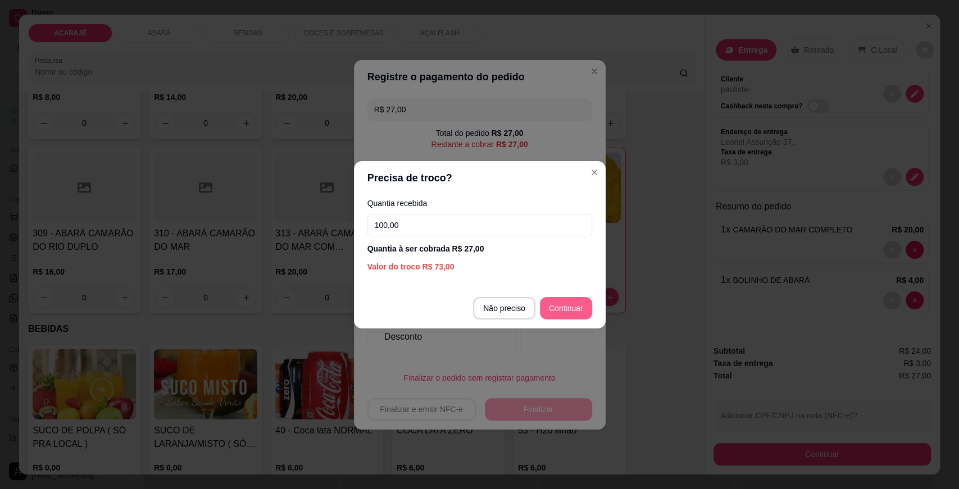
type input "100,00"
type input "R$ 0,00"
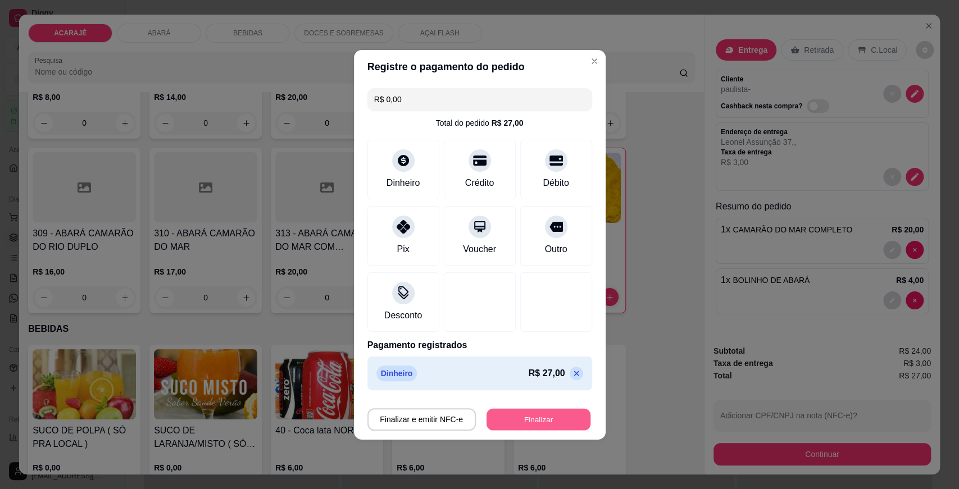
click at [546, 415] on button "Finalizar" at bounding box center [538, 419] width 104 height 22
type input "0"
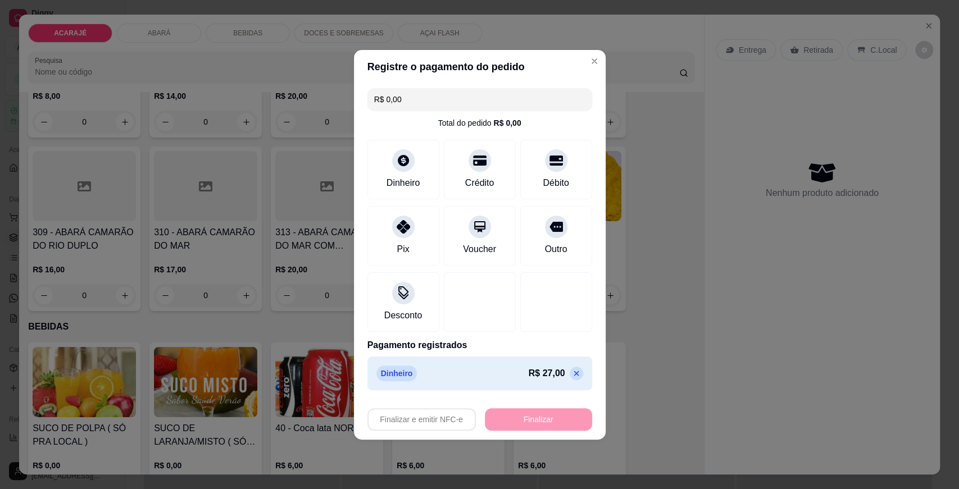
type input "-R$ 27,00"
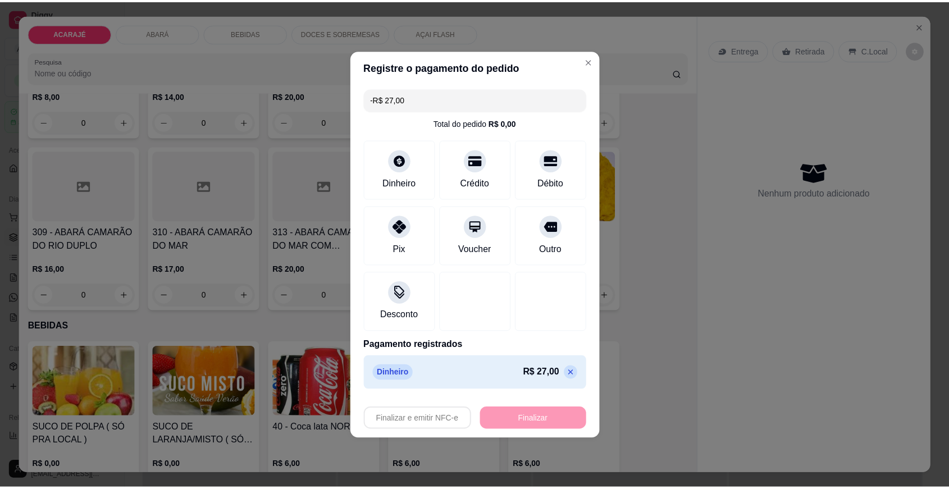
scroll to position [560, 0]
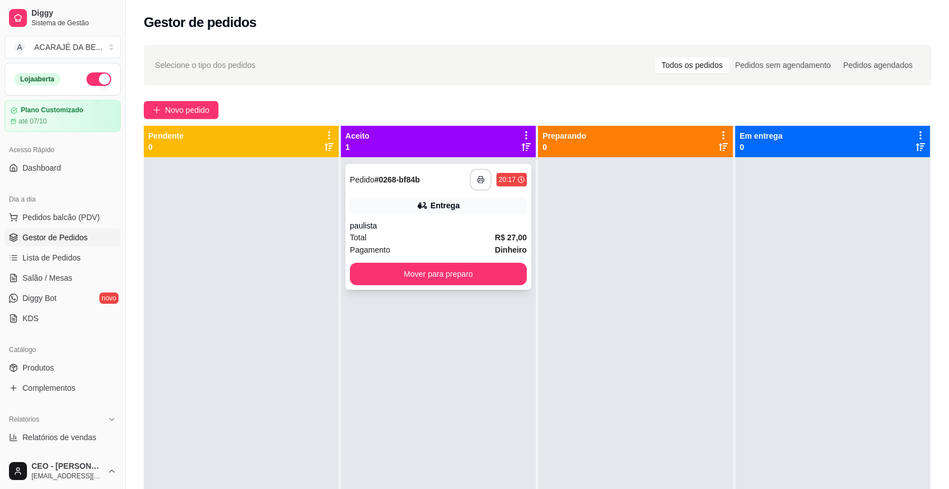
click at [485, 183] on button "button" at bounding box center [481, 180] width 22 height 22
click at [451, 270] on button "Mover para preparo" at bounding box center [439, 274] width 172 height 22
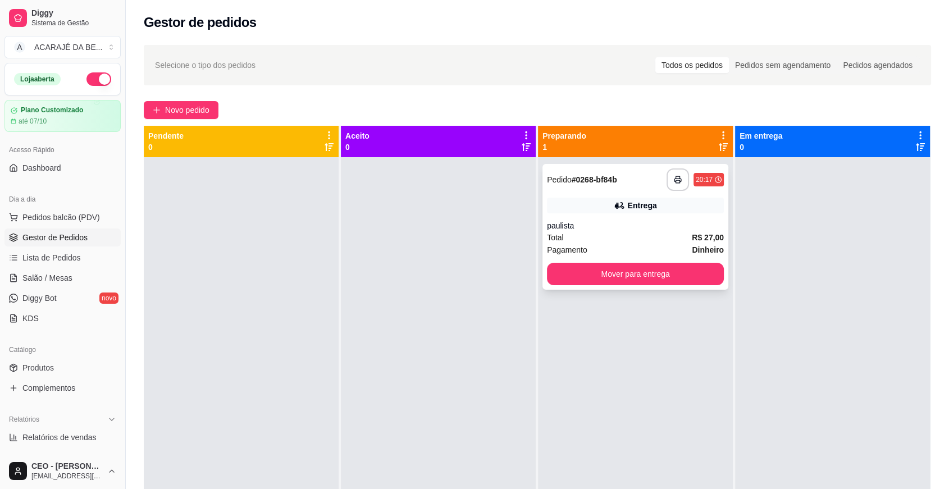
click at [628, 285] on div "**********" at bounding box center [635, 227] width 186 height 126
click at [696, 278] on button "Mover para entrega" at bounding box center [635, 274] width 177 height 22
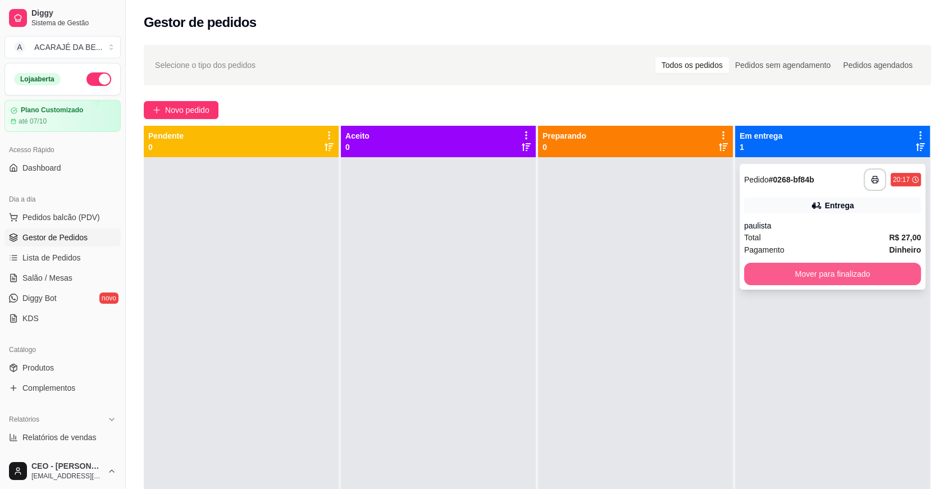
click at [791, 281] on button "Mover para finalizado" at bounding box center [832, 274] width 177 height 22
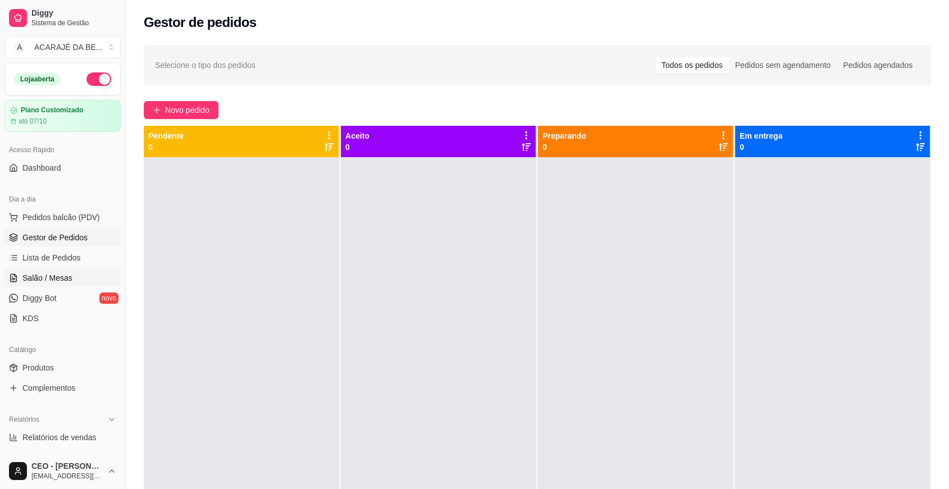
click at [62, 273] on span "Salão / Mesas" at bounding box center [47, 277] width 50 height 11
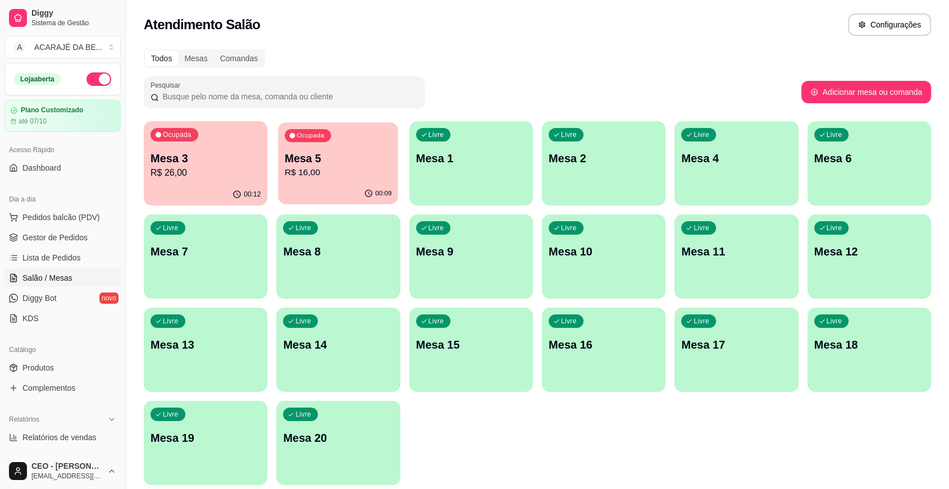
click at [308, 168] on p "R$ 16,00" at bounding box center [338, 172] width 107 height 13
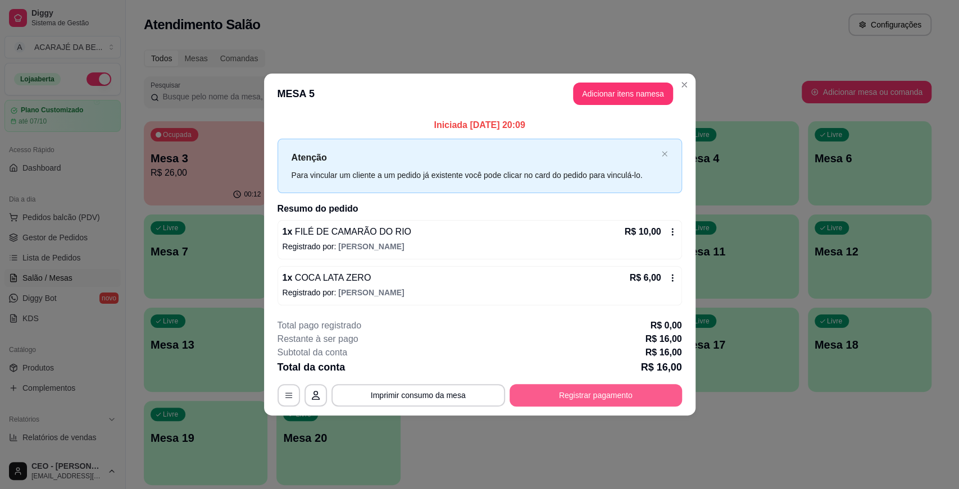
click at [547, 402] on button "Registrar pagamento" at bounding box center [595, 395] width 172 height 22
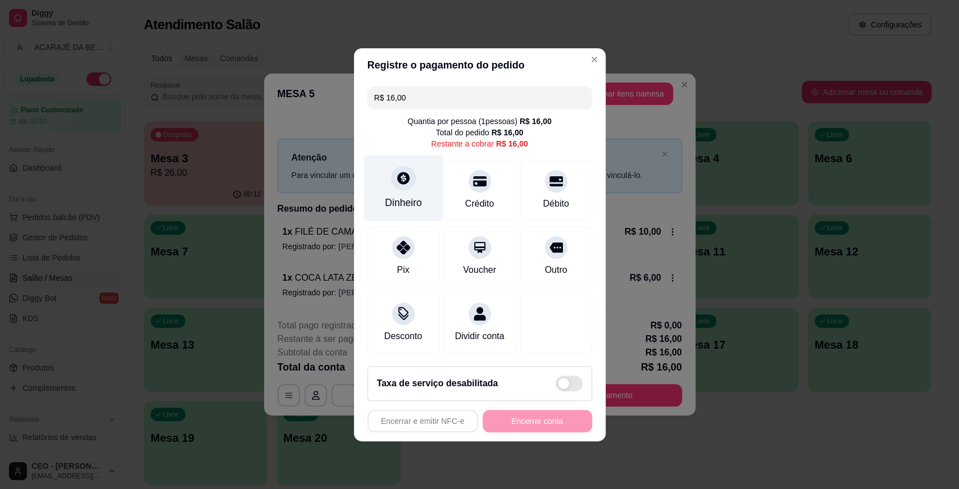
click at [405, 172] on icon at bounding box center [403, 178] width 12 height 12
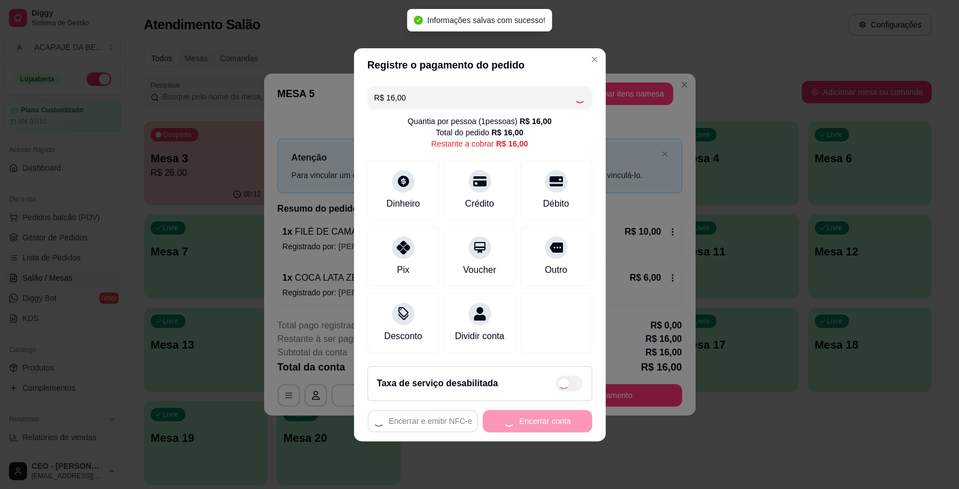
type input "R$ 0,00"
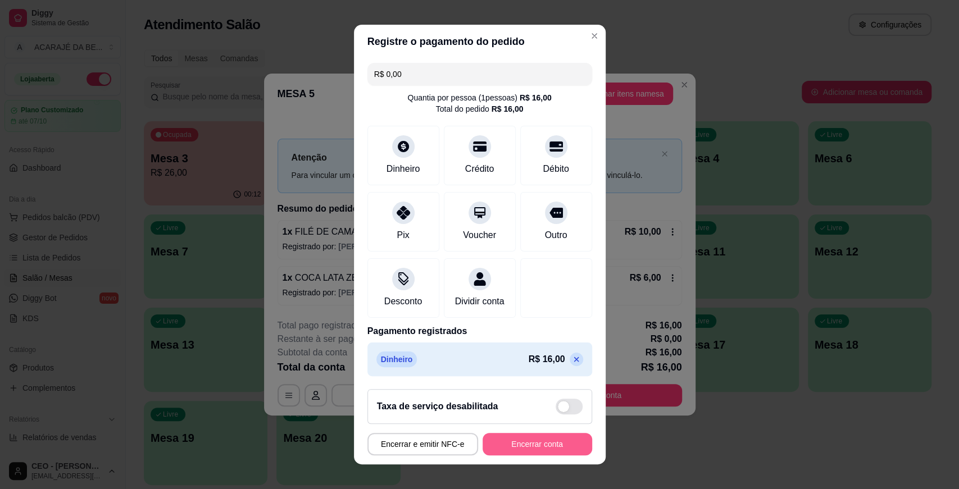
click at [535, 440] on button "Encerrar conta" at bounding box center [537, 444] width 110 height 22
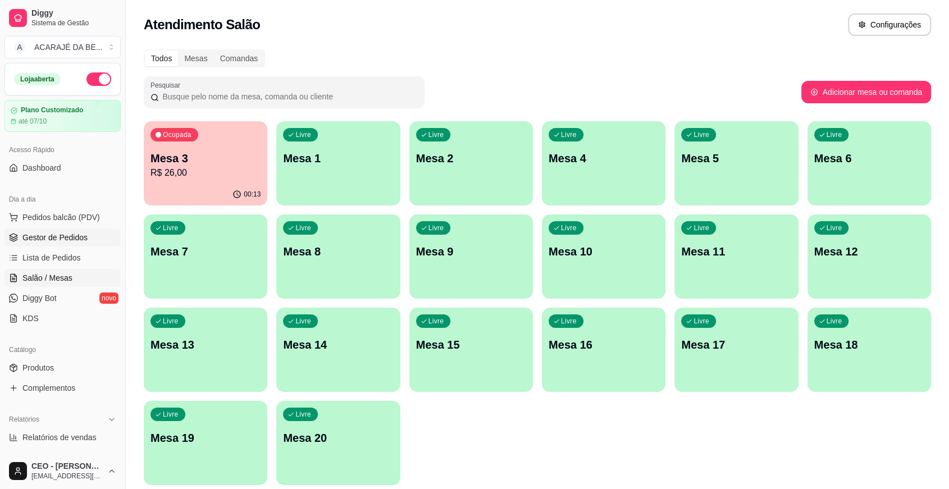
click at [54, 232] on span "Gestor de Pedidos" at bounding box center [54, 237] width 65 height 11
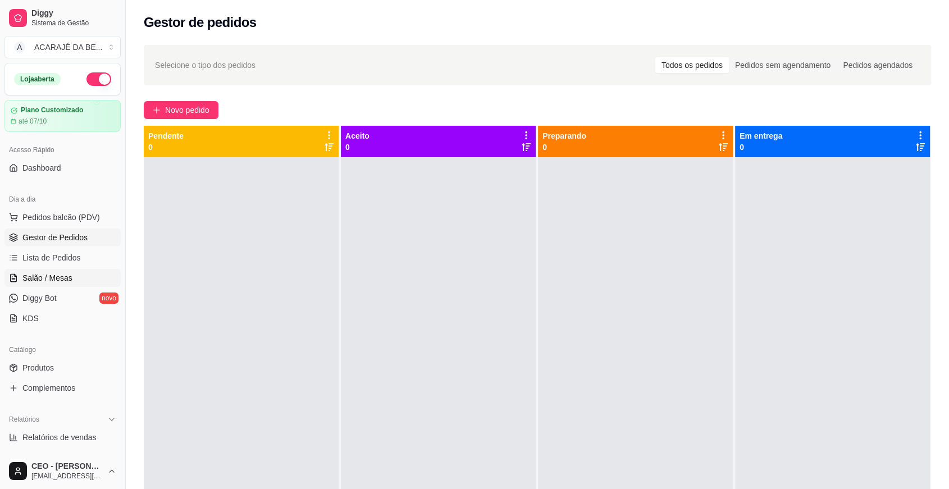
click at [29, 272] on span "Salão / Mesas" at bounding box center [47, 277] width 50 height 11
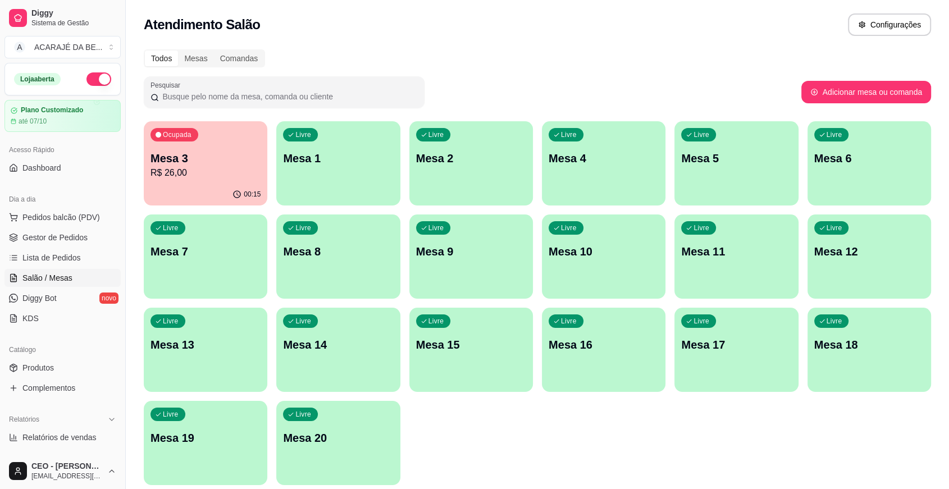
click at [229, 169] on p "R$ 26,00" at bounding box center [205, 172] width 110 height 13
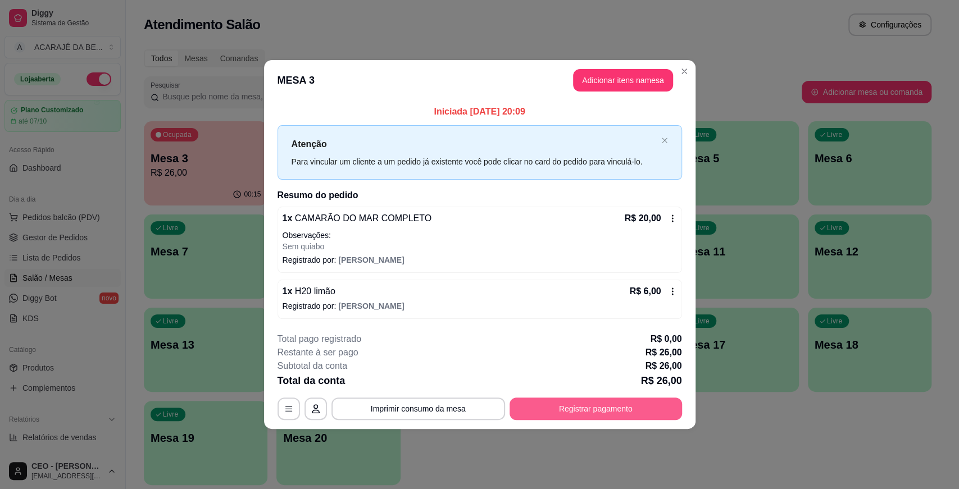
click at [559, 412] on button "Registrar pagamento" at bounding box center [595, 409] width 172 height 22
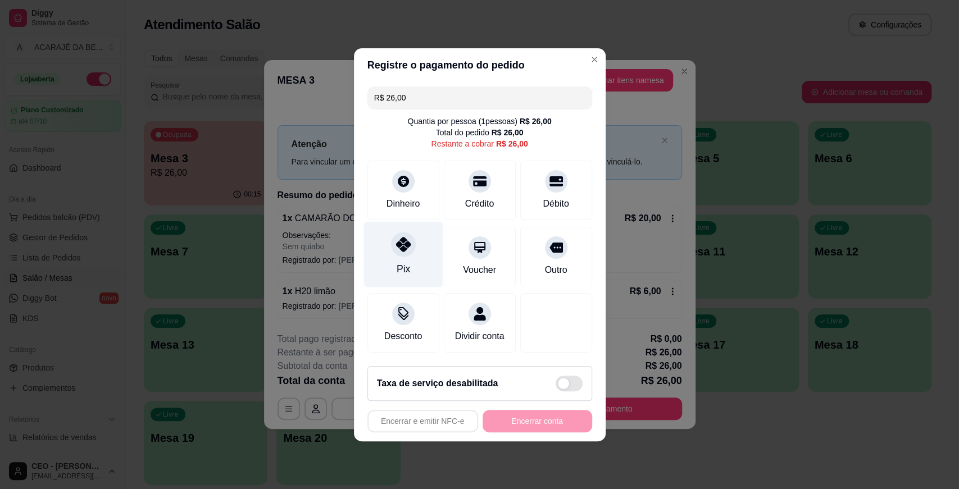
click at [402, 242] on icon at bounding box center [402, 244] width 15 height 15
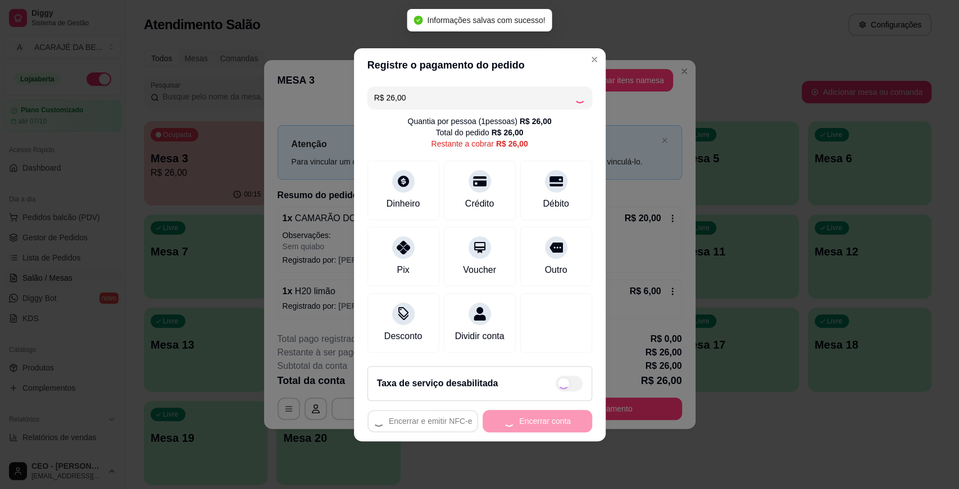
type input "R$ 0,00"
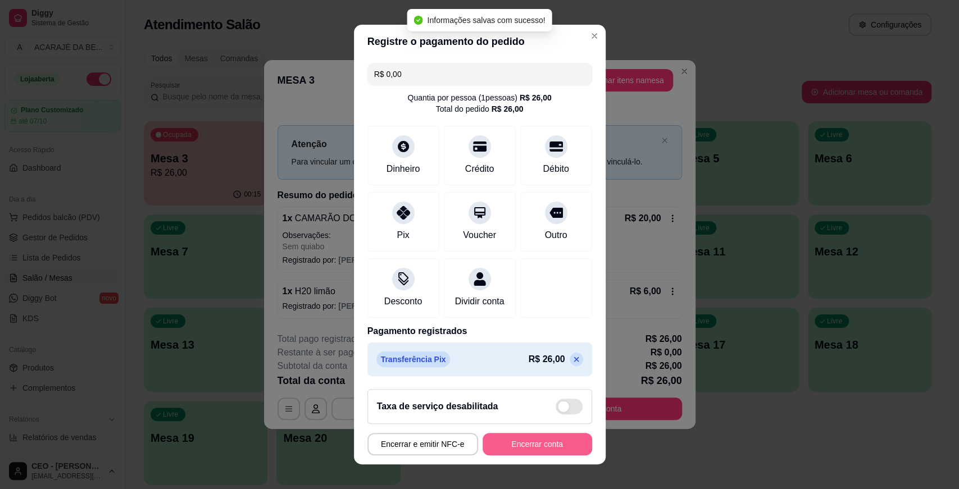
click at [518, 440] on button "Encerrar conta" at bounding box center [537, 444] width 110 height 22
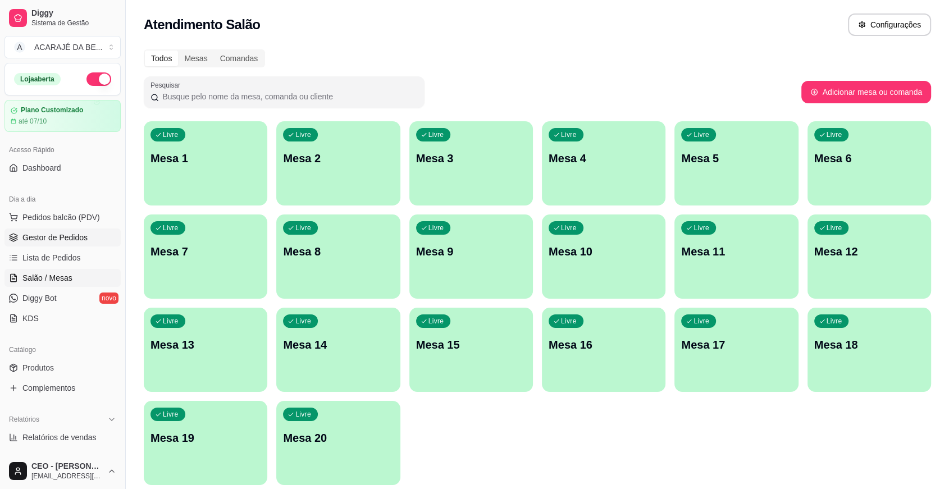
click at [44, 230] on link "Gestor de Pedidos" at bounding box center [62, 238] width 116 height 18
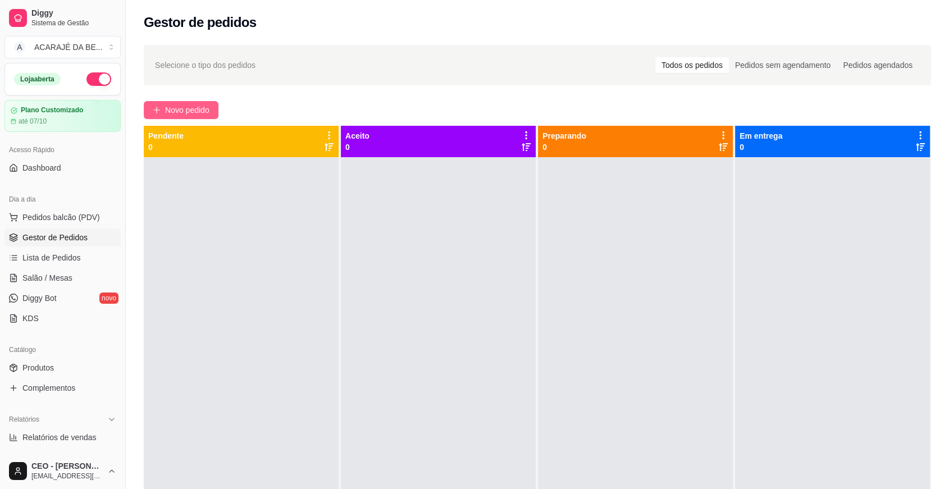
click at [193, 108] on span "Novo pedido" at bounding box center [187, 110] width 44 height 12
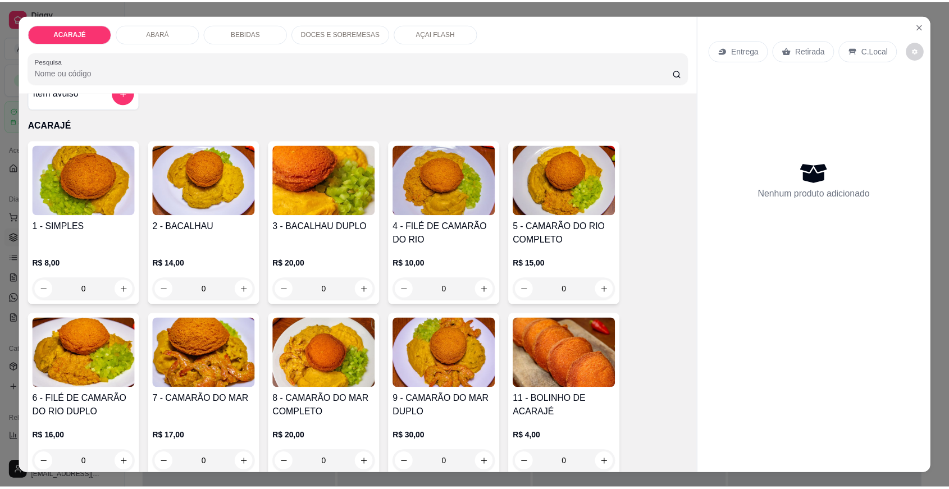
scroll to position [62, 0]
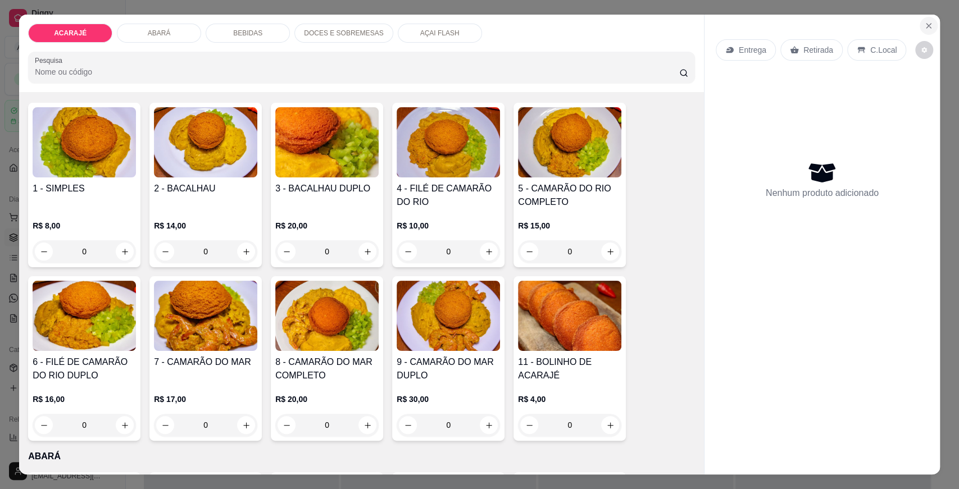
click at [854, 30] on button "Close" at bounding box center [928, 26] width 18 height 18
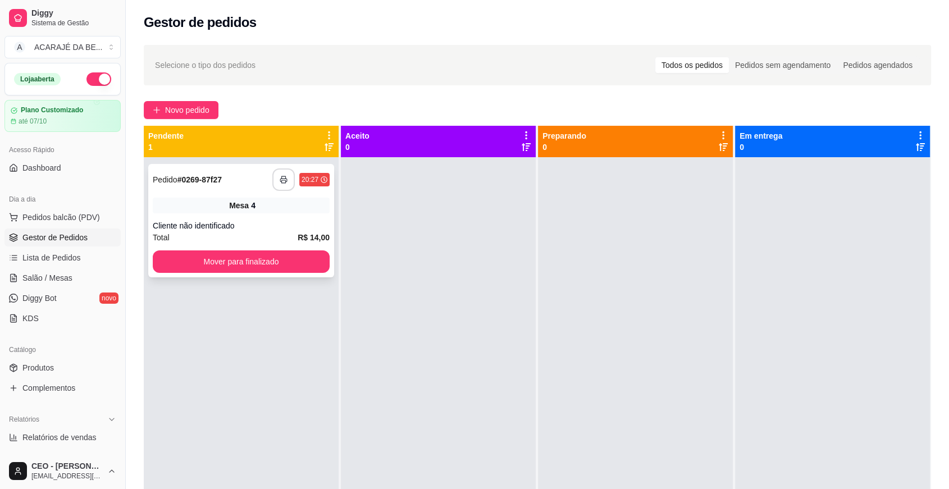
click at [277, 176] on button "button" at bounding box center [283, 179] width 22 height 22
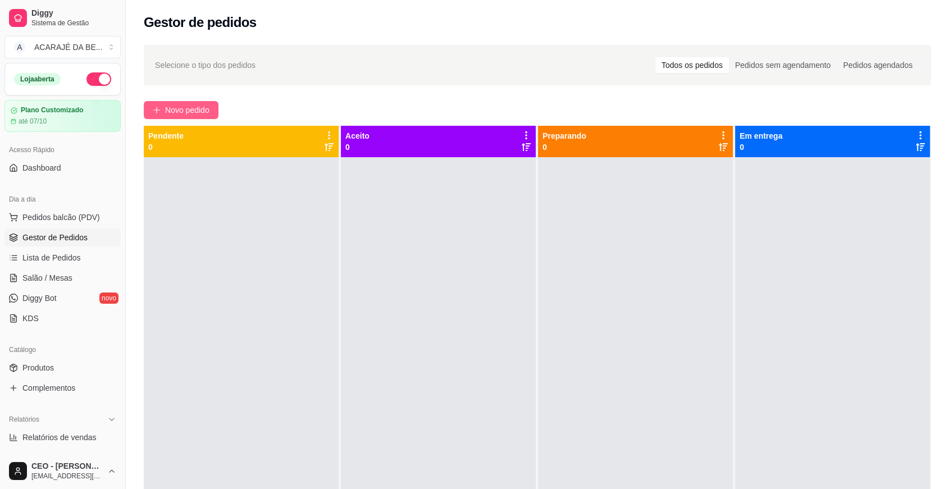
click at [192, 110] on span "Novo pedido" at bounding box center [187, 110] width 44 height 12
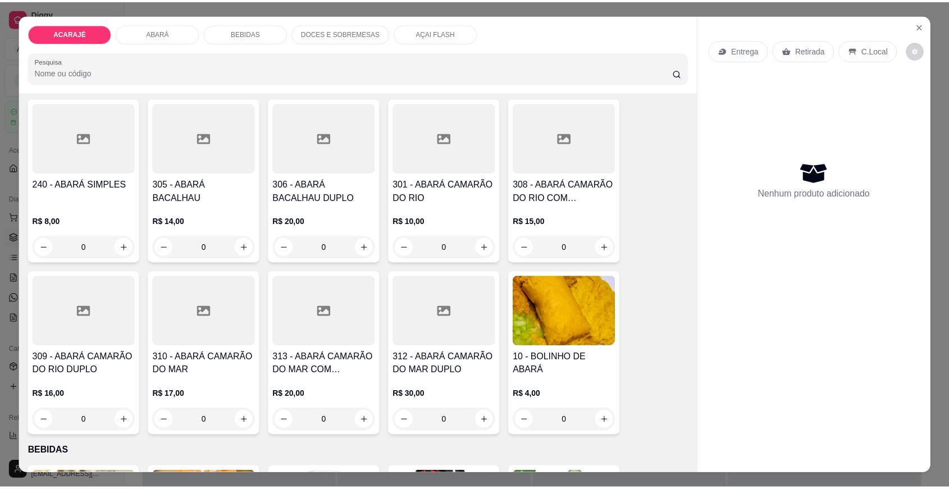
scroll to position [312, 0]
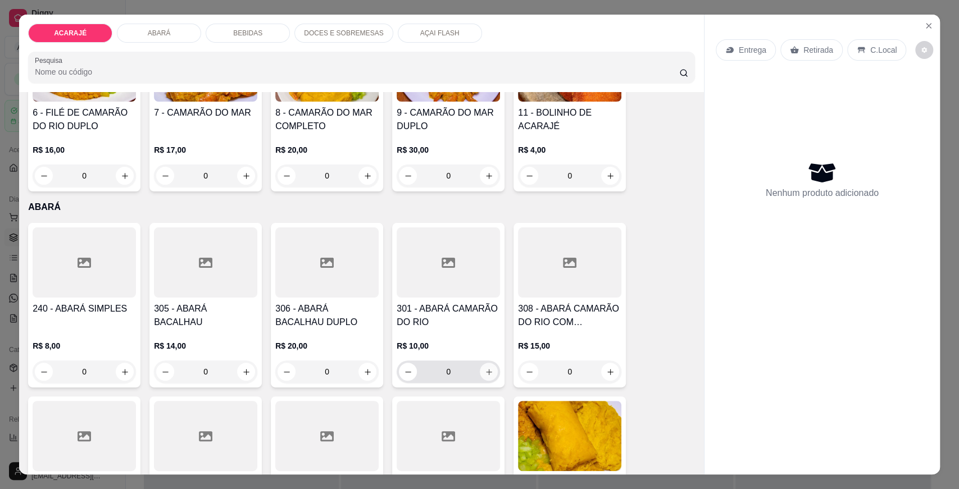
click at [485, 368] on icon "increase-product-quantity" at bounding box center [489, 372] width 8 height 8
type input "1"
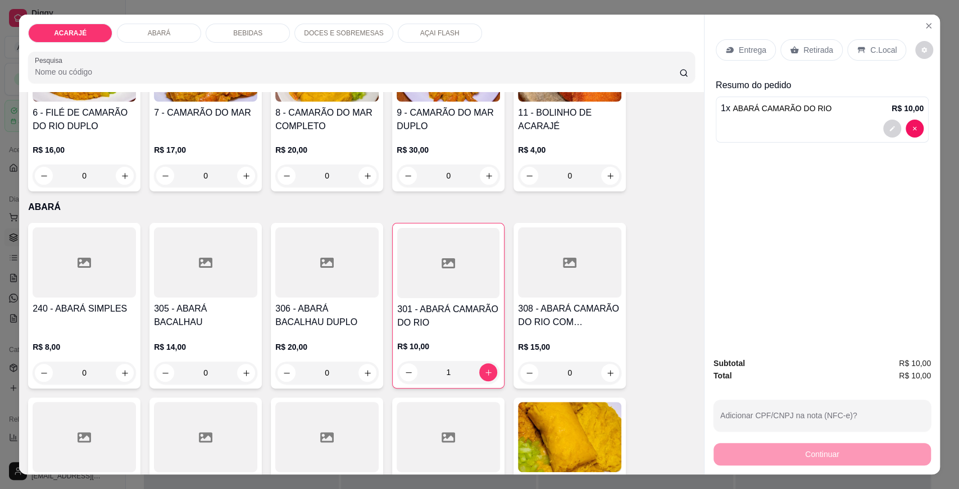
click at [813, 45] on p "Retirada" at bounding box center [818, 49] width 30 height 11
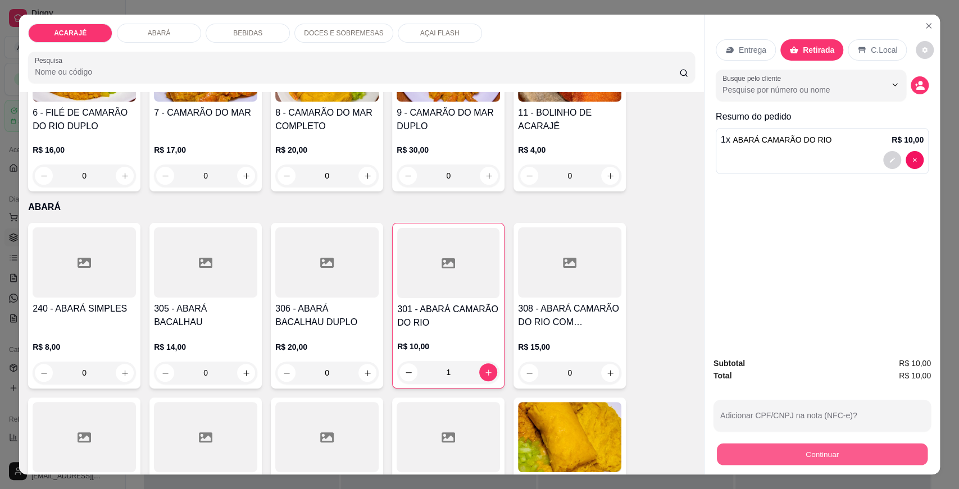
click at [840, 454] on button "Continuar" at bounding box center [822, 454] width 211 height 22
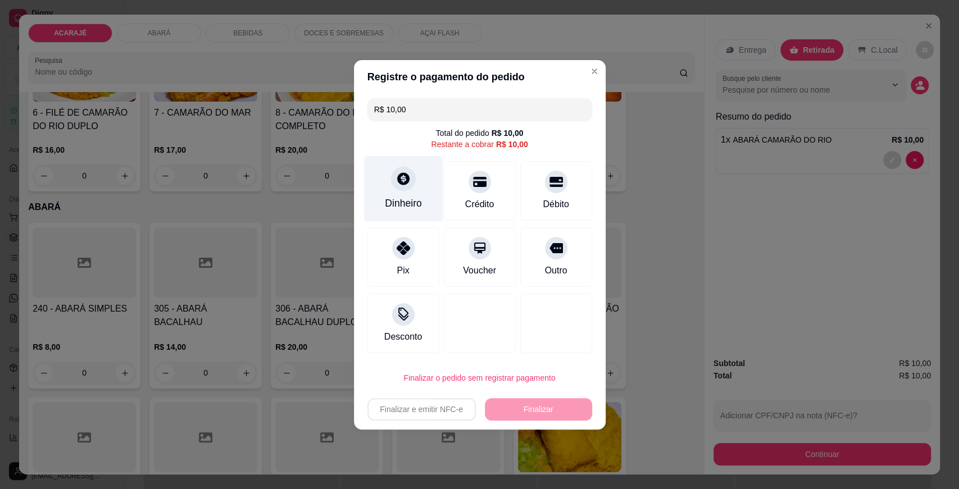
click at [396, 205] on div "Dinheiro" at bounding box center [403, 203] width 37 height 15
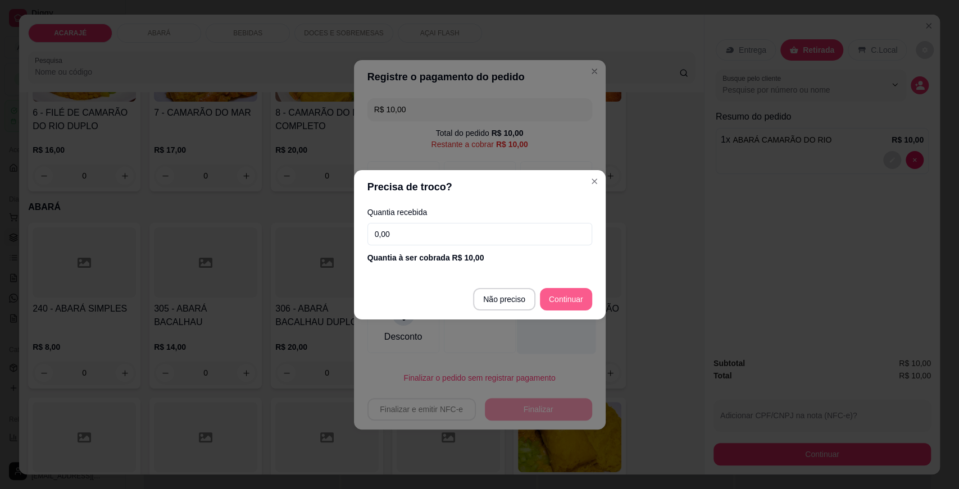
type input "R$ 0,00"
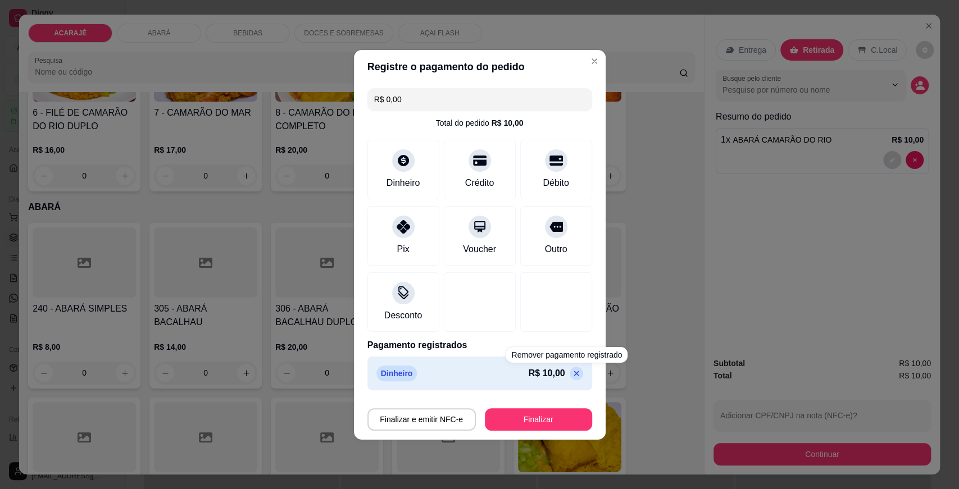
click at [558, 406] on div "Finalizar e emitir NFC-e Finalizar" at bounding box center [479, 417] width 225 height 27
click at [546, 418] on button "Finalizar" at bounding box center [538, 419] width 107 height 22
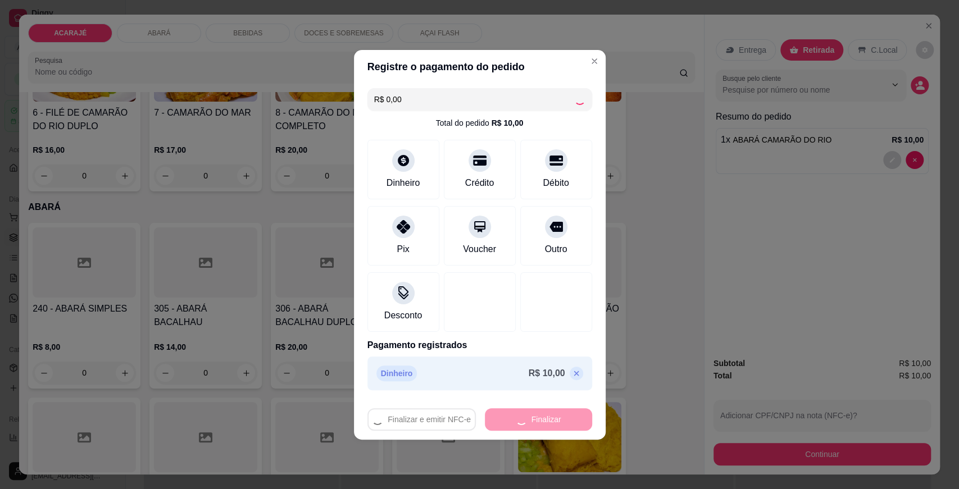
type input "0"
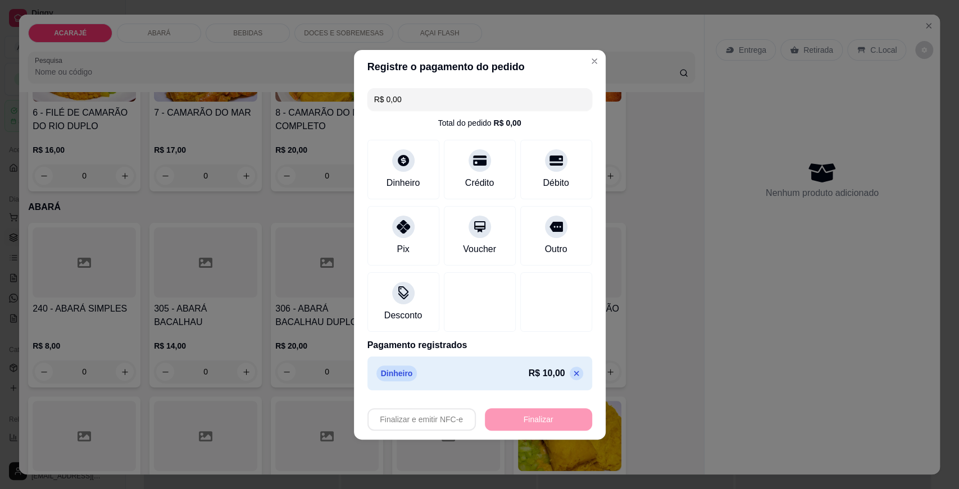
type input "-R$ 10,00"
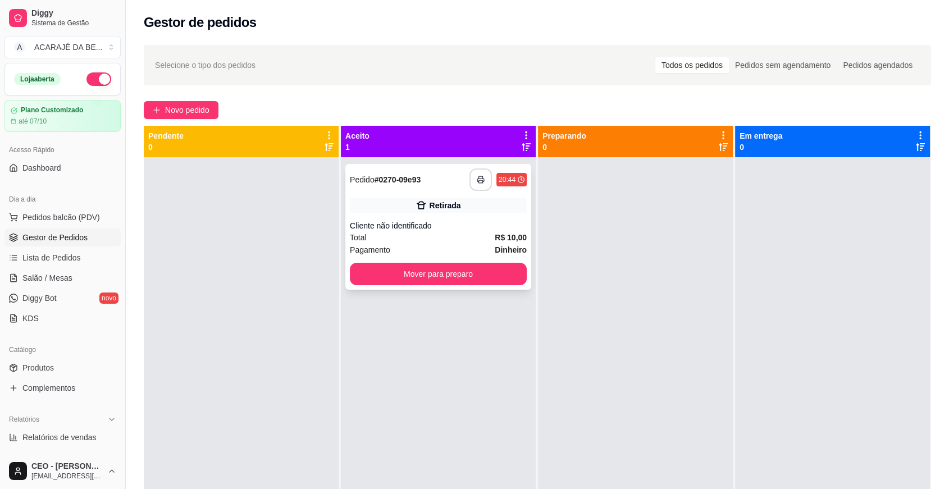
click at [472, 187] on button "button" at bounding box center [480, 179] width 22 height 22
click at [492, 271] on button "Mover para preparo" at bounding box center [438, 274] width 177 height 22
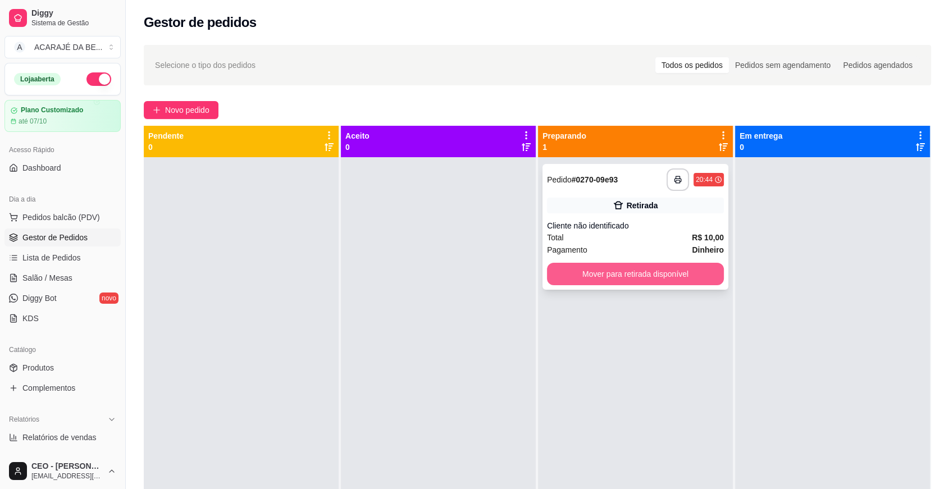
click at [623, 268] on button "Mover para retirada disponível" at bounding box center [635, 274] width 177 height 22
drag, startPoint x: 873, startPoint y: 270, endPoint x: 877, endPoint y: 284, distance: 15.1
click at [882, 277] on div at bounding box center [832, 401] width 195 height 489
click at [701, 279] on button "Mover para retirada disponível" at bounding box center [636, 274] width 172 height 22
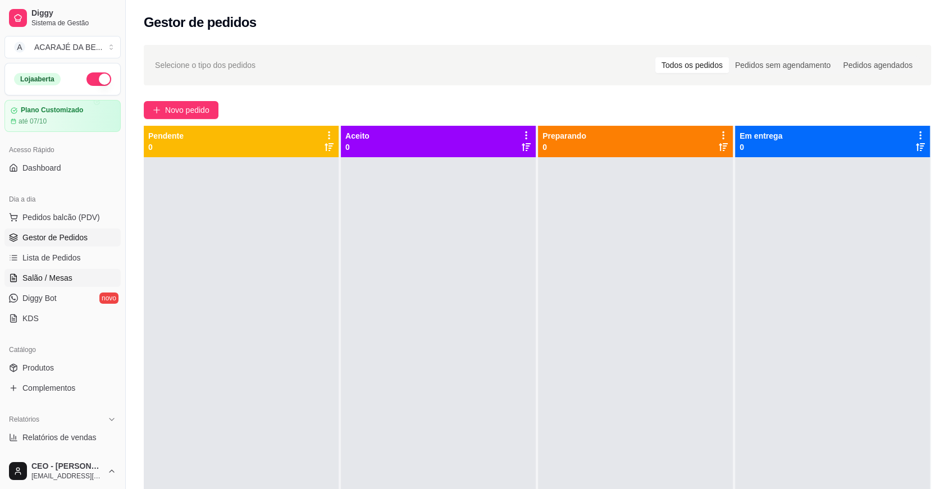
click at [51, 279] on span "Salão / Mesas" at bounding box center [47, 277] width 50 height 11
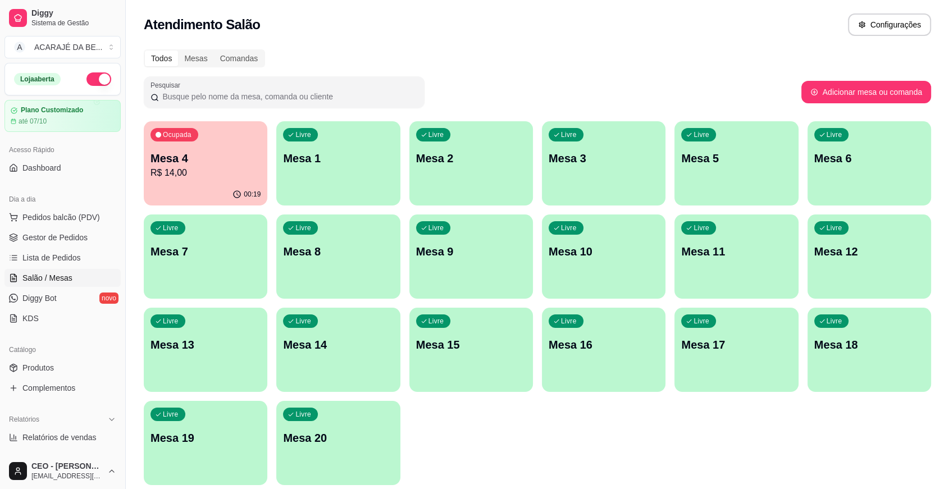
click at [211, 149] on div "Ocupada Mesa 4 R$ 14,00" at bounding box center [206, 152] width 124 height 62
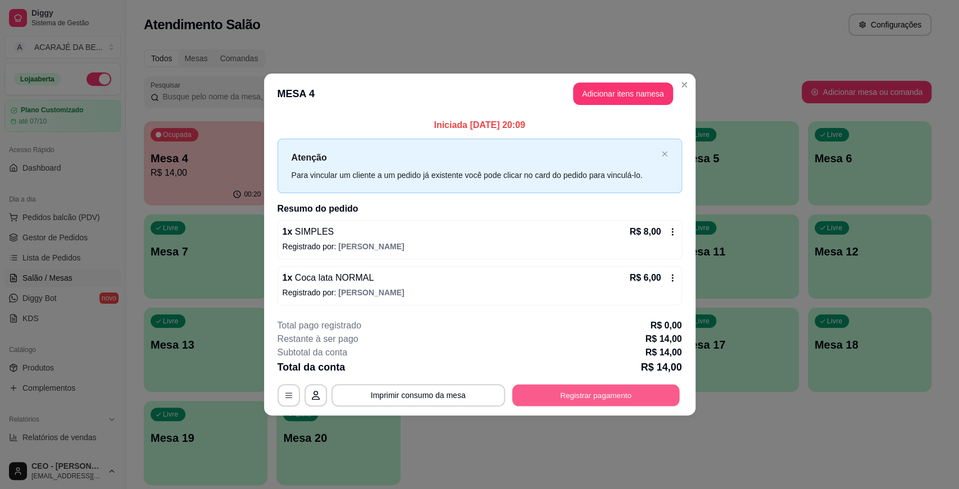
click at [570, 398] on button "Registrar pagamento" at bounding box center [595, 396] width 167 height 22
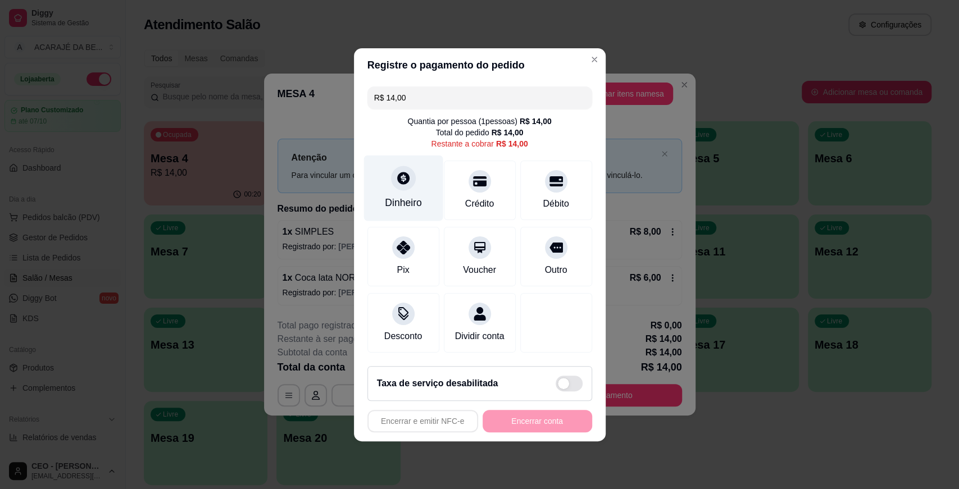
click at [400, 195] on div "Dinheiro" at bounding box center [403, 202] width 37 height 15
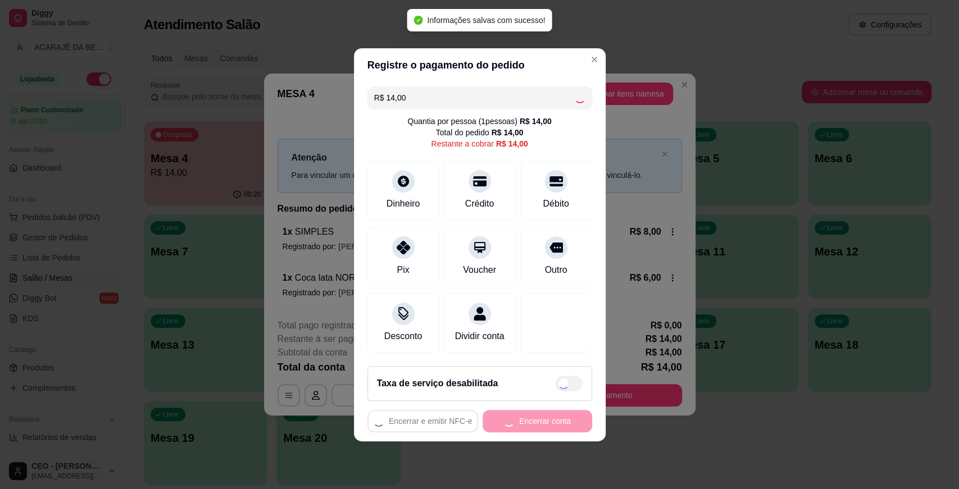
type input "R$ 0,00"
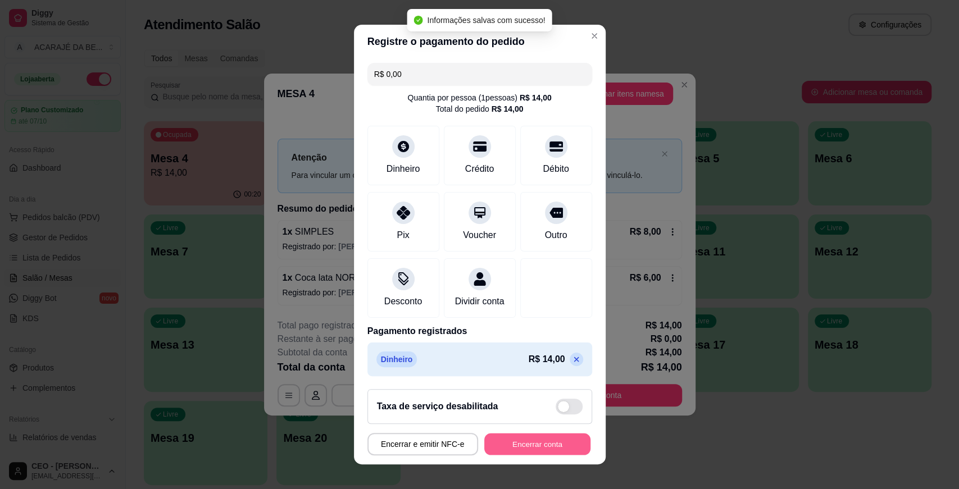
click at [507, 451] on button "Encerrar conta" at bounding box center [537, 445] width 106 height 22
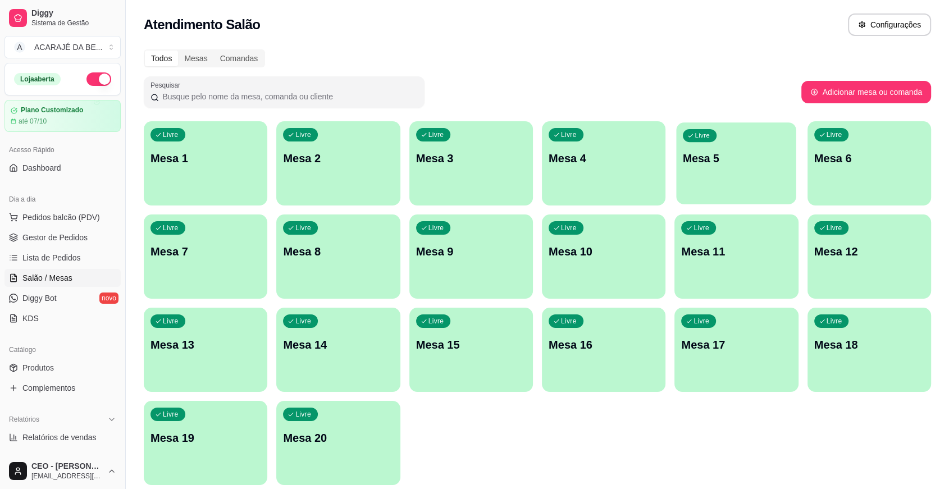
click at [683, 199] on div "button" at bounding box center [737, 197] width 120 height 13
click at [37, 239] on span "Gestor de Pedidos" at bounding box center [54, 237] width 65 height 11
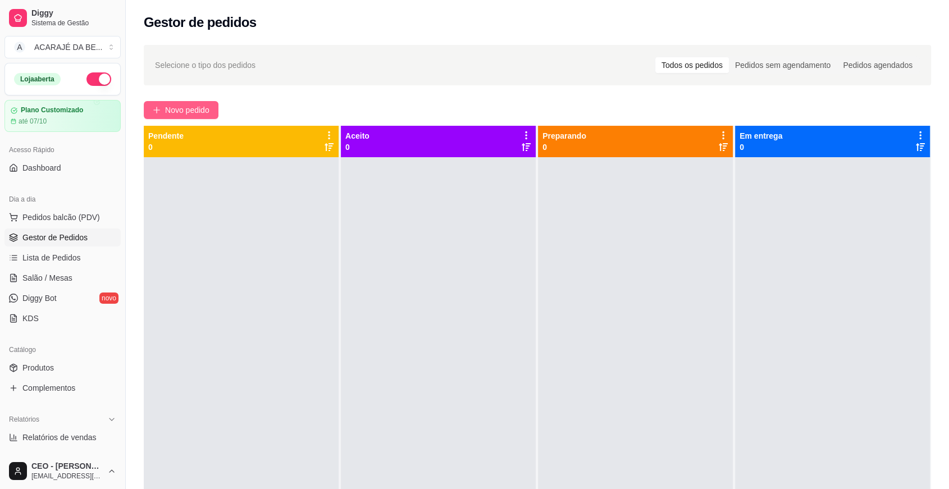
click at [195, 111] on span "Novo pedido" at bounding box center [187, 110] width 44 height 12
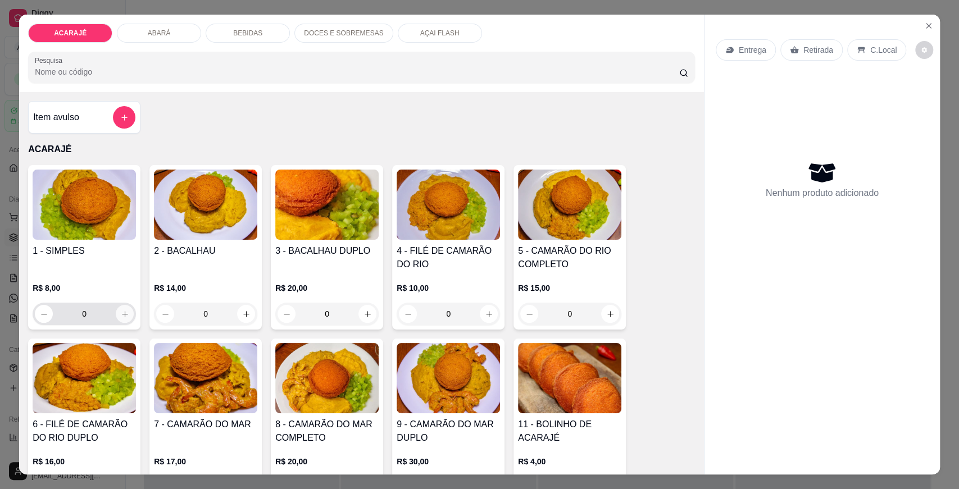
click at [123, 314] on icon "increase-product-quantity" at bounding box center [125, 314] width 8 height 8
type input "1"
